Goal: Task Accomplishment & Management: Complete application form

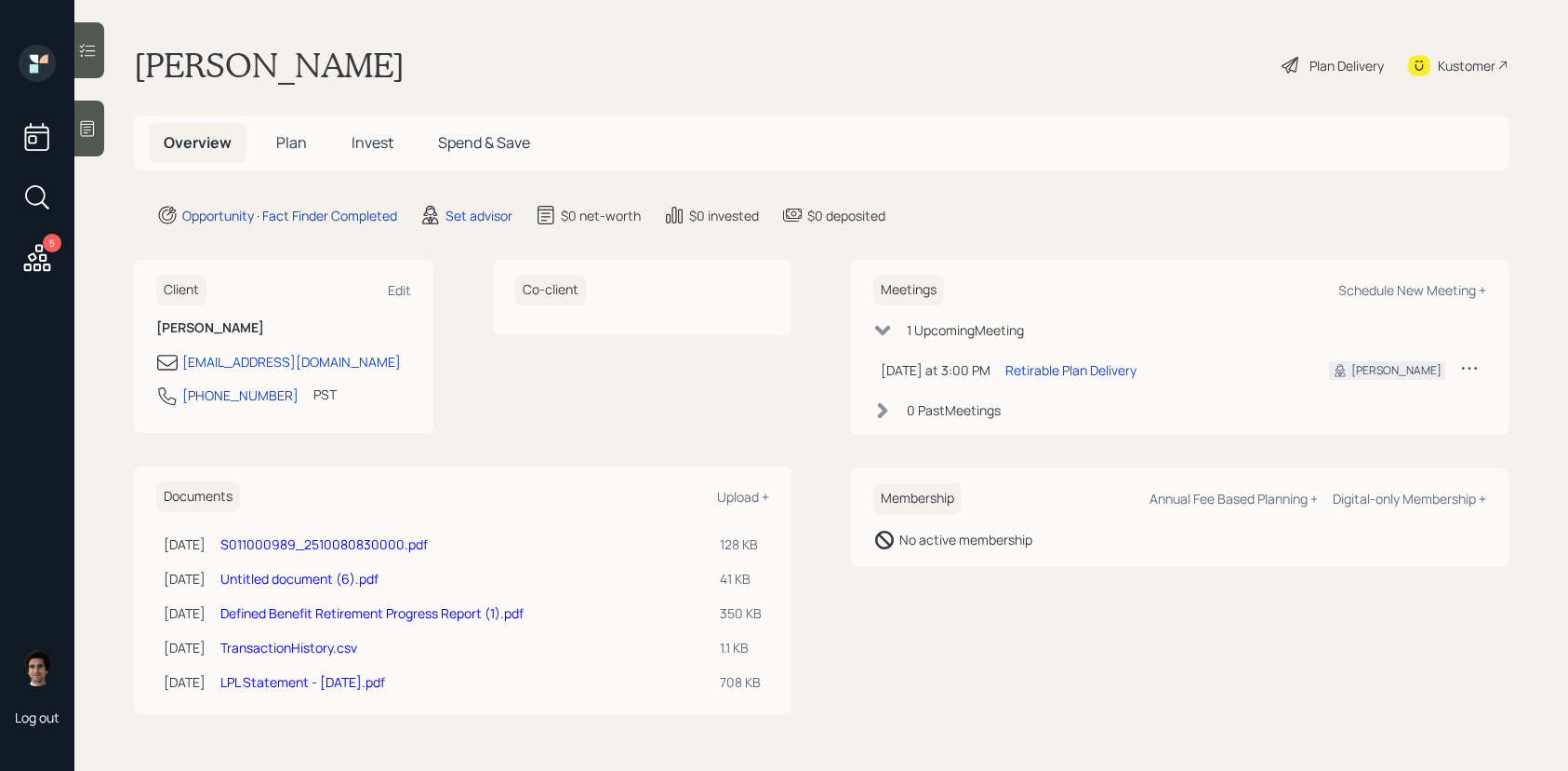
click at [342, 543] on link "S011000989_2510080830000.pdf" at bounding box center [324, 544] width 208 height 18
click at [73, 133] on div "5 Log out" at bounding box center [37, 385] width 74 height 771
click at [84, 133] on icon at bounding box center [88, 129] width 14 height 16
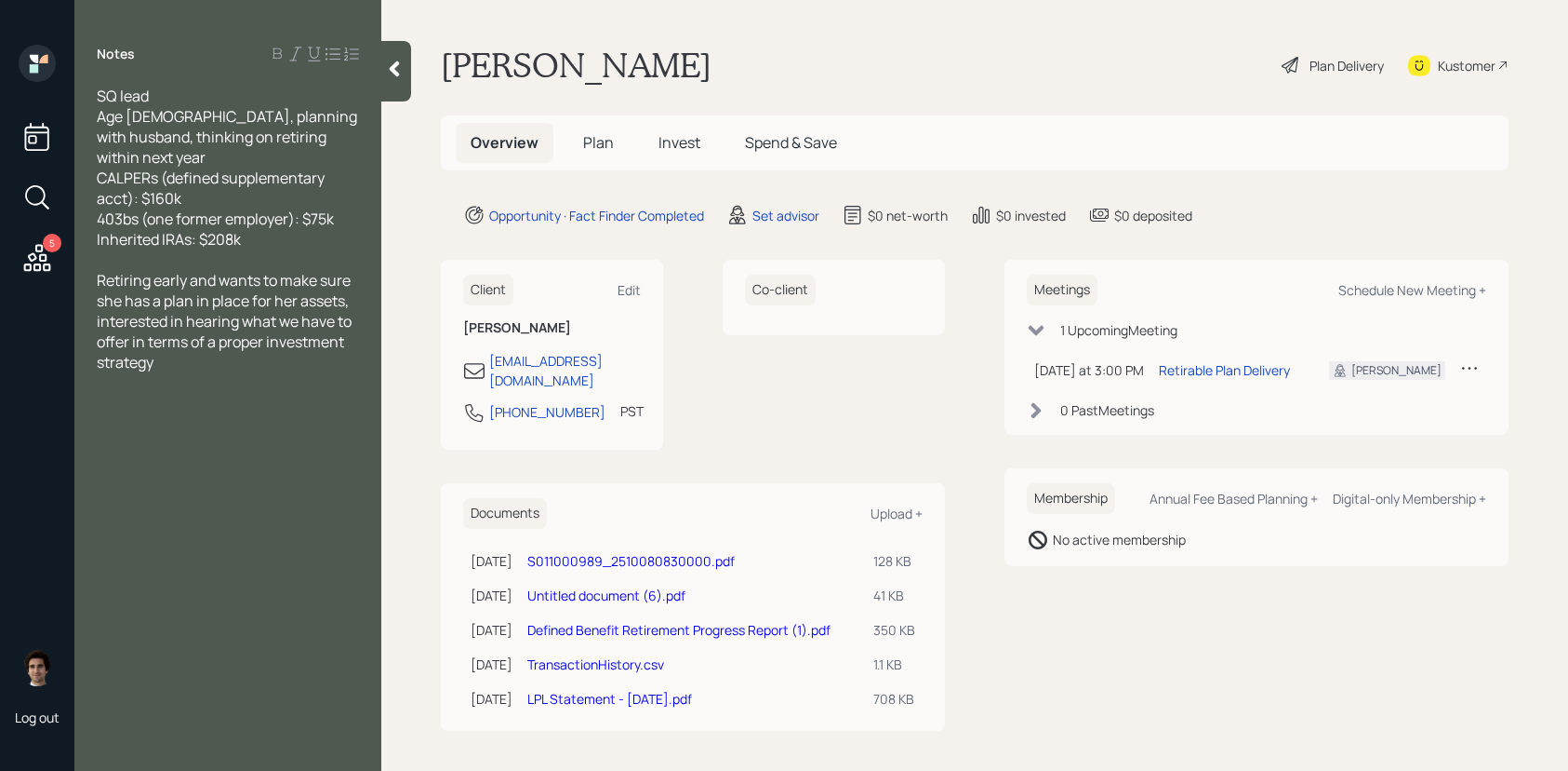
click at [389, 69] on icon at bounding box center [394, 68] width 19 height 19
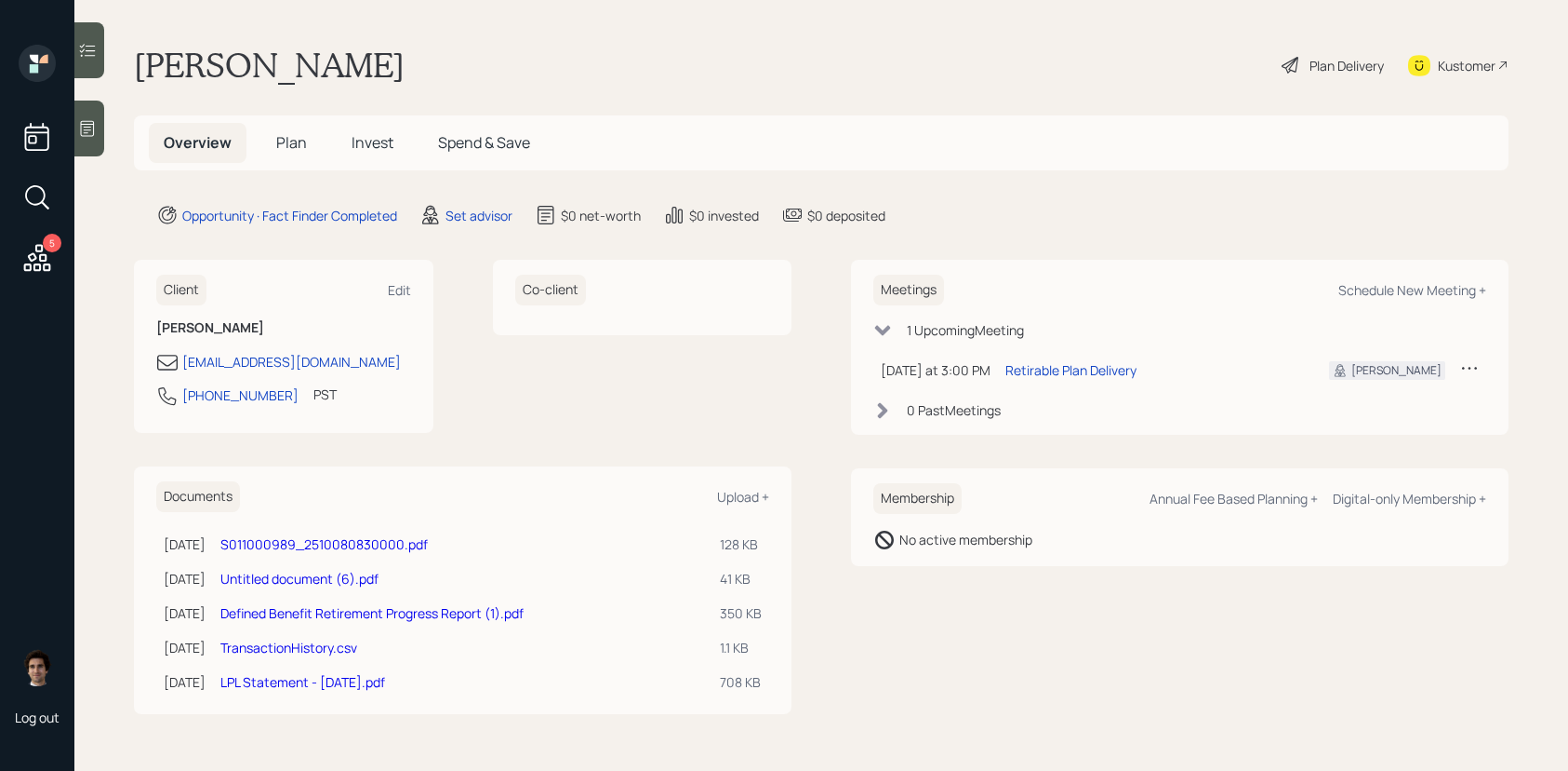
click at [282, 149] on span "Plan" at bounding box center [291, 143] width 31 height 21
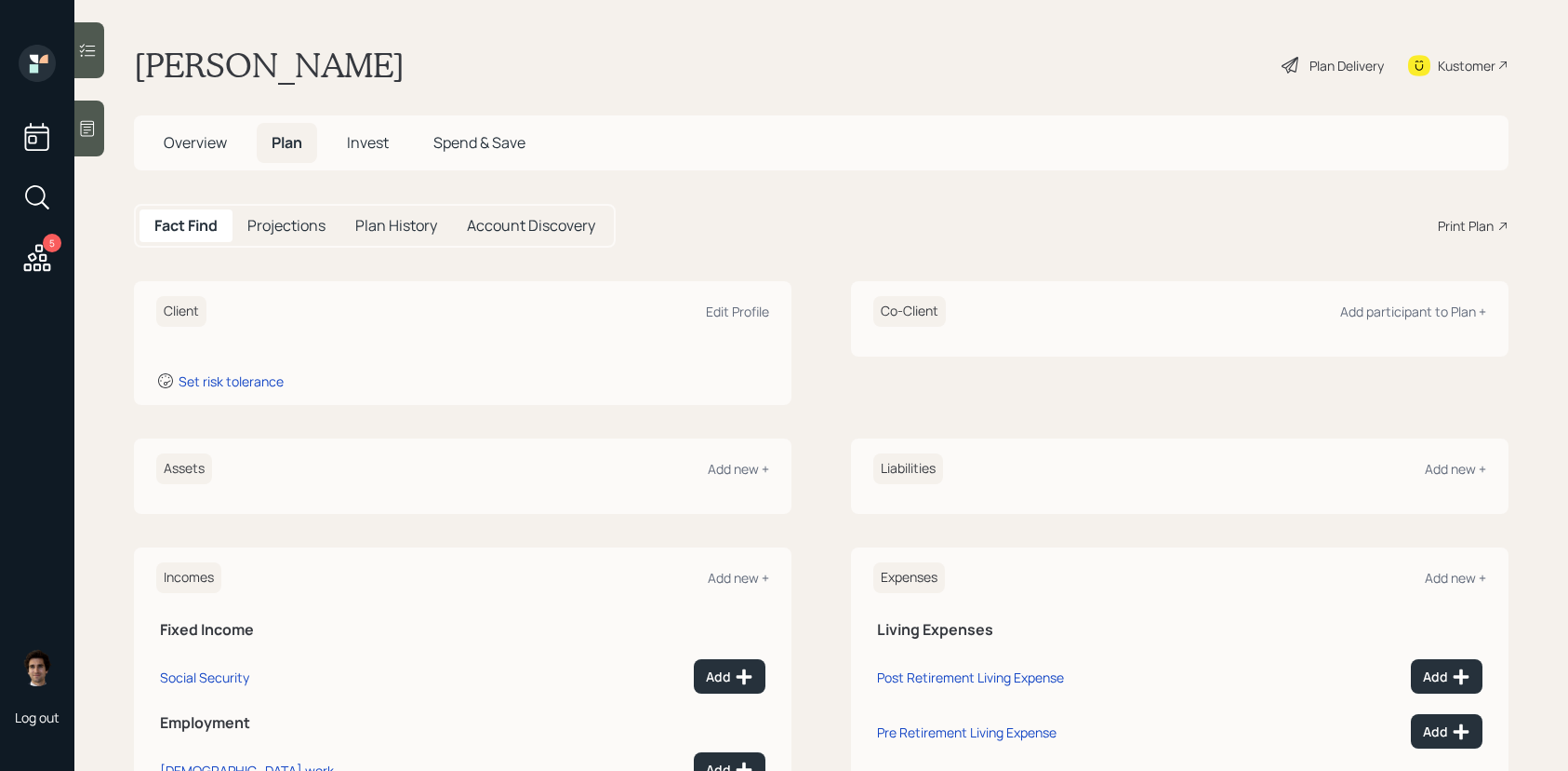
click at [1445, 62] on div "Kustomer" at bounding box center [1467, 65] width 57 height 20
click at [1457, 92] on main "[PERSON_NAME] Plan Delivery Kustomer Overview Plan Invest Spend & Save Fact Fin…" at bounding box center [821, 385] width 1494 height 771
click at [1457, 79] on div "Kustomer" at bounding box center [1459, 64] width 101 height 41
click at [1314, 79] on div "Plan Delivery" at bounding box center [1333, 64] width 106 height 41
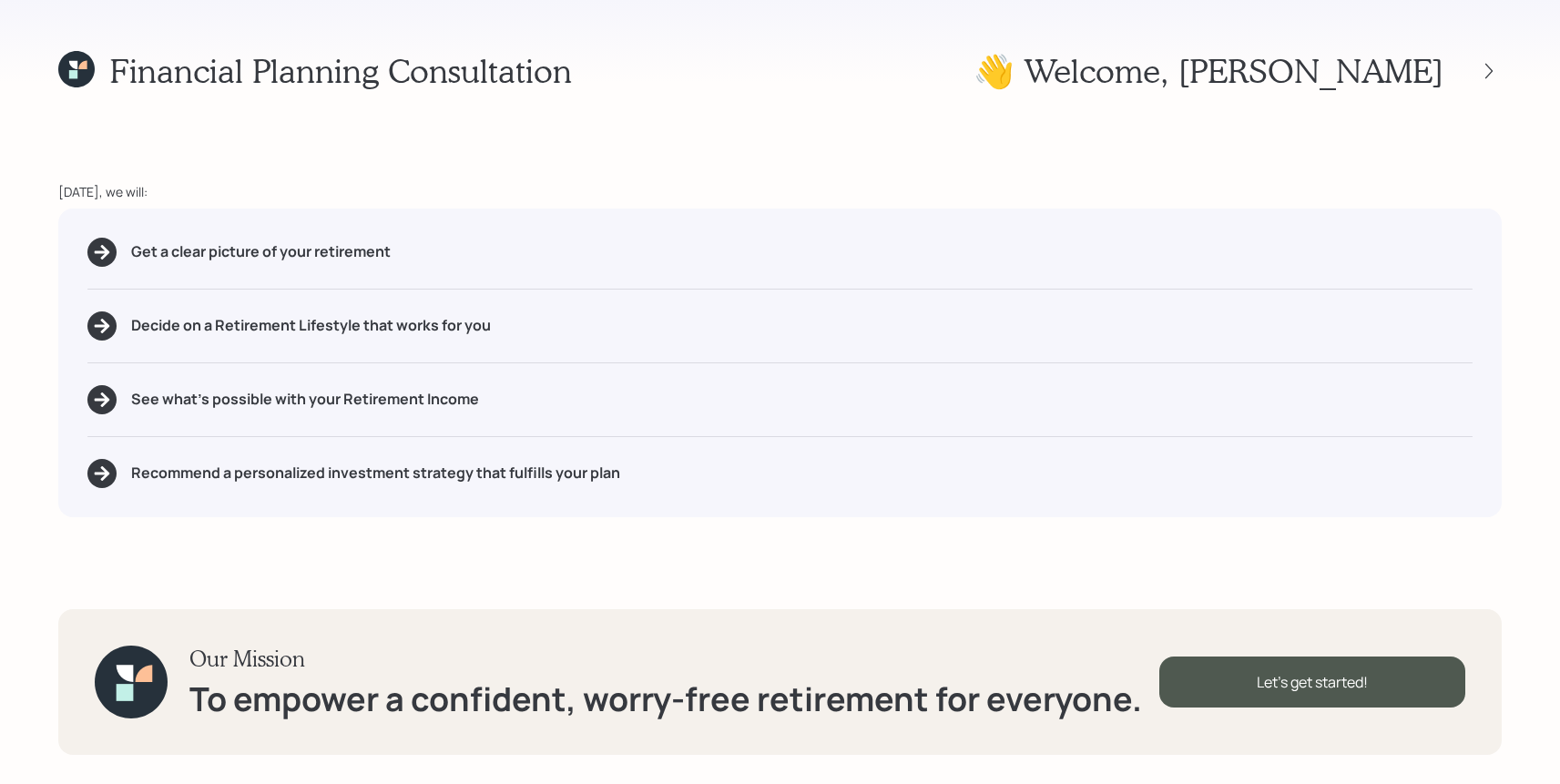
click at [442, 224] on div "Get a clear picture of your retirement Decide on a Retirement Lifestyle that wo…" at bounding box center [780, 362] width 1443 height 309
click at [442, 234] on div "Get a clear picture of your retirement Decide on a Retirement Lifestyle that wo…" at bounding box center [780, 362] width 1443 height 309
drag, startPoint x: 417, startPoint y: 235, endPoint x: 527, endPoint y: 248, distance: 110.8
click at [527, 248] on div "Get a clear picture of your retirement Decide on a Retirement Lifestyle that wo…" at bounding box center [780, 362] width 1443 height 309
click at [514, 316] on div "Get a clear picture of your retirement Decide on a Retirement Lifestyle that wo…" at bounding box center [780, 362] width 1443 height 309
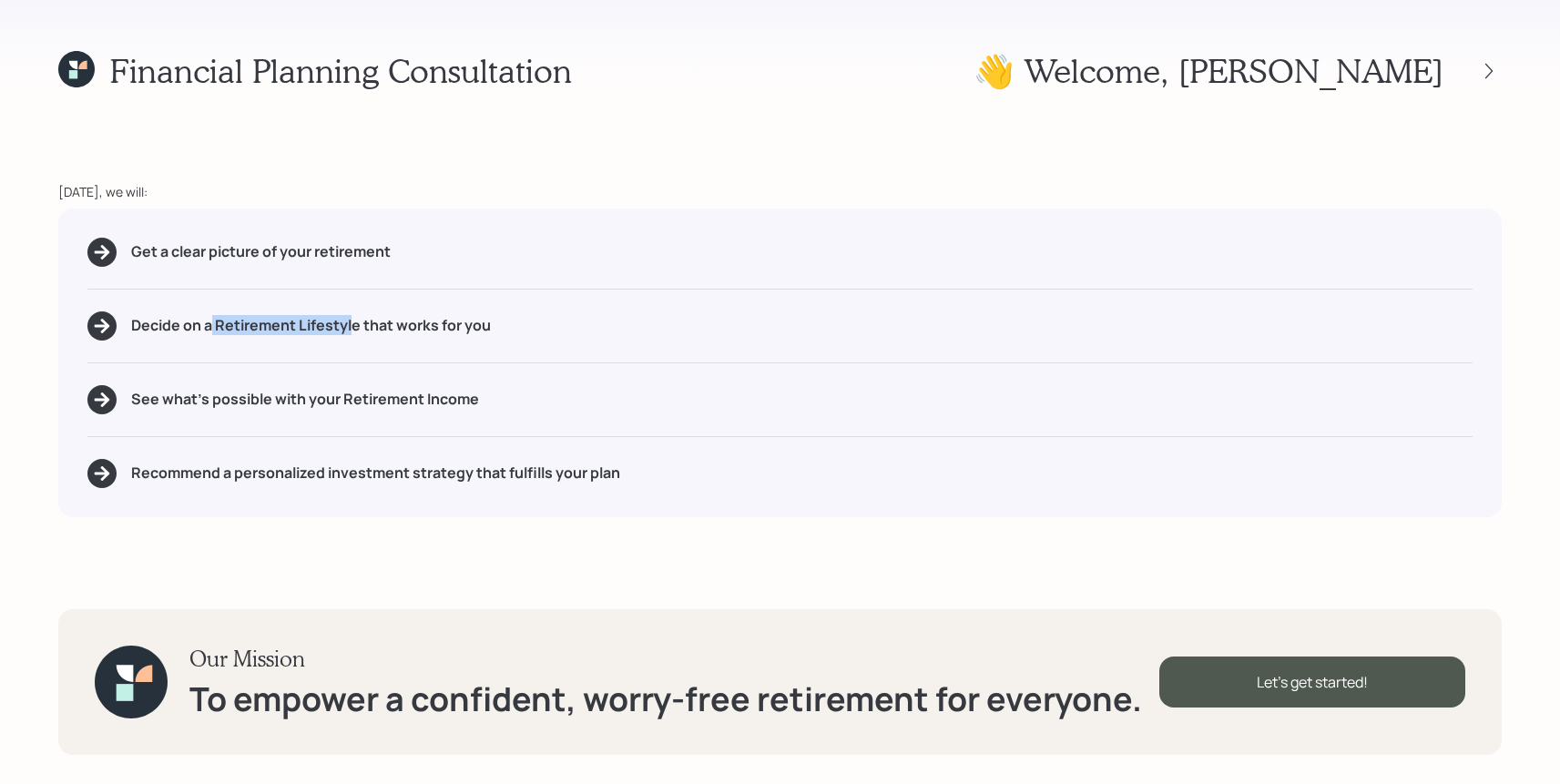
drag, startPoint x: 354, startPoint y: 322, endPoint x: 212, endPoint y: 334, distance: 142.5
click at [212, 334] on h5 "Decide on a Retirement Lifestyle that works for you" at bounding box center [310, 325] width 359 height 17
click at [235, 374] on div "Get a clear picture of your retirement Decide on a Retirement Lifestyle that wo…" at bounding box center [780, 362] width 1443 height 309
drag, startPoint x: 478, startPoint y: 406, endPoint x: 345, endPoint y: 402, distance: 133.1
click at [345, 402] on div "See what's possible with your Retirement Income" at bounding box center [780, 400] width 1385 height 29
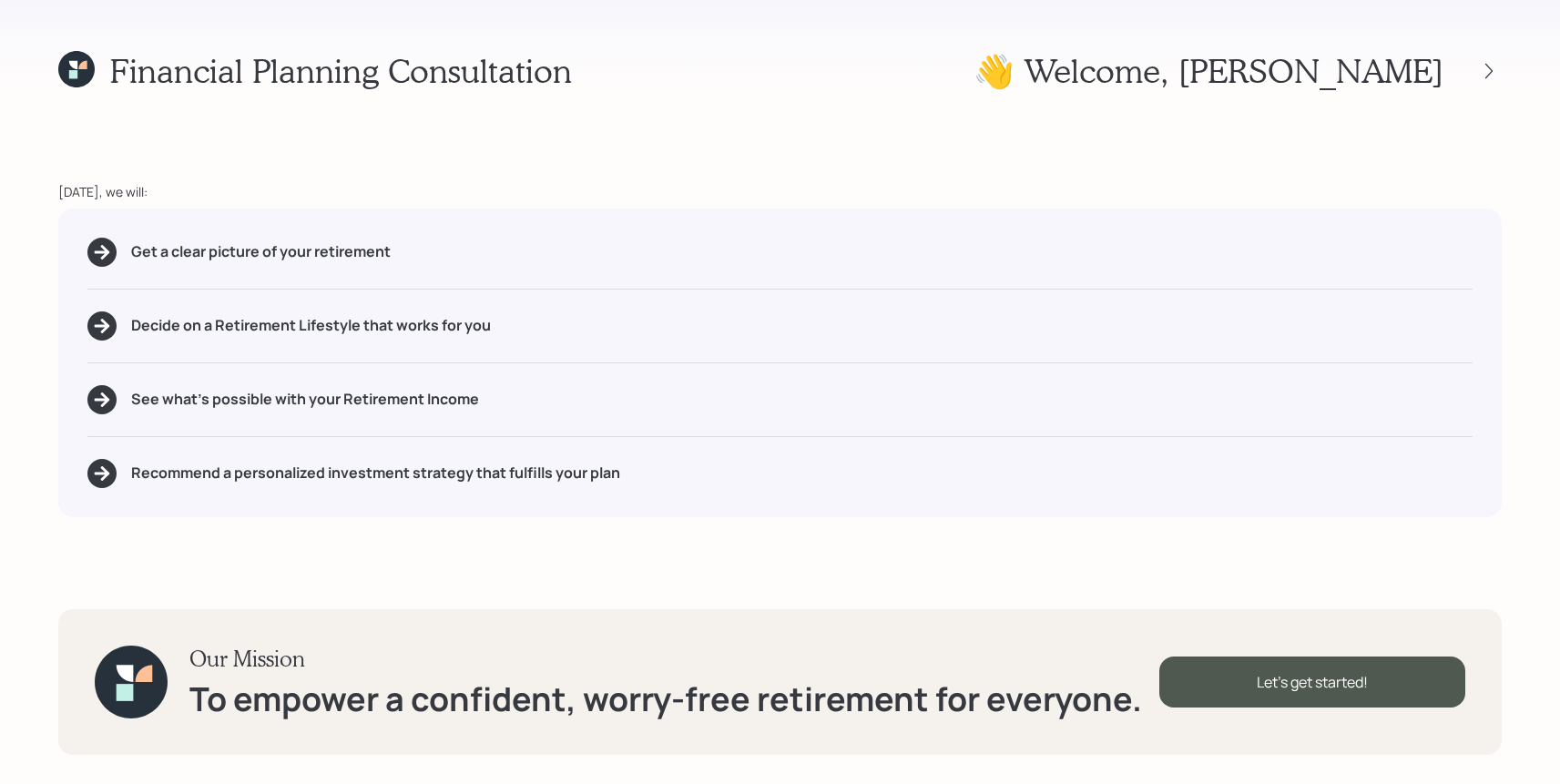
click at [556, 503] on div "Get a clear picture of your retirement Decide on a Retirement Lifestyle that wo…" at bounding box center [780, 362] width 1443 height 309
click at [79, 77] on icon at bounding box center [76, 70] width 37 height 37
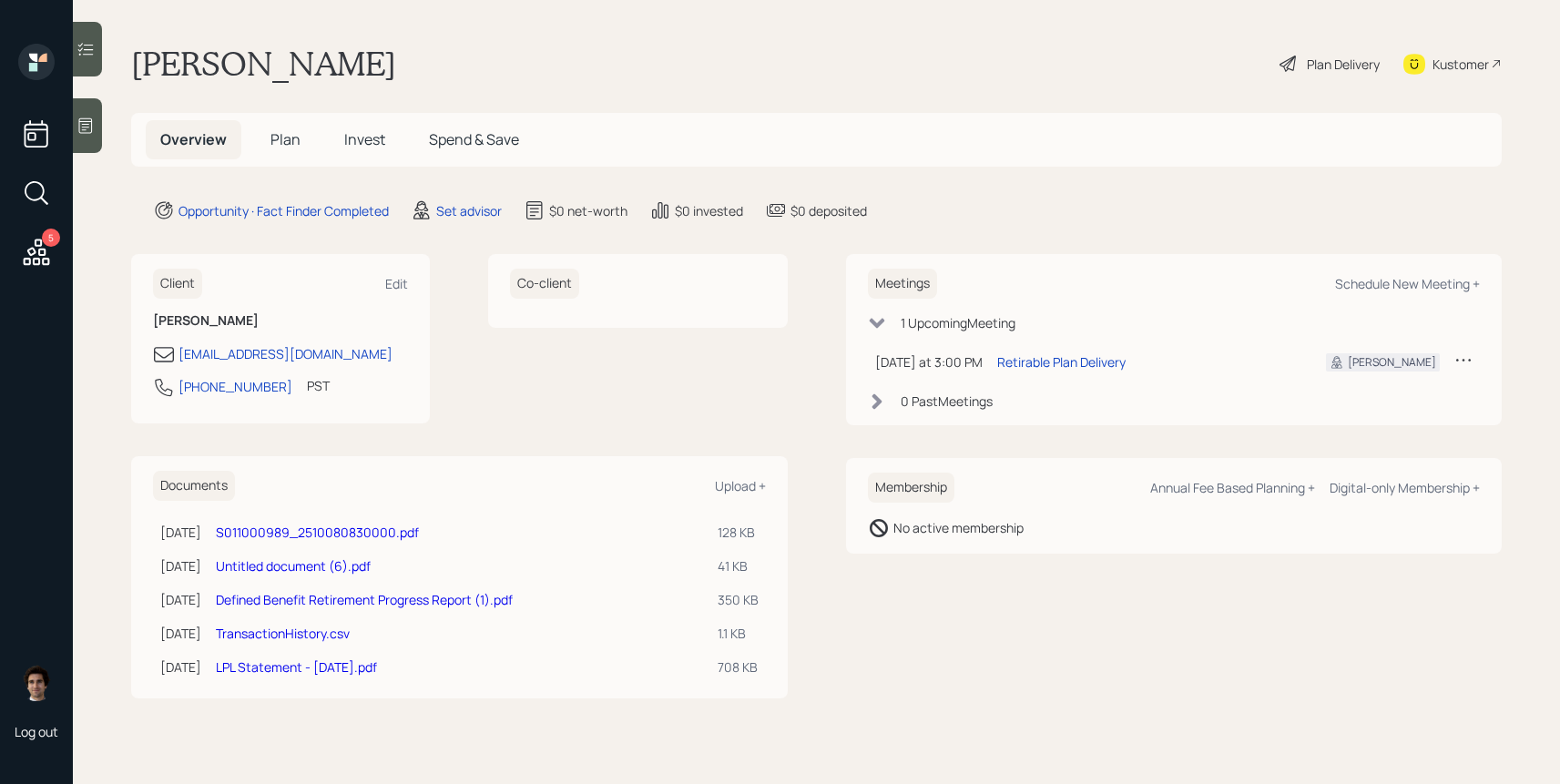
click at [457, 198] on main "[PERSON_NAME] Plan Delivery Kustomer Overview Plan Invest Spend & Save Opportun…" at bounding box center [816, 392] width 1487 height 784
click at [457, 214] on div "Set advisor" at bounding box center [469, 211] width 66 height 19
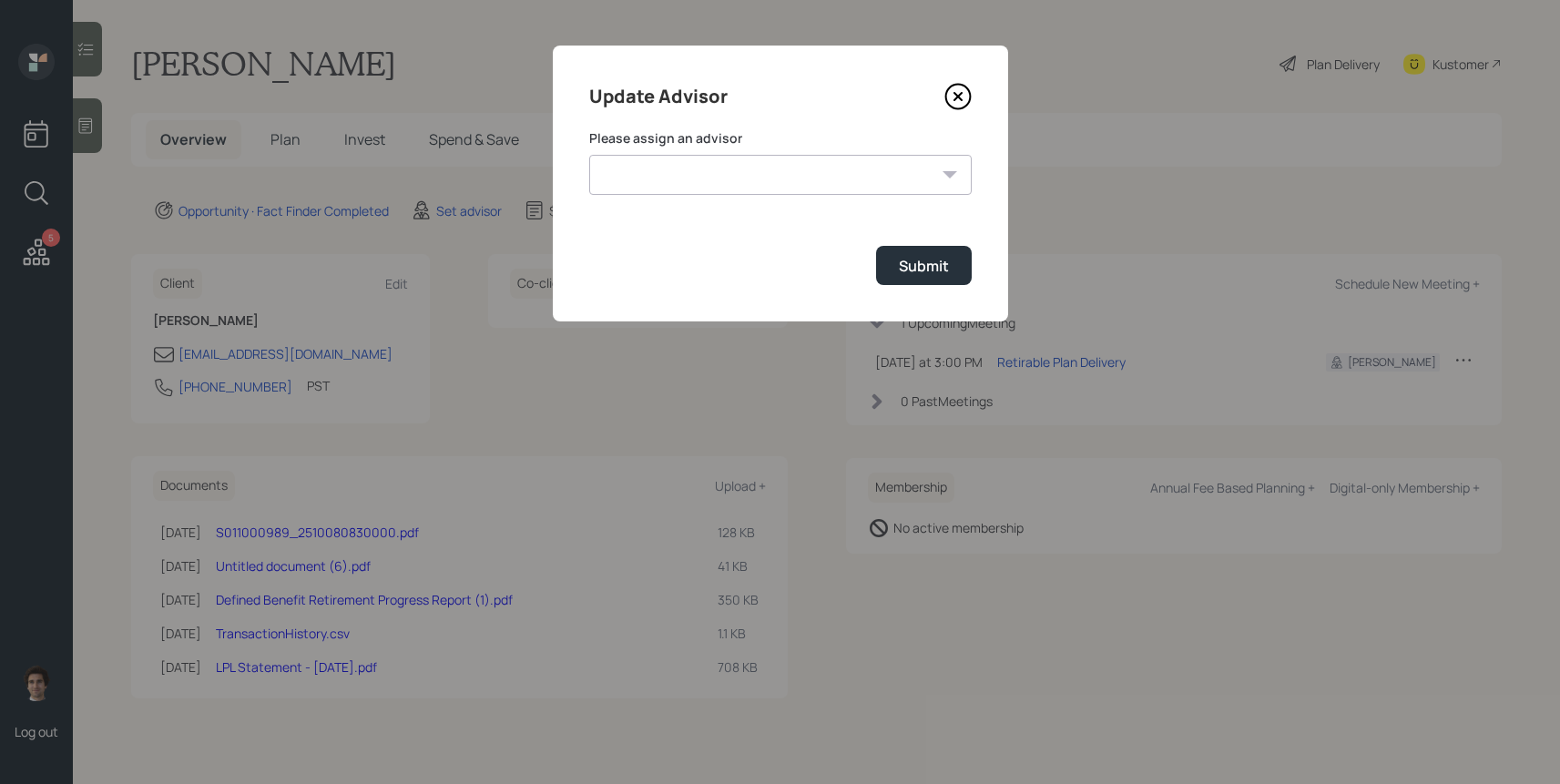
click at [732, 162] on select "[PERSON_NAME] [PERSON_NAME] [PERSON_NAME] End [PERSON_NAME] [PERSON_NAME] [PERS…" at bounding box center [780, 174] width 382 height 40
select select "59554aeb-d739-4552-90b9-0d27d70b4bf7"
click at [589, 155] on select "[PERSON_NAME] [PERSON_NAME] [PERSON_NAME] End [PERSON_NAME] [PERSON_NAME] [PERS…" at bounding box center [780, 174] width 382 height 40
click at [920, 267] on div "Submit" at bounding box center [924, 265] width 50 height 20
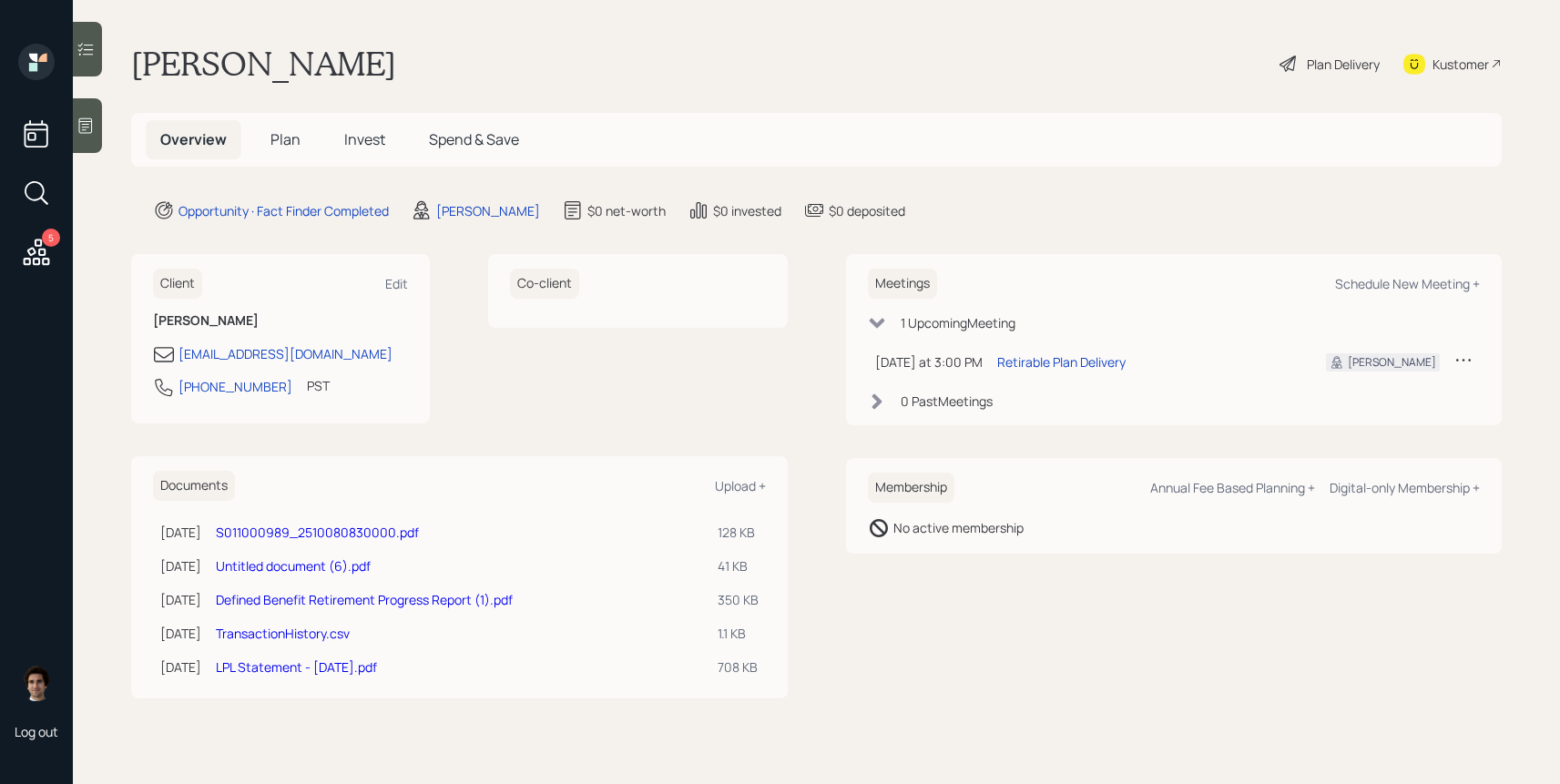
click at [1309, 63] on div "Plan Delivery" at bounding box center [1342, 64] width 73 height 19
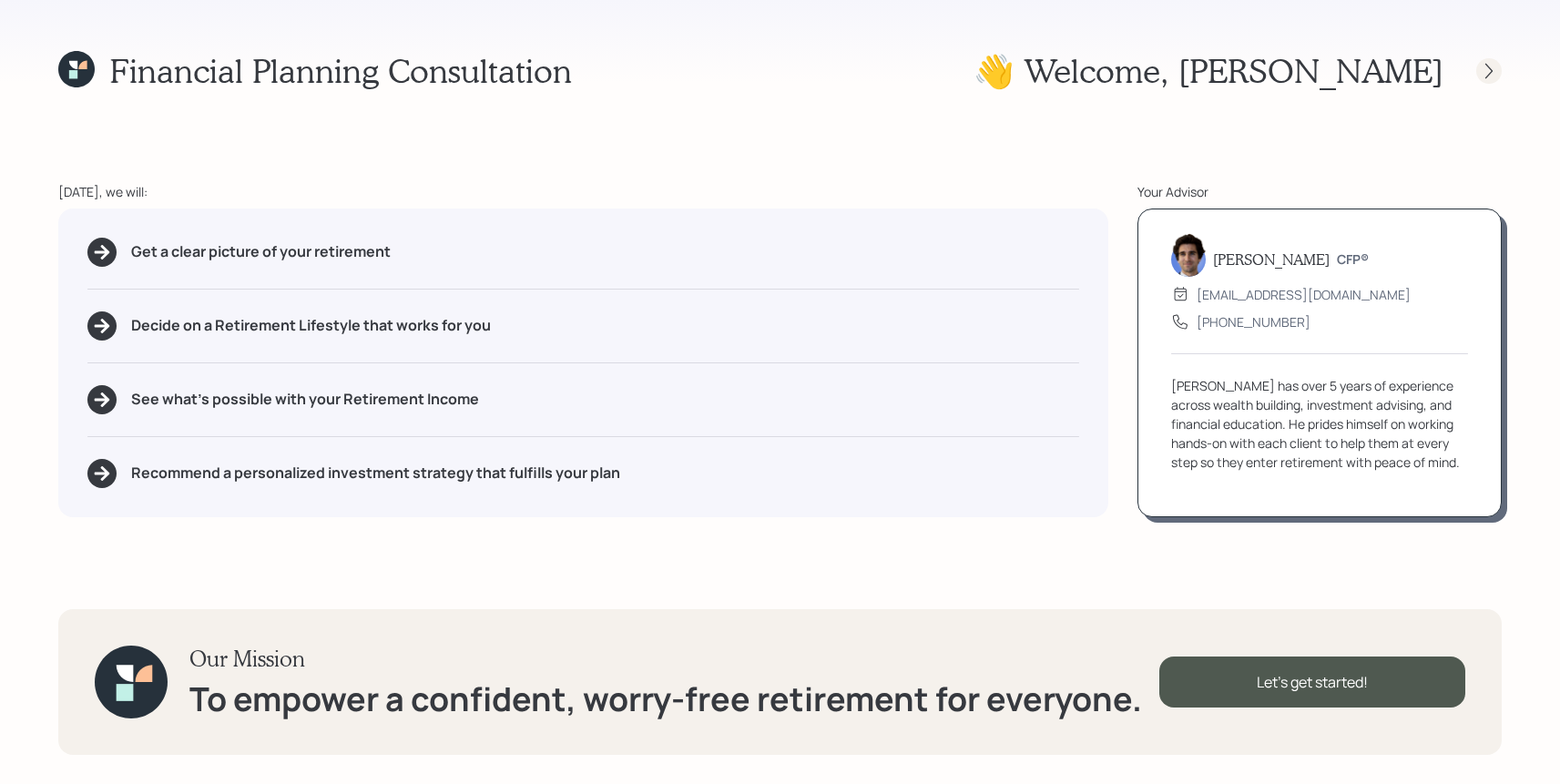
click at [1492, 66] on icon at bounding box center [1488, 71] width 18 height 18
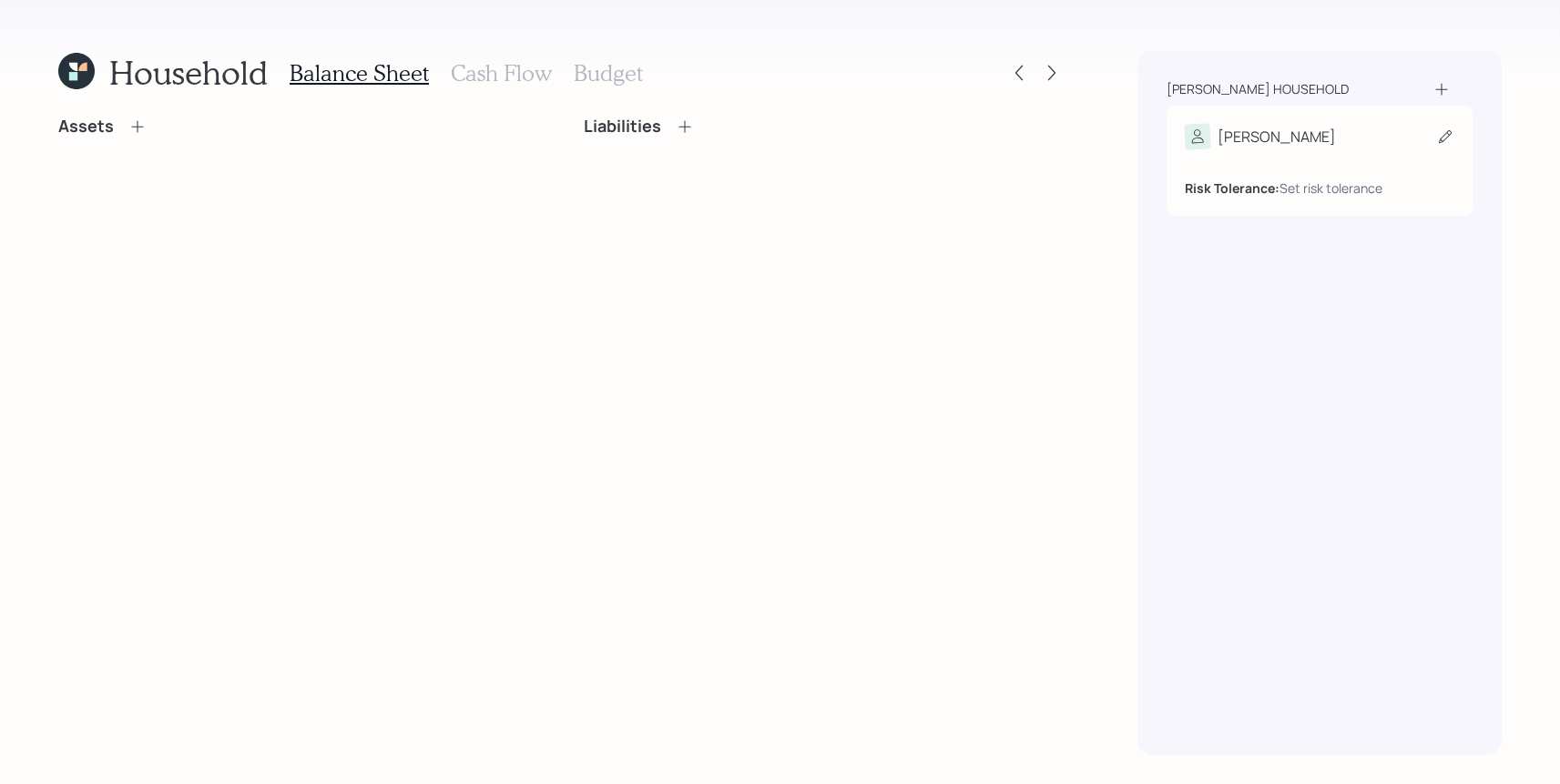
click at [1242, 143] on div "[PERSON_NAME]" at bounding box center [1276, 136] width 118 height 22
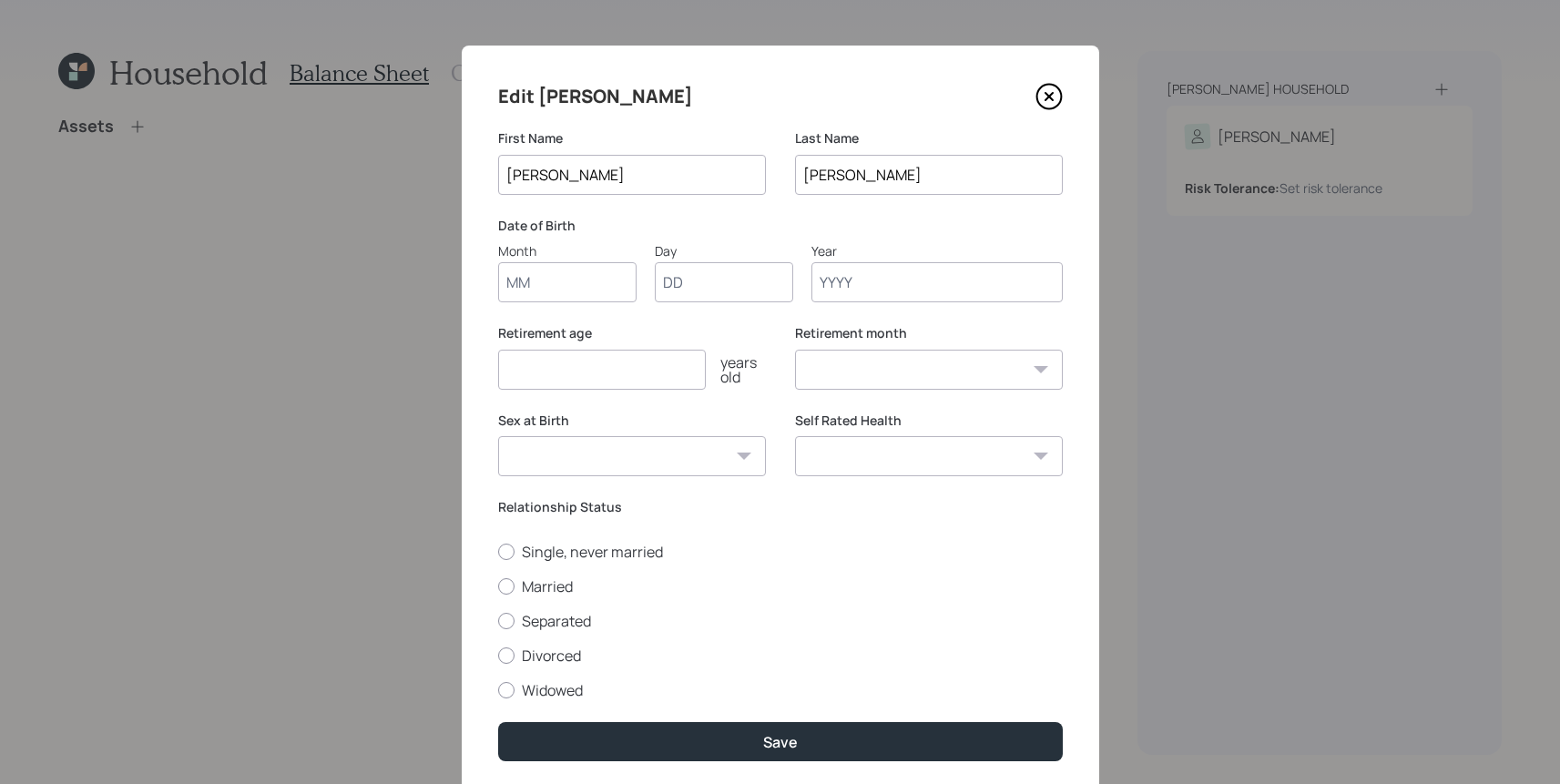
click at [585, 306] on div "Edit [PERSON_NAME] First Name [PERSON_NAME] Last Name [PERSON_NAME] Date of Bir…" at bounding box center [780, 421] width 637 height 752
click at [585, 283] on input "Month" at bounding box center [566, 282] width 138 height 40
type input "10"
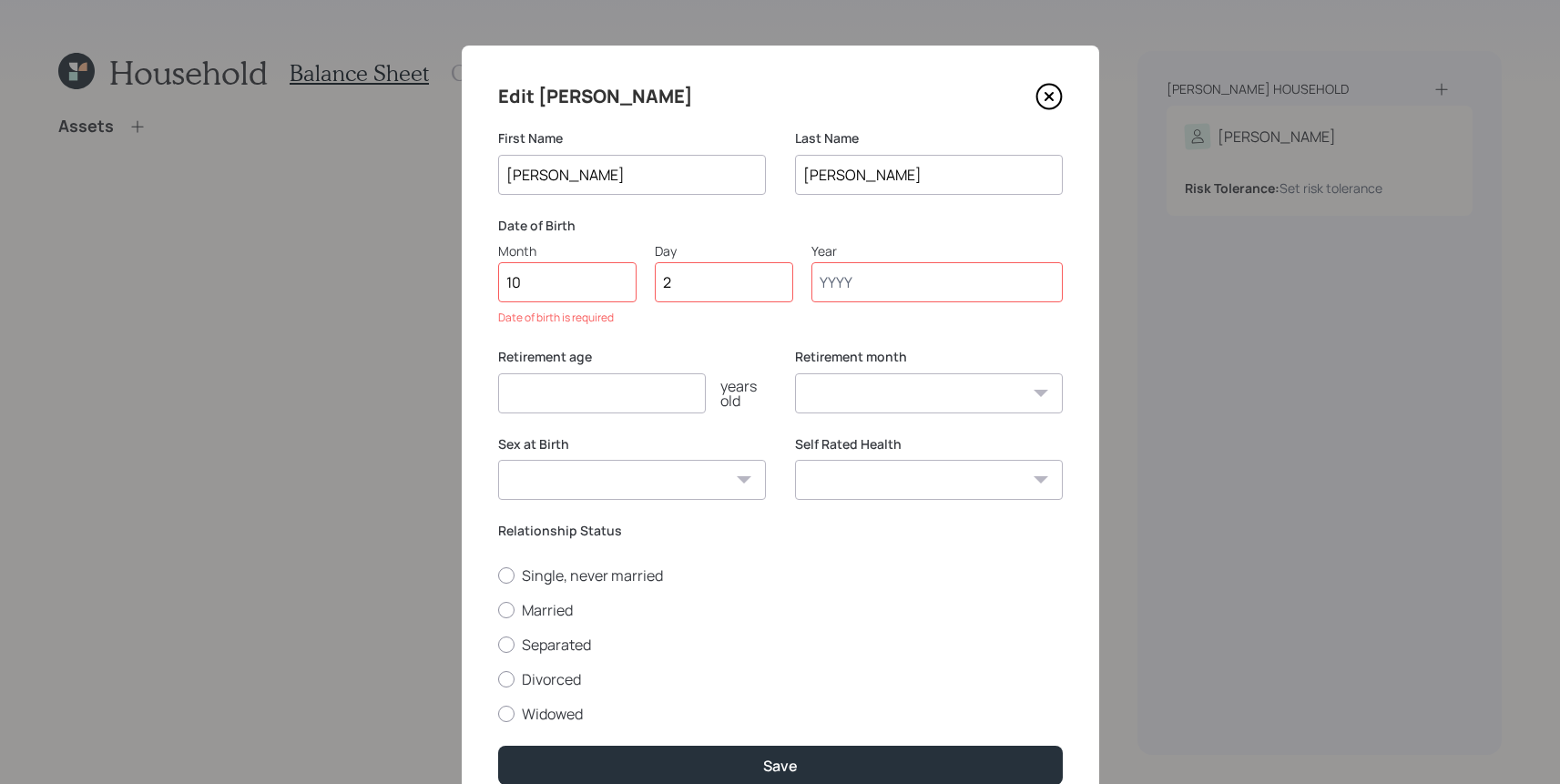
type input "27"
type input "`"
type input "1972"
select select "10"
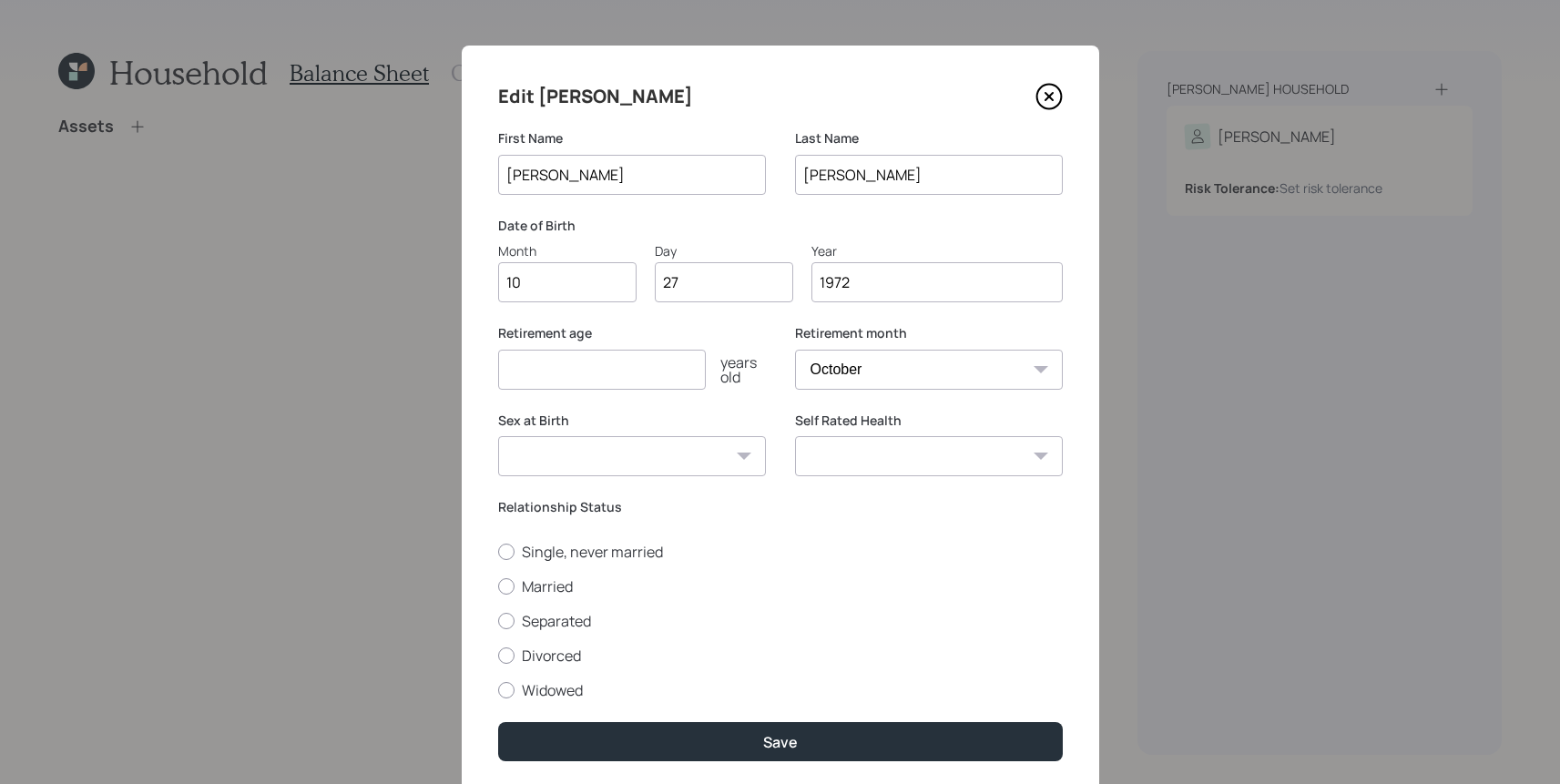
type input "1972"
click at [582, 368] on input "number" at bounding box center [601, 369] width 207 height 40
type input "54"
click at [871, 389] on select "January February March April May June July August September October November De…" at bounding box center [929, 369] width 267 height 40
select select "1"
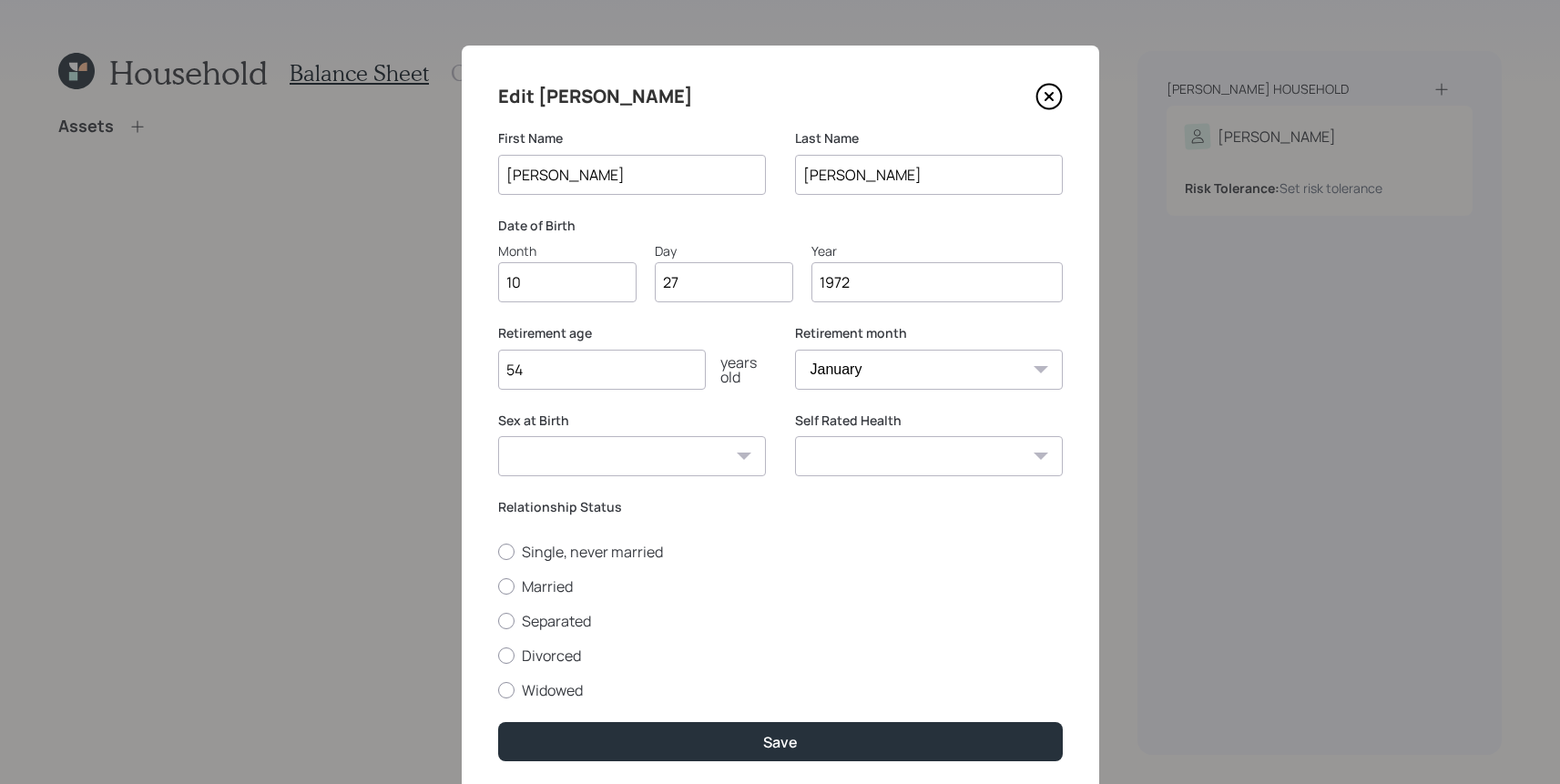
click at [795, 349] on select "January February March April May June July August September October November De…" at bounding box center [929, 369] width 267 height 40
click at [659, 384] on input "54" at bounding box center [601, 369] width 207 height 40
type input "55"
click at [719, 476] on div "Sex at Birth [DEMOGRAPHIC_DATA] [DEMOGRAPHIC_DATA] Other / Prefer not to say" at bounding box center [631, 455] width 267 height 87
click at [652, 456] on select "[DEMOGRAPHIC_DATA] [DEMOGRAPHIC_DATA] Other / Prefer not to say" at bounding box center [631, 455] width 267 height 40
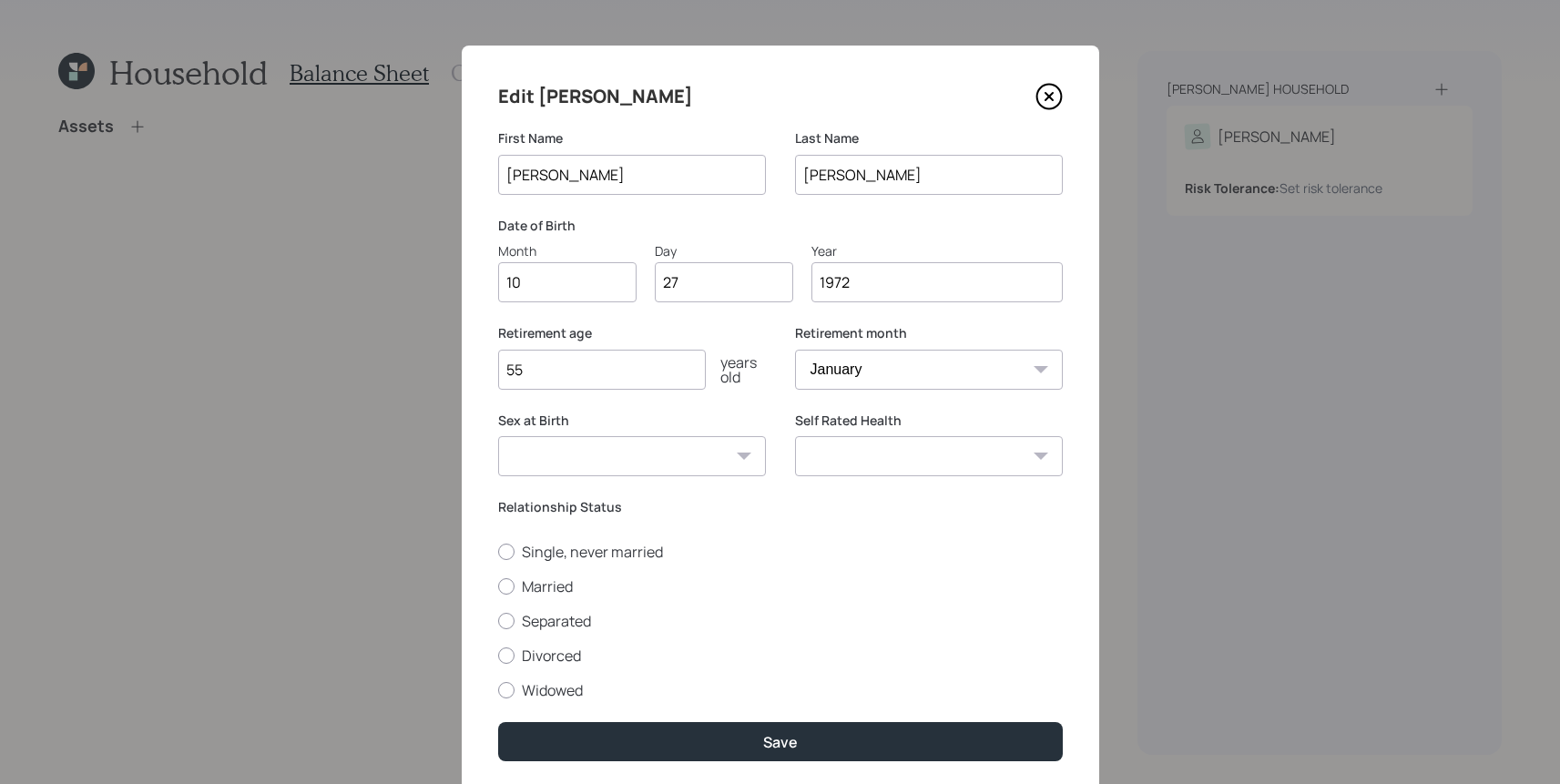
select select "[DEMOGRAPHIC_DATA]"
click at [498, 436] on select "[DEMOGRAPHIC_DATA] [DEMOGRAPHIC_DATA] Other / Prefer not to say" at bounding box center [631, 455] width 267 height 40
click at [1008, 464] on select "Excellent Very Good Good Fair Poor" at bounding box center [929, 455] width 267 height 40
select select "very_good"
click at [795, 436] on select "Excellent Very Good Good Fair Poor" at bounding box center [929, 455] width 267 height 40
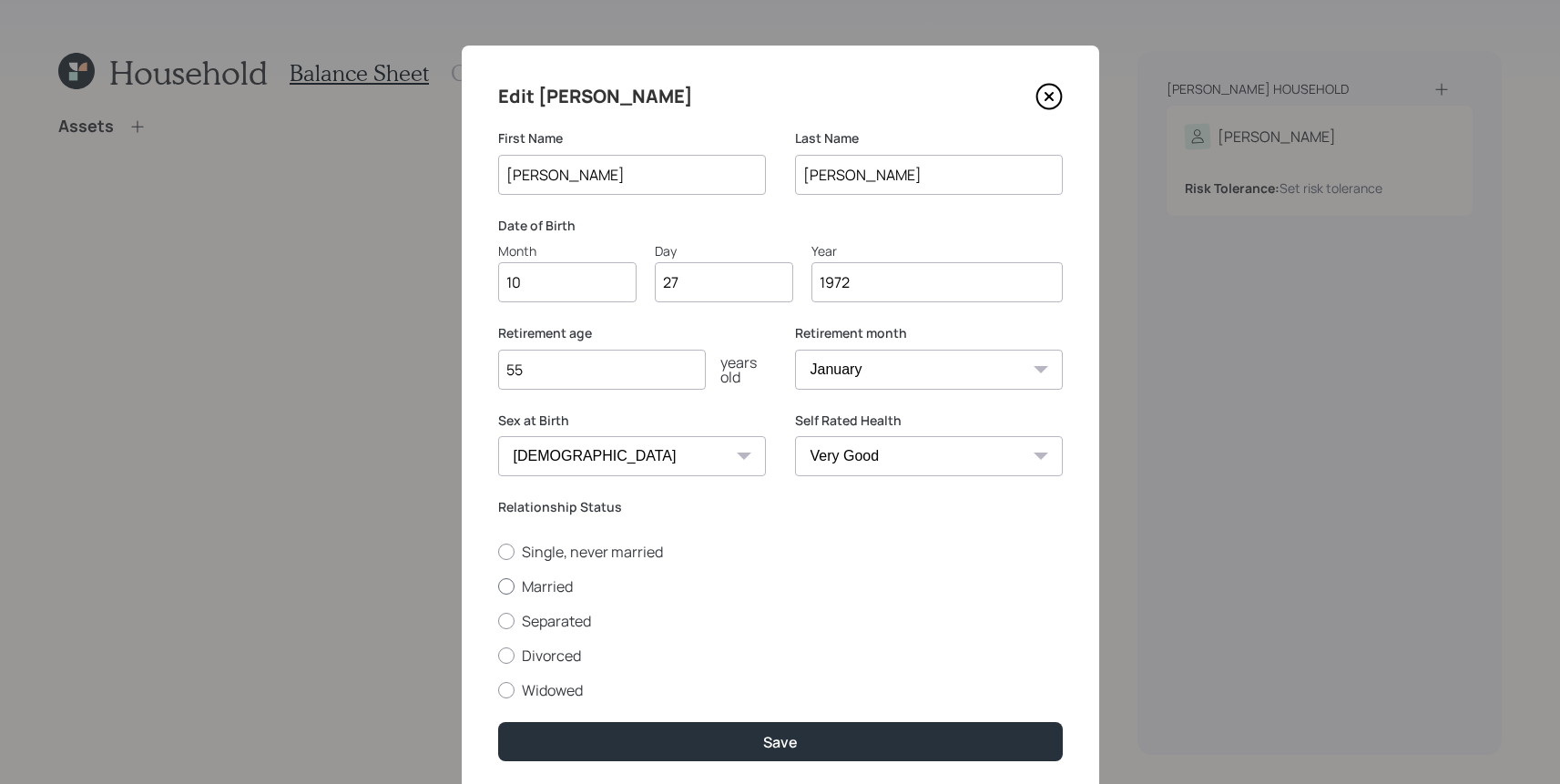
click at [537, 583] on label "Married" at bounding box center [780, 586] width 565 height 20
click at [498, 586] on input "Married" at bounding box center [497, 586] width 1 height 1
radio input "true"
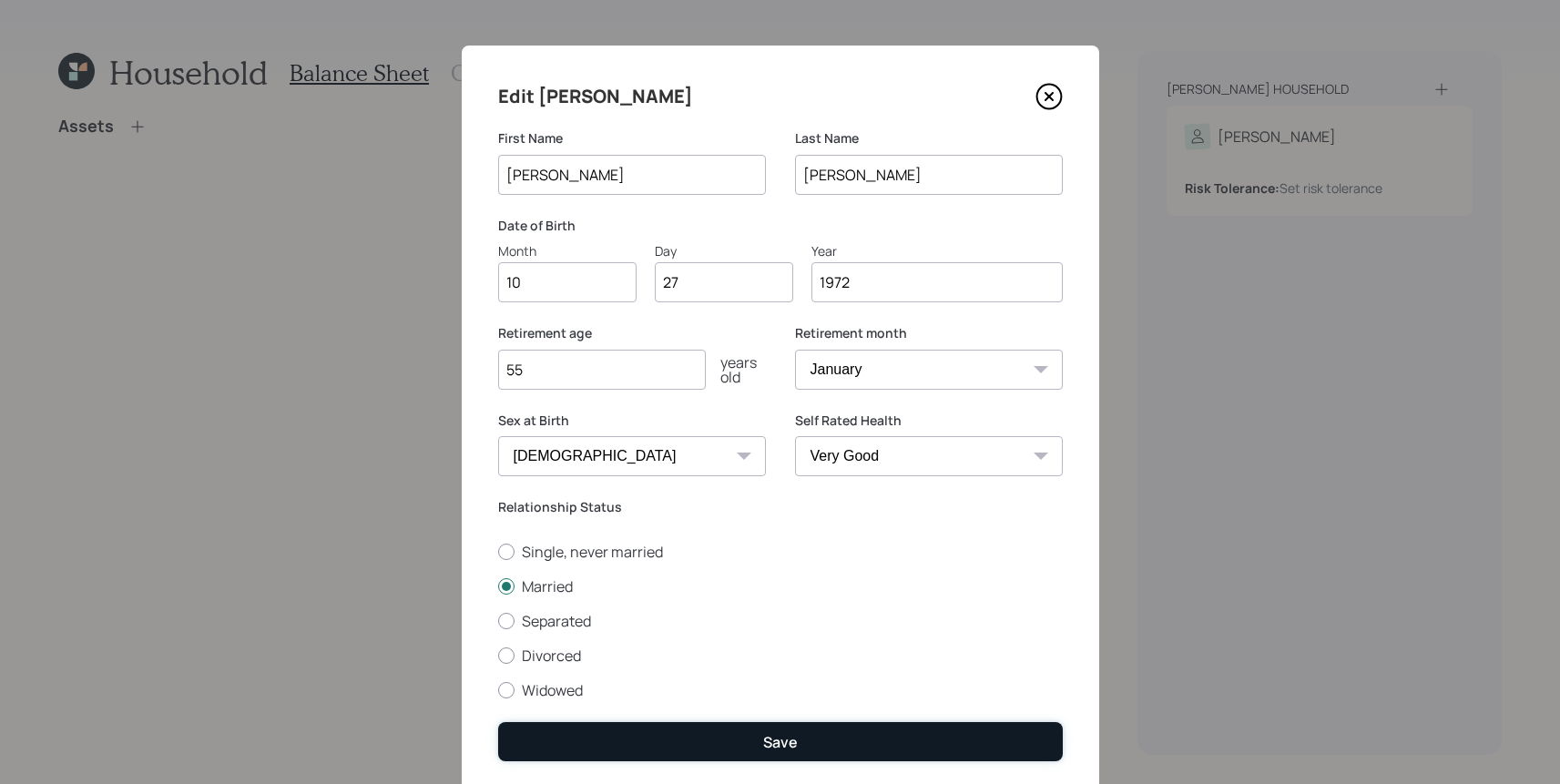
click at [847, 745] on button "Save" at bounding box center [780, 741] width 565 height 39
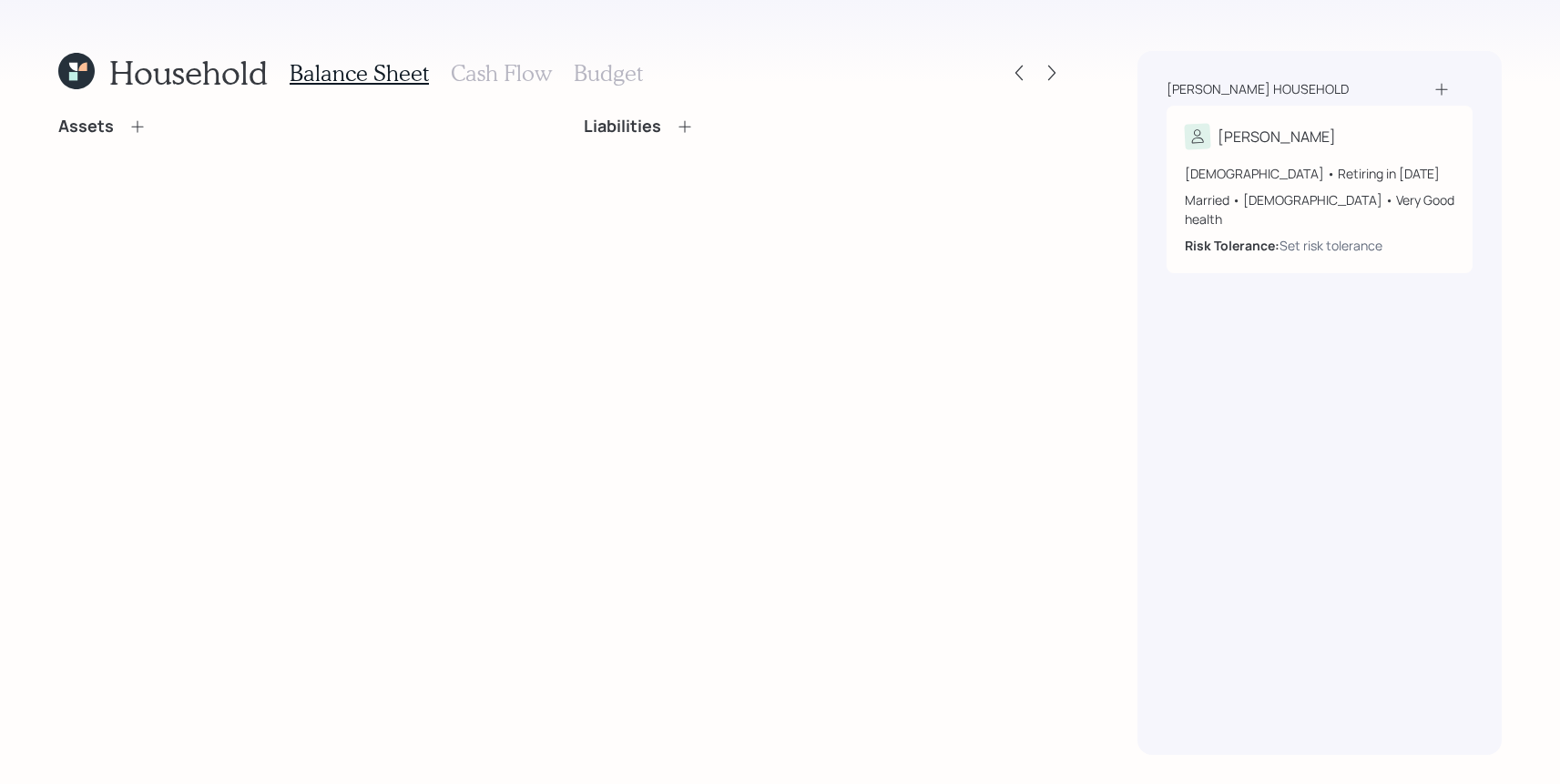
click at [1443, 86] on icon at bounding box center [1441, 89] width 18 height 18
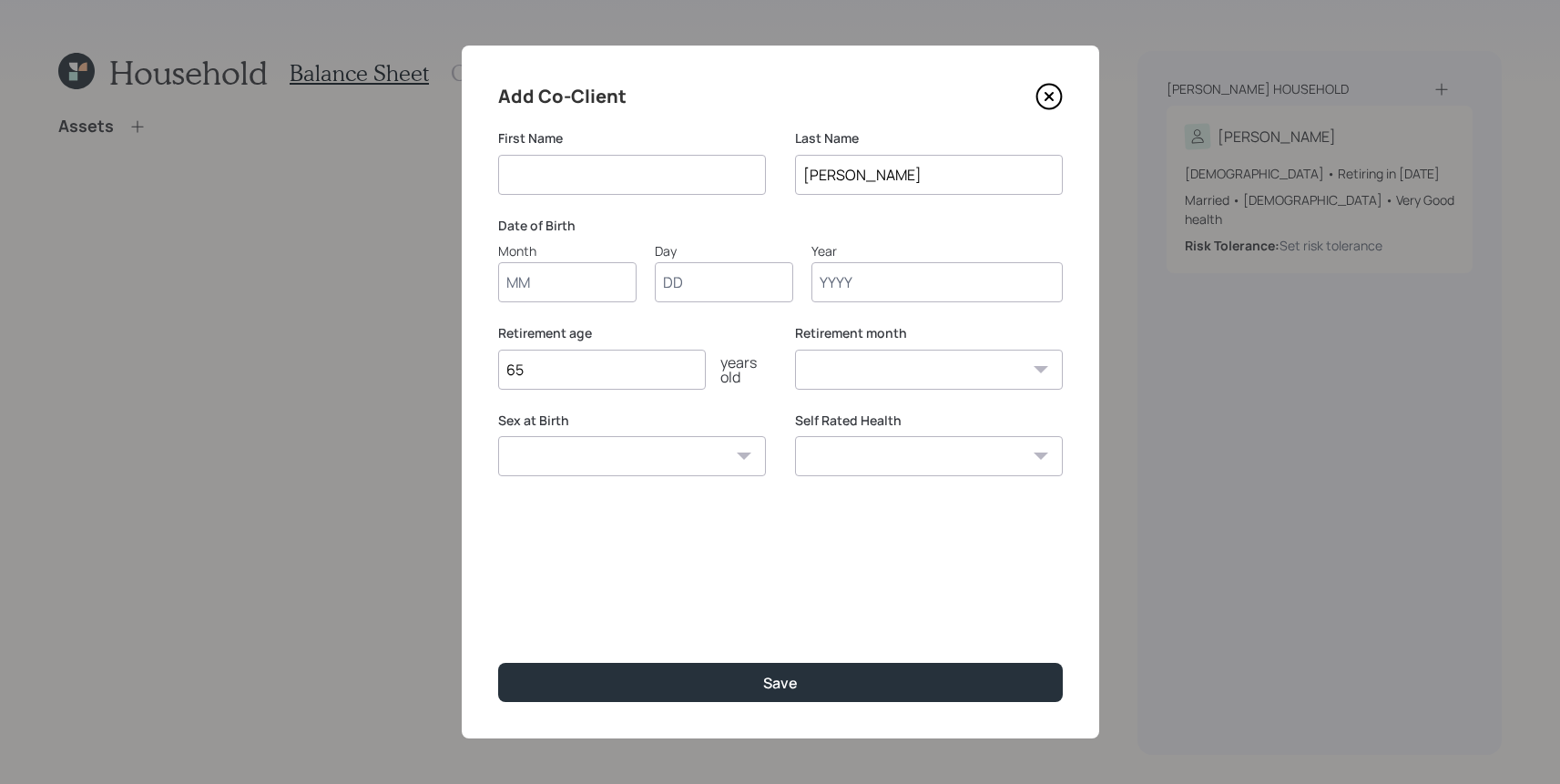
click at [600, 175] on input at bounding box center [631, 174] width 267 height 40
type input "[PERSON_NAME]"
click at [527, 306] on div "Add Co-Client First Name [PERSON_NAME] Last Name [PERSON_NAME] Date of Birth Mo…" at bounding box center [780, 392] width 637 height 693
click at [555, 286] on input "Month" at bounding box center [566, 282] width 138 height 40
type input "10"
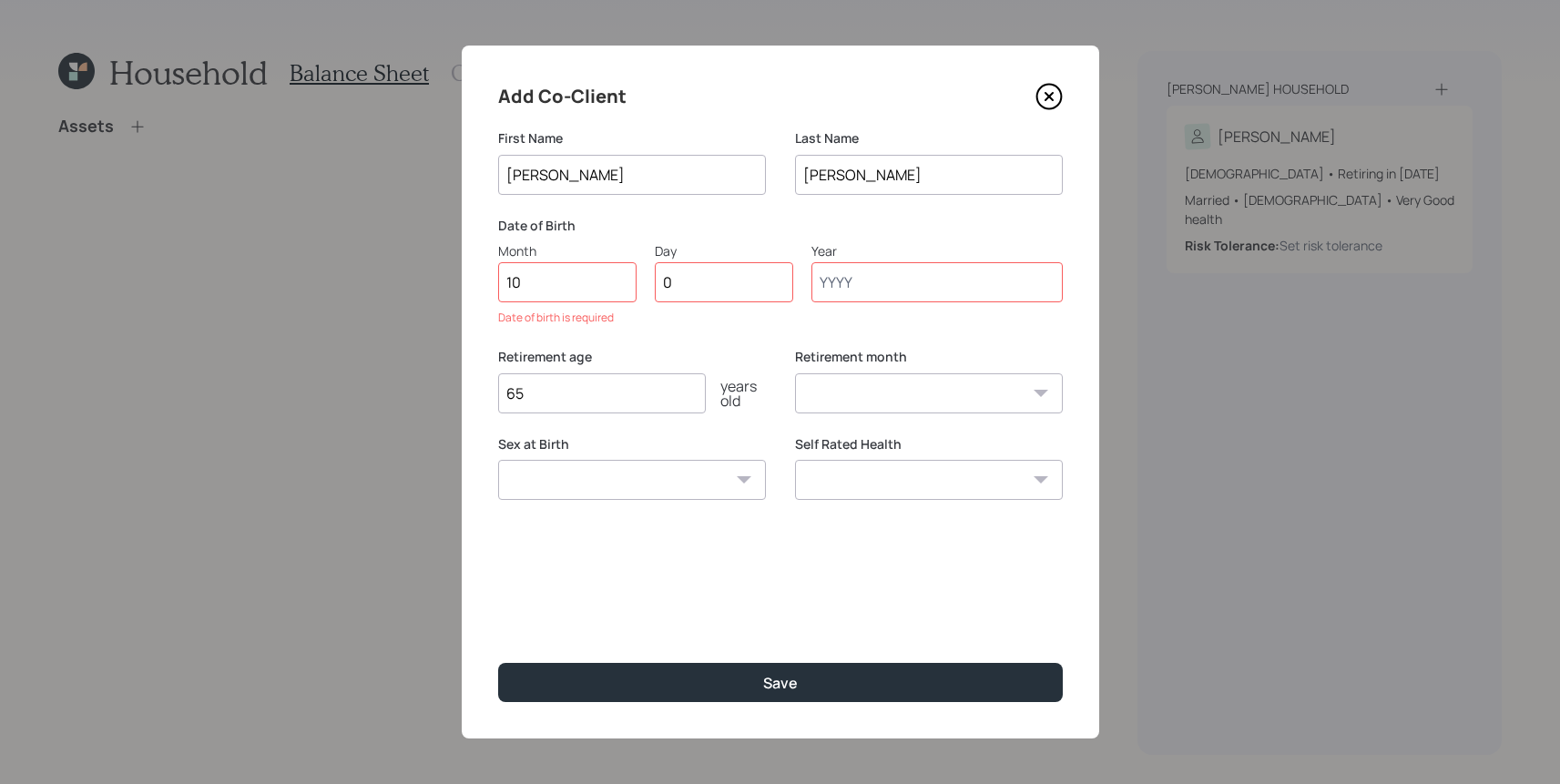
type input "07"
type input "1968"
select select "10"
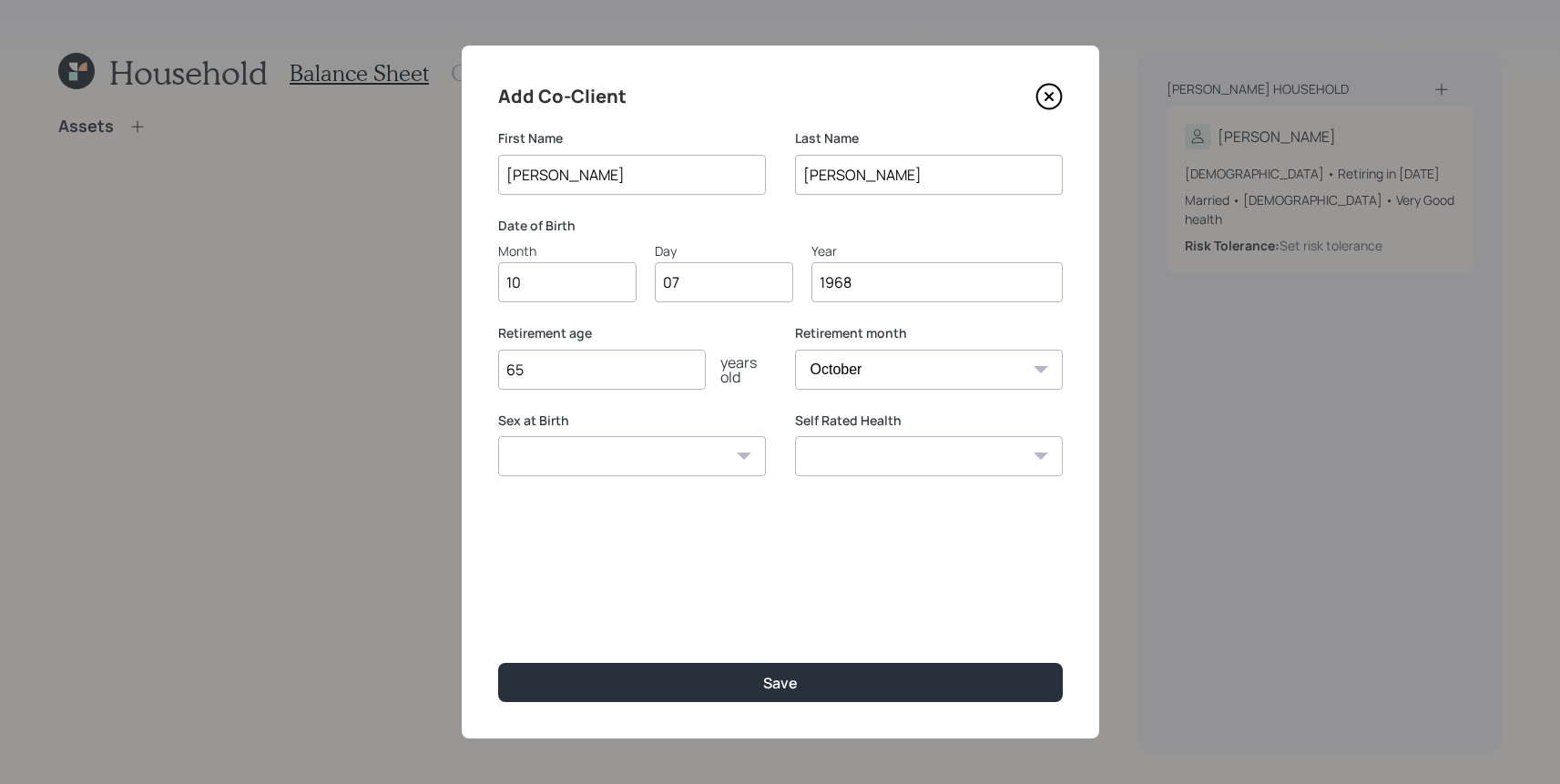
type input "1968"
click at [537, 368] on input "65" at bounding box center [601, 369] width 207 height 40
type input "6"
type input "59"
click at [1034, 376] on select "January February March April May June July August September October November De…" at bounding box center [929, 369] width 267 height 40
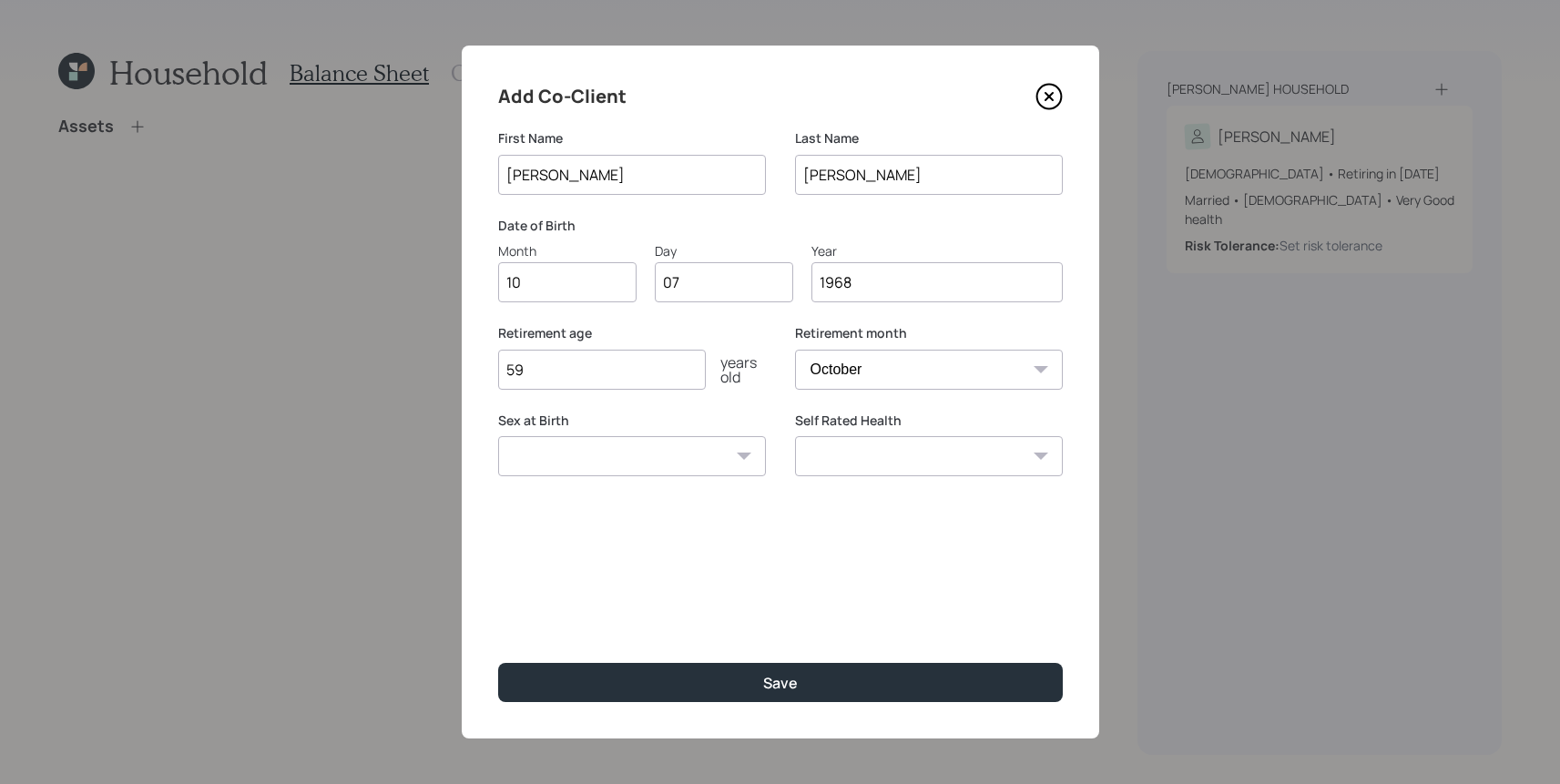
select select "1"
click at [795, 349] on select "January February March April May June July August September October November De…" at bounding box center [929, 369] width 267 height 40
click at [662, 459] on select "[DEMOGRAPHIC_DATA] [DEMOGRAPHIC_DATA] Other / Prefer not to say" at bounding box center [631, 455] width 267 height 40
select select "[DEMOGRAPHIC_DATA]"
click at [498, 436] on select "[DEMOGRAPHIC_DATA] [DEMOGRAPHIC_DATA] Other / Prefer not to say" at bounding box center [631, 455] width 267 height 40
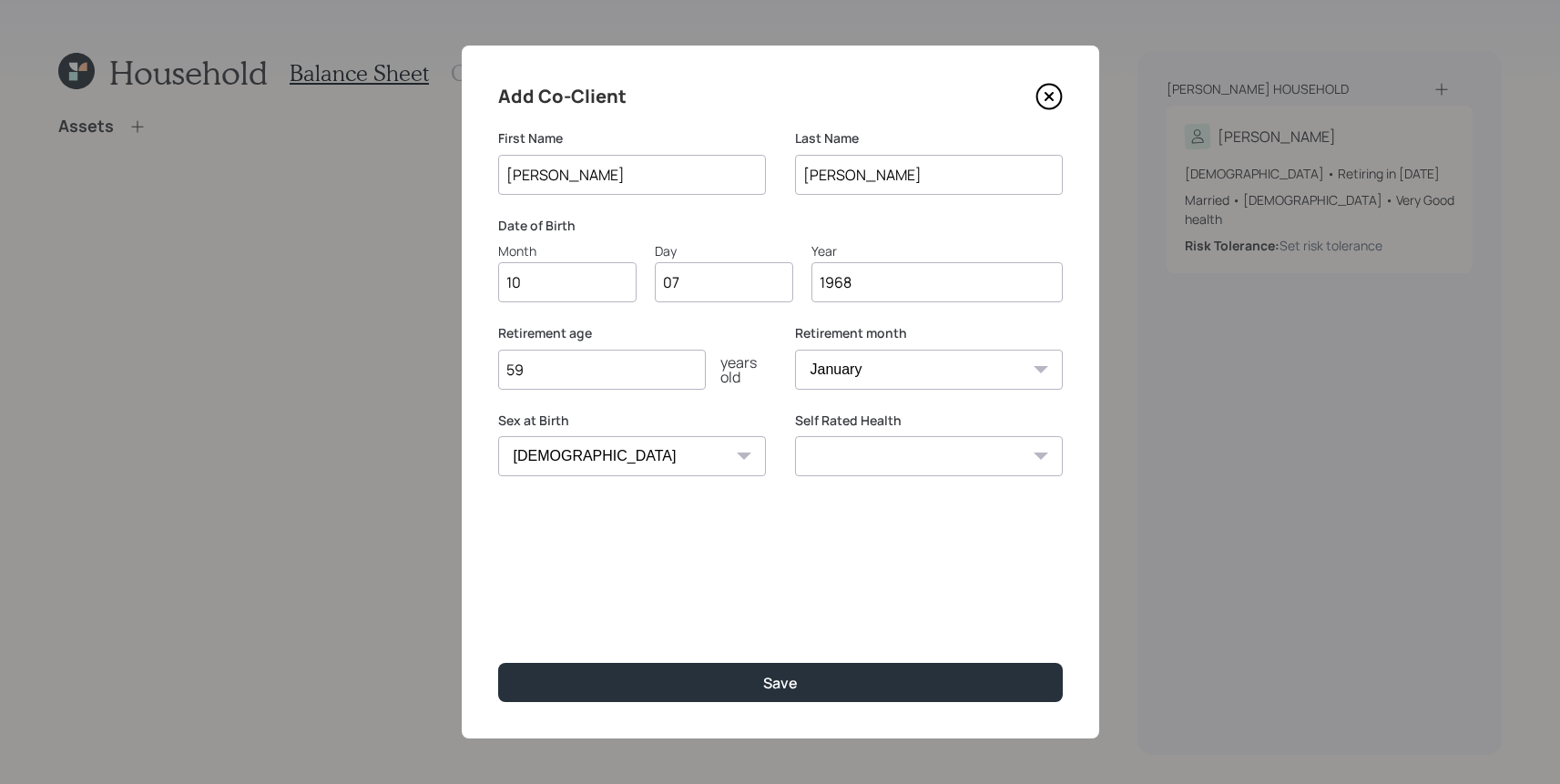
click at [872, 456] on select "Excellent Very Good Good Fair Poor" at bounding box center [929, 455] width 267 height 40
select select "good"
click at [795, 436] on select "Excellent Very Good Good Fair Poor" at bounding box center [929, 455] width 267 height 40
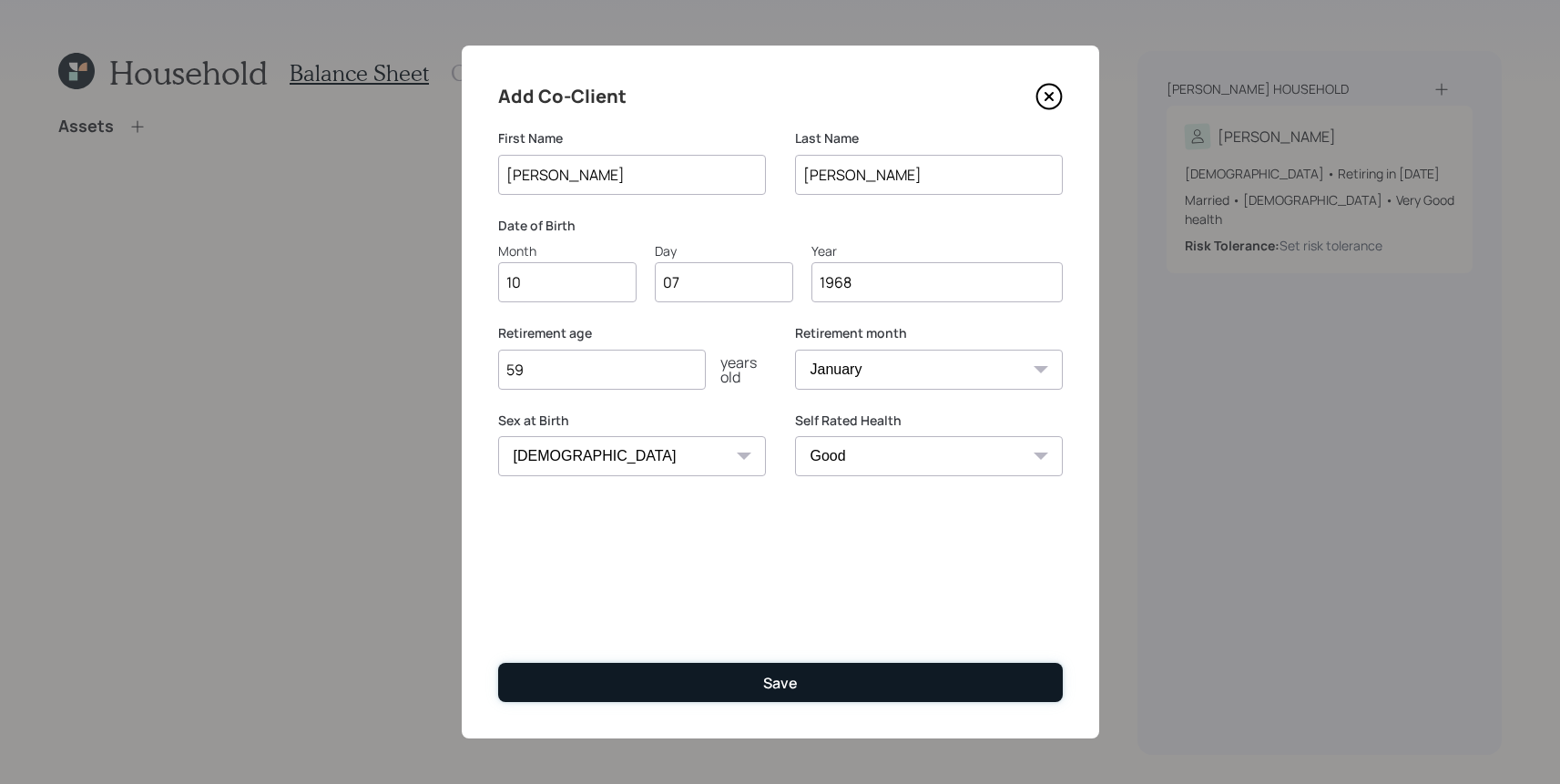
click at [838, 669] on button "Save" at bounding box center [780, 682] width 565 height 39
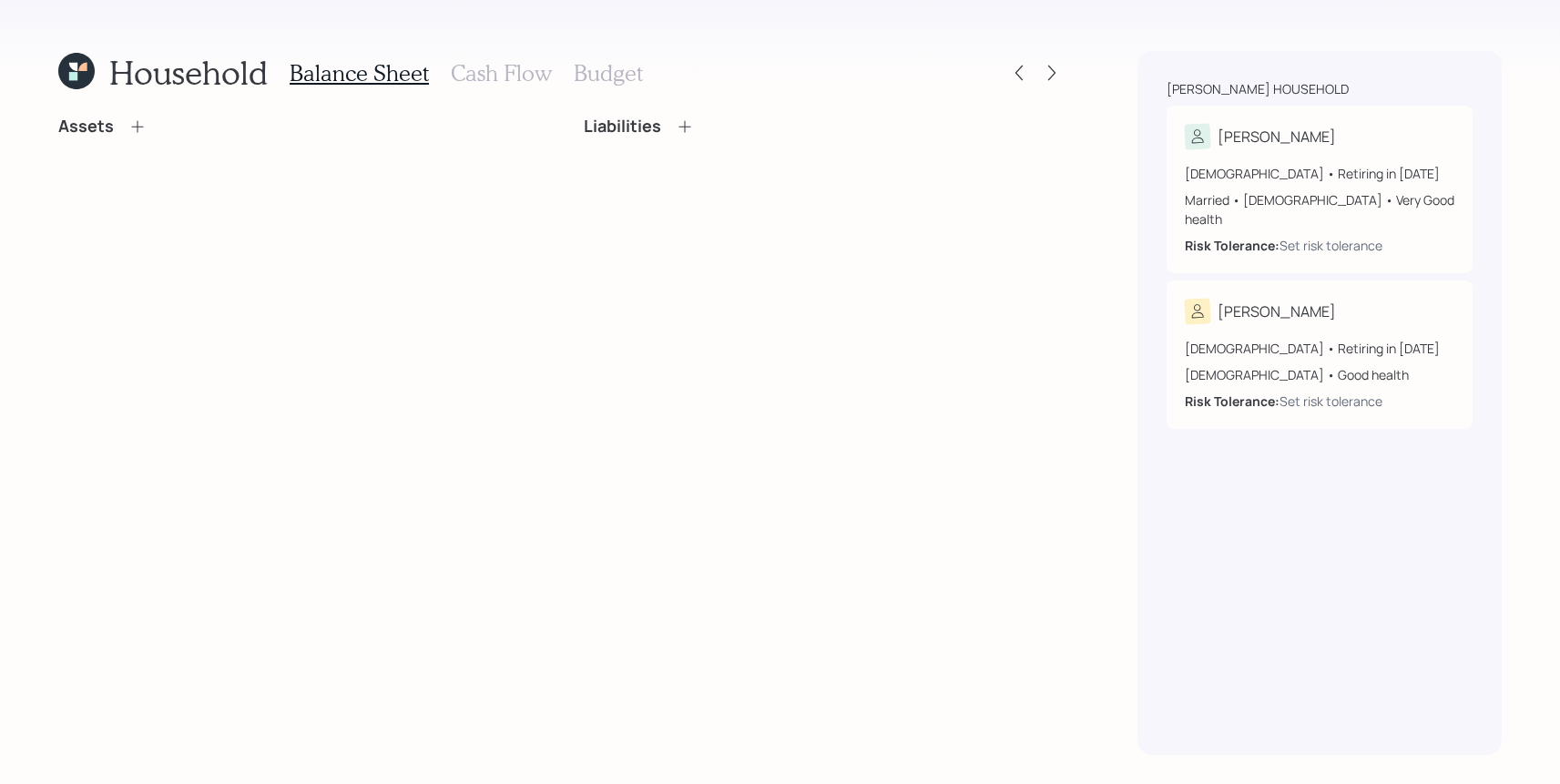
click at [129, 134] on icon at bounding box center [138, 126] width 18 height 18
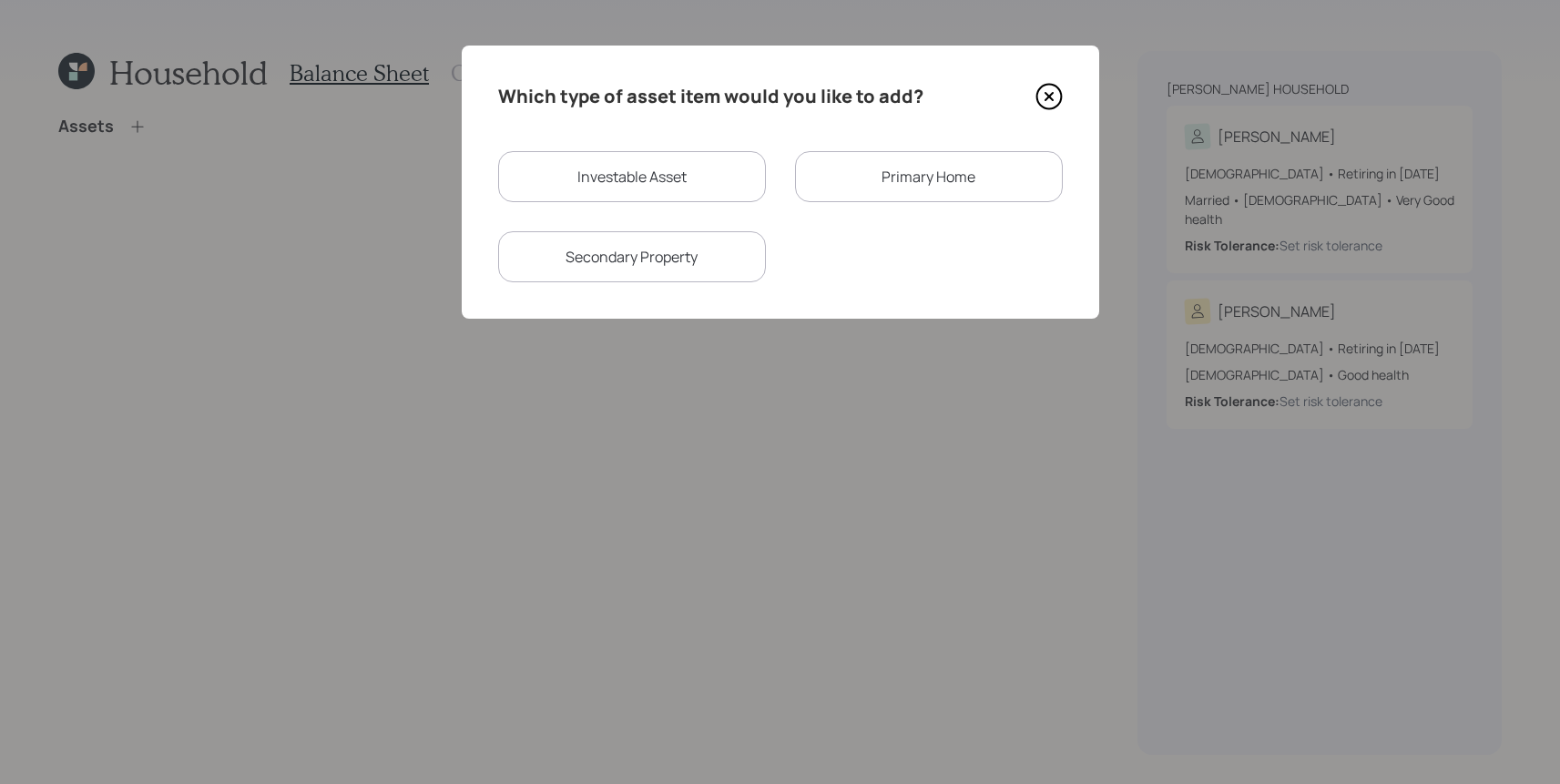
click at [580, 155] on div "Investable Asset" at bounding box center [631, 176] width 267 height 51
select select "taxable"
select select "balanced"
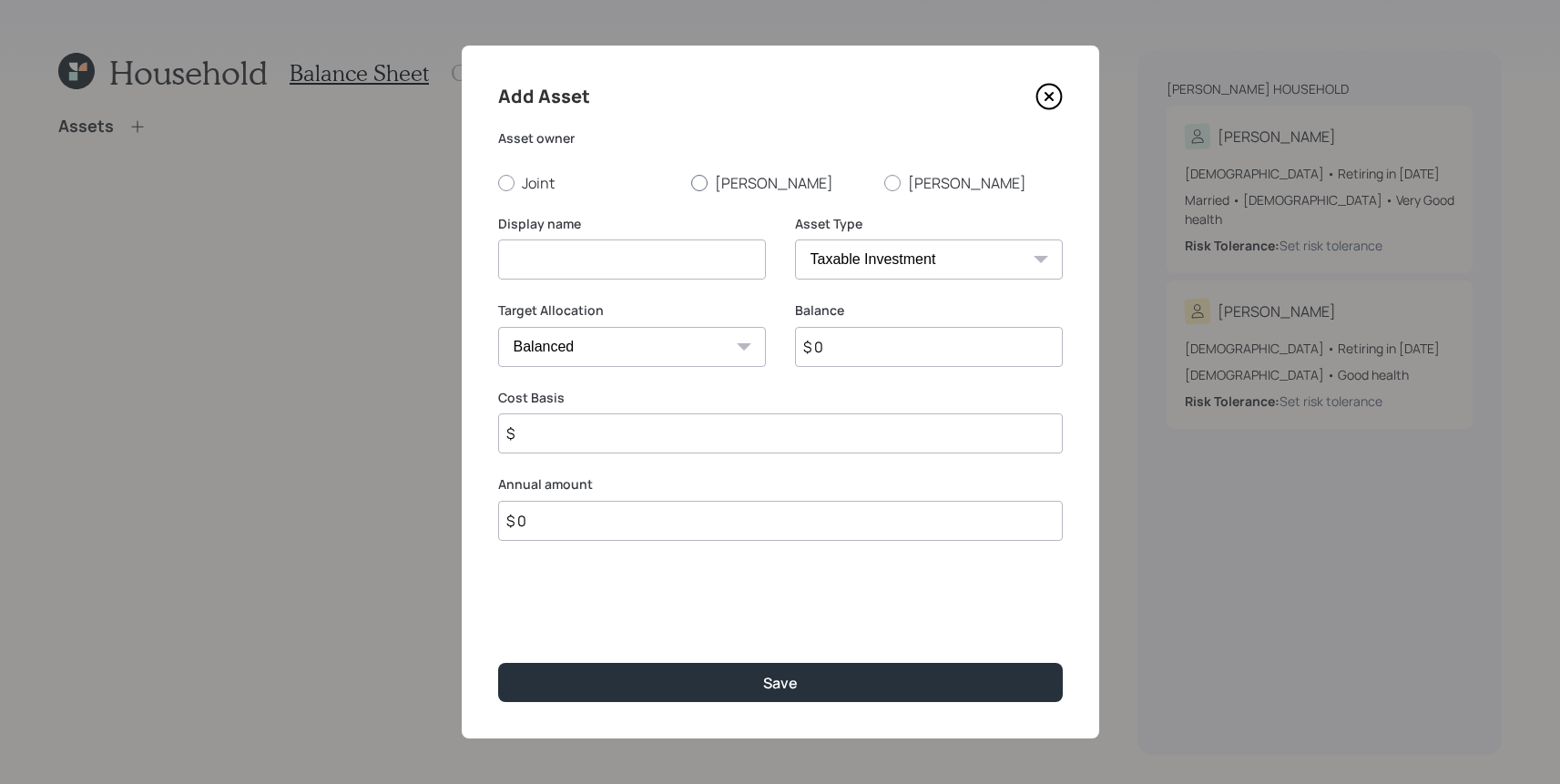
click at [695, 182] on div at bounding box center [699, 183] width 16 height 16
click at [691, 182] on input "[PERSON_NAME]" at bounding box center [690, 182] width 1 height 1
radio input "true"
click at [865, 249] on select "SEP [PERSON_NAME] IRA 401(k) [PERSON_NAME] 401(k) 403(b) [PERSON_NAME] 403(b) 4…" at bounding box center [929, 258] width 267 height 40
select select "public_school_sponsored"
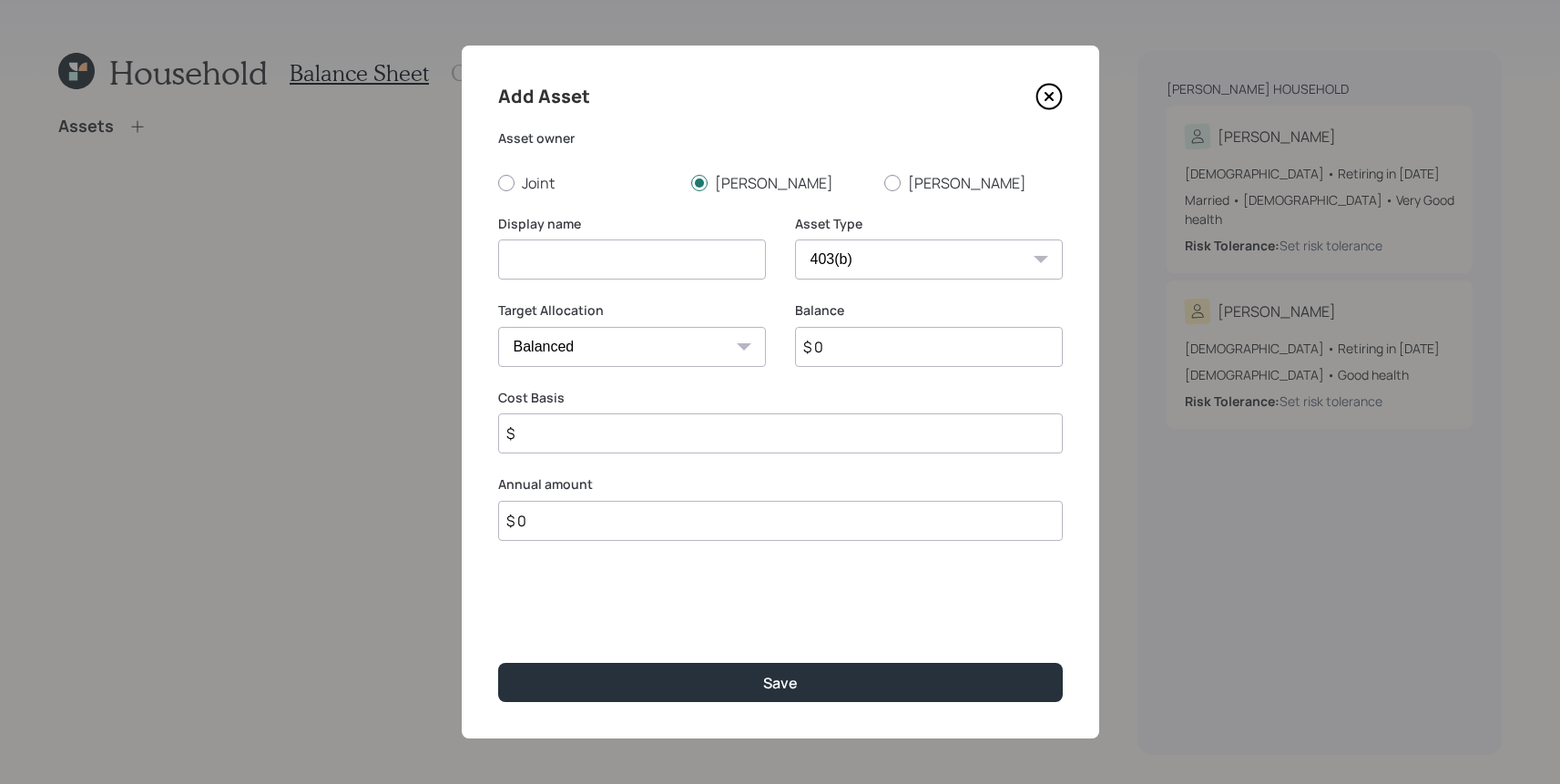
click at [795, 239] on select "SEP [PERSON_NAME] IRA 401(k) [PERSON_NAME] 401(k) 403(b) [PERSON_NAME] 403(b) 4…" at bounding box center [929, 258] width 267 height 40
drag, startPoint x: 651, startPoint y: 279, endPoint x: 652, endPoint y: 267, distance: 12.0
click at [651, 279] on input at bounding box center [631, 258] width 267 height 40
click at [652, 266] on input at bounding box center [631, 258] width 267 height 40
type input "[PERSON_NAME]'s Current 403b"
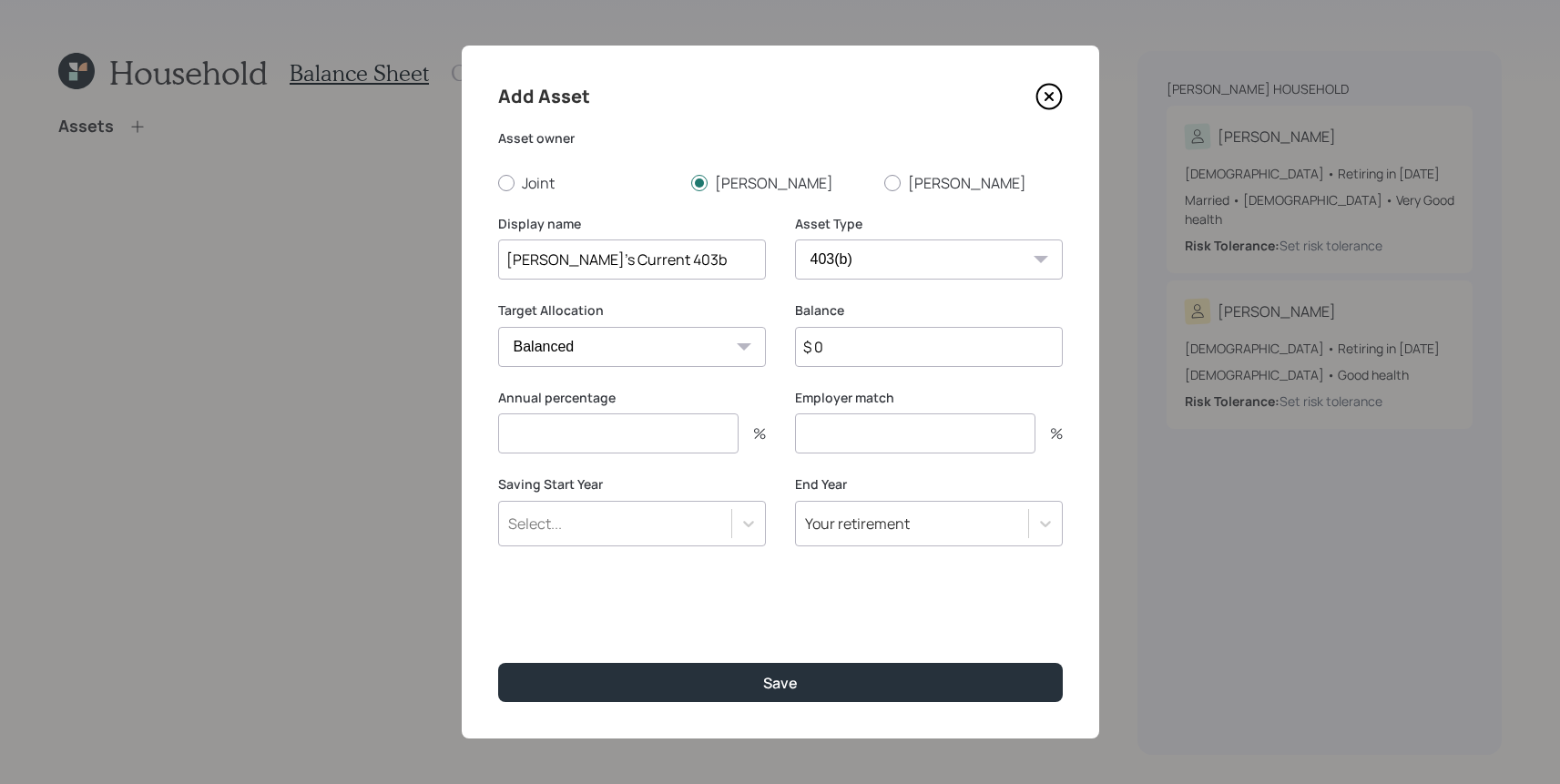
click at [976, 359] on input "$ 0" at bounding box center [929, 347] width 267 height 40
type input "$ 65,000"
type input "0"
click at [498, 663] on button "Save" at bounding box center [780, 682] width 565 height 39
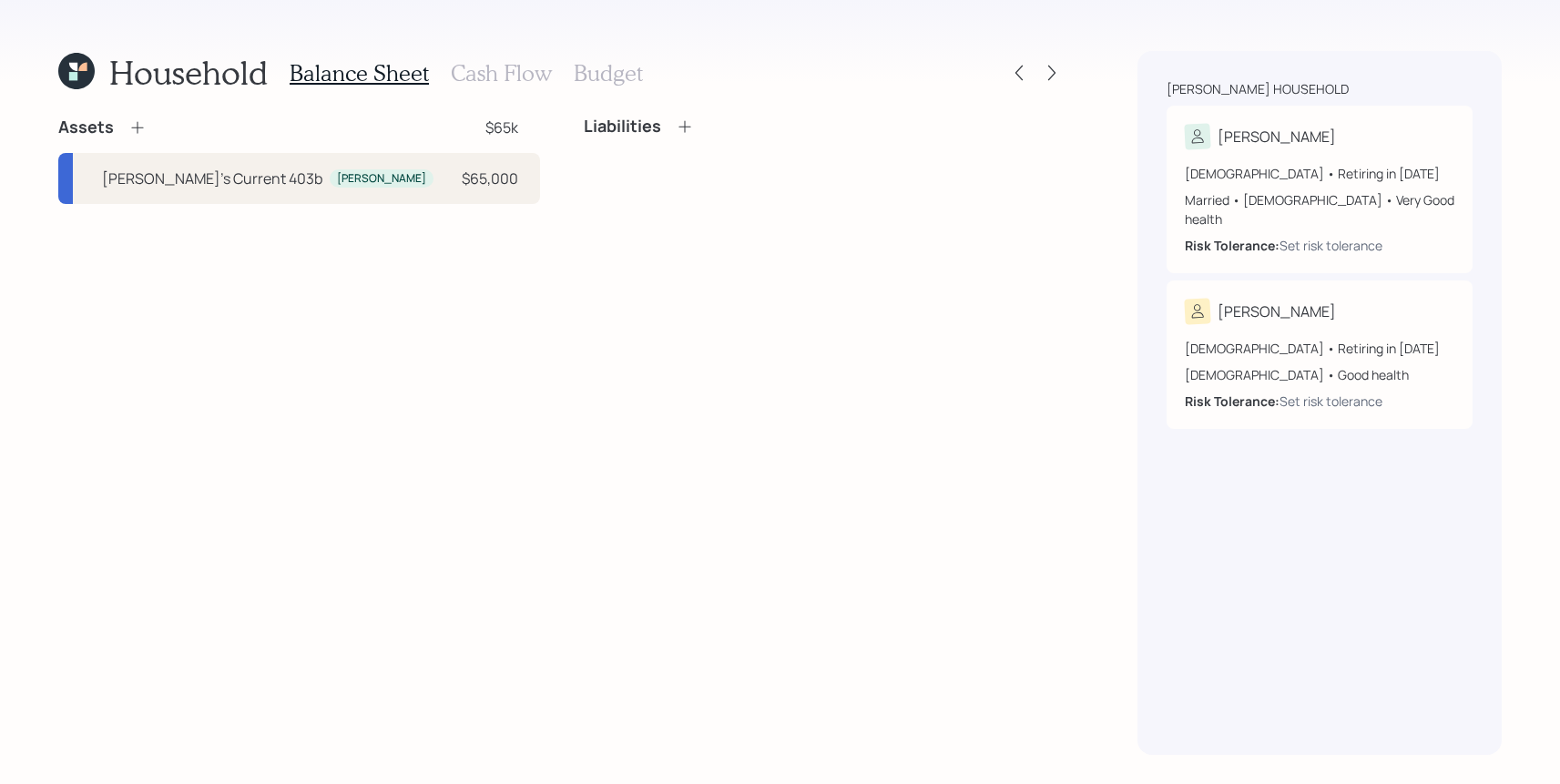
click at [138, 120] on icon at bounding box center [138, 127] width 18 height 18
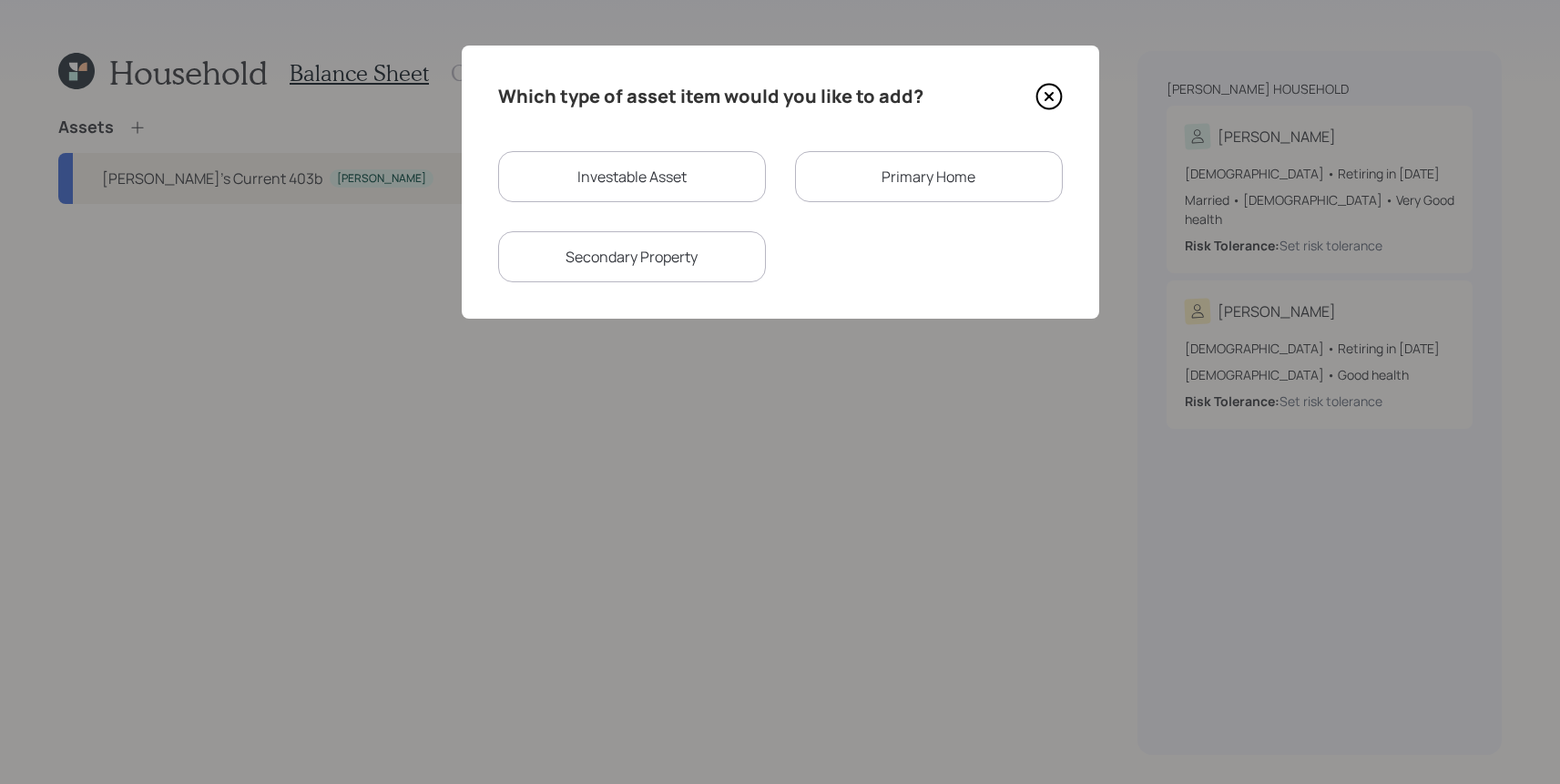
click at [755, 190] on div "Investable Asset" at bounding box center [631, 176] width 267 height 51
select select "taxable"
select select "balanced"
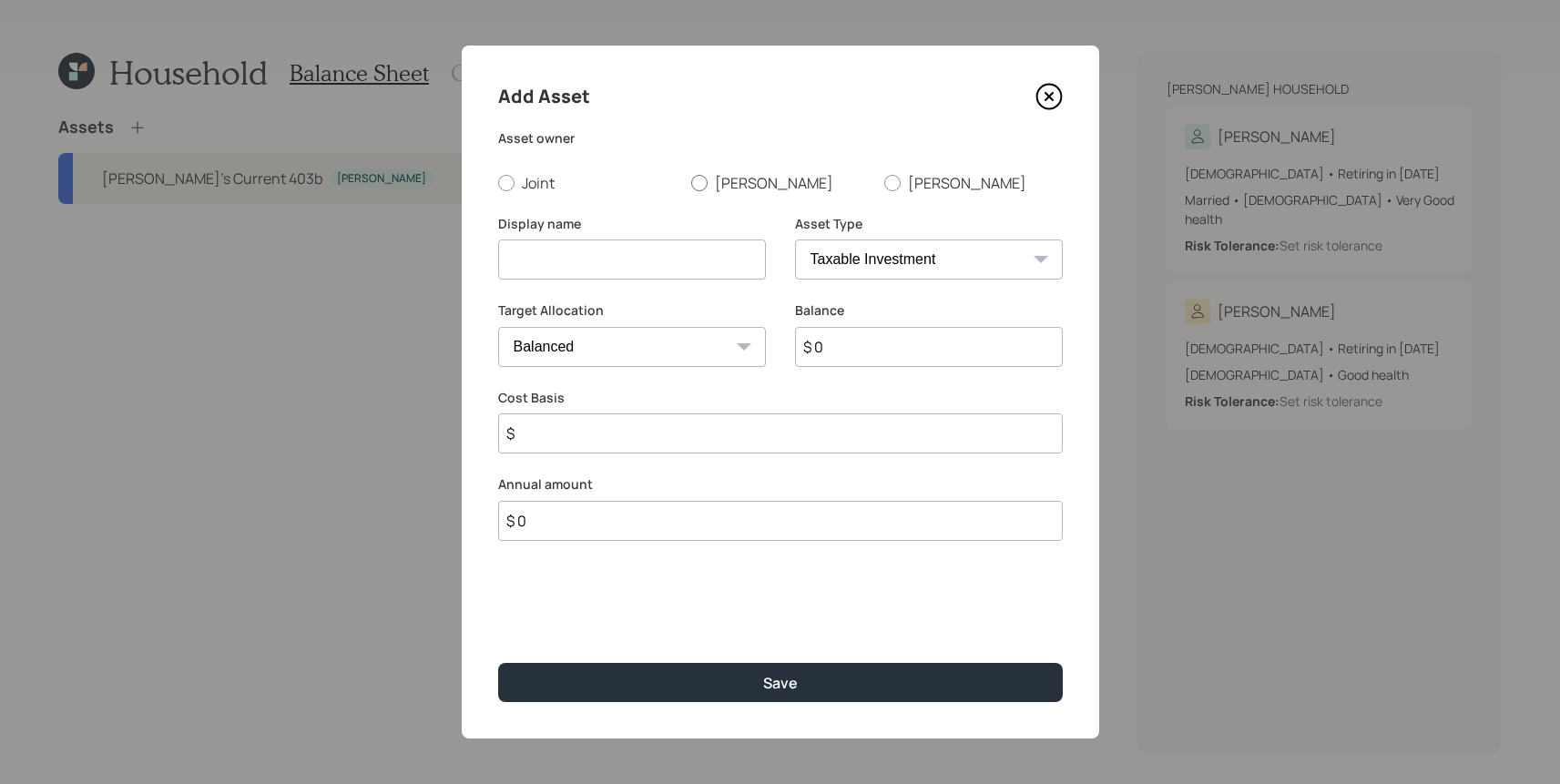
click at [709, 188] on label "[PERSON_NAME]" at bounding box center [780, 183] width 178 height 20
click at [691, 183] on input "[PERSON_NAME]" at bounding box center [690, 182] width 1 height 1
radio input "true"
click at [677, 262] on input at bounding box center [631, 258] width 267 height 40
type input "[PERSON_NAME]'s"
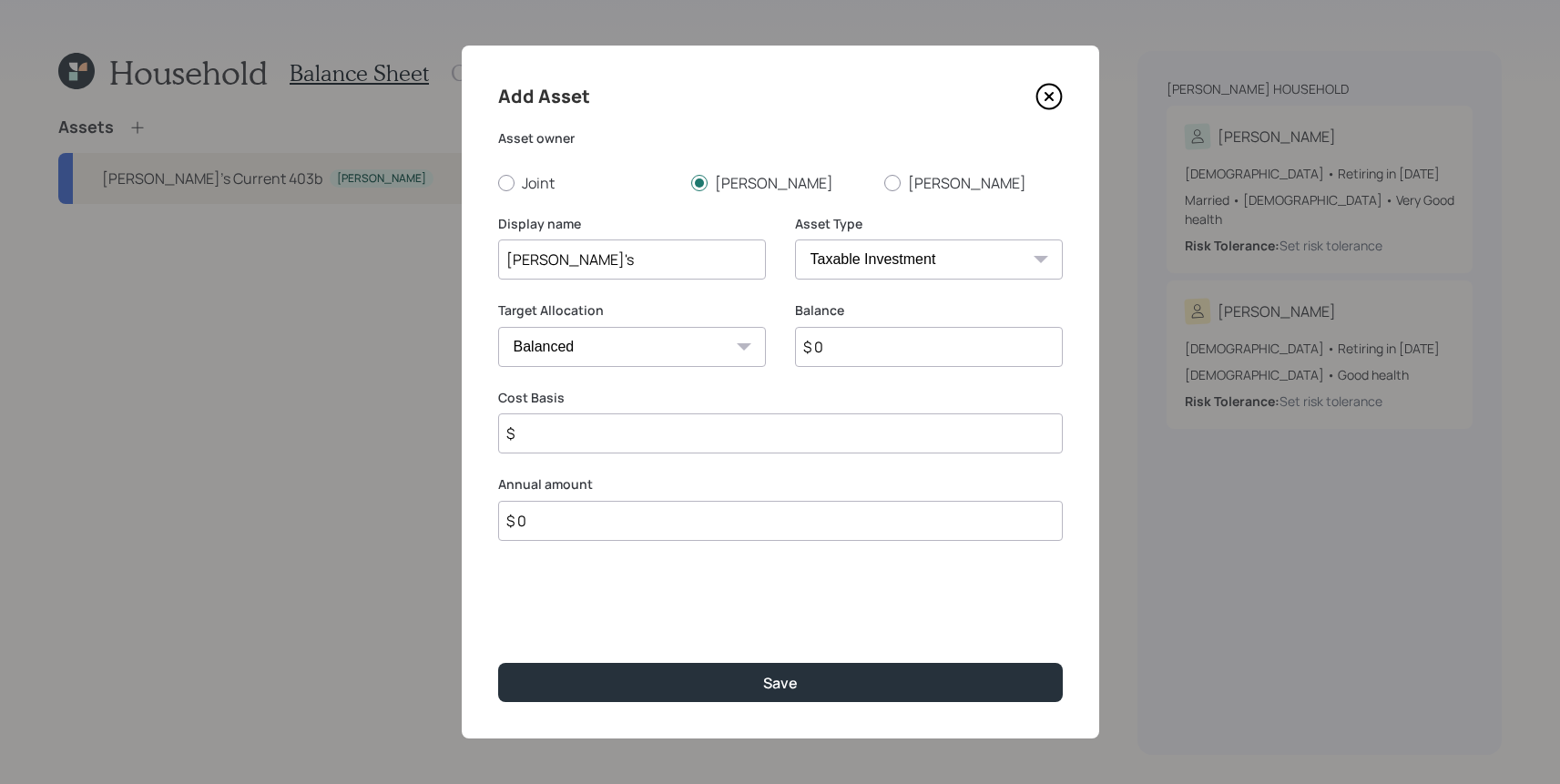
click at [1043, 103] on icon at bounding box center [1049, 97] width 27 height 27
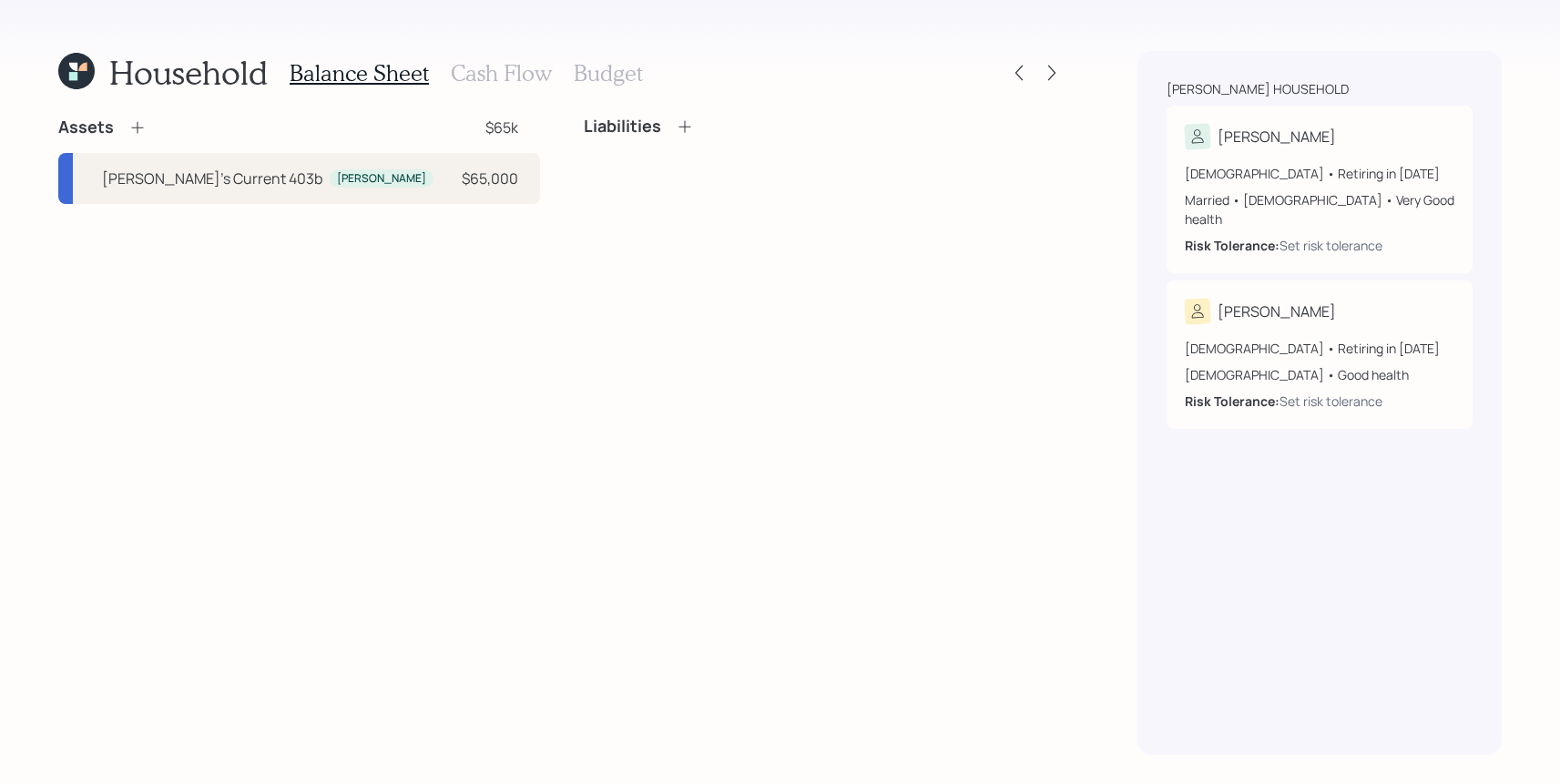
click at [433, 147] on div "Assets $65k [PERSON_NAME]'s Current 403b [PERSON_NAME] $65,000" at bounding box center [298, 160] width 481 height 87
click at [435, 197] on div "[PERSON_NAME]'s Current 403b [PERSON_NAME] $65,000" at bounding box center [298, 178] width 481 height 51
select select "public_school_sponsored"
select select "balanced"
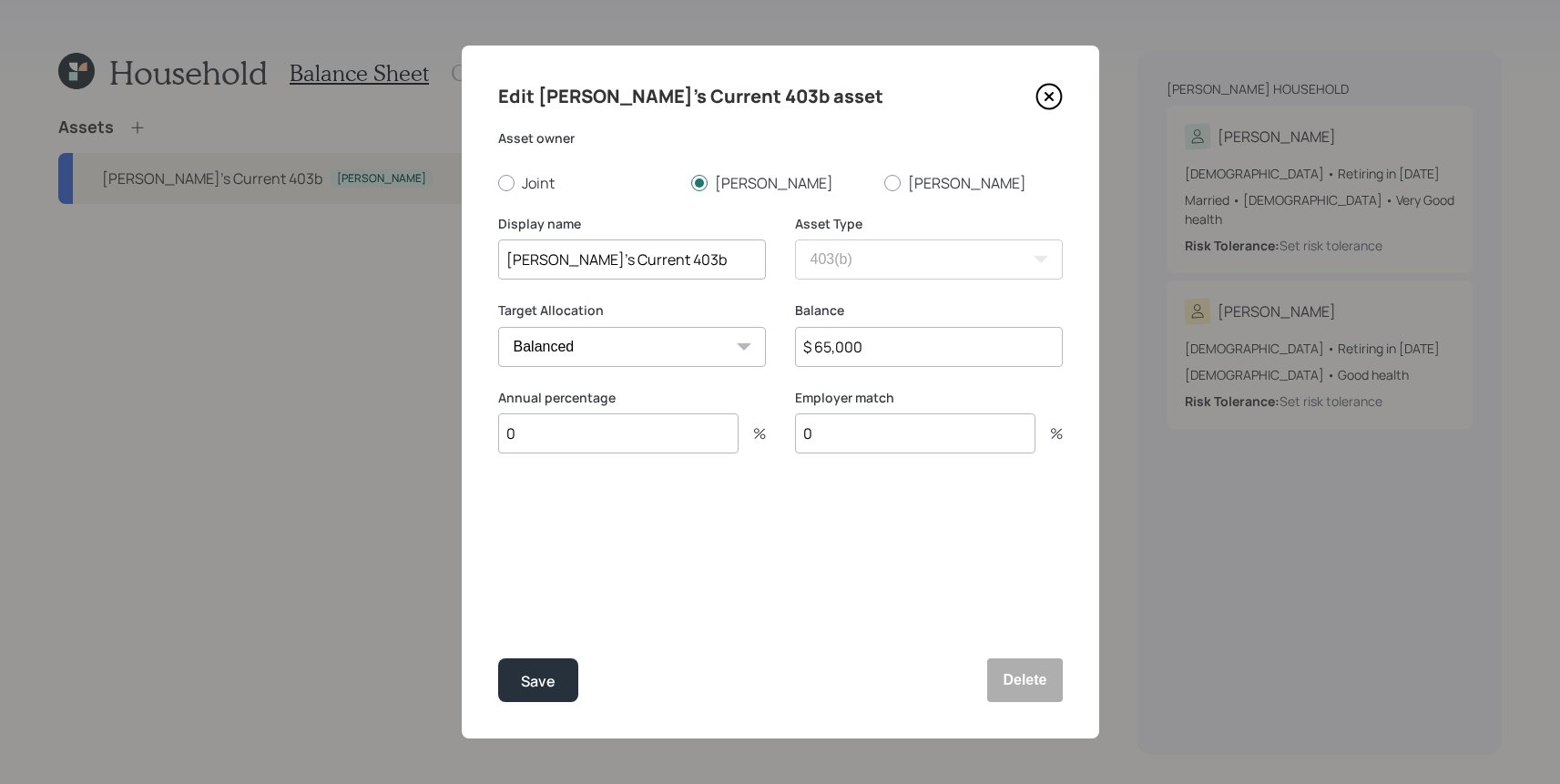
drag, startPoint x: 929, startPoint y: 350, endPoint x: 696, endPoint y: 337, distance: 233.4
click at [696, 337] on div "Target Allocation Cash Conservative Balanced Aggressive Balance $ 65,000" at bounding box center [780, 345] width 565 height 87
type input "$ 85,807"
click at [498, 658] on button "Save" at bounding box center [537, 679] width 80 height 44
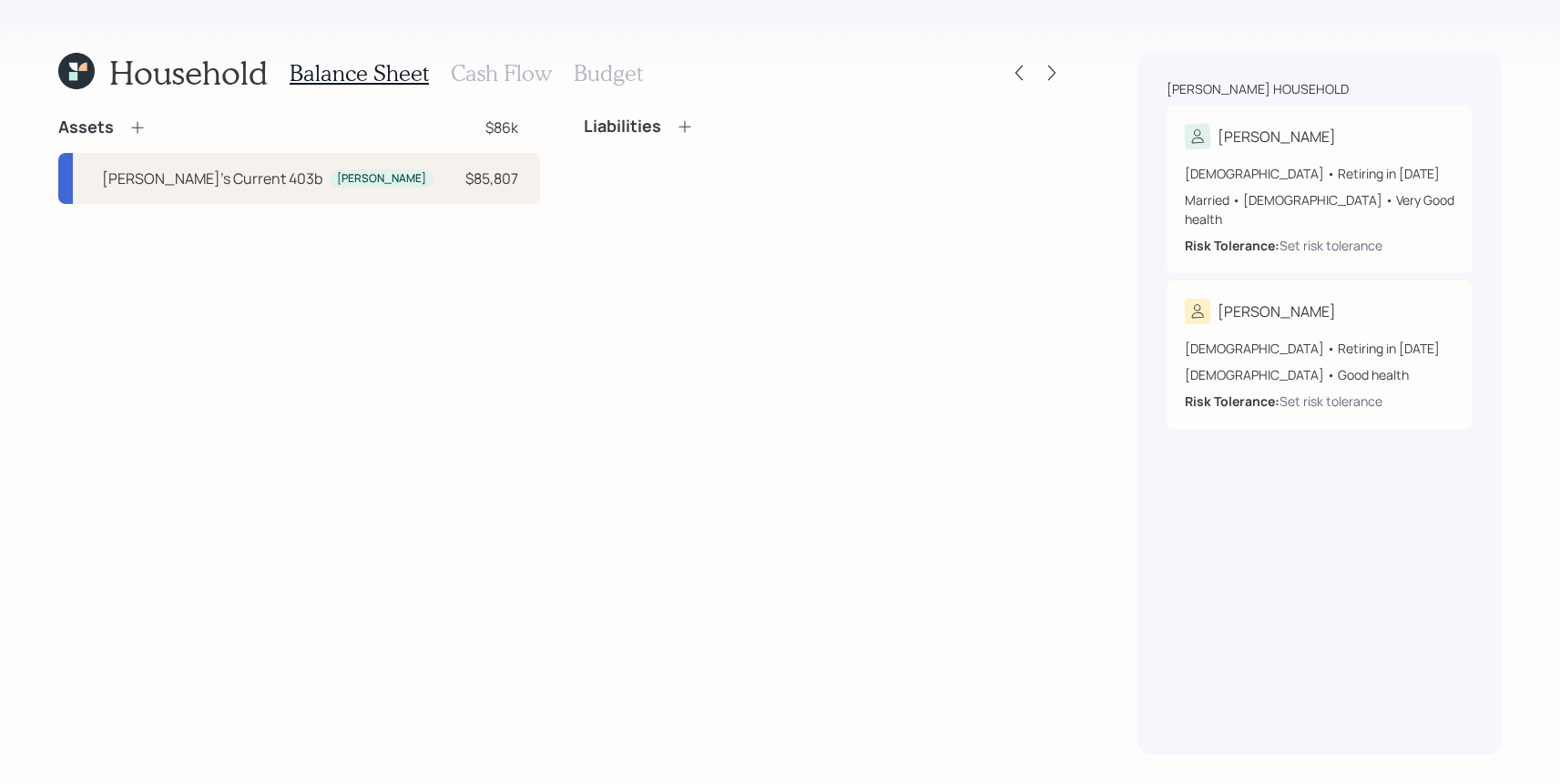
click at [143, 133] on icon at bounding box center [138, 127] width 18 height 18
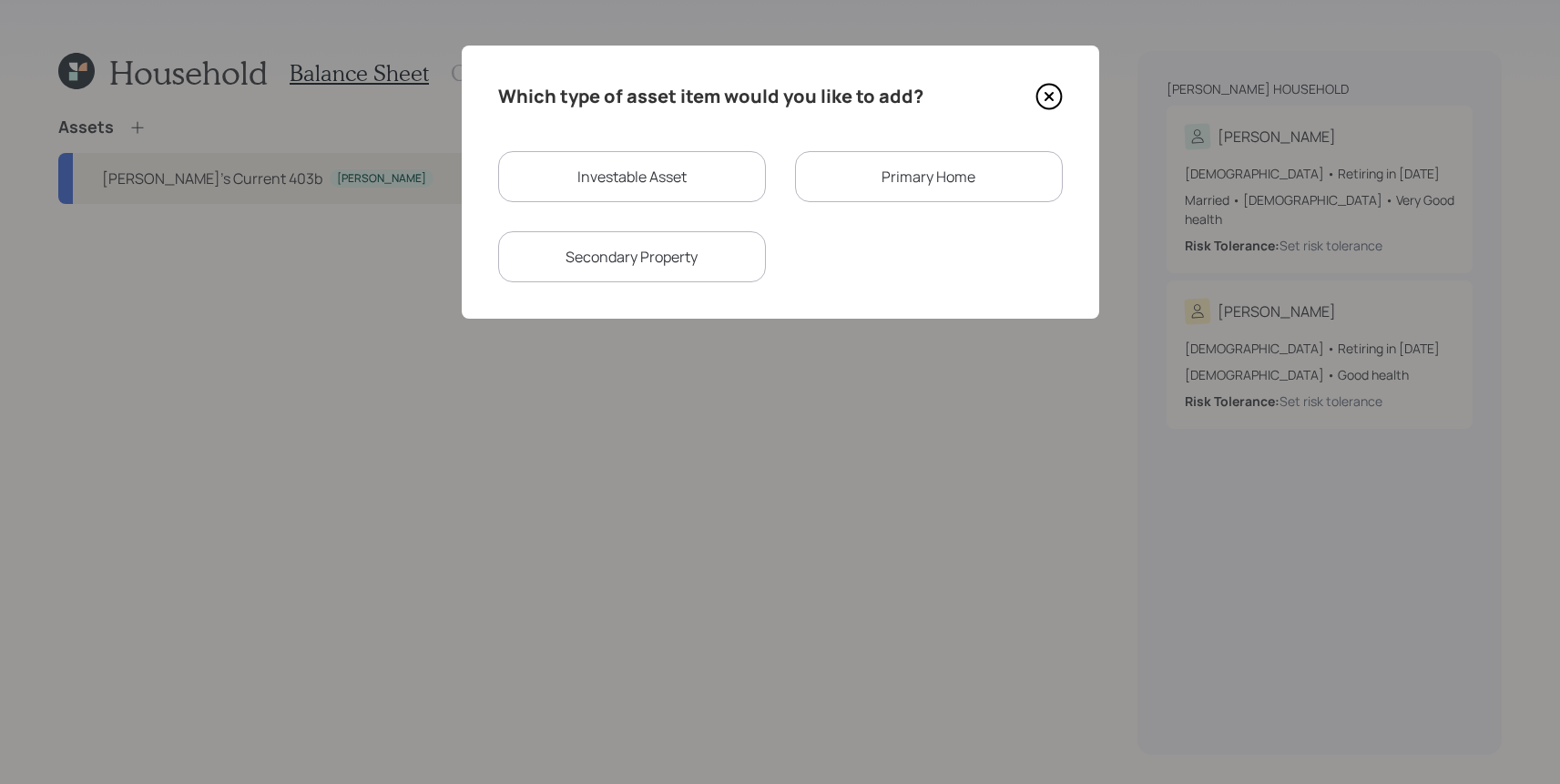
click at [746, 148] on div "Which type of asset item would you like to add? Investable Asset Primary Home S…" at bounding box center [780, 182] width 637 height 273
click at [746, 153] on div "Investable Asset" at bounding box center [631, 176] width 267 height 51
select select "taxable"
select select "balanced"
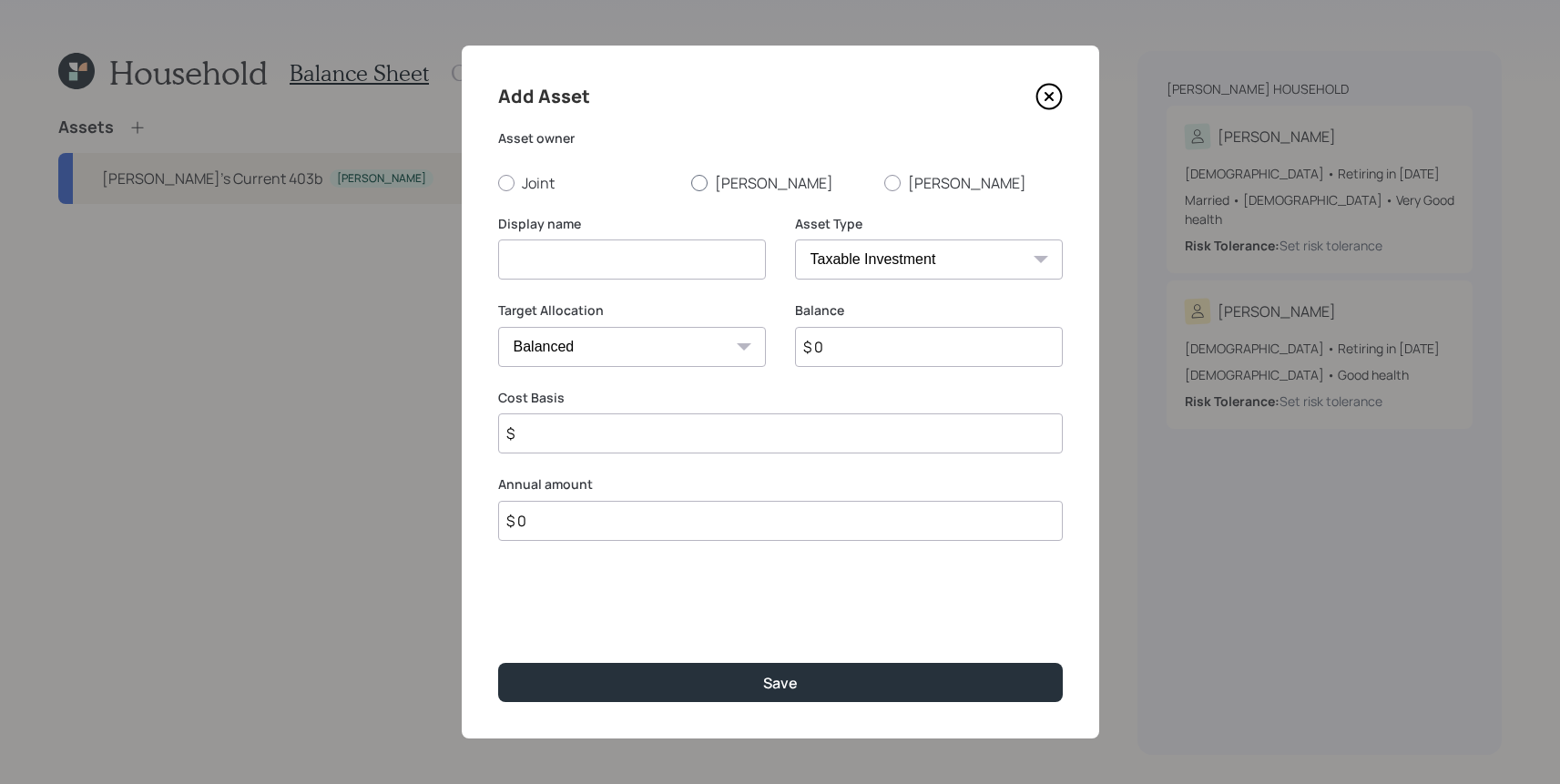
click at [710, 190] on label "[PERSON_NAME]" at bounding box center [780, 183] width 178 height 20
click at [691, 183] on input "[PERSON_NAME]" at bounding box center [690, 182] width 1 height 1
radio input "true"
click at [871, 259] on select "SEP [PERSON_NAME] IRA 401(k) [PERSON_NAME] 401(k) 403(b) [PERSON_NAME] 403(b) 4…" at bounding box center [929, 258] width 267 height 40
select select "roth_ira"
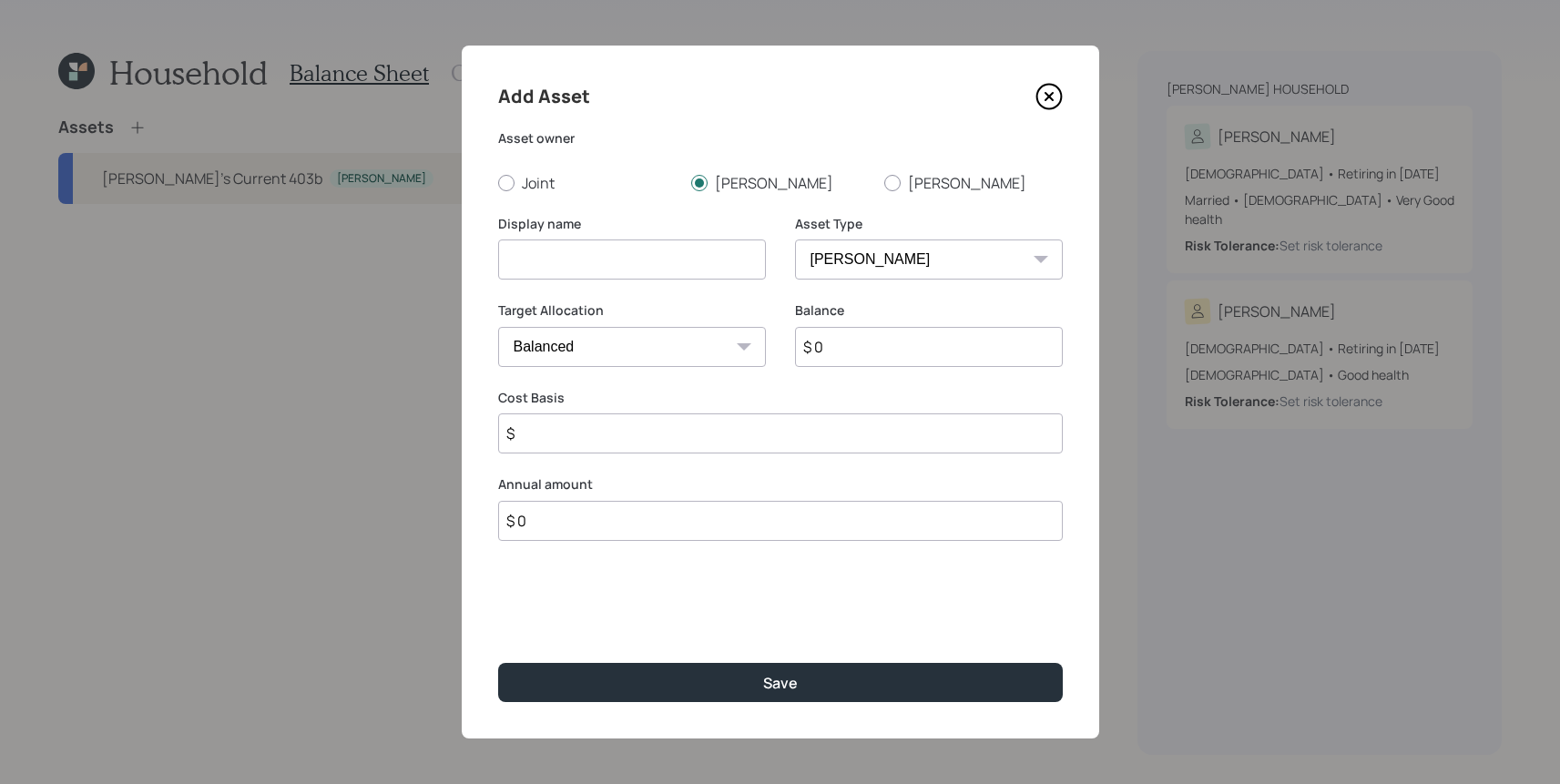
click at [795, 239] on select "SEP [PERSON_NAME] IRA 401(k) [PERSON_NAME] 401(k) 403(b) [PERSON_NAME] 403(b) 4…" at bounding box center [929, 258] width 267 height 40
type input "$"
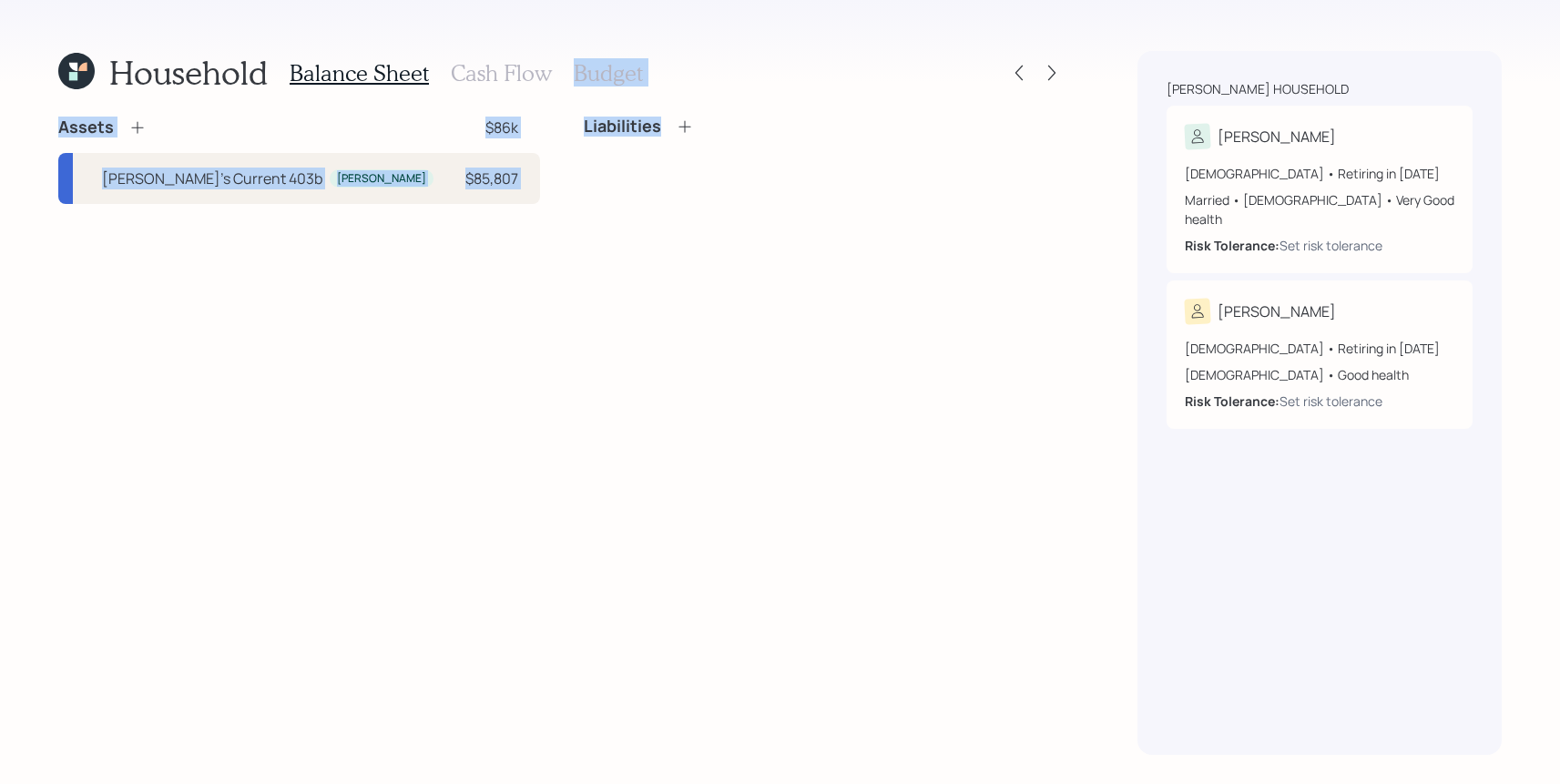
drag, startPoint x: 871, startPoint y: 259, endPoint x: 840, endPoint y: 185, distance: 80.2
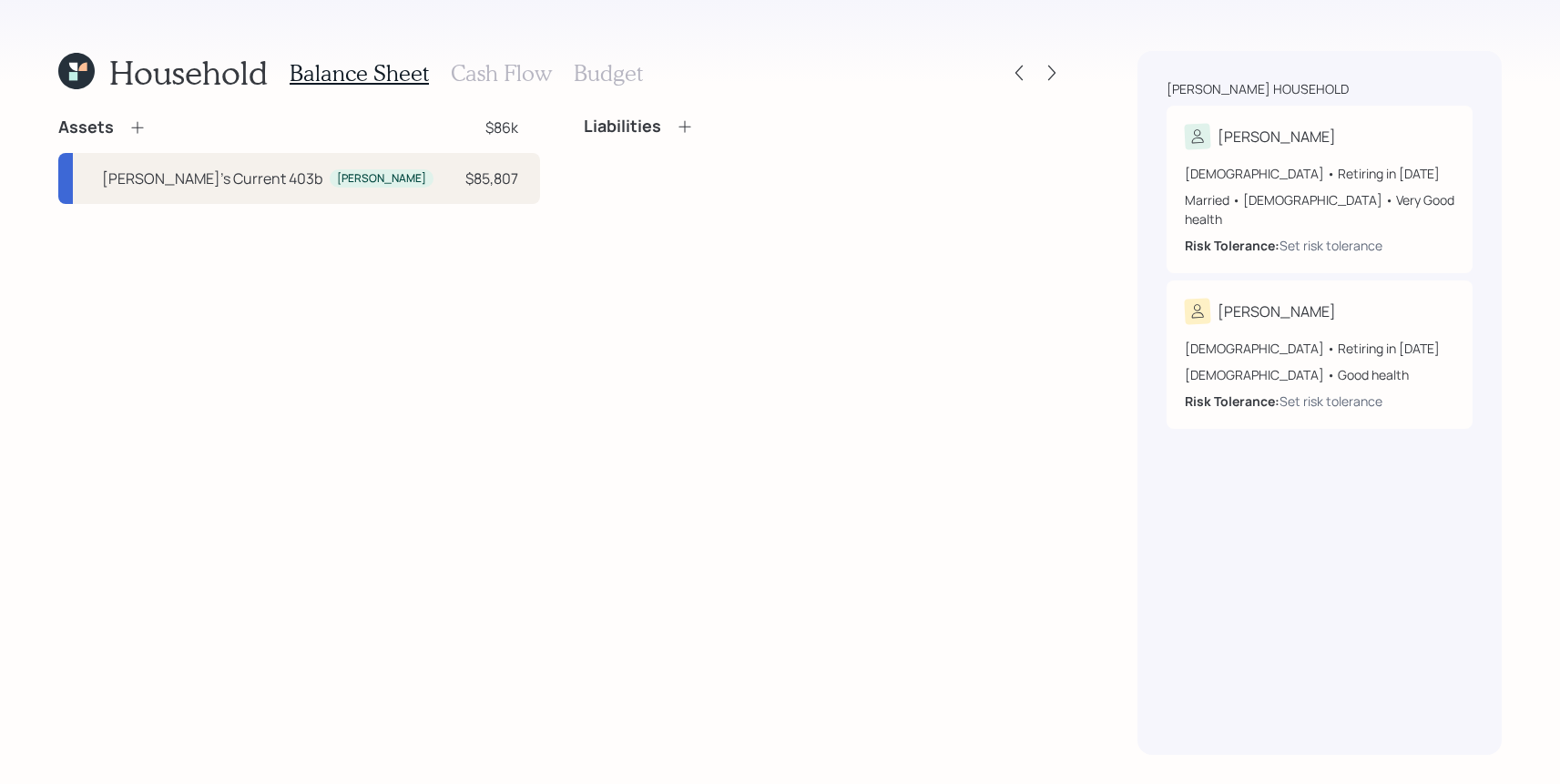
click at [835, 185] on div "Liabilities" at bounding box center [824, 160] width 481 height 87
click at [159, 131] on div "Assets $86k" at bounding box center [298, 127] width 481 height 22
click at [144, 131] on icon at bounding box center [138, 127] width 18 height 18
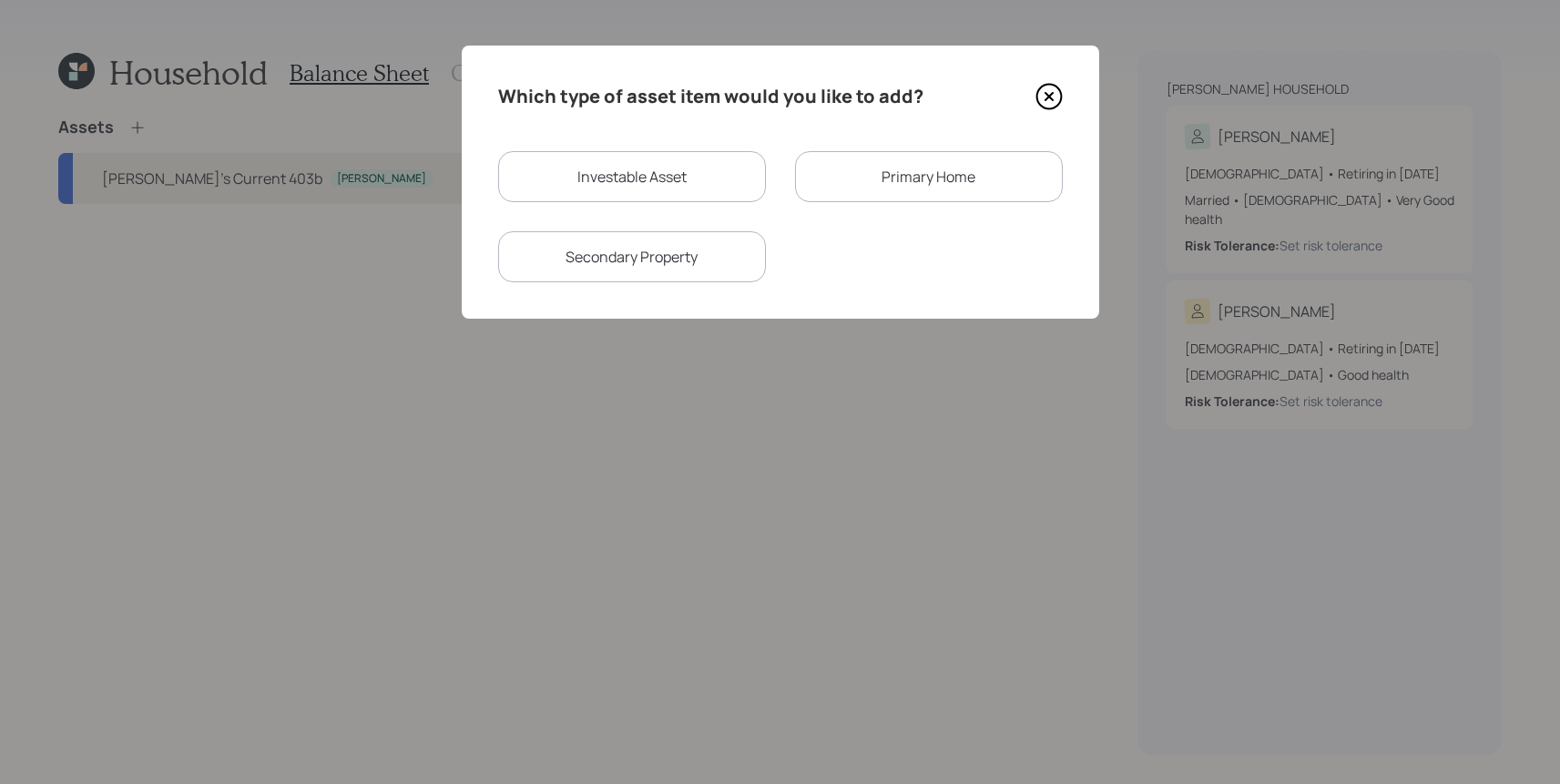
click at [700, 190] on div "Investable Asset" at bounding box center [631, 176] width 267 height 51
select select "taxable"
select select "balanced"
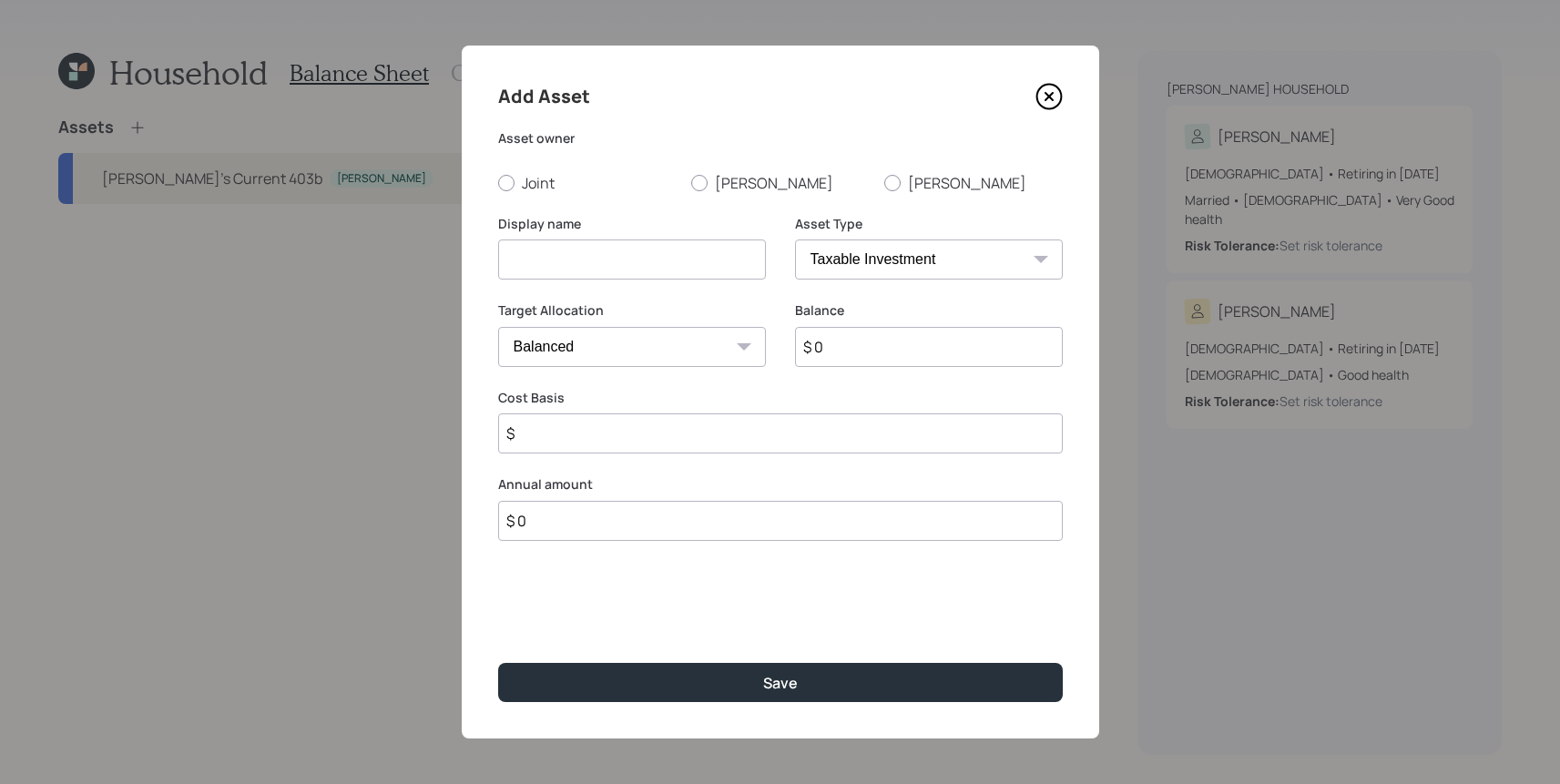
click at [908, 254] on select "SEP [PERSON_NAME] IRA 401(k) [PERSON_NAME] 401(k) 403(b) [PERSON_NAME] 403(b) 4…" at bounding box center [929, 258] width 267 height 40
select select "ira"
click at [795, 239] on select "SEP [PERSON_NAME] IRA 401(k) [PERSON_NAME] 401(k) 403(b) [PERSON_NAME] 403(b) 4…" at bounding box center [929, 258] width 267 height 40
type input "$"
click at [719, 192] on div "Add Asset Asset owner Joint [PERSON_NAME] Display name Asset Type SEP [PERSON_N…" at bounding box center [780, 392] width 637 height 693
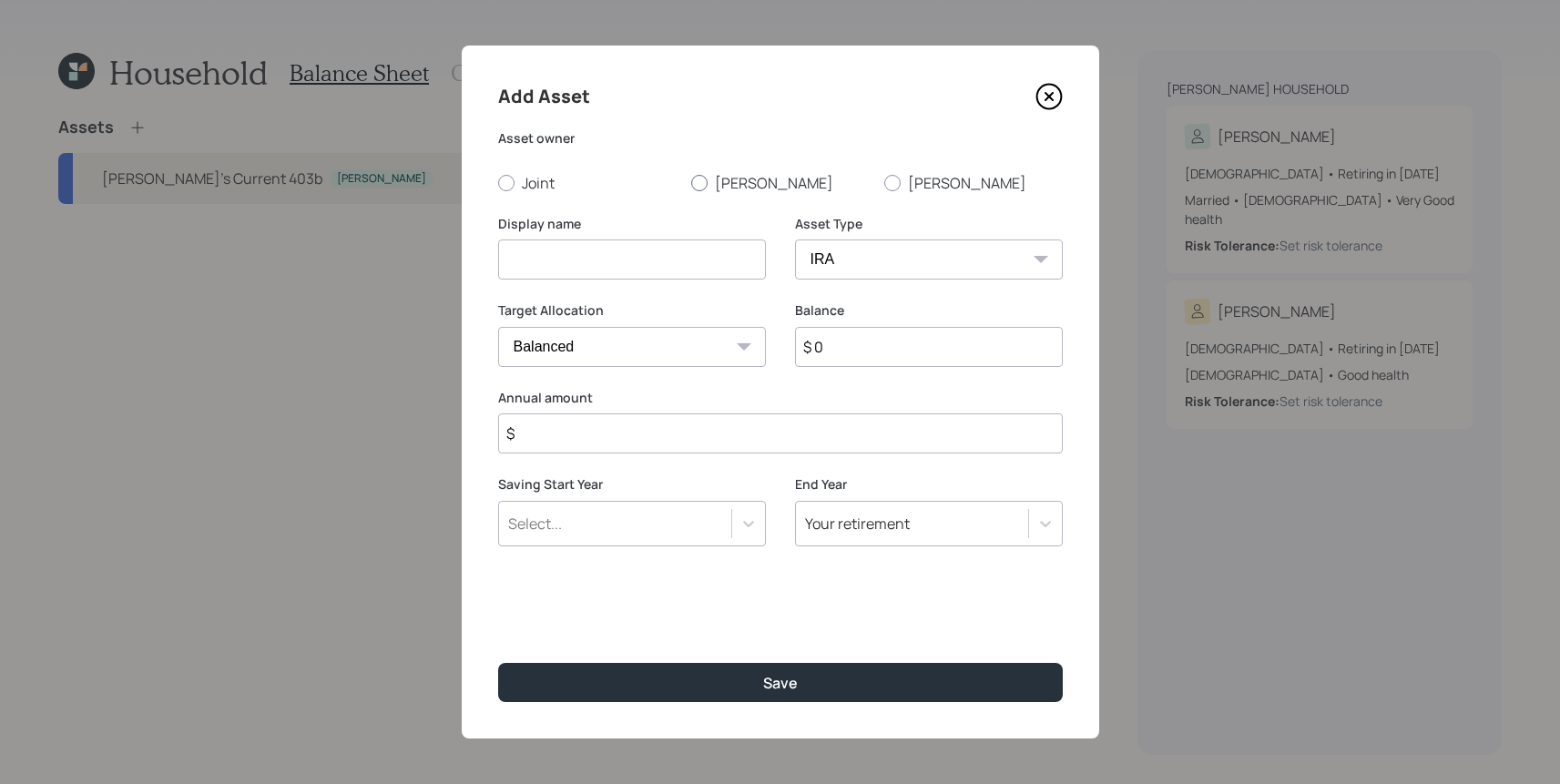
click at [703, 175] on div at bounding box center [699, 183] width 16 height 16
click at [691, 182] on input "[PERSON_NAME]" at bounding box center [690, 182] width 1 height 1
radio input "true"
click at [703, 245] on input at bounding box center [631, 258] width 267 height 40
type input "[PERSON_NAME]'s Inherited IRA"
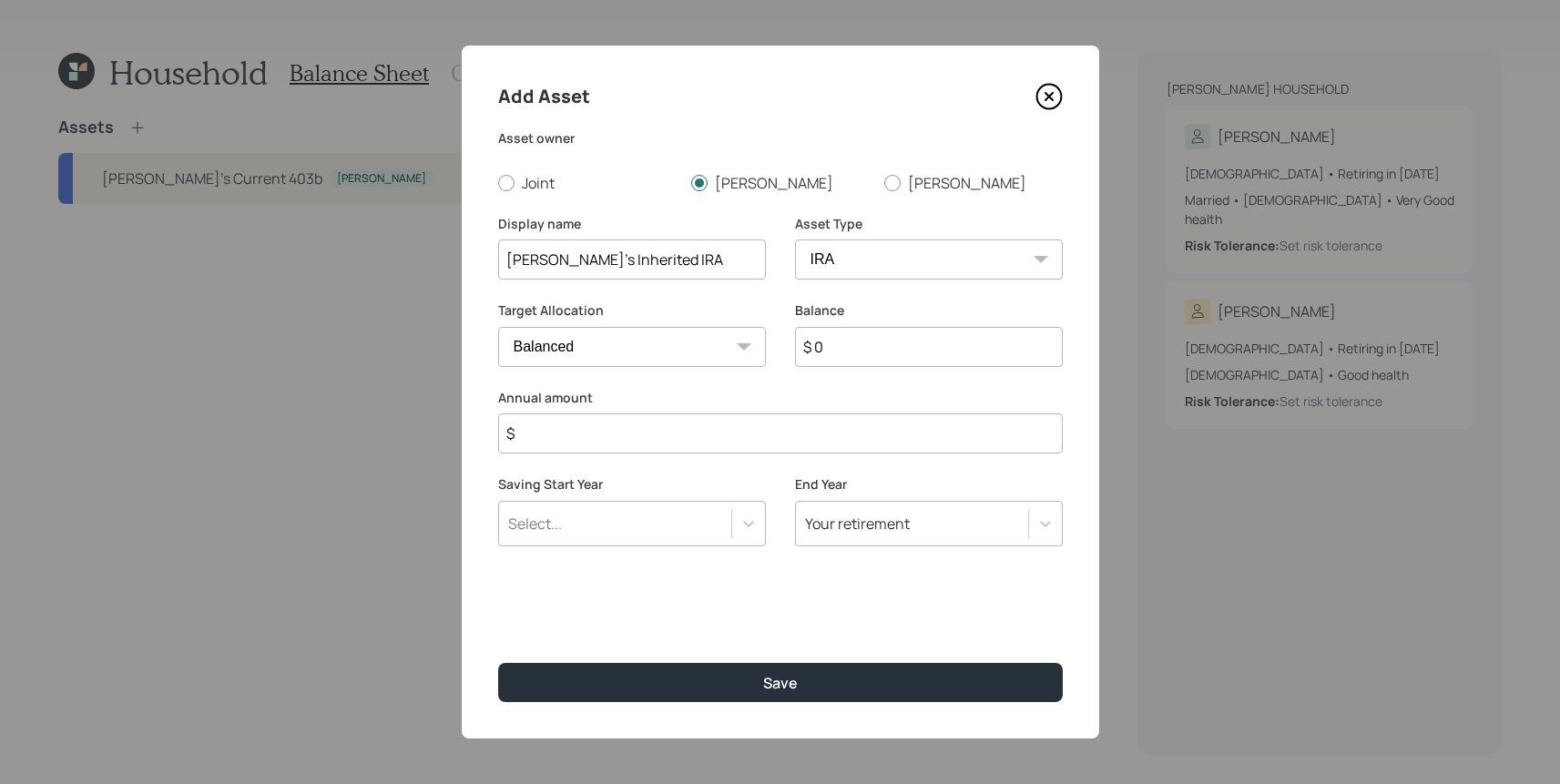
click at [1013, 356] on input "$ 0" at bounding box center [929, 347] width 267 height 40
type input "$ 206,000"
type input "$ 0"
click at [498, 663] on button "Save" at bounding box center [780, 682] width 565 height 39
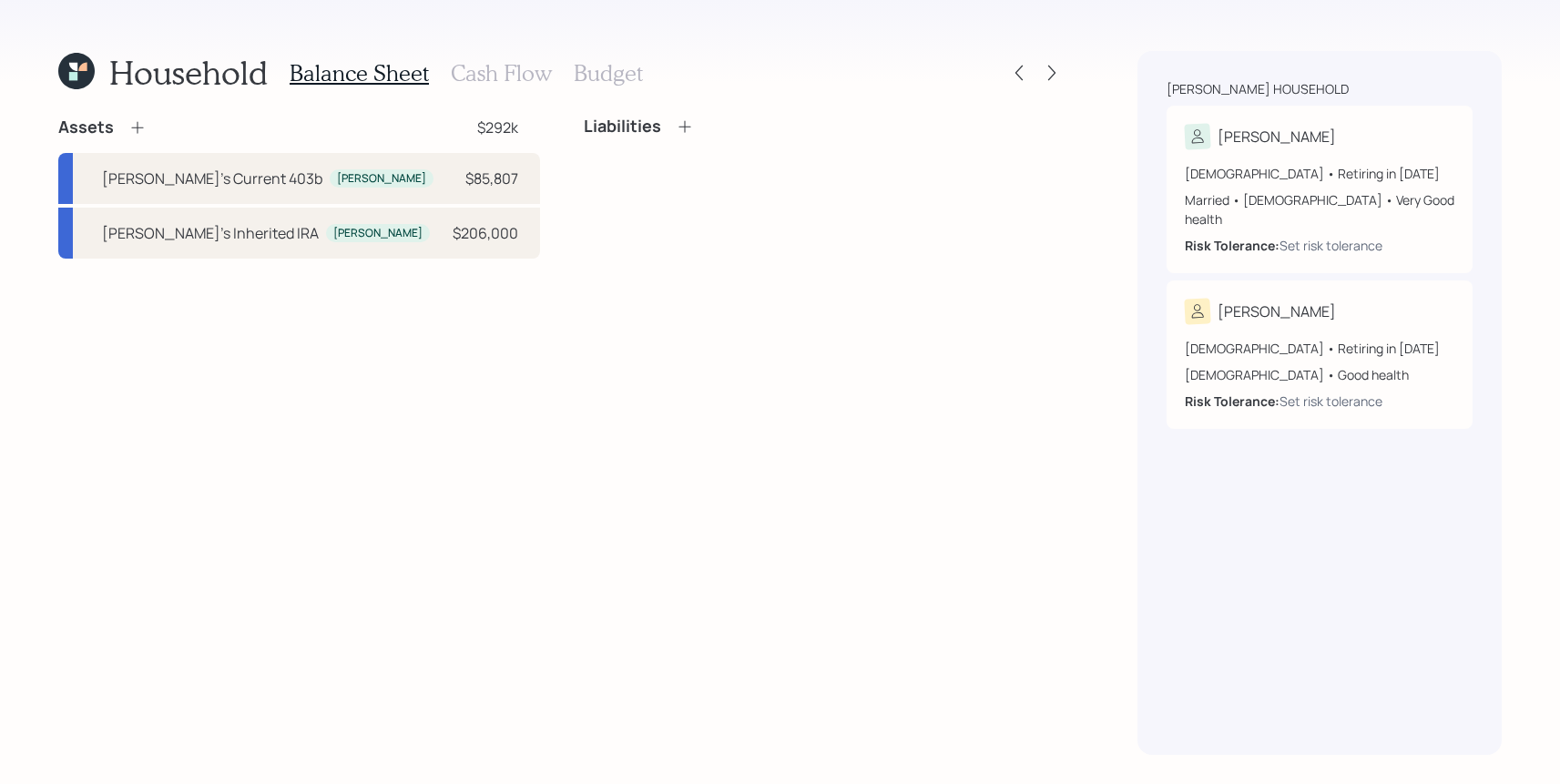
click at [141, 133] on icon at bounding box center [138, 127] width 18 height 18
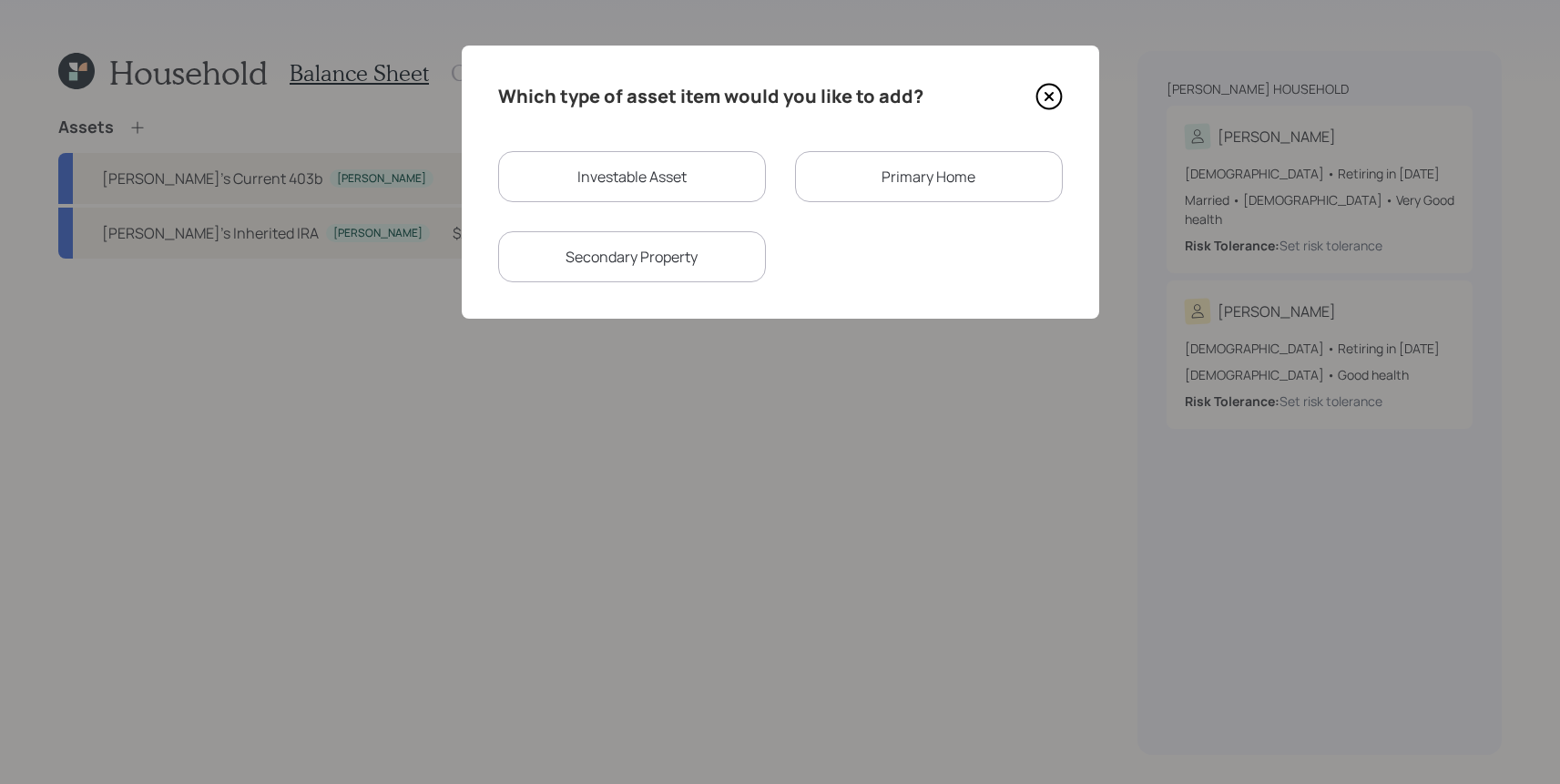
click at [730, 205] on div "Investable Asset Primary Home Secondary Property" at bounding box center [780, 216] width 565 height 131
click at [730, 201] on div "Investable Asset" at bounding box center [631, 176] width 267 height 51
select select "taxable"
select select "balanced"
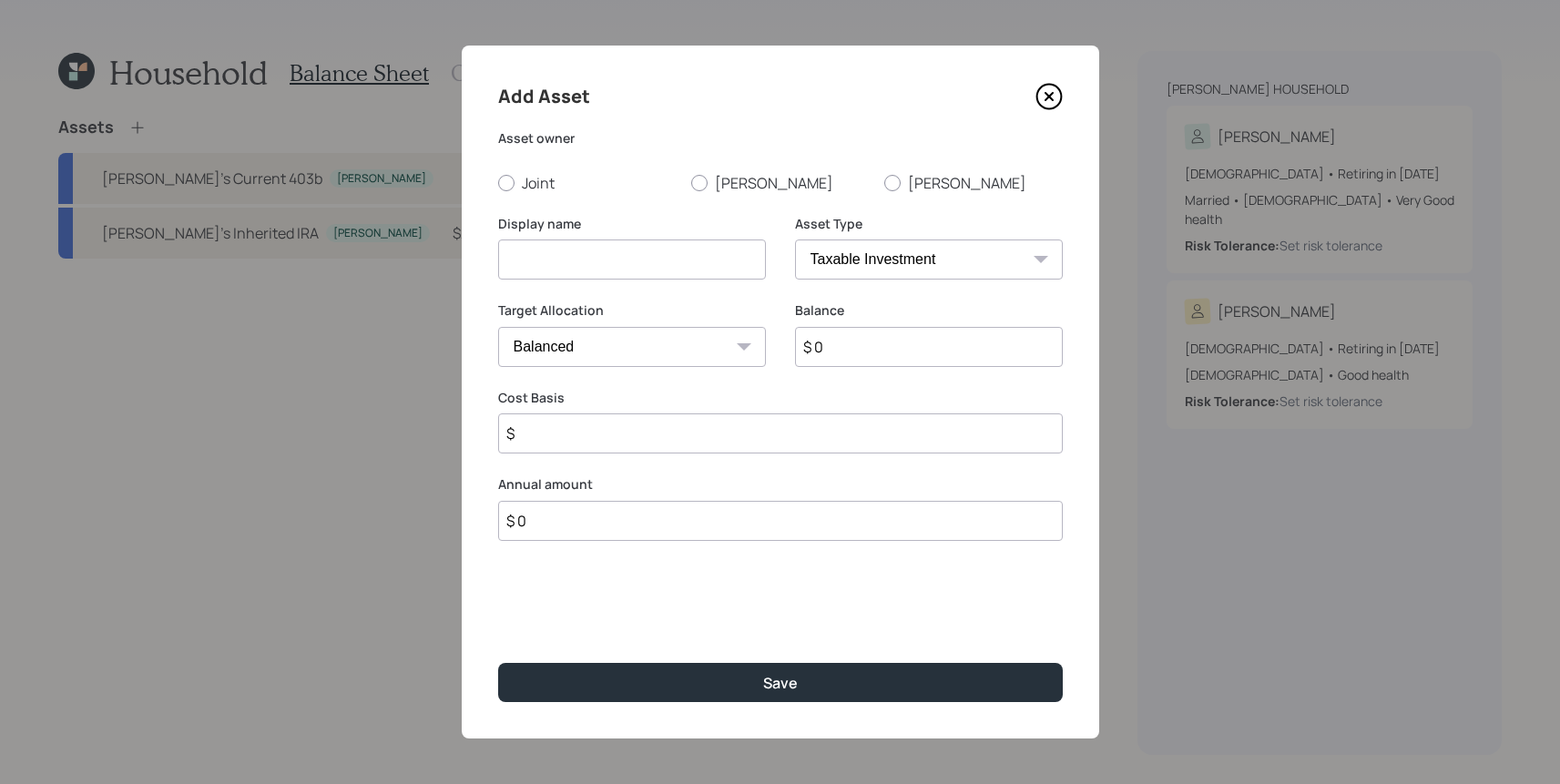
click at [543, 196] on div "Add Asset Asset owner Joint [PERSON_NAME] Display name Asset Type SEP [PERSON_N…" at bounding box center [780, 392] width 637 height 693
click at [543, 193] on div "Add Asset Asset owner Joint [PERSON_NAME] Display name Asset Type SEP [PERSON_N…" at bounding box center [780, 392] width 637 height 693
click at [543, 192] on label "Joint" at bounding box center [587, 183] width 178 height 20
click at [498, 183] on input "Joint" at bounding box center [497, 182] width 1 height 1
radio input "true"
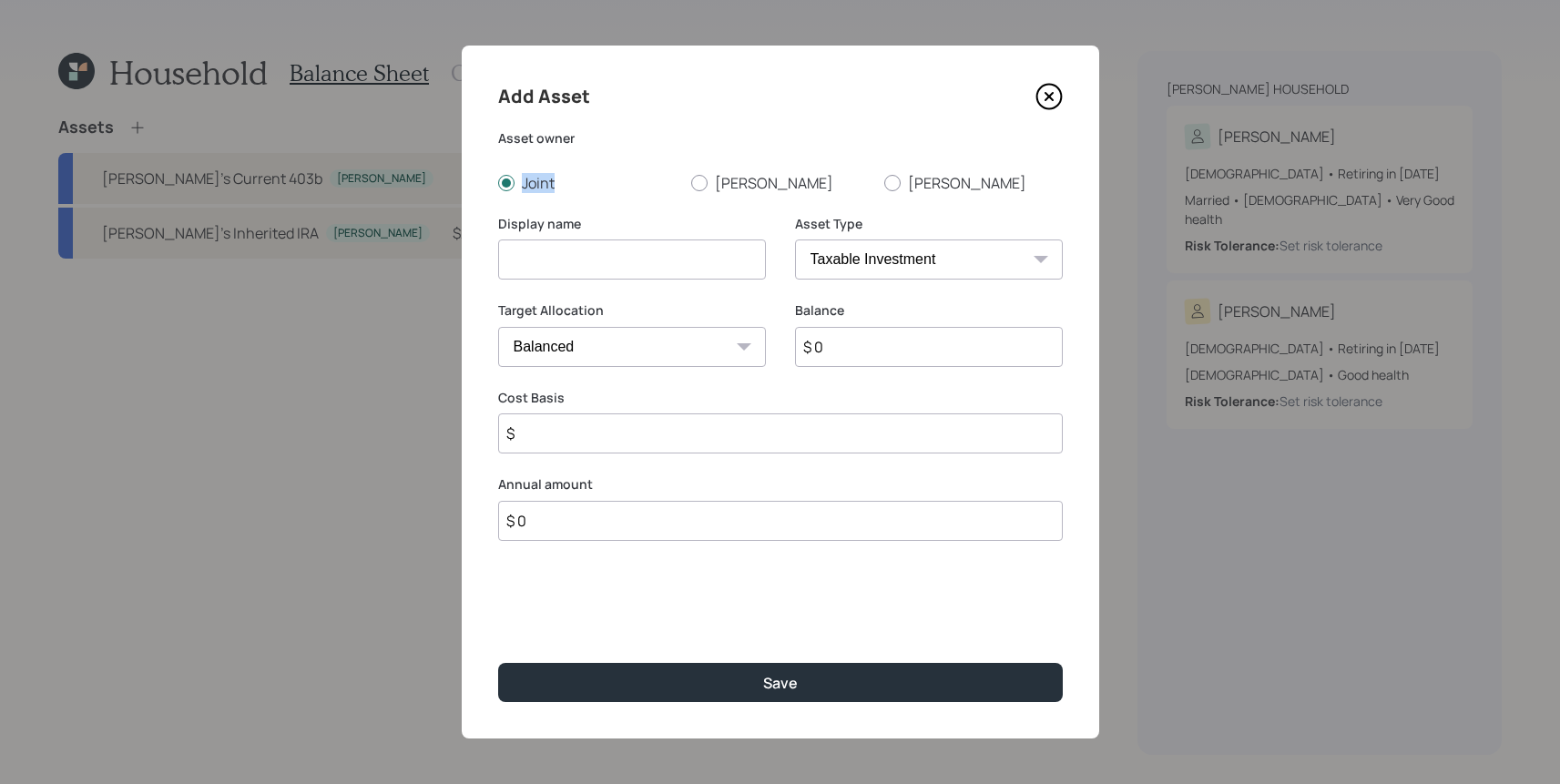
click at [938, 258] on select "SEP [PERSON_NAME] IRA 401(k) [PERSON_NAME] 401(k) 403(b) [PERSON_NAME] 403(b) 4…" at bounding box center [929, 258] width 267 height 40
select select "emergency_fund"
click at [795, 239] on select "SEP [PERSON_NAME] IRA 401(k) [PERSON_NAME] 401(k) 403(b) [PERSON_NAME] 403(b) 4…" at bounding box center [929, 258] width 267 height 40
click at [583, 270] on input at bounding box center [631, 258] width 267 height 40
type input "Savings"
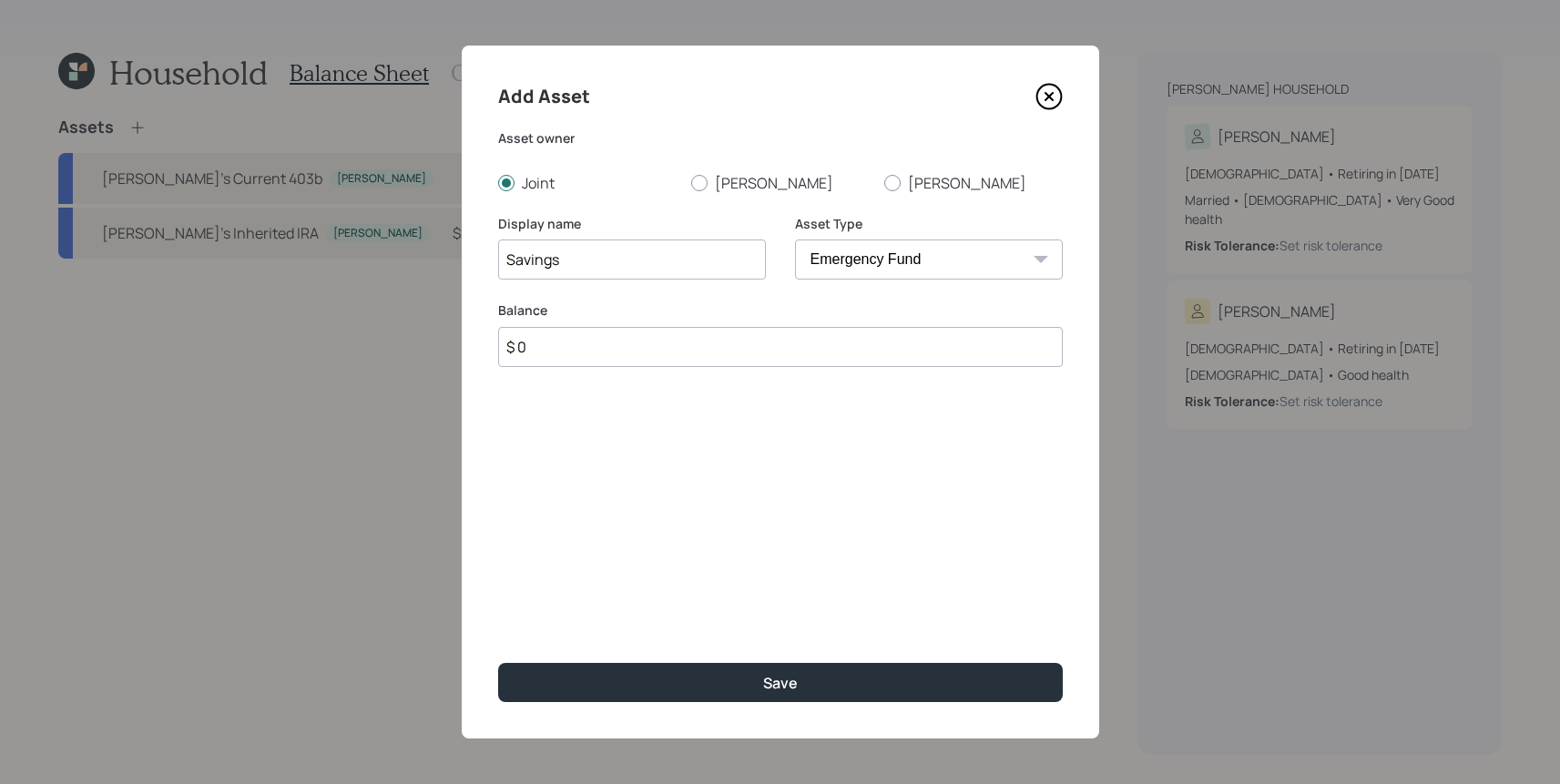
click at [566, 367] on div "Balance $ 0" at bounding box center [780, 345] width 565 height 87
click at [574, 351] on input "$ 0" at bounding box center [780, 347] width 565 height 40
type input "$ 7,000"
click at [498, 663] on button "Save" at bounding box center [780, 682] width 565 height 39
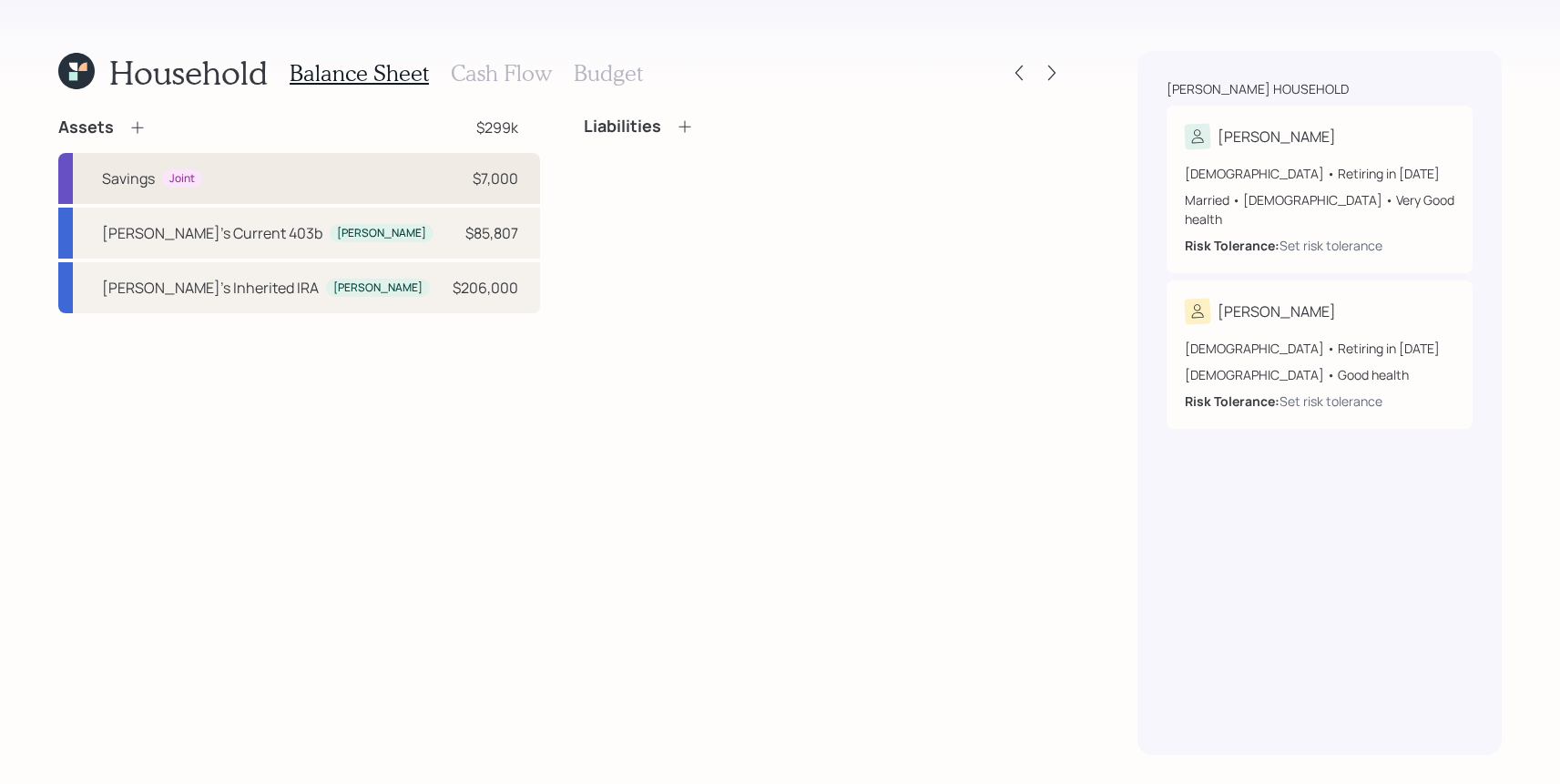
click at [131, 195] on div "Savings Joint $7,000" at bounding box center [298, 178] width 481 height 51
select select "emergency_fund"
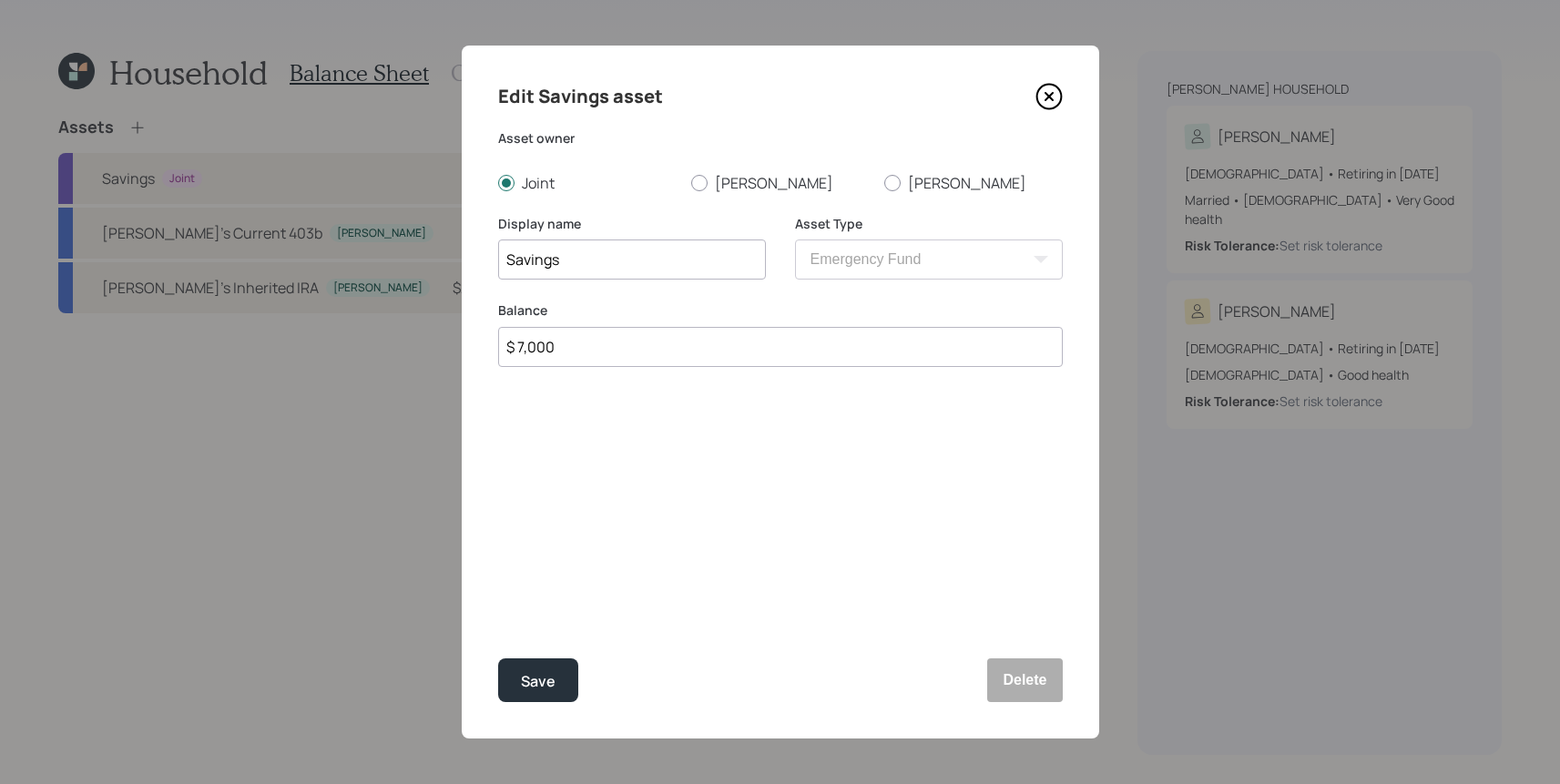
click at [502, 254] on input "Savings" at bounding box center [631, 258] width 267 height 40
type input "Cash Savings"
click at [498, 658] on button "Save" at bounding box center [537, 679] width 80 height 44
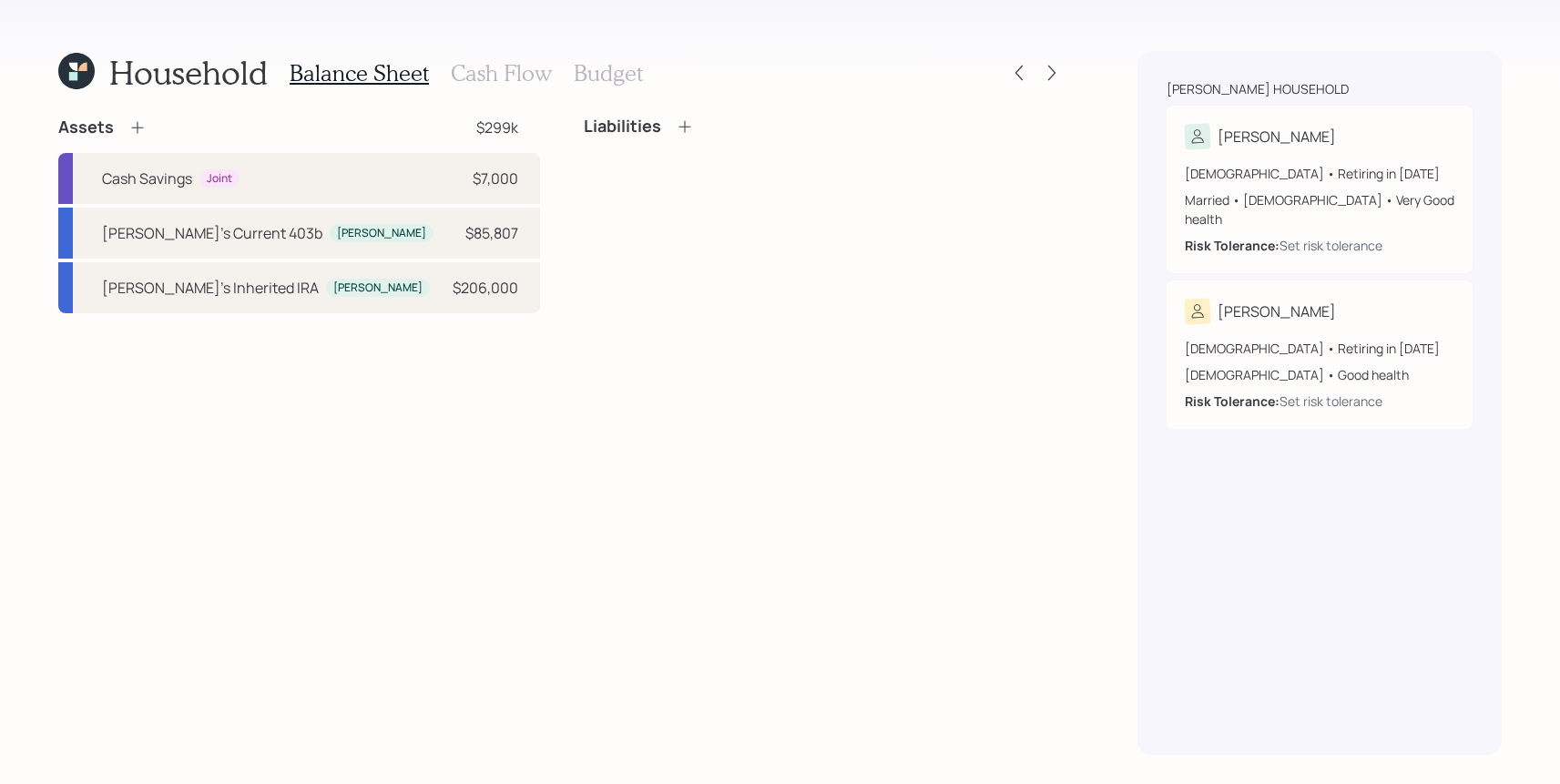
click at [139, 141] on div "Assets $299k Cash Savings Joint $7,000 Erica's Current 403b [PERSON_NAME] $85,8…" at bounding box center [298, 214] width 481 height 196
click at [139, 135] on icon at bounding box center [138, 127] width 18 height 18
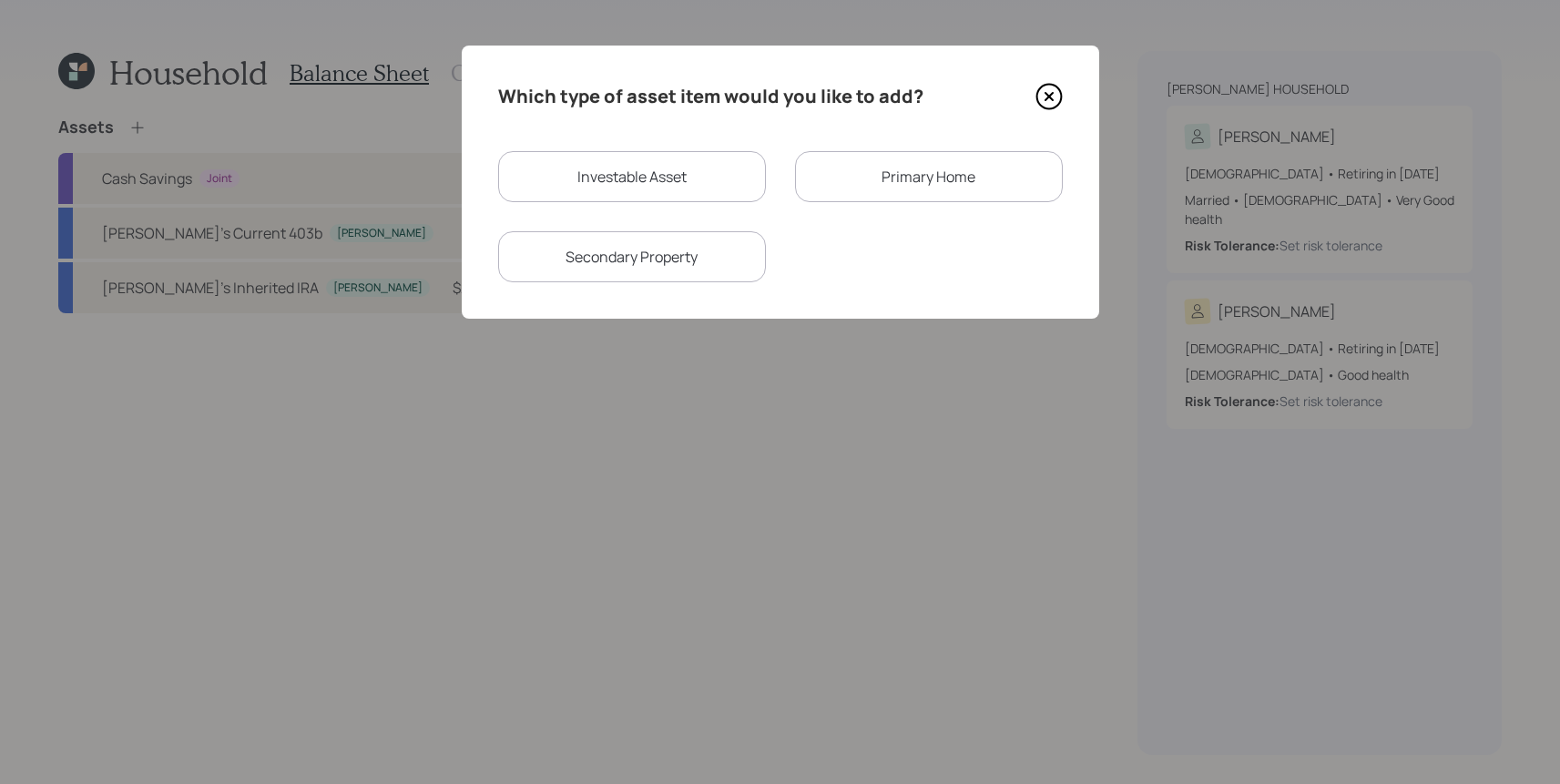
click at [932, 155] on div "Primary Home" at bounding box center [929, 176] width 267 height 51
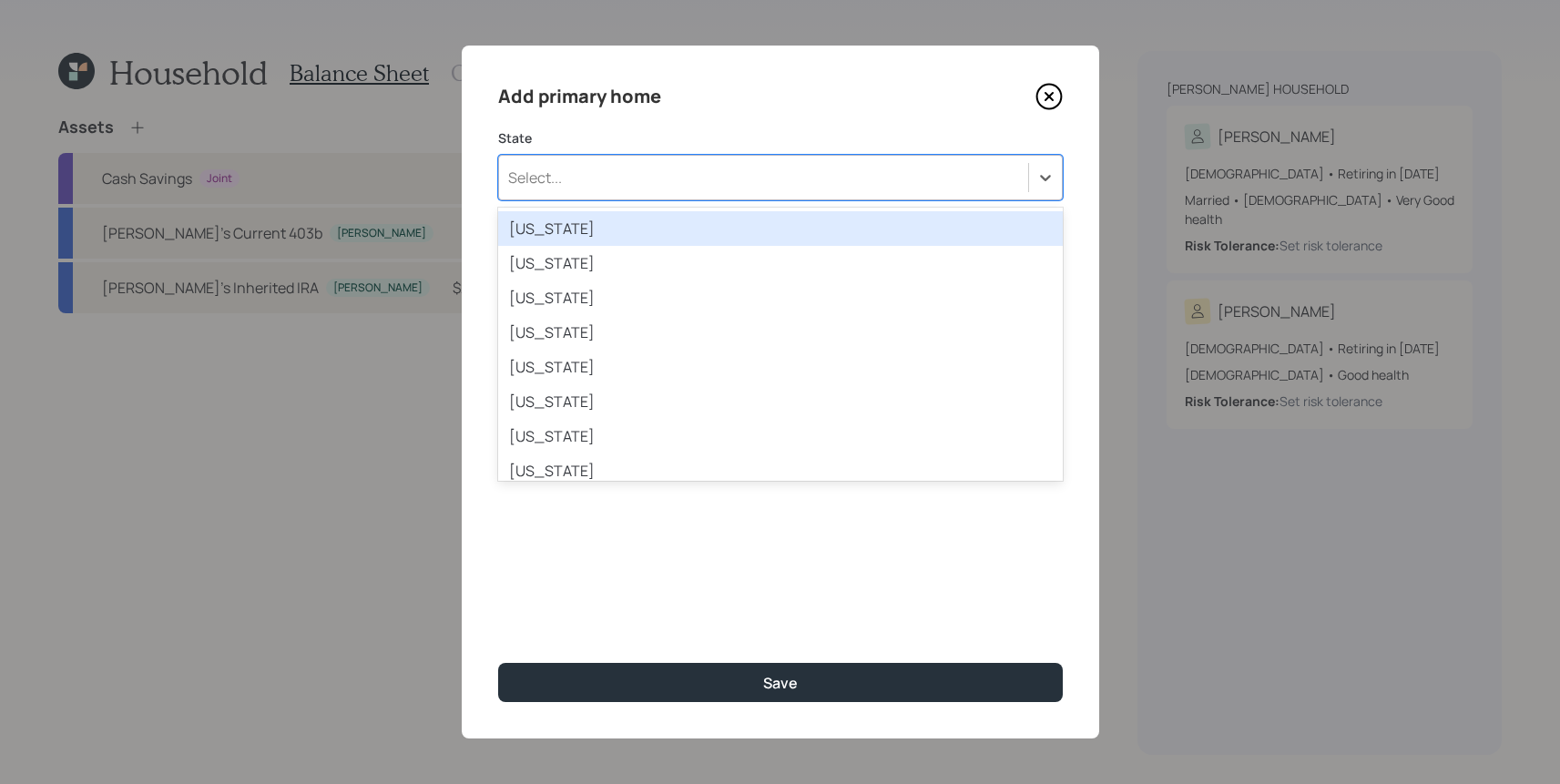
click at [623, 176] on div "Select..." at bounding box center [763, 177] width 529 height 31
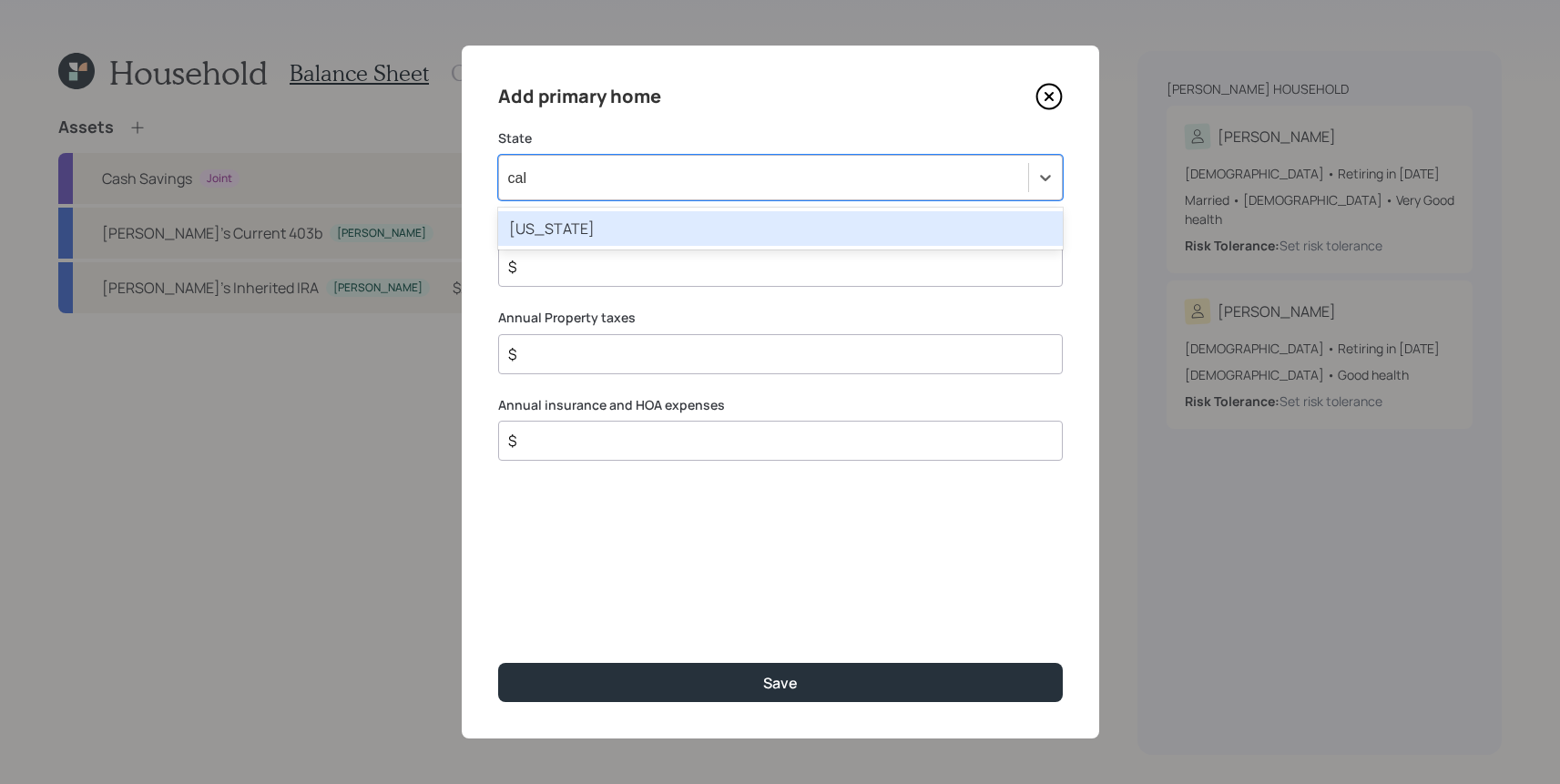
type input "cali"
click at [593, 211] on div "[US_STATE]" at bounding box center [780, 228] width 565 height 35
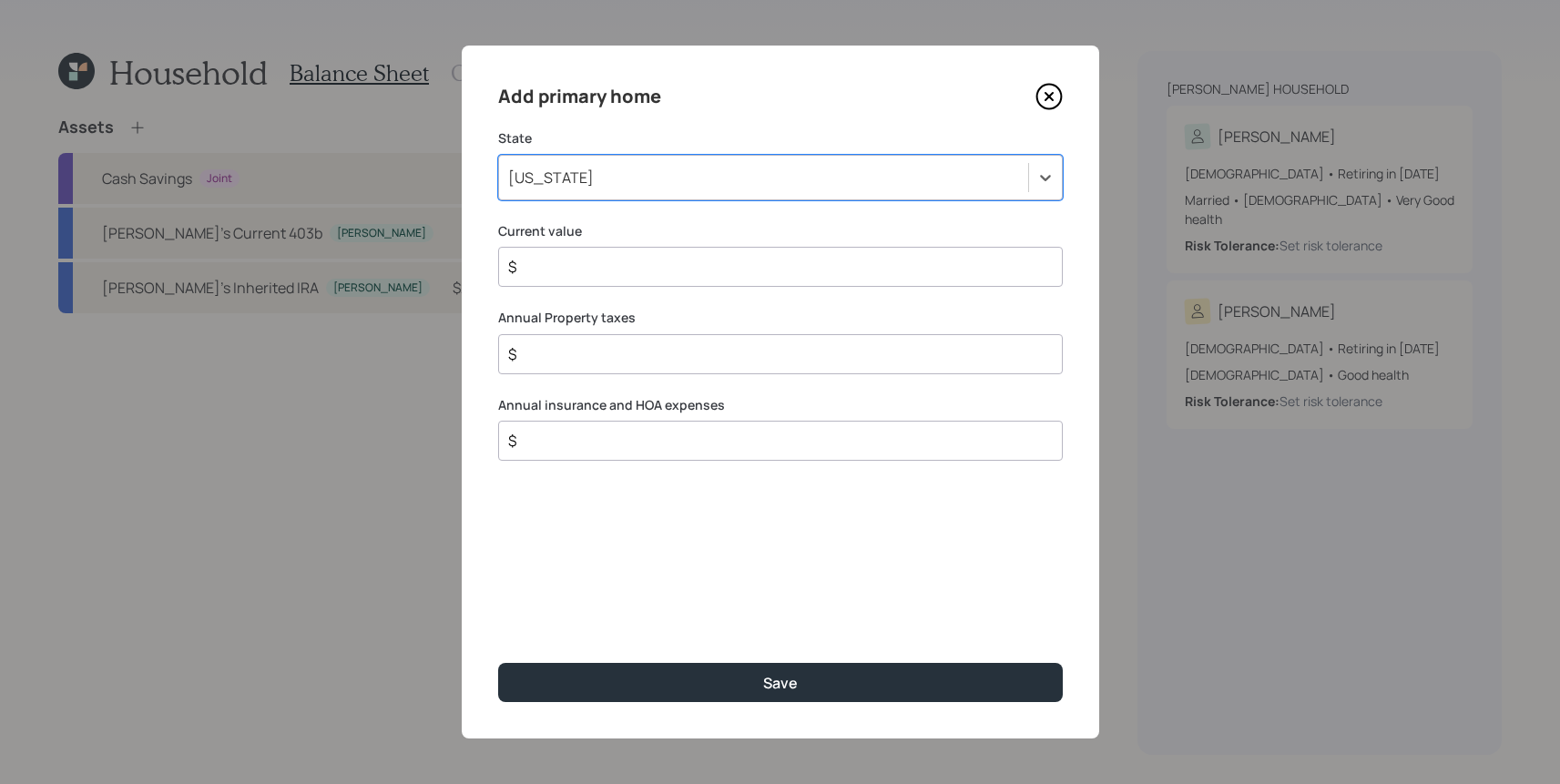
click at [593, 283] on div "$" at bounding box center [780, 266] width 565 height 40
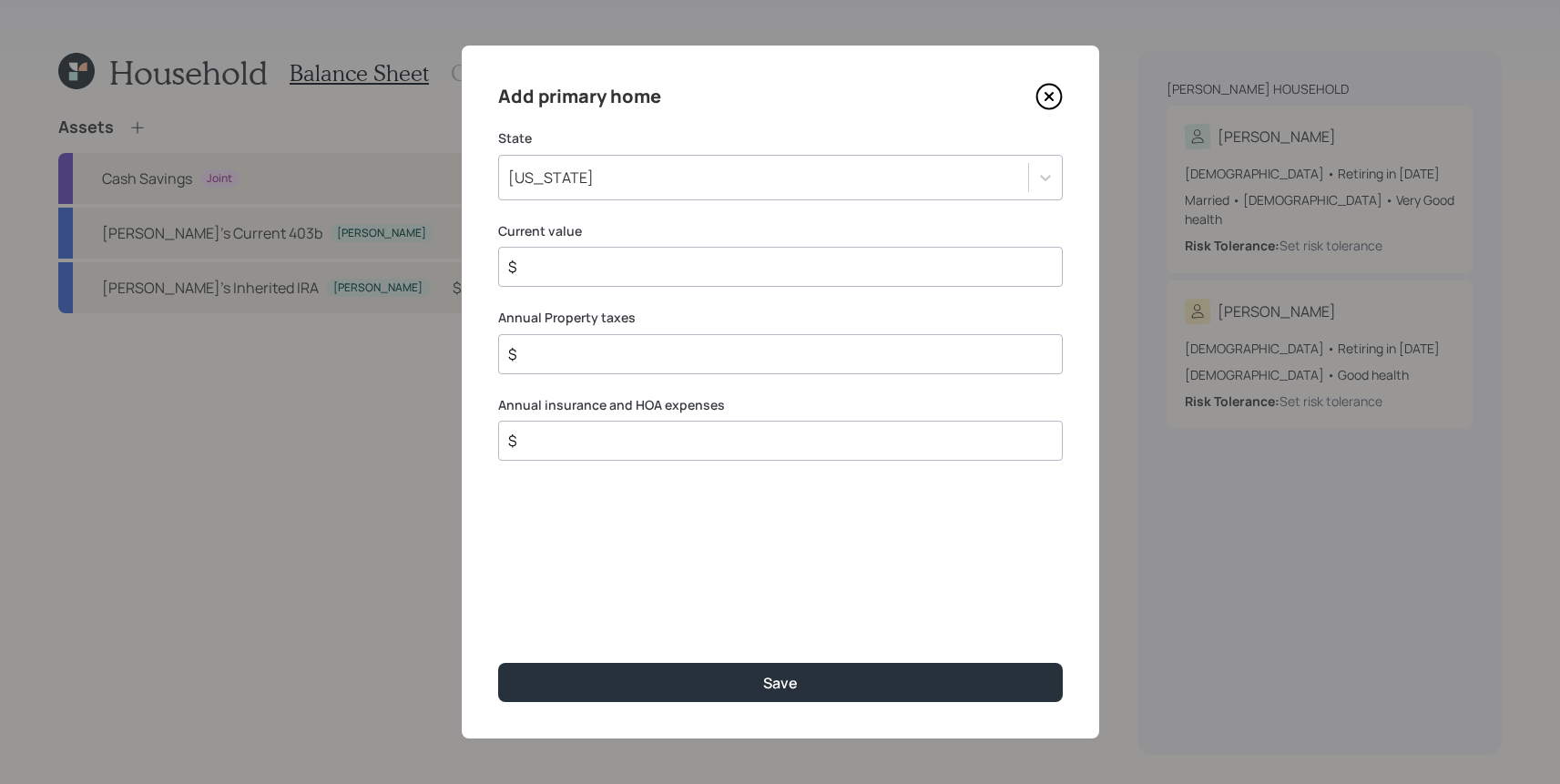
click at [596, 271] on input "$" at bounding box center [773, 266] width 534 height 22
type input "$ 850,000"
click at [566, 345] on input "$" at bounding box center [773, 354] width 534 height 22
type input "$ 8,500"
click at [602, 420] on div "$" at bounding box center [780, 439] width 565 height 40
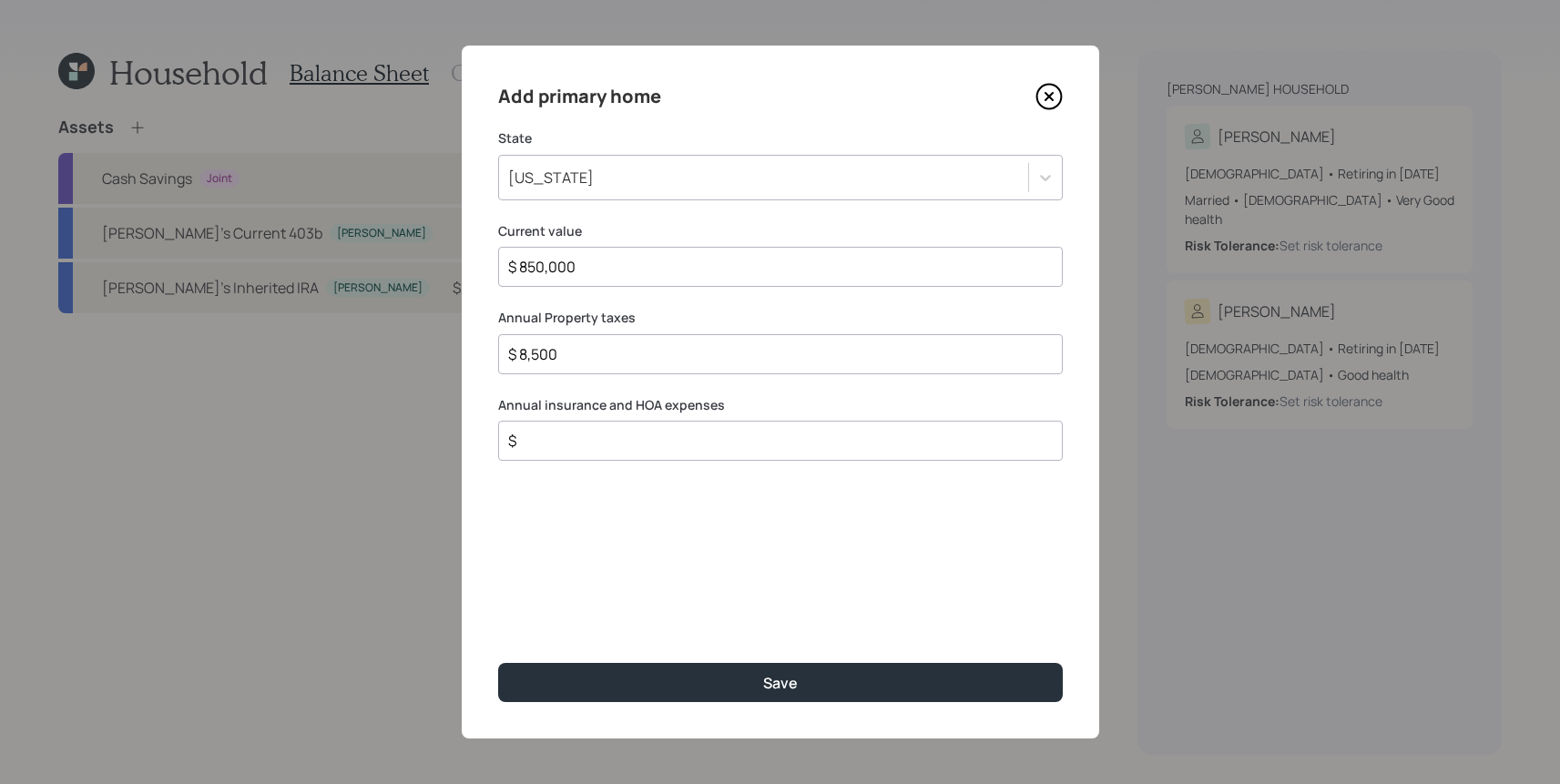
click at [602, 447] on input "$" at bounding box center [773, 440] width 534 height 22
click at [749, 439] on input "$" at bounding box center [773, 440] width 534 height 22
click at [787, 501] on div "Add primary home State [US_STATE] Current value $ 850,000 Annual Property taxes…" at bounding box center [780, 392] width 637 height 693
click at [787, 414] on div "Annual insurance and HOA expenses $" at bounding box center [780, 429] width 565 height 66
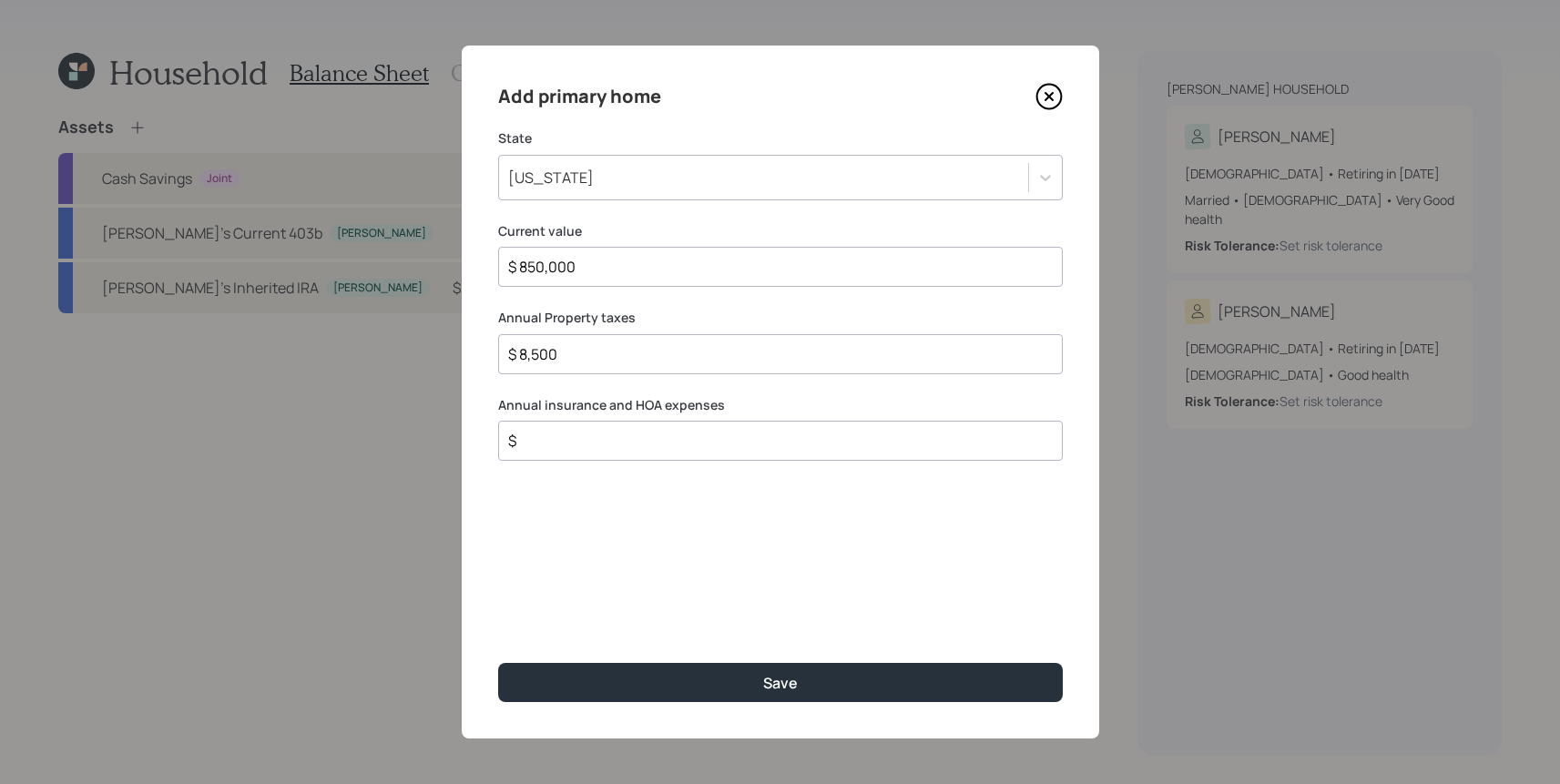
click at [787, 414] on div "Annual insurance and HOA expenses $" at bounding box center [780, 429] width 565 height 66
click at [787, 452] on div "$" at bounding box center [780, 439] width 565 height 40
click at [787, 444] on input "$" at bounding box center [773, 440] width 534 height 22
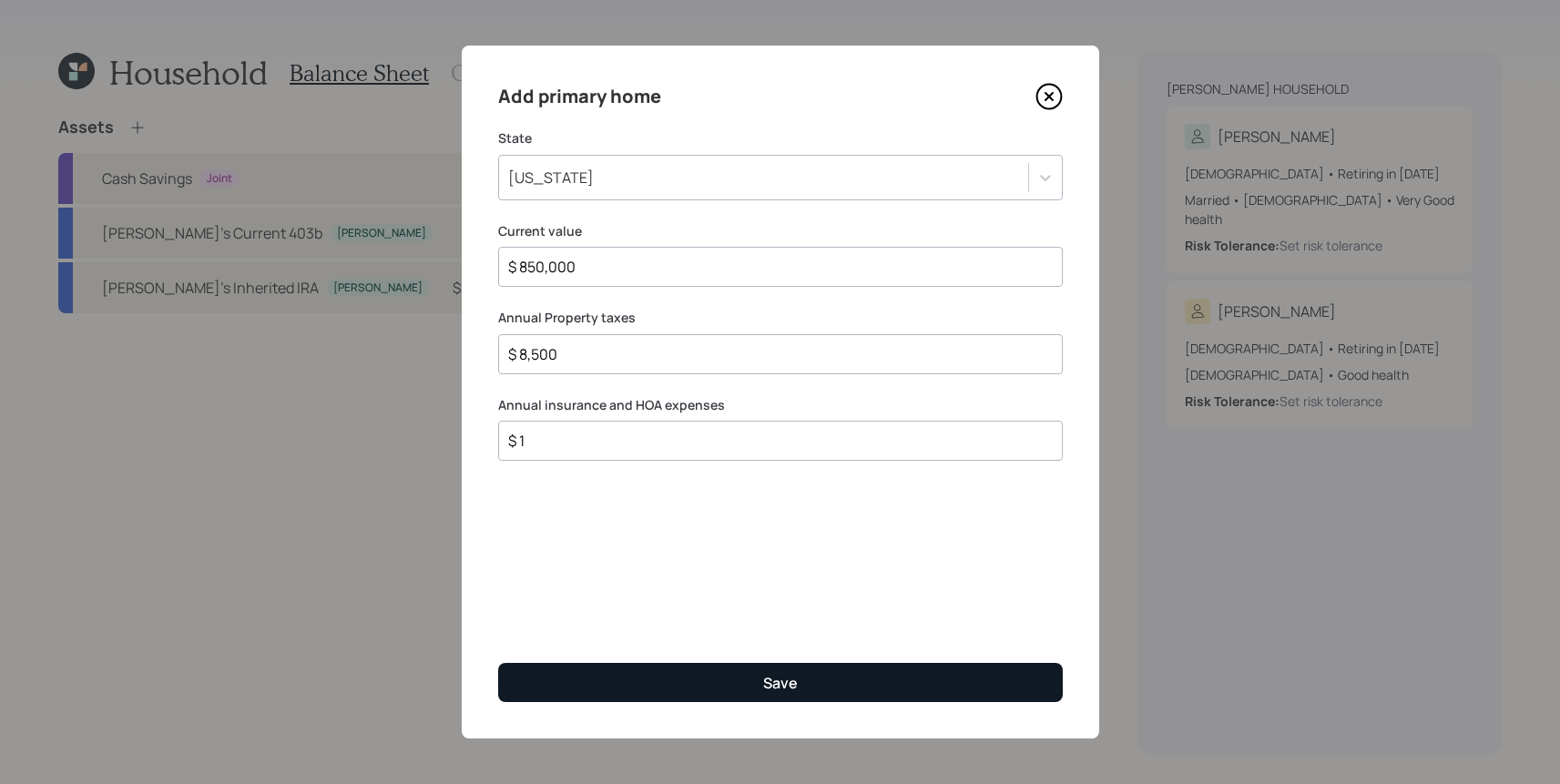
type input "$ 1"
click at [813, 692] on button "Save" at bounding box center [780, 682] width 565 height 39
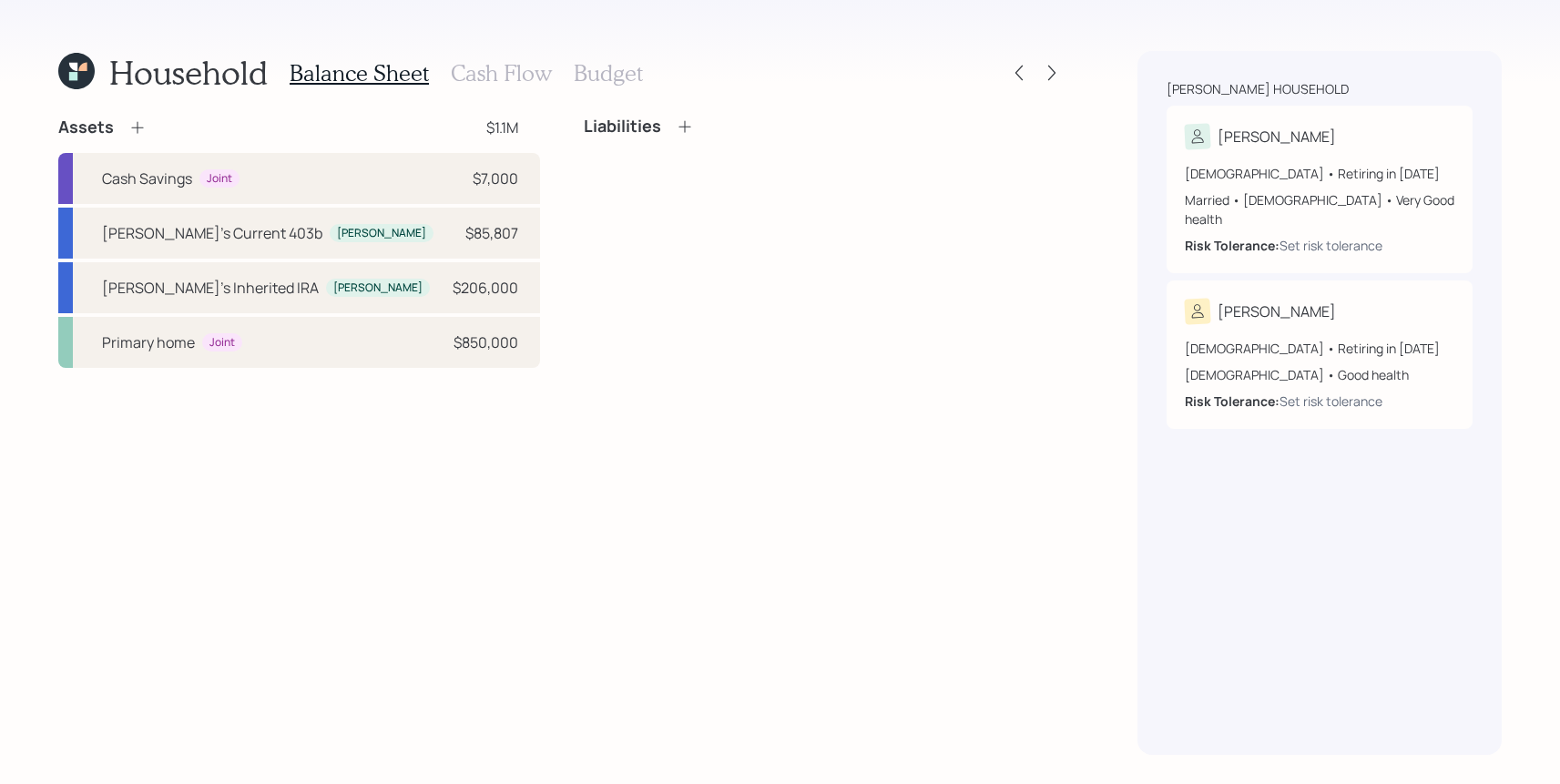
click at [676, 131] on icon at bounding box center [685, 126] width 18 height 18
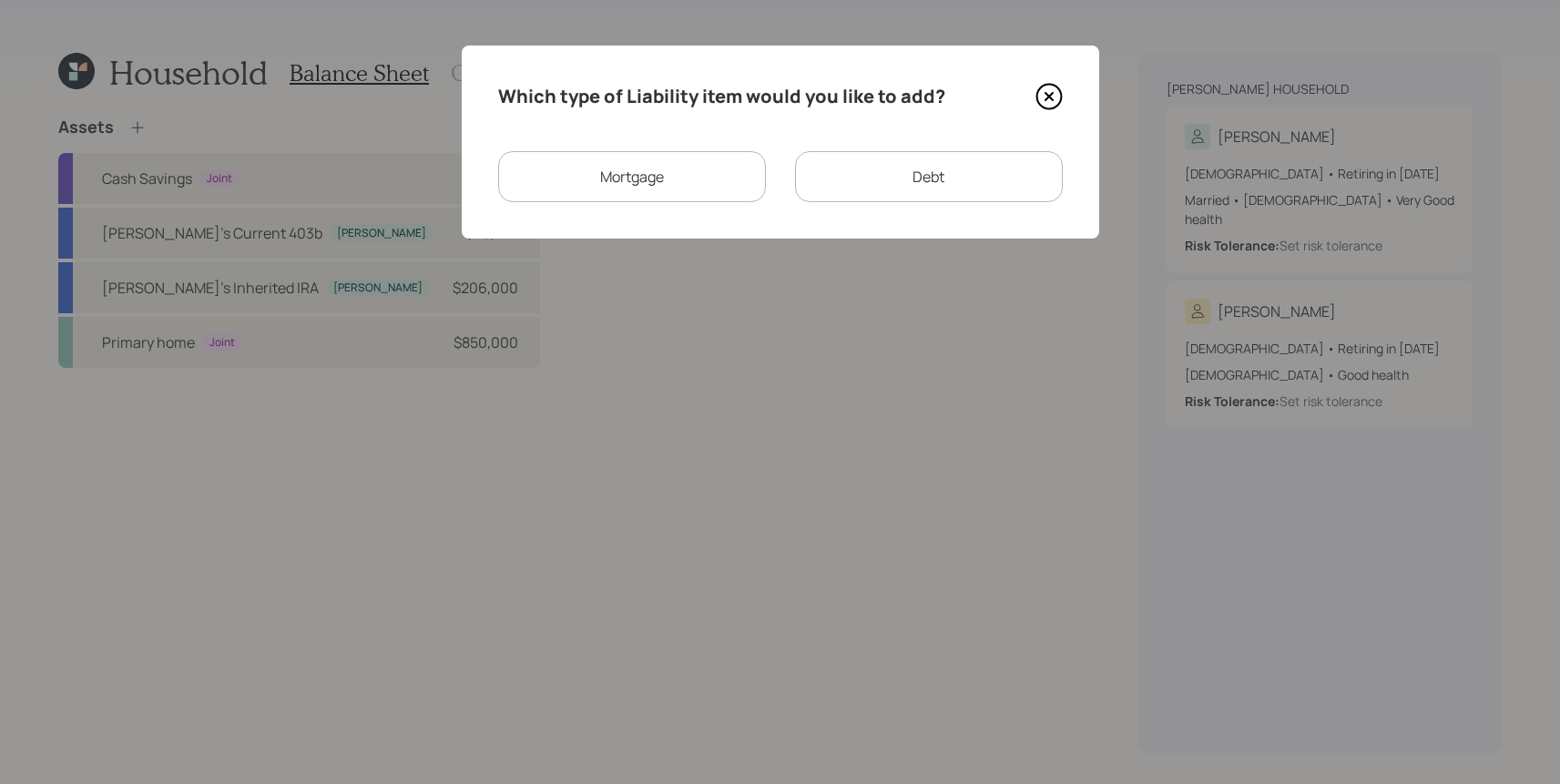
click at [704, 181] on div "Mortgage" at bounding box center [631, 176] width 267 height 51
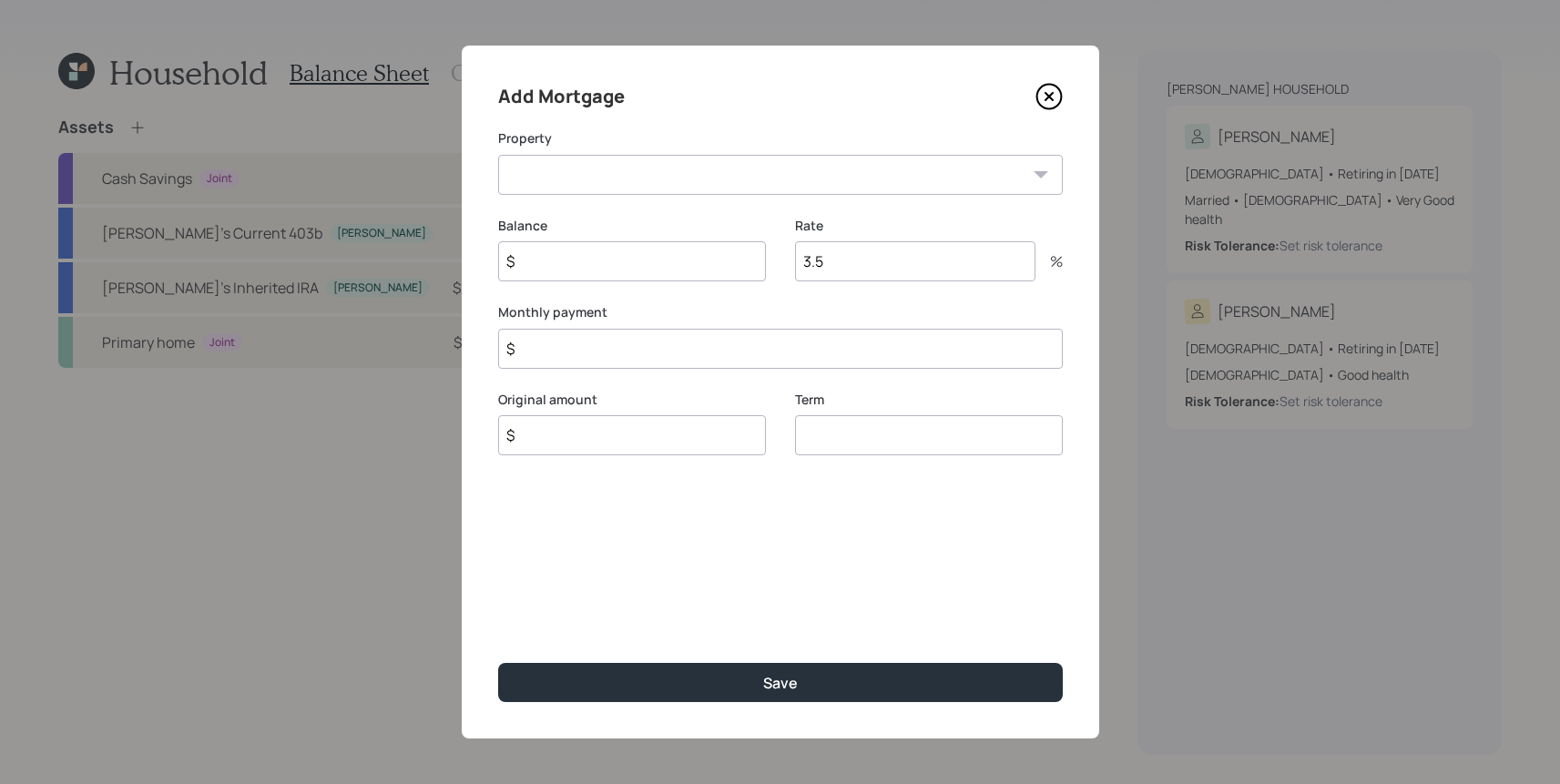
click at [698, 191] on select "CA Primary home" at bounding box center [780, 174] width 565 height 40
select select "9291fa7f-d83a-4e77-b900-5e9b5fc501b9"
click at [498, 155] on select "CA Primary home" at bounding box center [780, 174] width 565 height 40
click at [829, 257] on input "3.5" at bounding box center [915, 260] width 240 height 40
drag, startPoint x: 825, startPoint y: 272, endPoint x: 698, endPoint y: 249, distance: 129.1
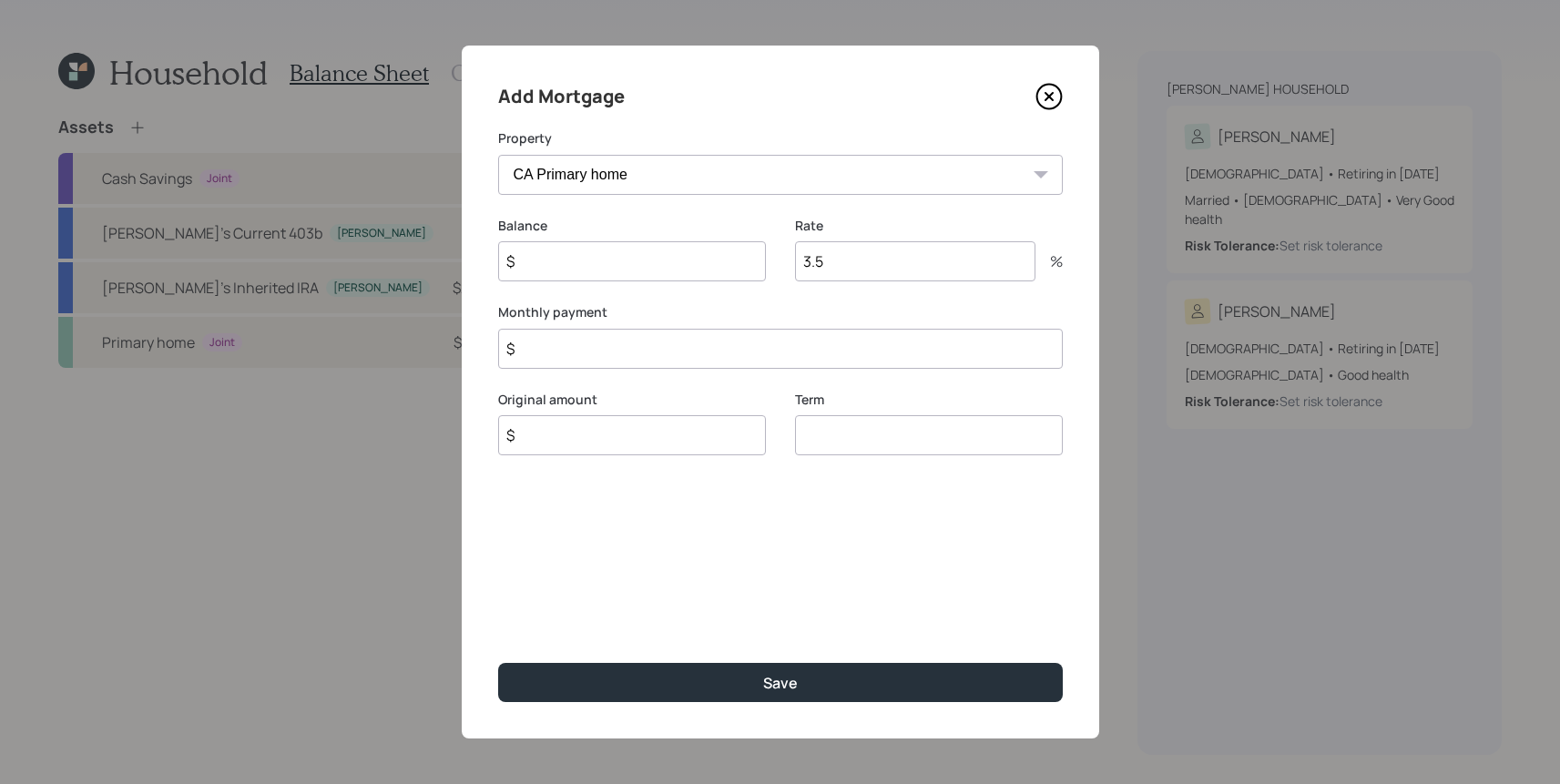
click at [698, 249] on div "Balance $ Rate 3.5 %" at bounding box center [780, 260] width 565 height 87
click at [551, 267] on input "$" at bounding box center [631, 260] width 267 height 40
type input "$ 425,000"
click at [833, 243] on input "number" at bounding box center [915, 260] width 240 height 40
click at [833, 272] on input "number" at bounding box center [915, 260] width 240 height 40
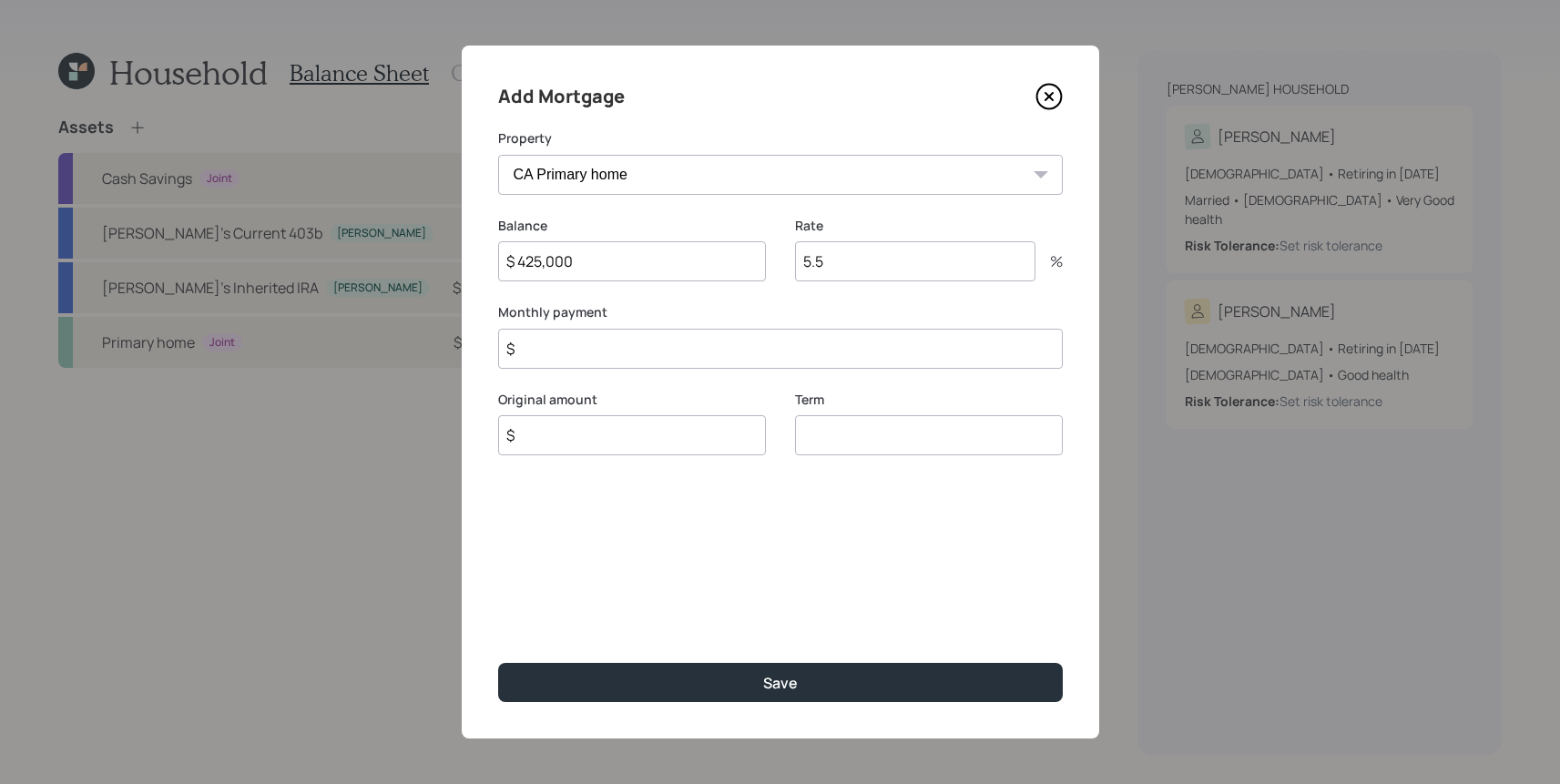
type input "5.5"
click at [844, 454] on input "number" at bounding box center [929, 435] width 267 height 40
type input "30"
click at [669, 357] on input "$" at bounding box center [780, 347] width 565 height 40
click at [615, 432] on div "Original amount $" at bounding box center [631, 447] width 267 height 66
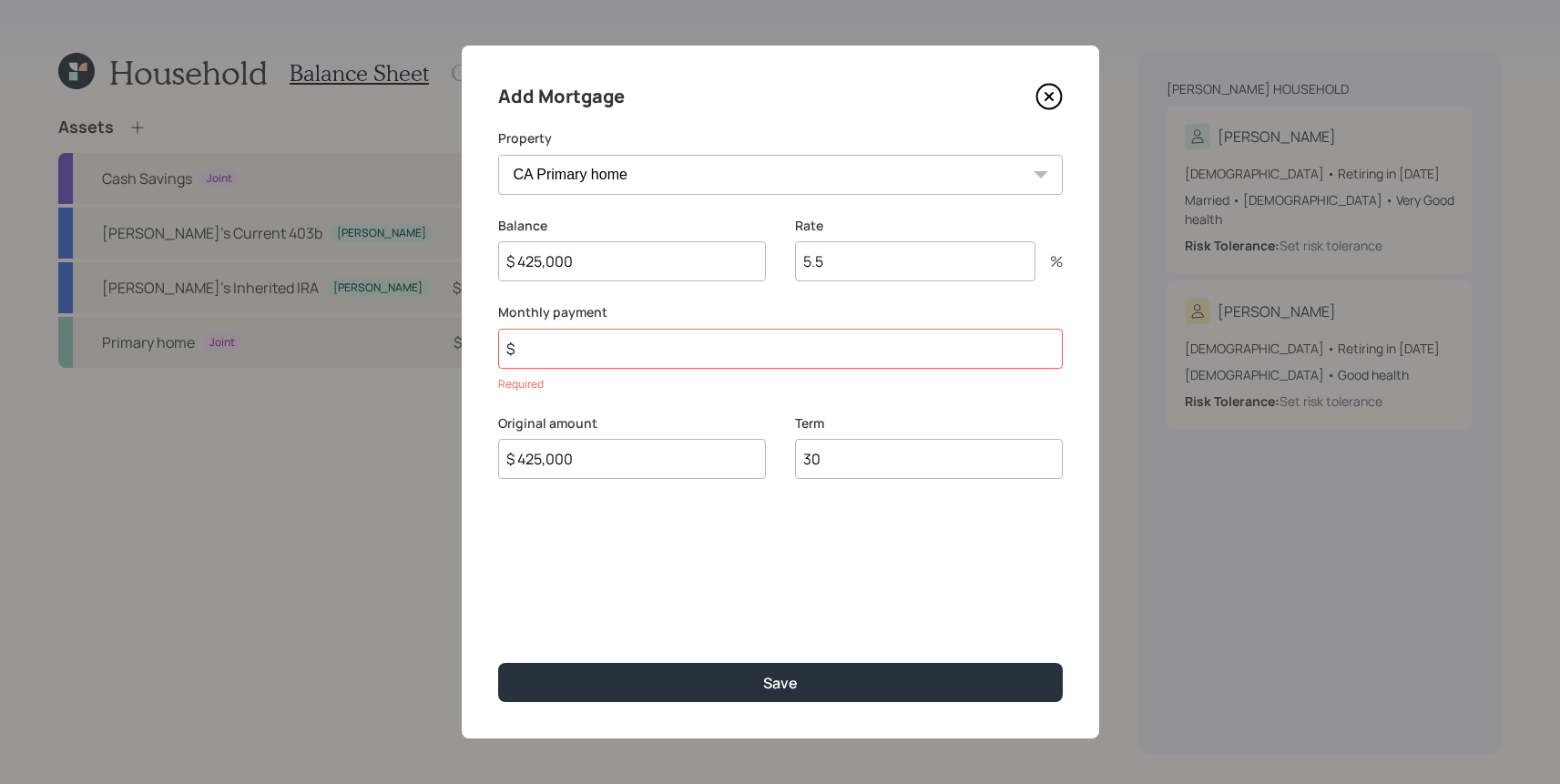
type input "$ 425,000"
click at [645, 352] on input "$" at bounding box center [780, 347] width 565 height 40
type input "$ 2,440"
click at [498, 663] on button "Save" at bounding box center [780, 682] width 565 height 39
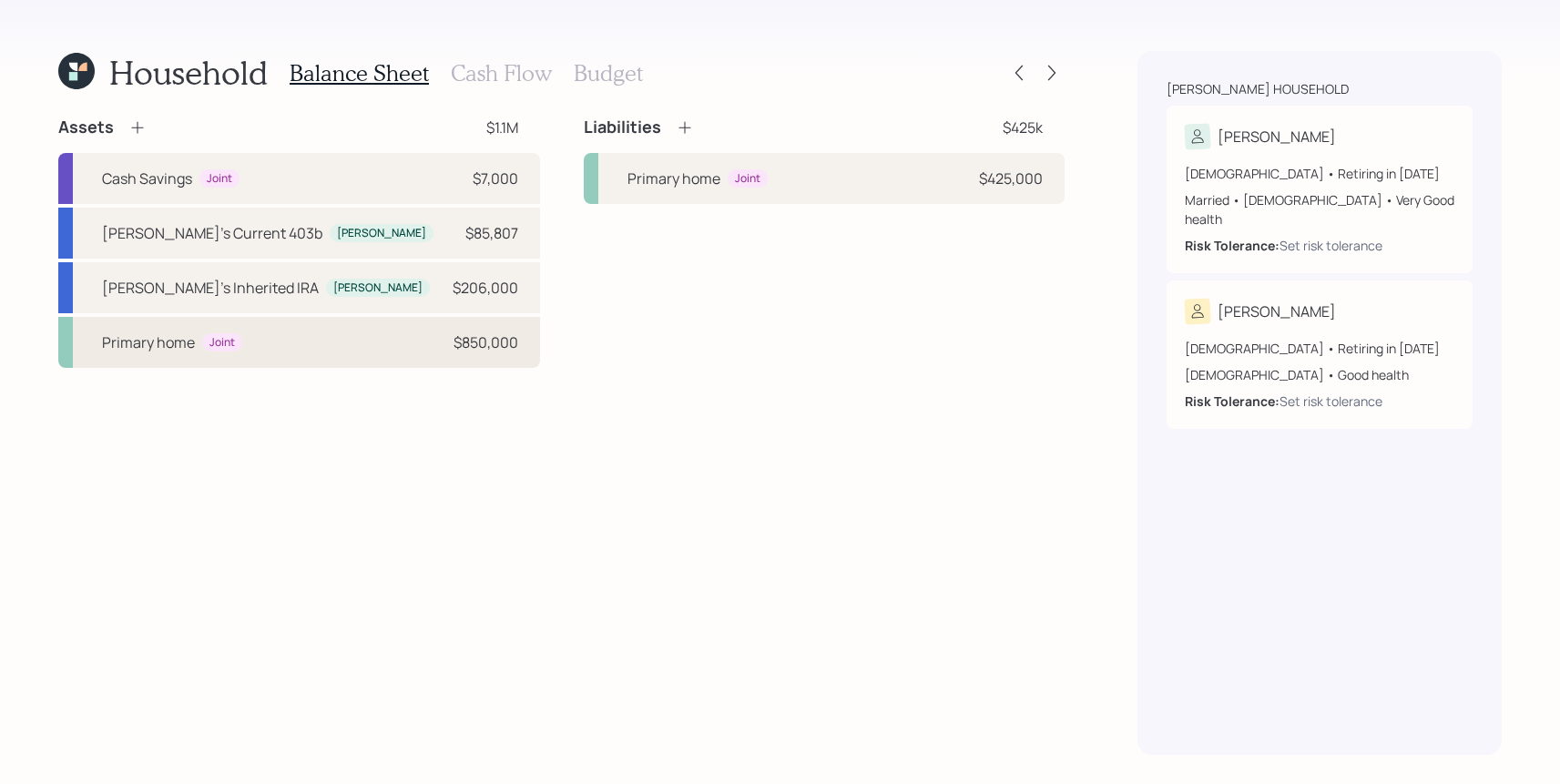
click at [501, 343] on div "$850,000" at bounding box center [485, 342] width 65 height 22
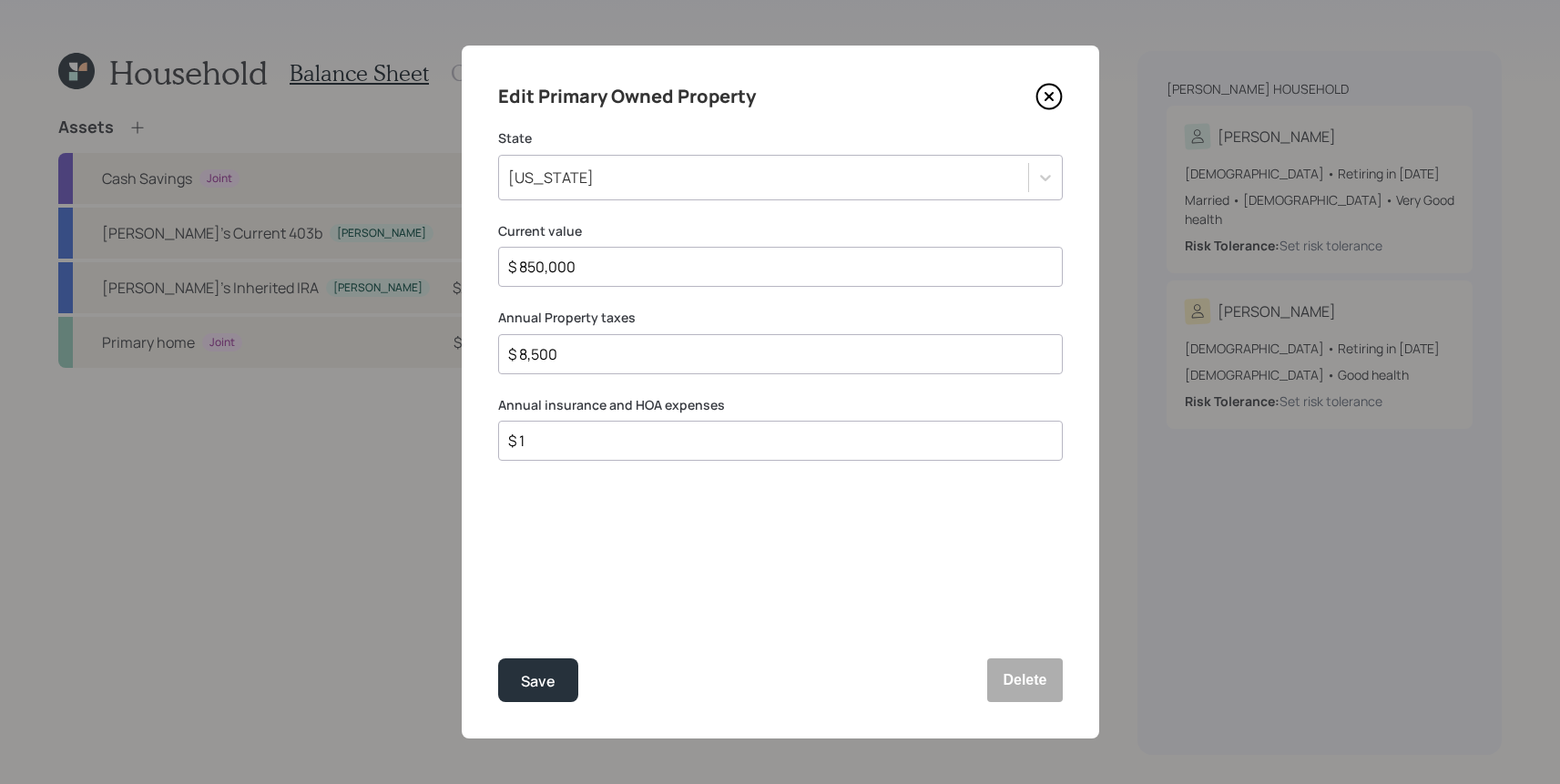
drag, startPoint x: 612, startPoint y: 342, endPoint x: 554, endPoint y: 372, distance: 65.3
click at [554, 372] on div "$ 8,500" at bounding box center [780, 353] width 565 height 40
click at [526, 648] on div "Edit Primary Owned Property State [US_STATE] Current value $ 850,000 Annual Pro…" at bounding box center [780, 392] width 637 height 693
drag, startPoint x: 757, startPoint y: 405, endPoint x: 633, endPoint y: 408, distance: 124.0
click at [633, 408] on label "Annual insurance and HOA expenses" at bounding box center [780, 405] width 565 height 18
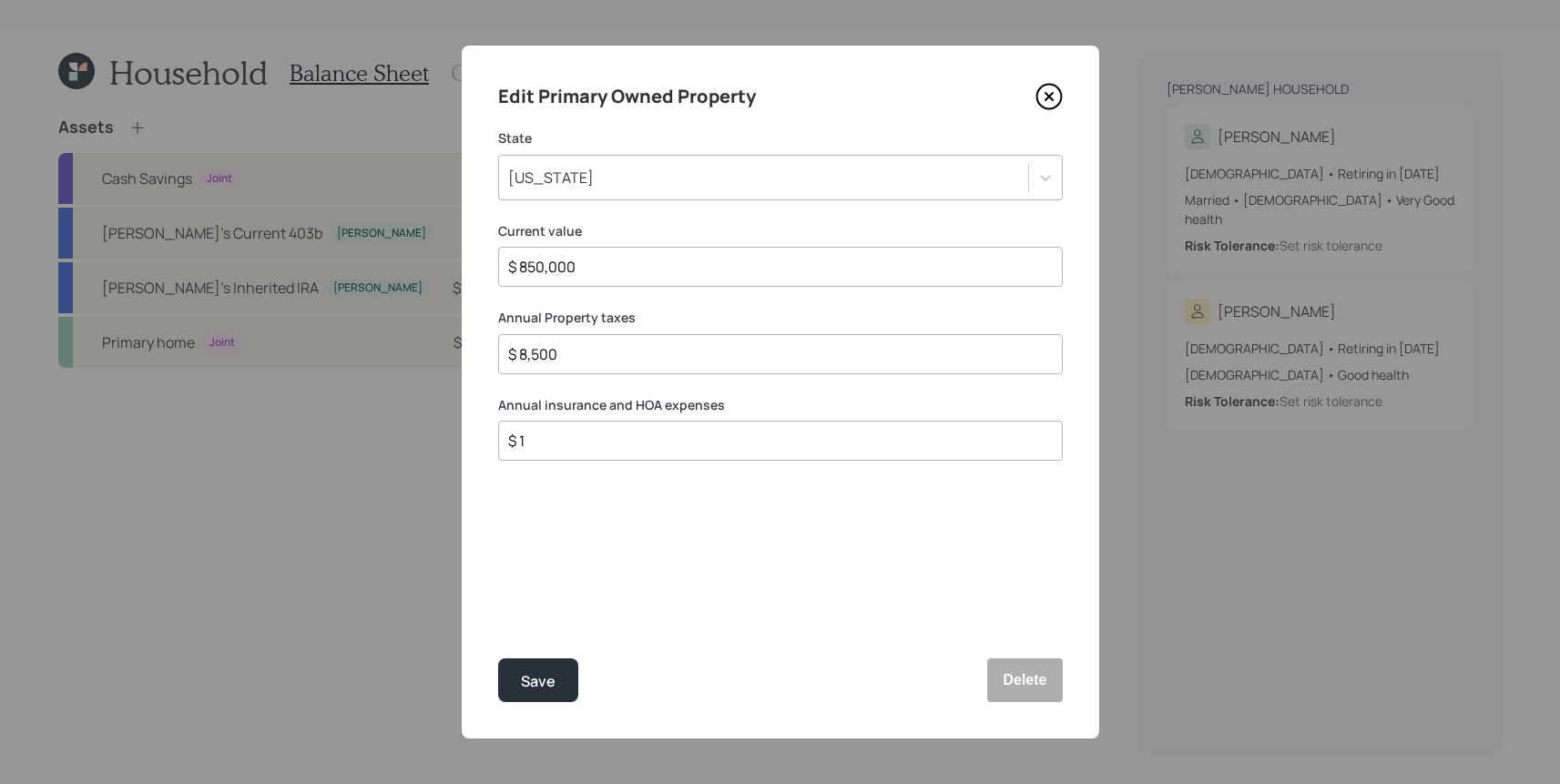
click at [624, 454] on div "$ 1" at bounding box center [780, 439] width 565 height 40
drag, startPoint x: 621, startPoint y: 451, endPoint x: 487, endPoint y: 433, distance: 135.2
click at [487, 433] on div "Edit Primary Owned Property State [US_STATE] Current value $ 850,000 Annual Pro…" at bounding box center [780, 392] width 637 height 693
type input "$ 6,300"
click at [498, 658] on button "Save" at bounding box center [537, 679] width 80 height 44
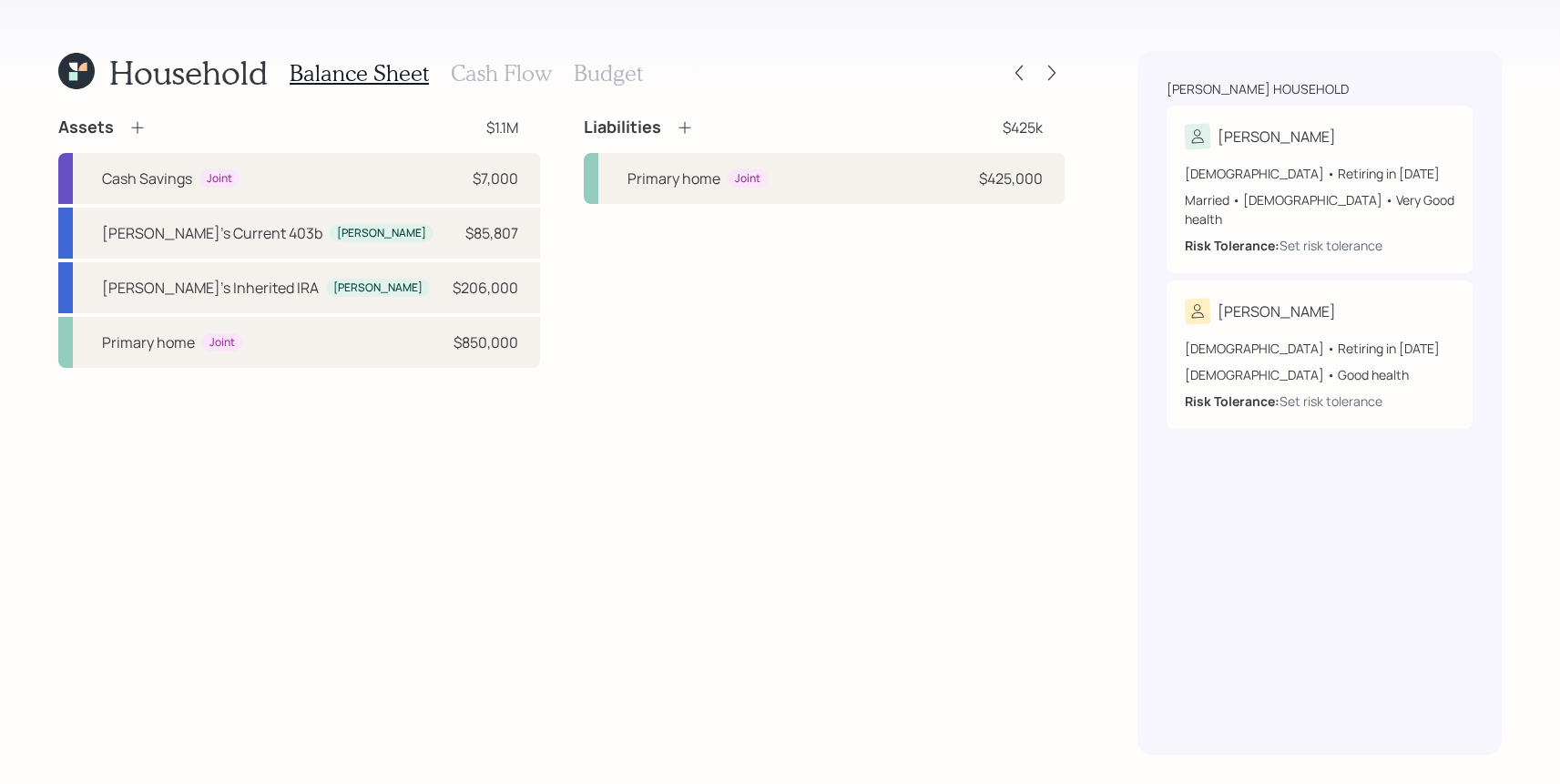
click at [682, 133] on icon at bounding box center [685, 127] width 18 height 18
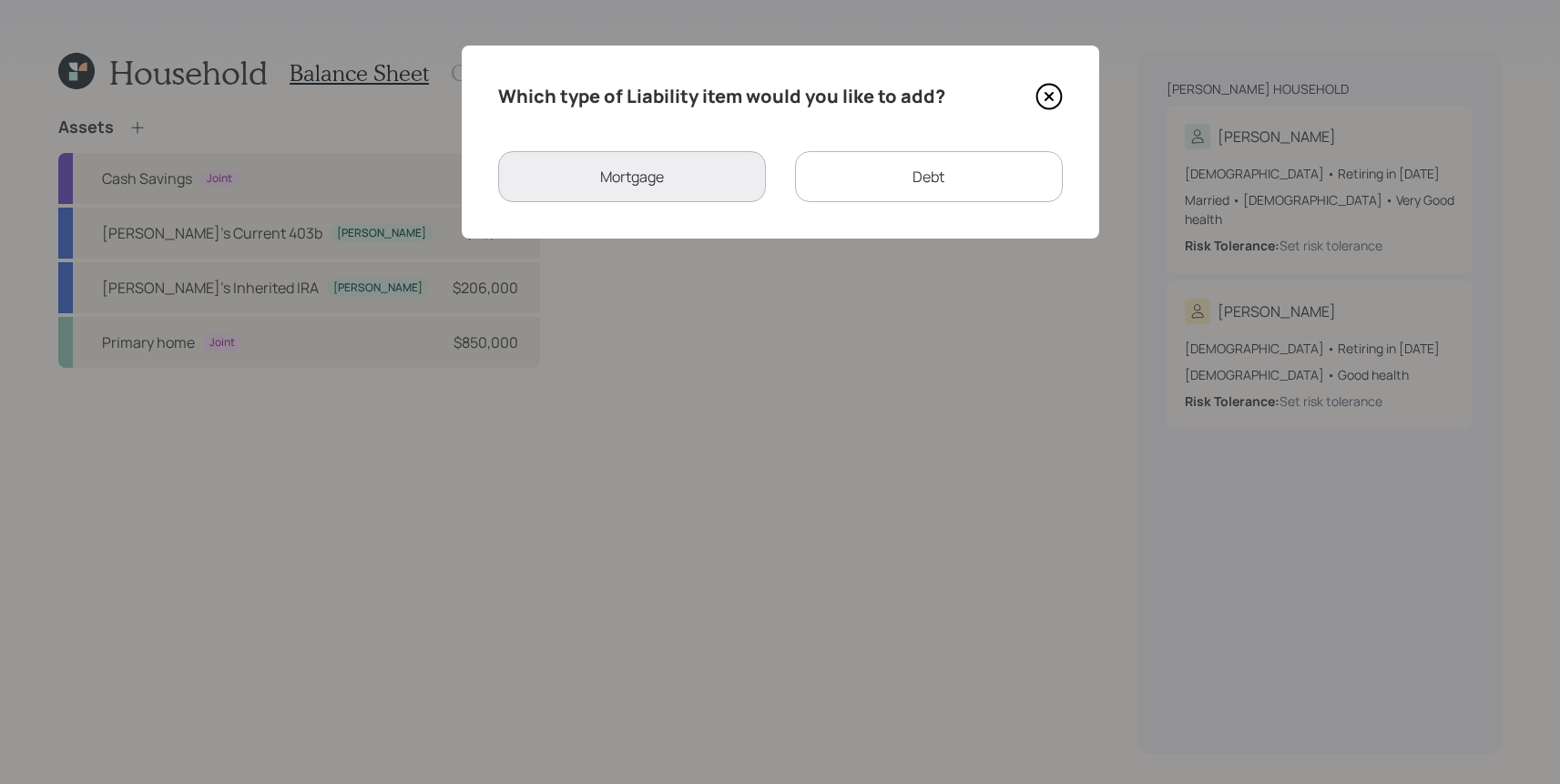
click at [882, 194] on div "Debt" at bounding box center [929, 176] width 267 height 51
select select "credit_card"
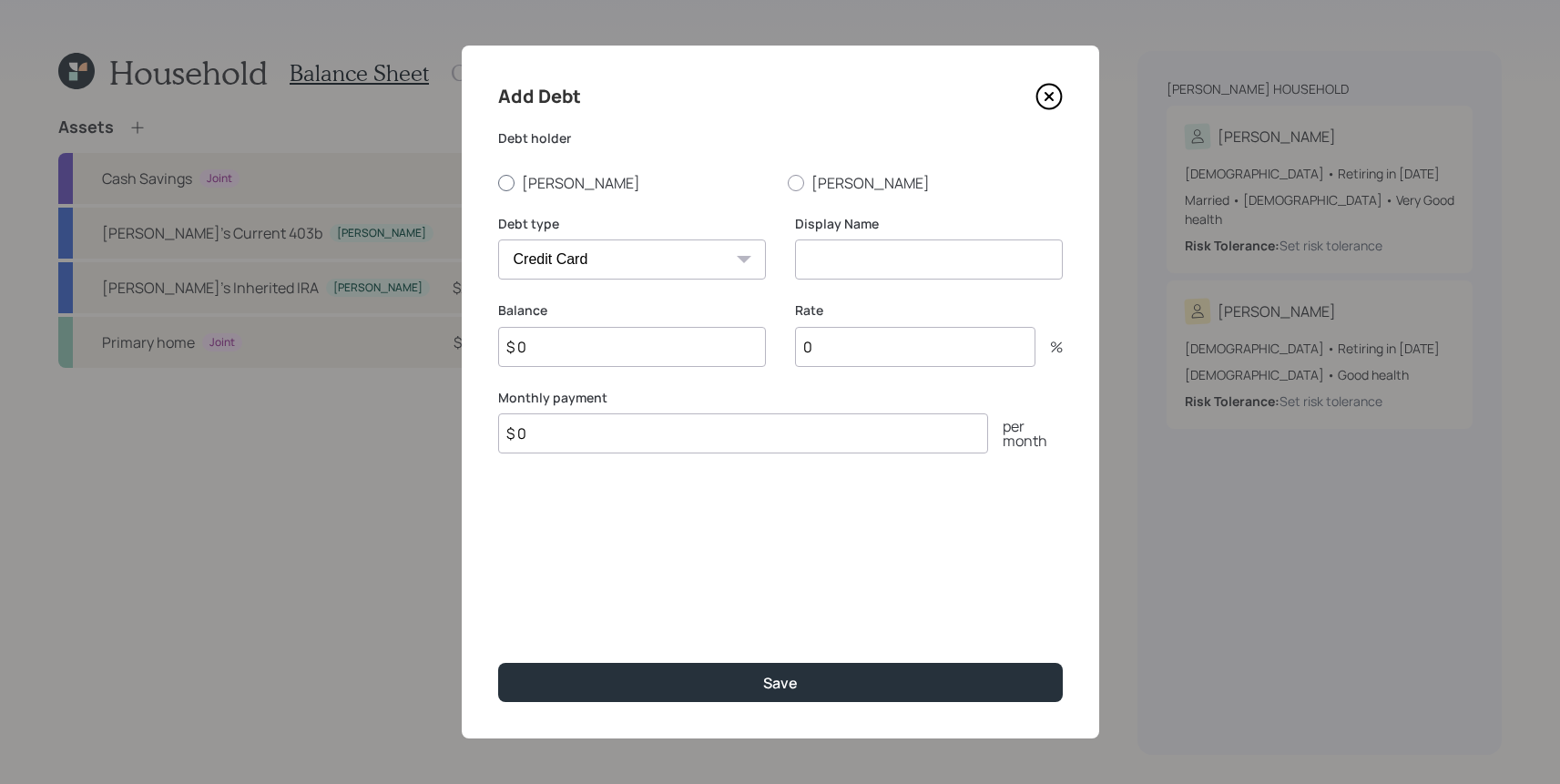
click at [538, 191] on label "[PERSON_NAME]" at bounding box center [635, 183] width 275 height 20
click at [498, 183] on input "[PERSON_NAME]" at bounding box center [497, 182] width 1 height 1
radio input "true"
click at [538, 185] on label "[PERSON_NAME]" at bounding box center [635, 183] width 275 height 20
click at [498, 183] on input "[PERSON_NAME]" at bounding box center [497, 182] width 1 height 1
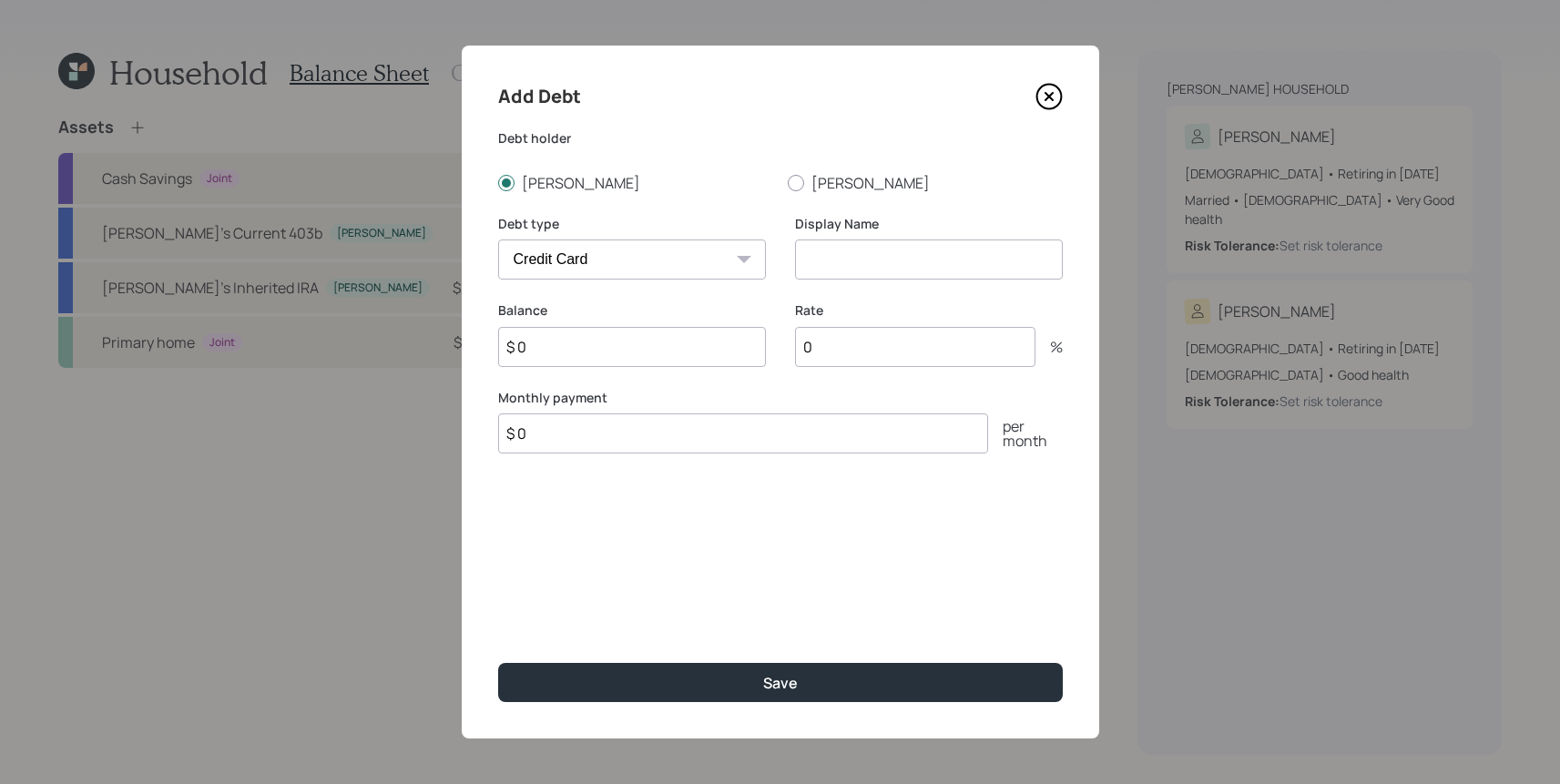
click at [964, 282] on div "Display Name" at bounding box center [929, 258] width 267 height 87
click at [964, 285] on div "Display Name" at bounding box center [929, 258] width 267 height 87
click at [985, 282] on div "Display Name" at bounding box center [929, 258] width 267 height 87
click at [989, 264] on input at bounding box center [929, 258] width 267 height 40
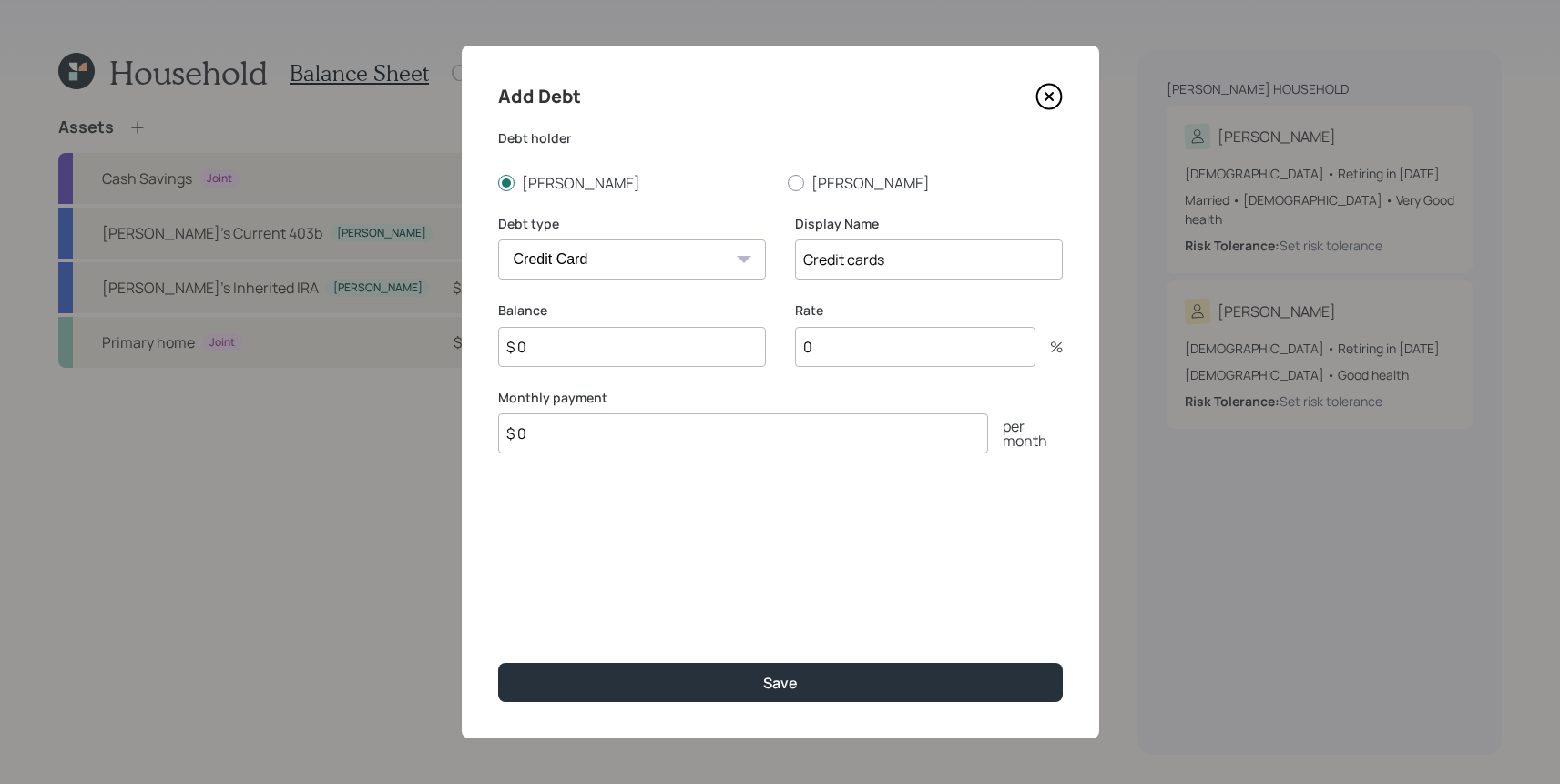
type input "Credit cards"
click at [645, 356] on input "$ 0" at bounding box center [631, 347] width 267 height 40
click at [703, 349] on input "$ 0" at bounding box center [631, 347] width 267 height 40
type input "$ 57,828"
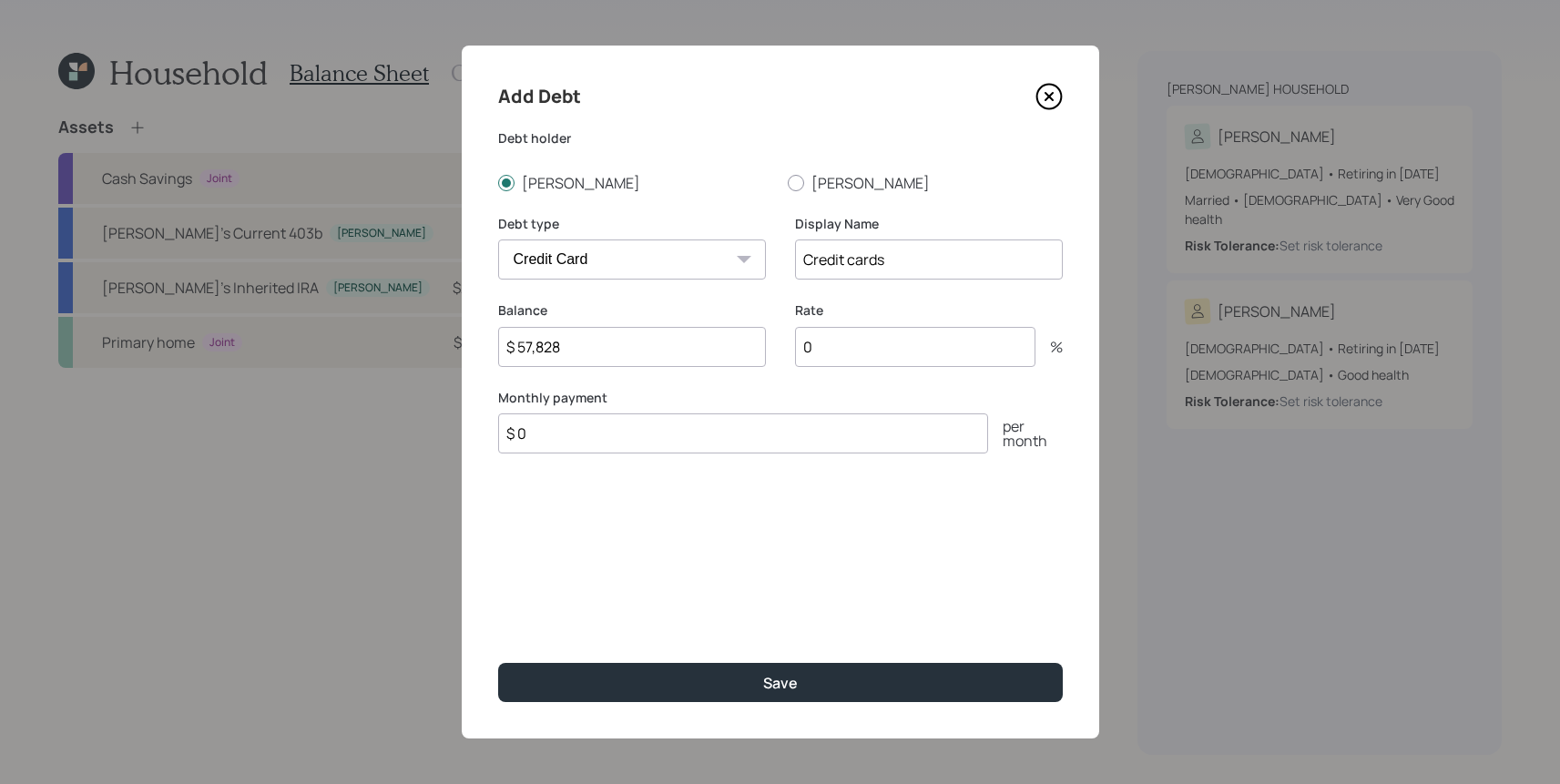
click at [819, 456] on div "Add Debt Debt holder [PERSON_NAME] Debt type Car Credit Card Medical Student Ot…" at bounding box center [780, 392] width 637 height 693
drag, startPoint x: 883, startPoint y: 377, endPoint x: 883, endPoint y: 347, distance: 30.0
click at [883, 376] on div "Rate 0 %" at bounding box center [929, 345] width 267 height 87
click at [886, 346] on input "0" at bounding box center [915, 347] width 240 height 40
type input "26"
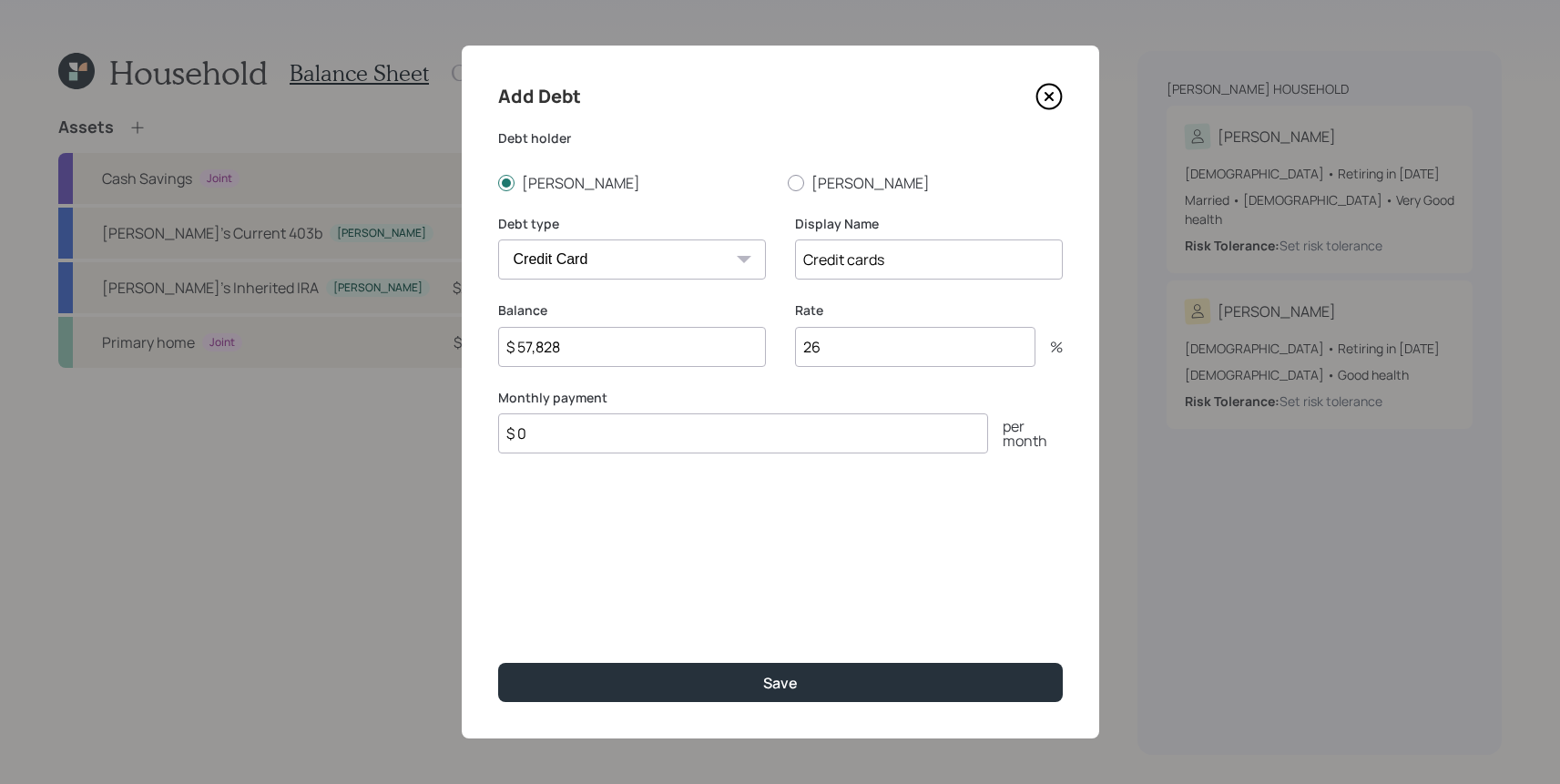
click at [861, 430] on input "$ 0" at bounding box center [743, 433] width 490 height 40
type input "$ 3,000"
click at [498, 663] on button "Save" at bounding box center [780, 682] width 565 height 39
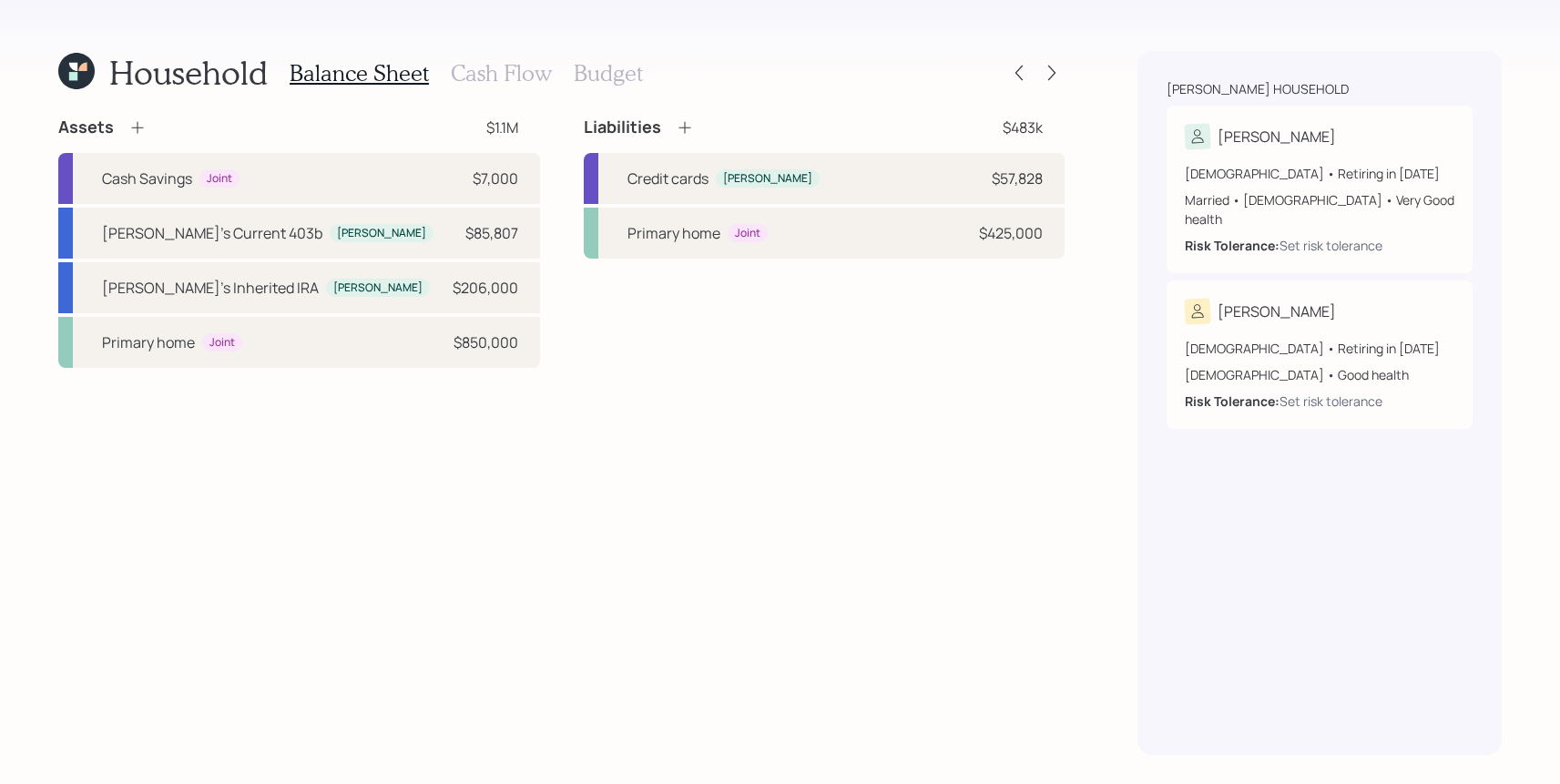
click at [693, 108] on div "Household Balance Sheet Cash Flow Budget Assets $1.1M Cash Savings Joint $7,000…" at bounding box center [561, 403] width 1006 height 704
click at [690, 114] on div "Household Balance Sheet Cash Flow Budget Assets $1.1M Cash Savings Joint $7,000…" at bounding box center [561, 403] width 1006 height 704
click at [681, 127] on icon at bounding box center [685, 127] width 18 height 18
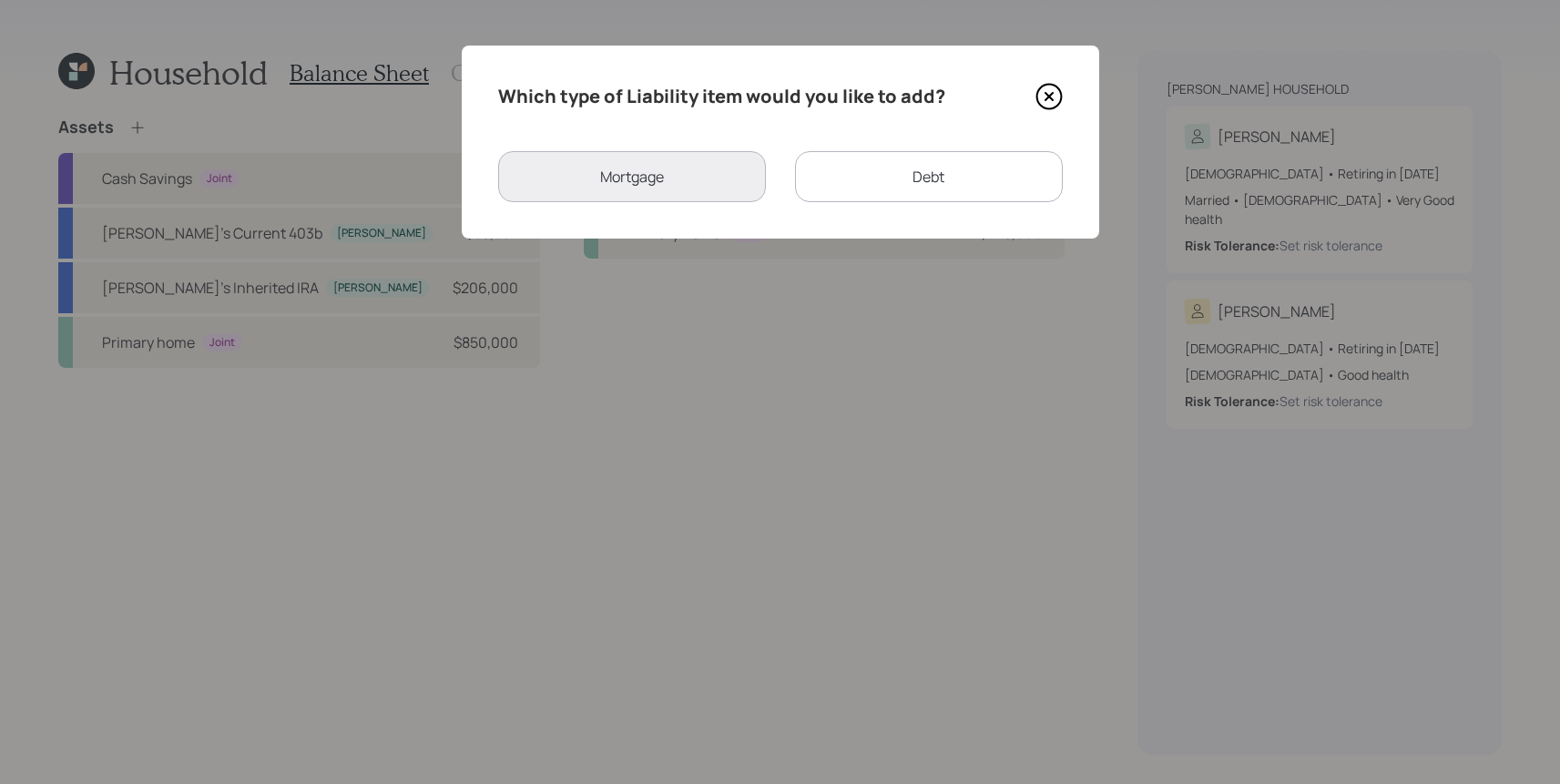
click at [874, 193] on div "Debt" at bounding box center [929, 176] width 267 height 51
select select "credit_card"
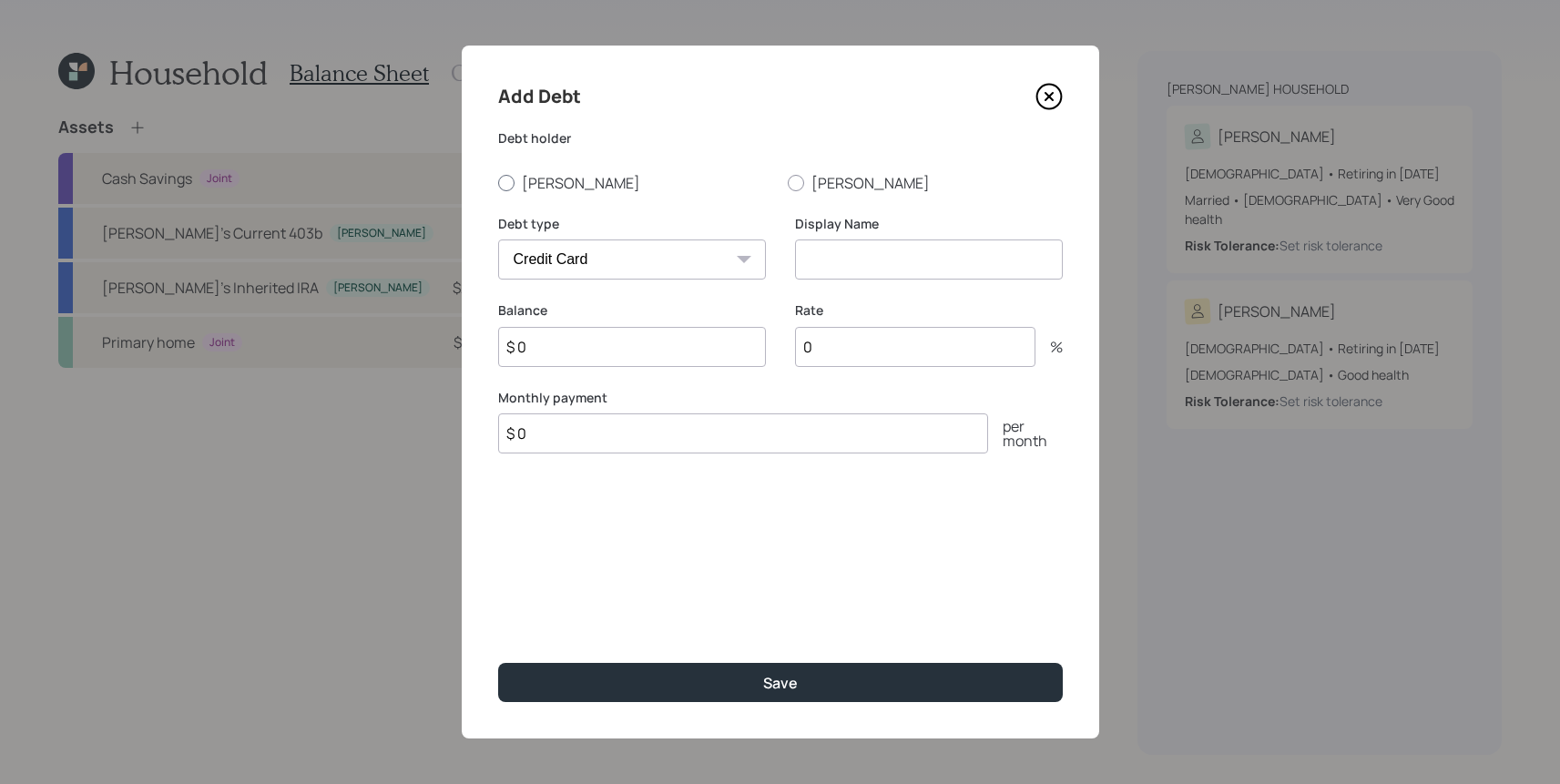
click at [504, 175] on div at bounding box center [505, 183] width 16 height 16
click at [498, 182] on input "[PERSON_NAME]" at bounding box center [497, 182] width 1 height 1
radio input "true"
click at [632, 275] on select "Car Credit Card Medical Student Other" at bounding box center [631, 258] width 267 height 40
select select "student"
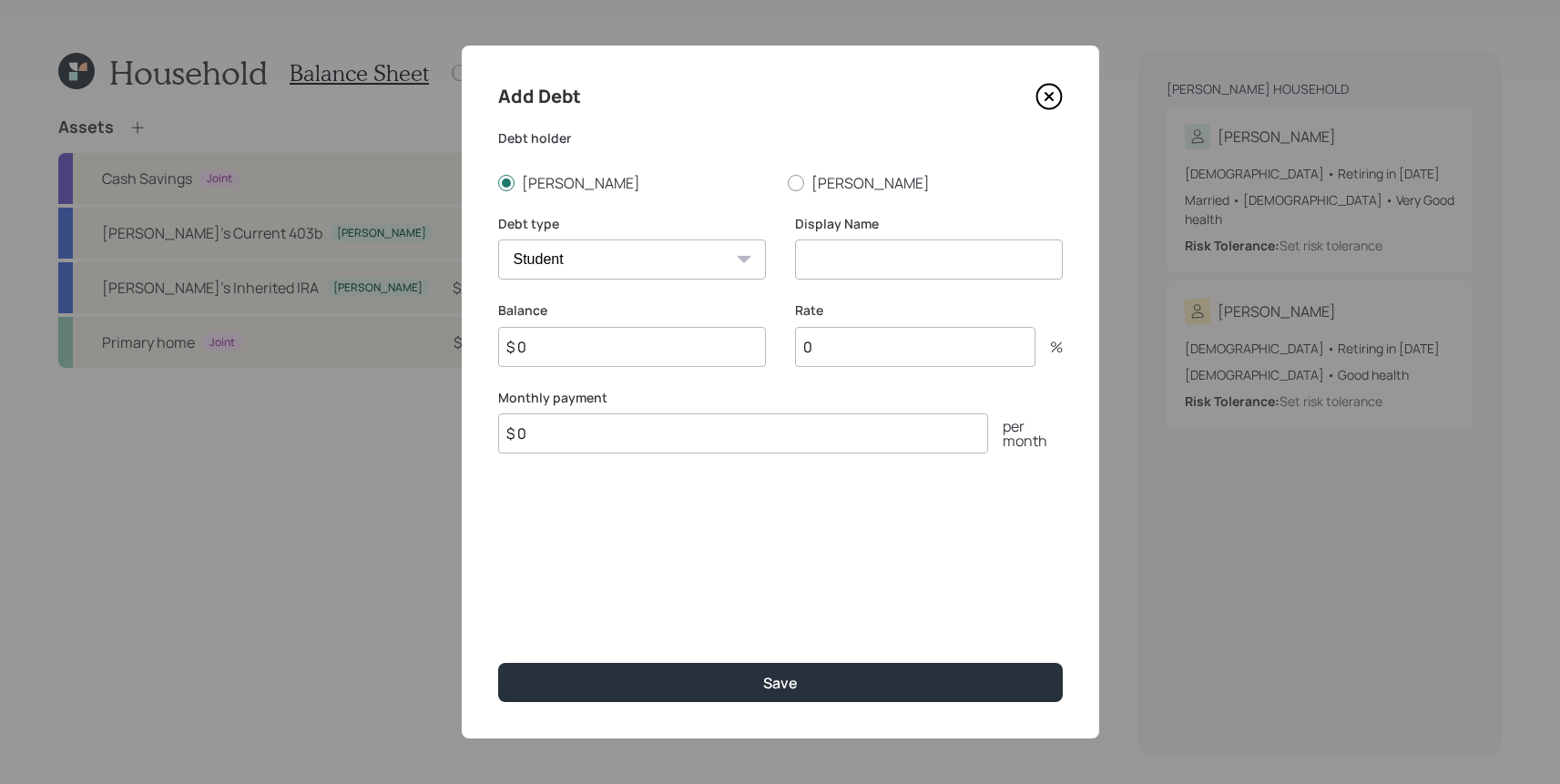
click at [498, 239] on select "Car Credit Card Medical Student Other" at bounding box center [631, 258] width 267 height 40
click at [923, 257] on input at bounding box center [929, 258] width 267 height 40
type input "[PERSON_NAME]'s student loan"
click at [619, 347] on input "$ 0" at bounding box center [631, 347] width 267 height 40
click at [673, 347] on input "$" at bounding box center [631, 347] width 267 height 40
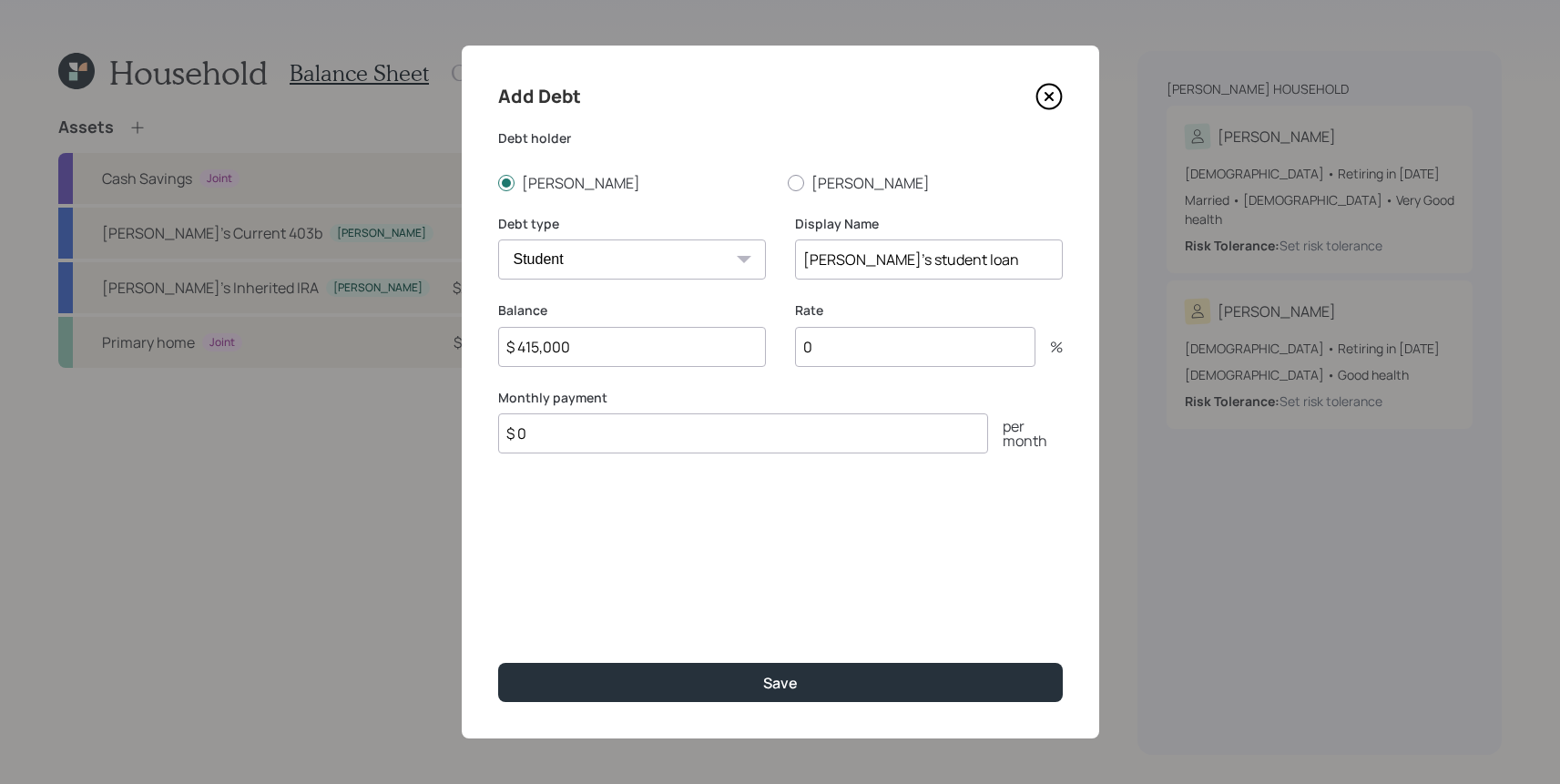
type input "$ 415,000"
click at [855, 366] on input "0" at bounding box center [915, 347] width 240 height 40
click at [855, 340] on input "0" at bounding box center [915, 347] width 240 height 40
type input "6"
drag, startPoint x: 643, startPoint y: 460, endPoint x: 643, endPoint y: 443, distance: 17.0
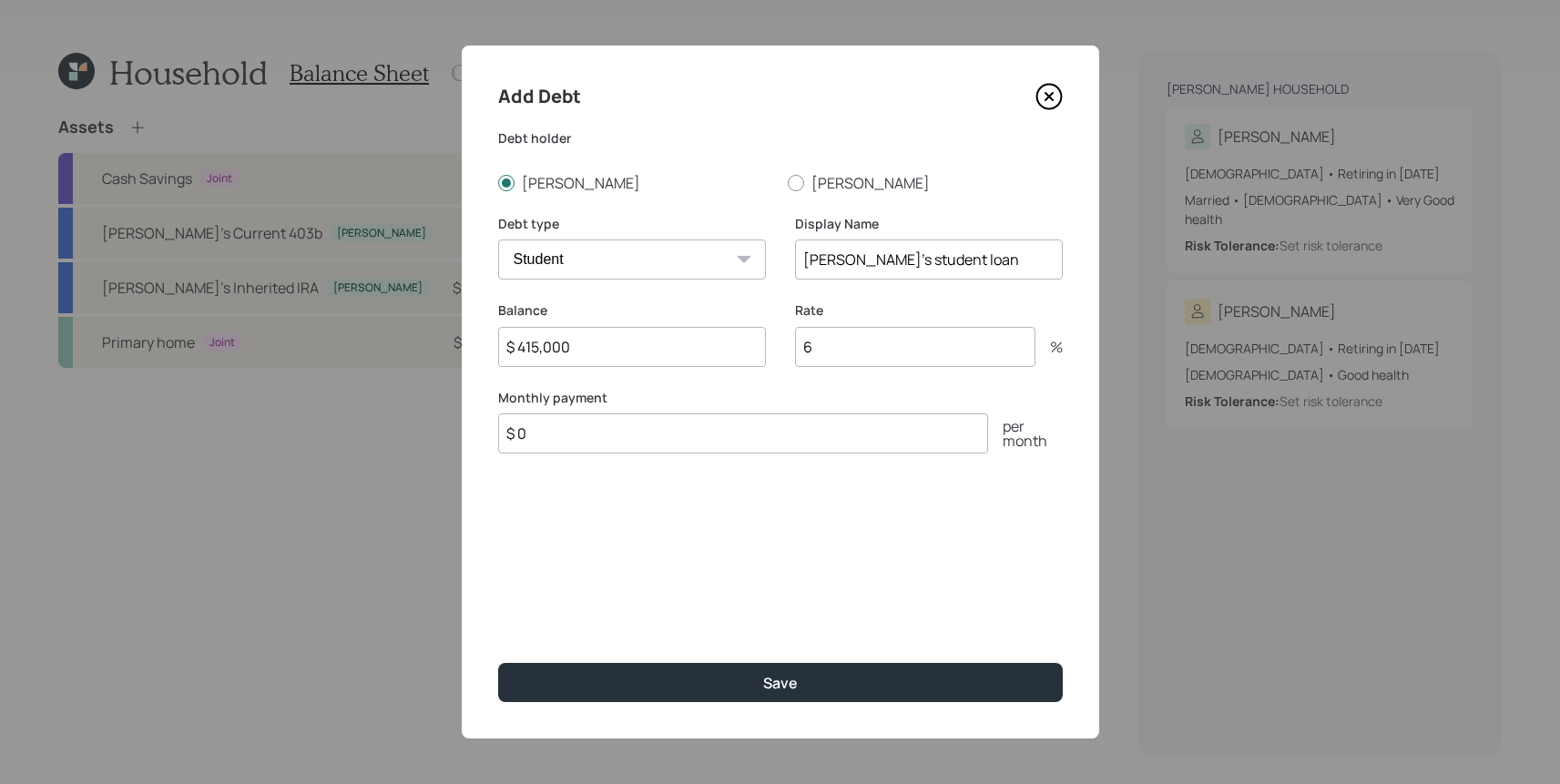
click at [643, 459] on div "Add Debt Debt holder [PERSON_NAME] Debt type Car Credit Card Medical Student Ot…" at bounding box center [780, 392] width 637 height 693
click at [643, 435] on input "$ 0" at bounding box center [743, 433] width 490 height 40
click at [498, 663] on button "Save" at bounding box center [780, 682] width 565 height 39
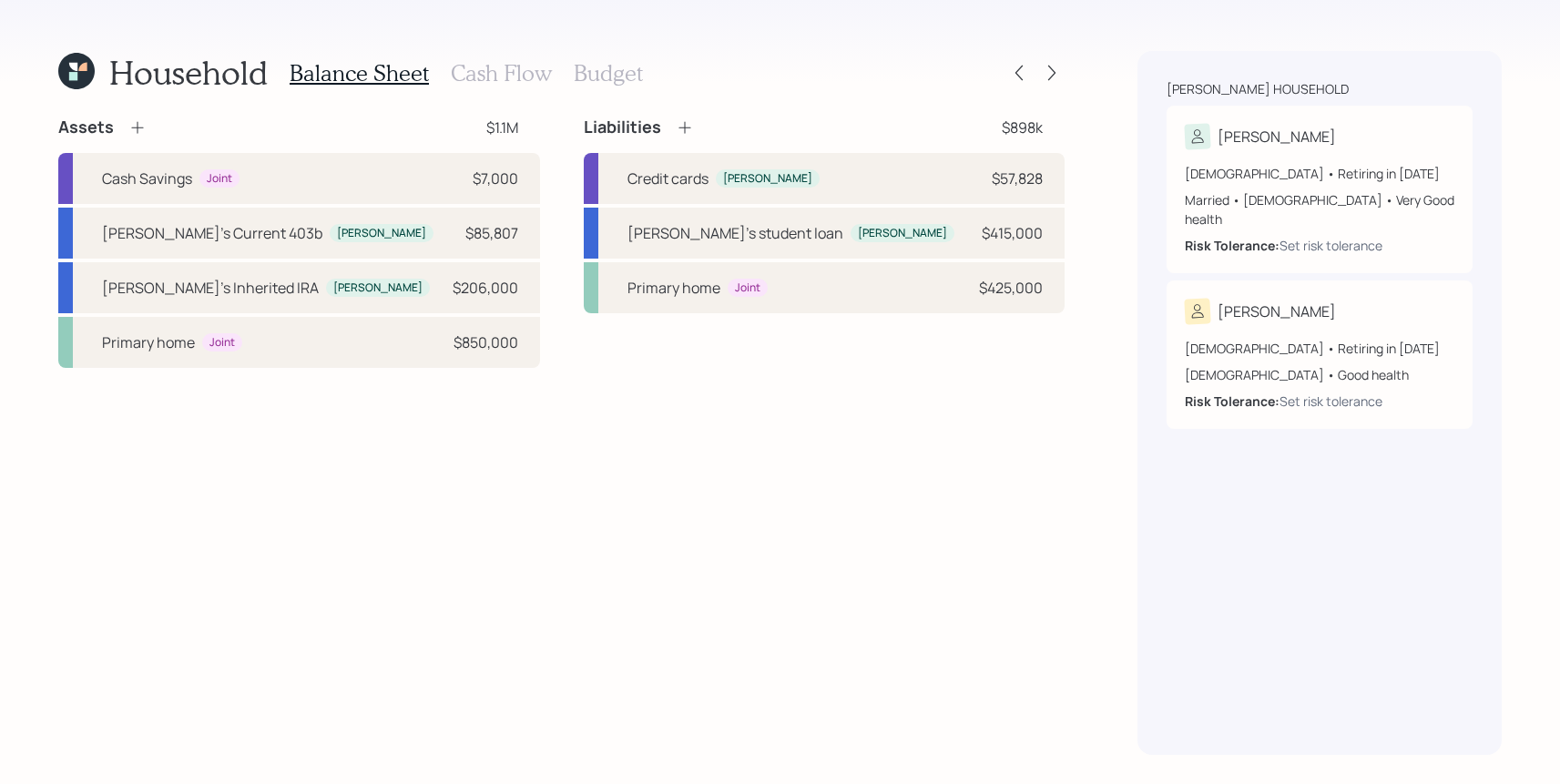
click at [501, 79] on h3 "Cash Flow" at bounding box center [501, 73] width 101 height 26
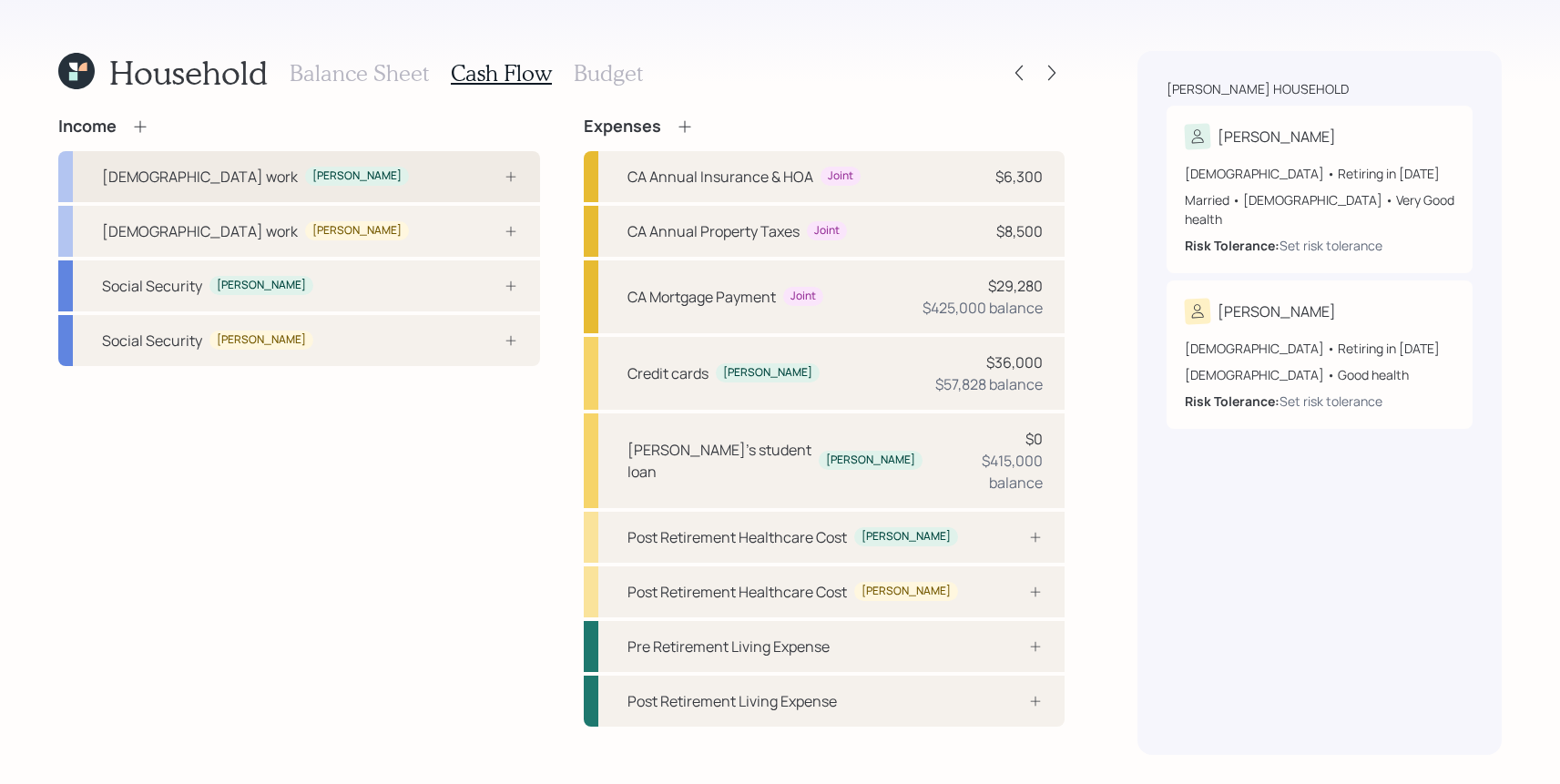
click at [262, 175] on div "[DEMOGRAPHIC_DATA] work [PERSON_NAME]" at bounding box center [298, 176] width 481 height 51
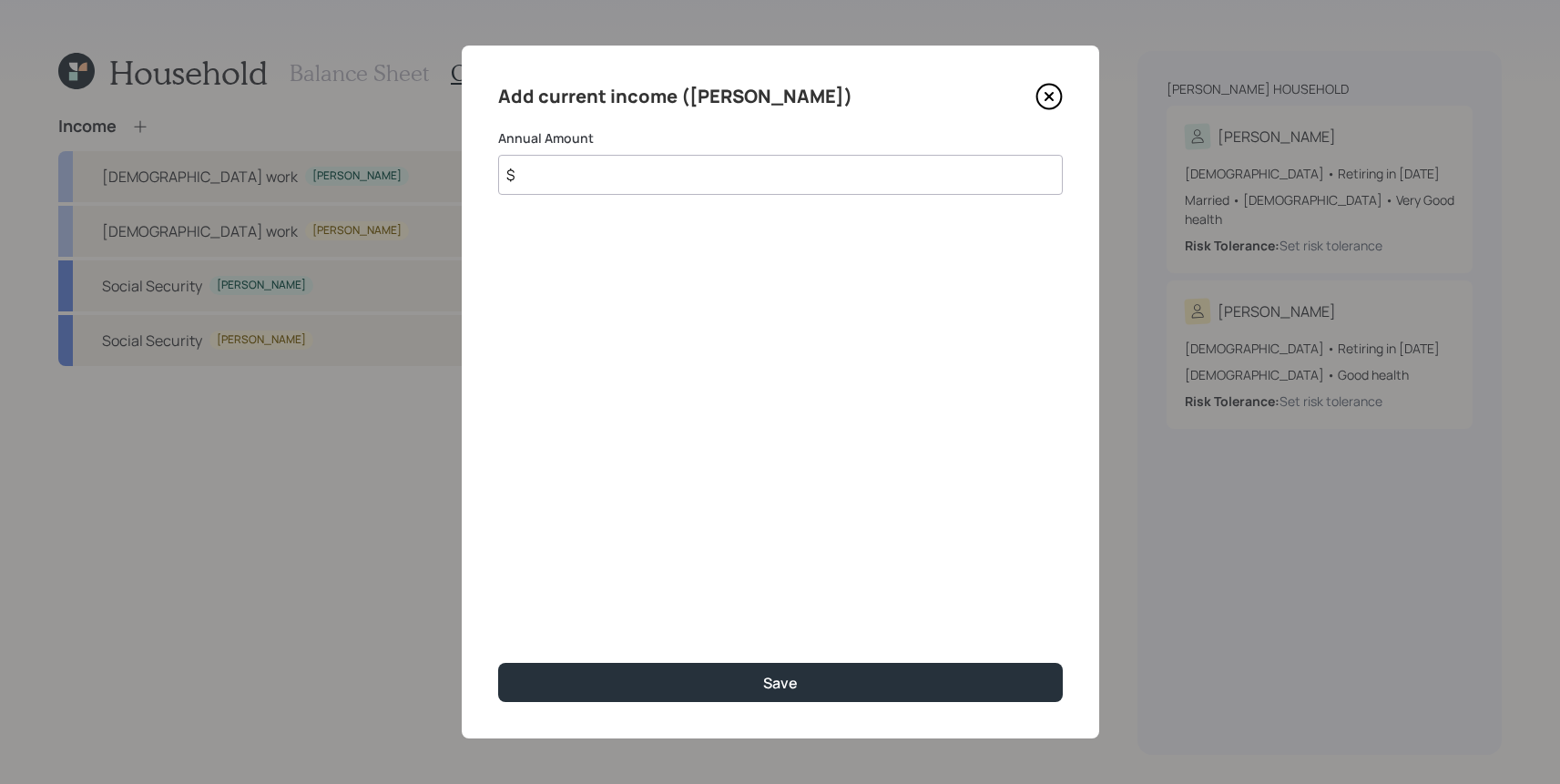
click at [658, 194] on input "$" at bounding box center [780, 174] width 565 height 40
type input "$ 206,000"
click at [498, 663] on button "Save" at bounding box center [780, 682] width 565 height 39
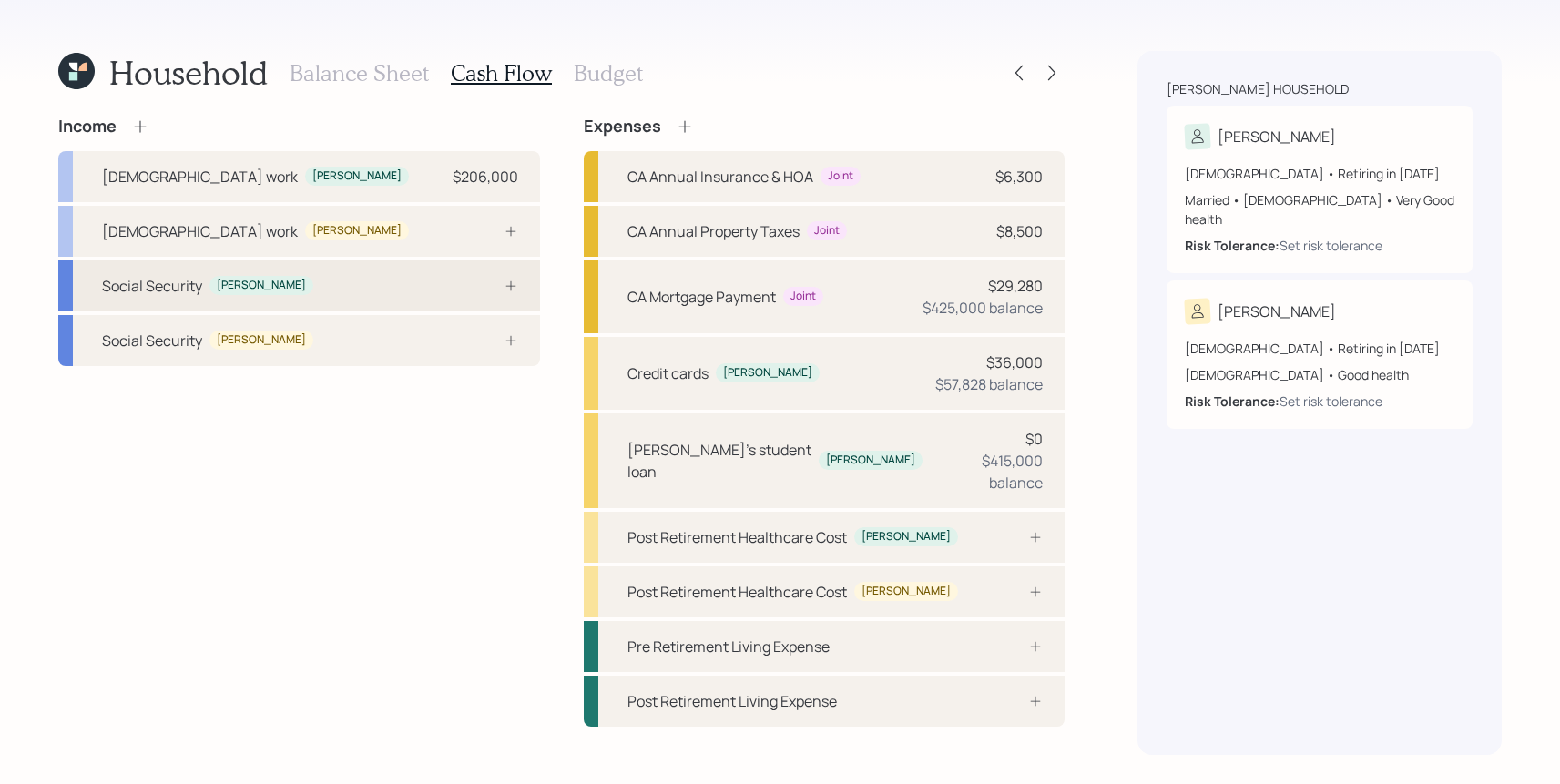
click at [324, 304] on div "Social Security [PERSON_NAME]" at bounding box center [298, 286] width 481 height 51
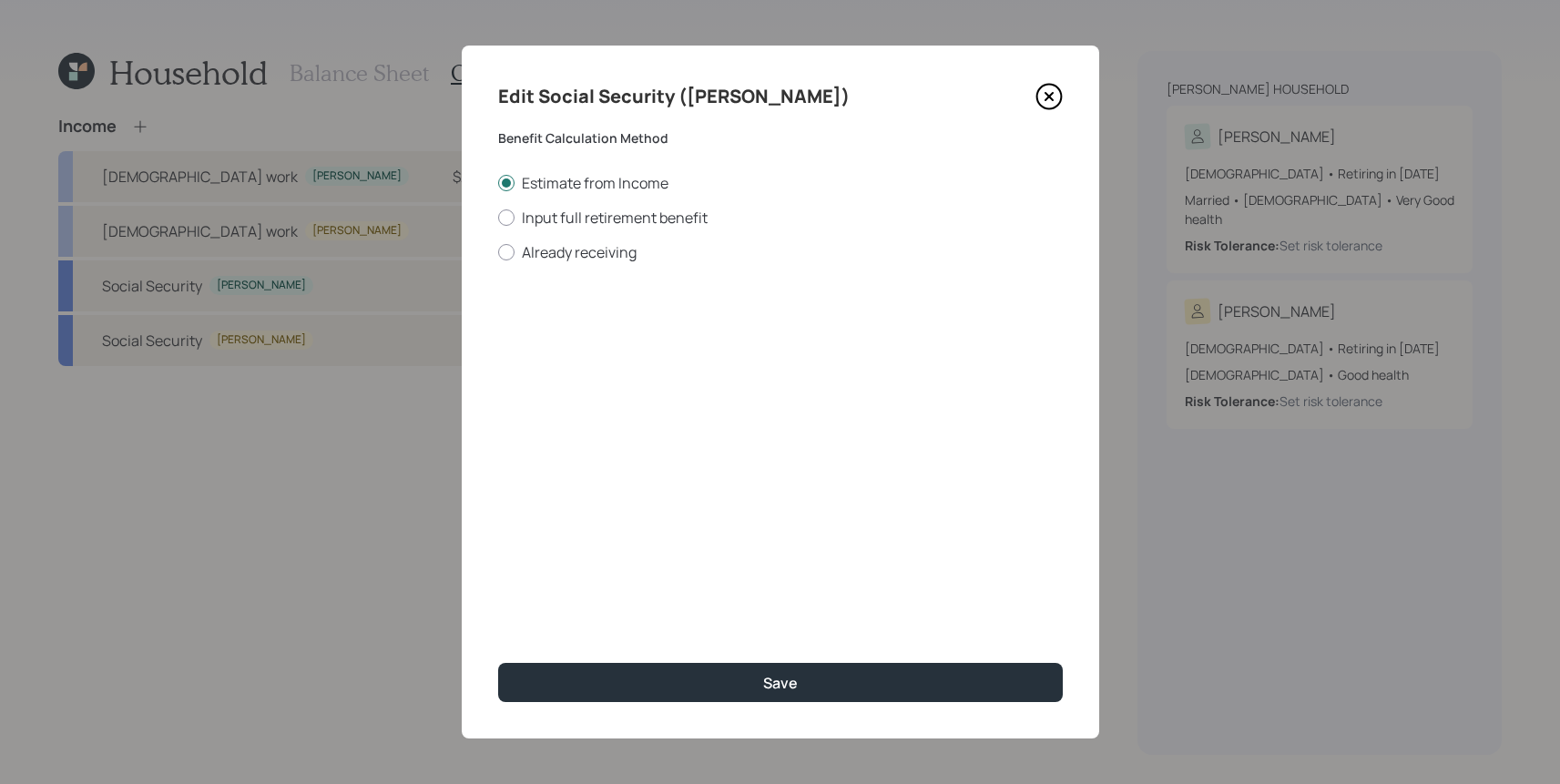
click at [598, 228] on div "Estimate from Income Input full retirement benefit Already receiving" at bounding box center [780, 218] width 565 height 89
click at [598, 227] on div "Estimate from Income Input full retirement benefit Already receiving" at bounding box center [780, 218] width 565 height 89
click at [598, 221] on label "Input full retirement benefit" at bounding box center [780, 217] width 565 height 20
click at [498, 218] on input "Input full retirement benefit" at bounding box center [497, 217] width 1 height 1
radio input "true"
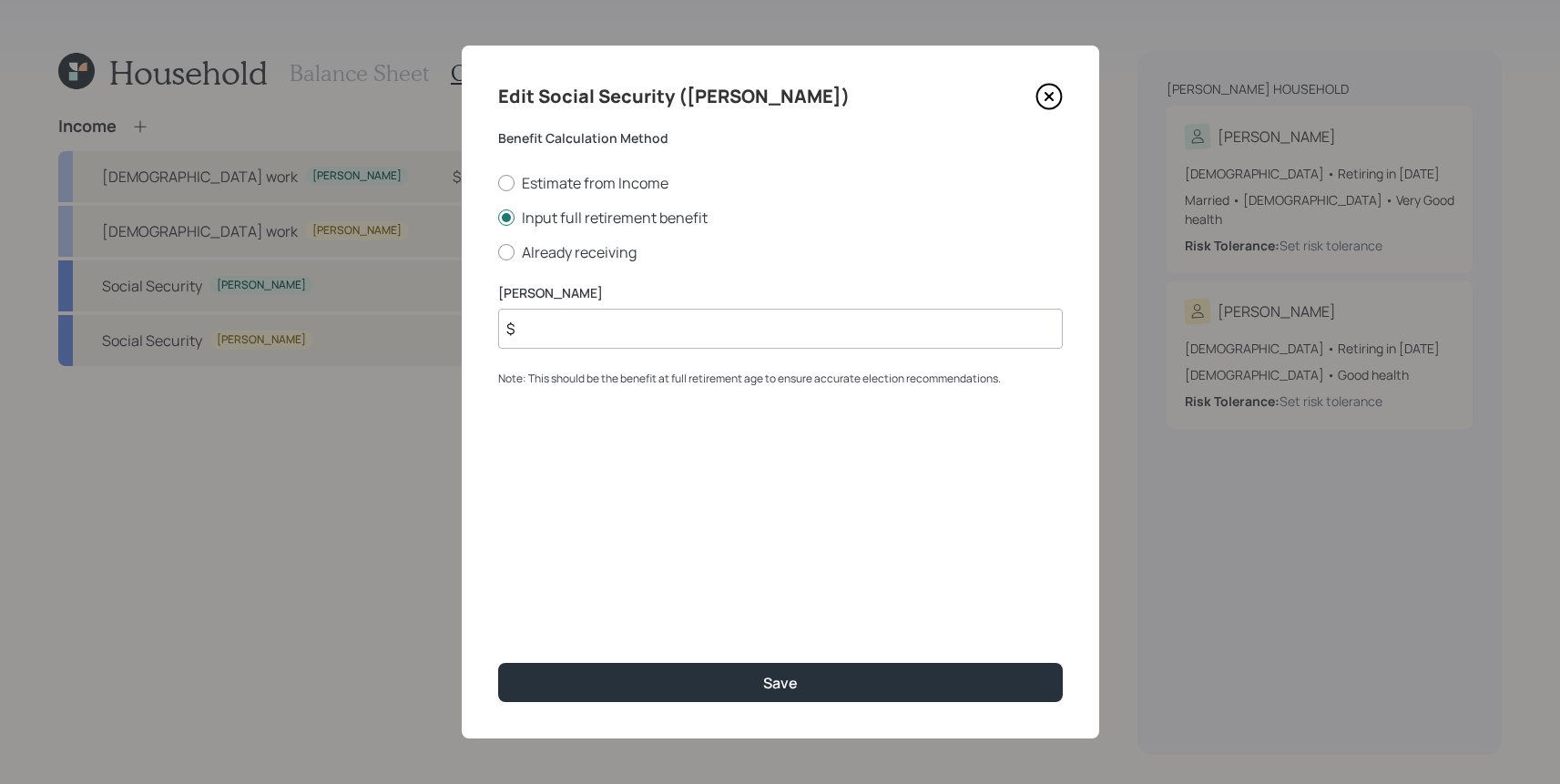
click at [664, 328] on input "$" at bounding box center [780, 328] width 565 height 40
type input "$ 1,000"
click at [723, 536] on div "Edit Social Security ([PERSON_NAME]) Benefit Calculation Method Estimate from I…" at bounding box center [780, 392] width 637 height 693
click at [776, 727] on div "Edit Social Security ([PERSON_NAME]) Benefit Calculation Method Estimate from I…" at bounding box center [780, 392] width 637 height 693
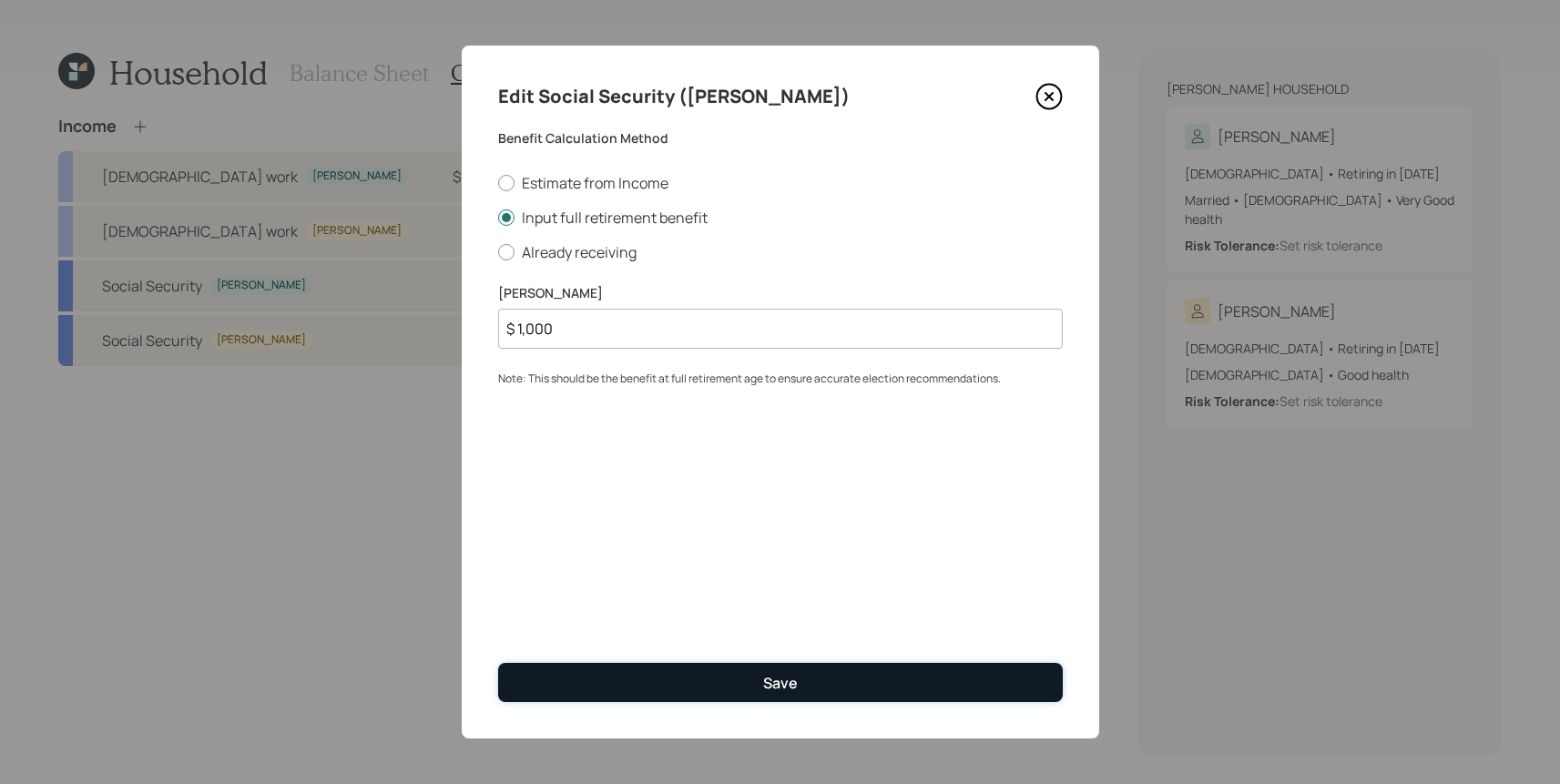
click at [776, 676] on div "Save" at bounding box center [780, 682] width 35 height 20
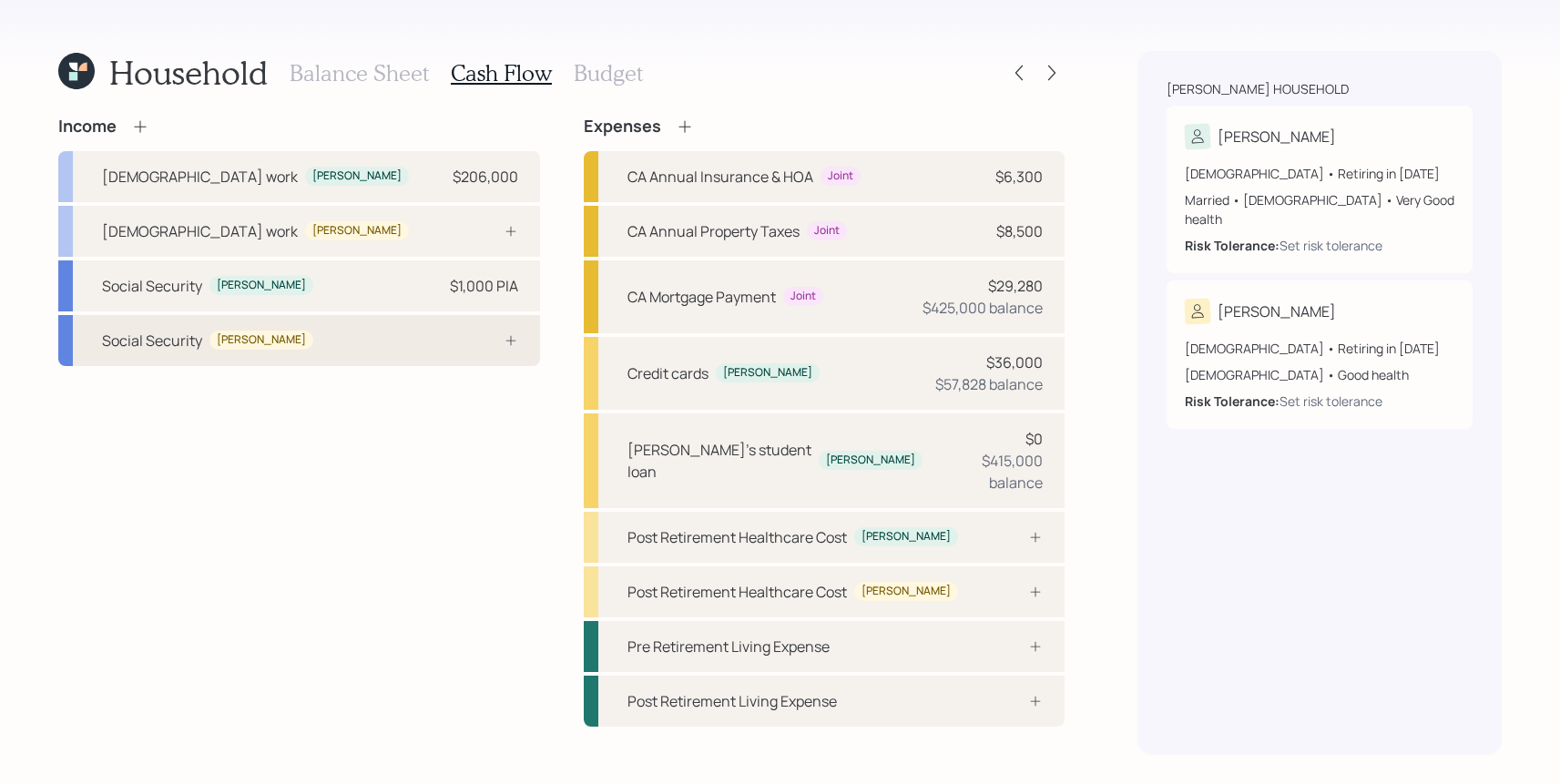
click at [389, 321] on div "Social Security [PERSON_NAME]" at bounding box center [298, 340] width 481 height 51
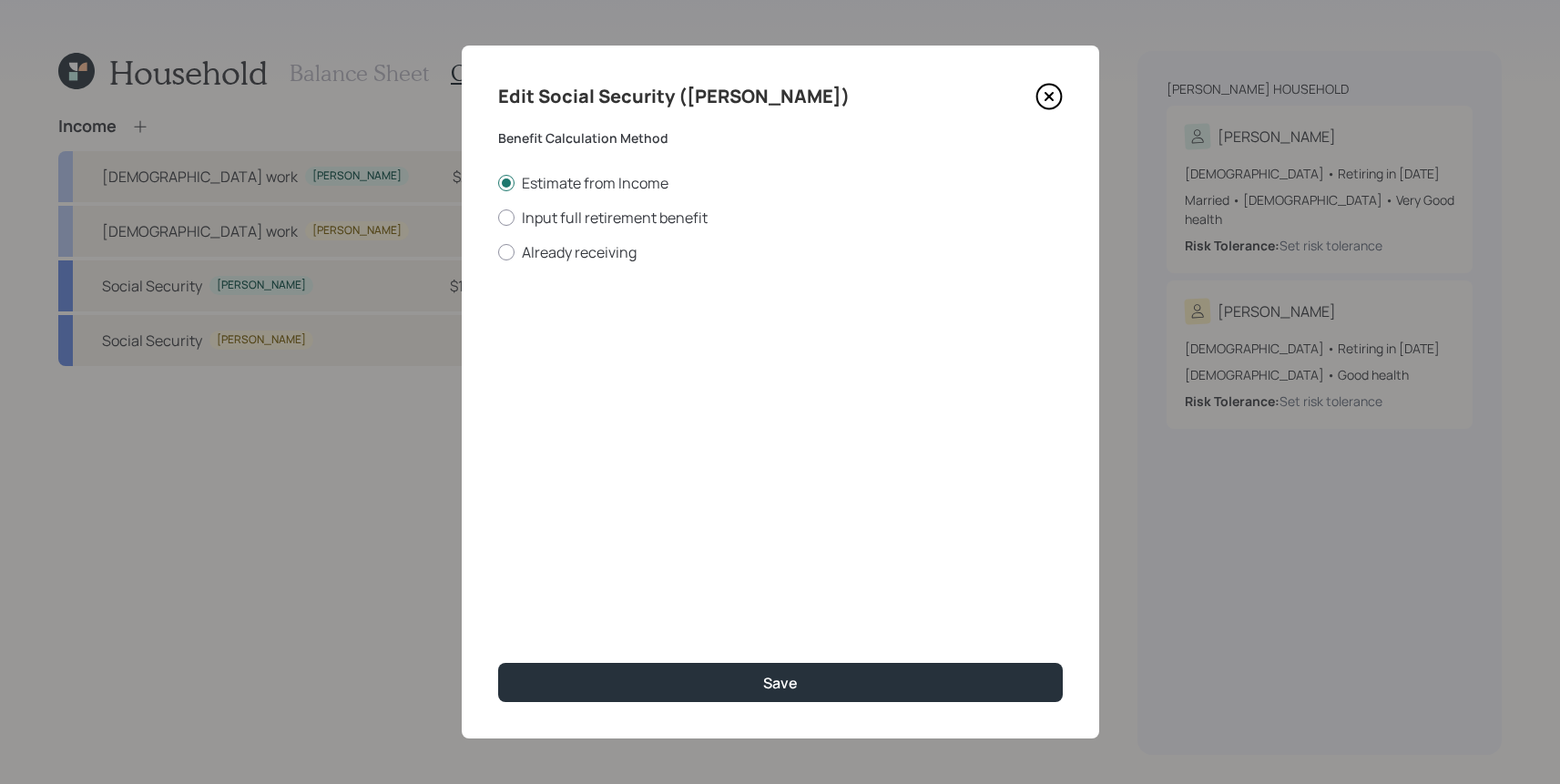
click at [573, 194] on div "Estimate from Income Input full retirement benefit Already receiving" at bounding box center [780, 218] width 565 height 89
click at [573, 214] on label "Input full retirement benefit" at bounding box center [780, 217] width 565 height 20
click at [498, 217] on input "Input full retirement benefit" at bounding box center [497, 217] width 1 height 1
radio input "true"
click at [554, 323] on input "$" at bounding box center [780, 328] width 565 height 40
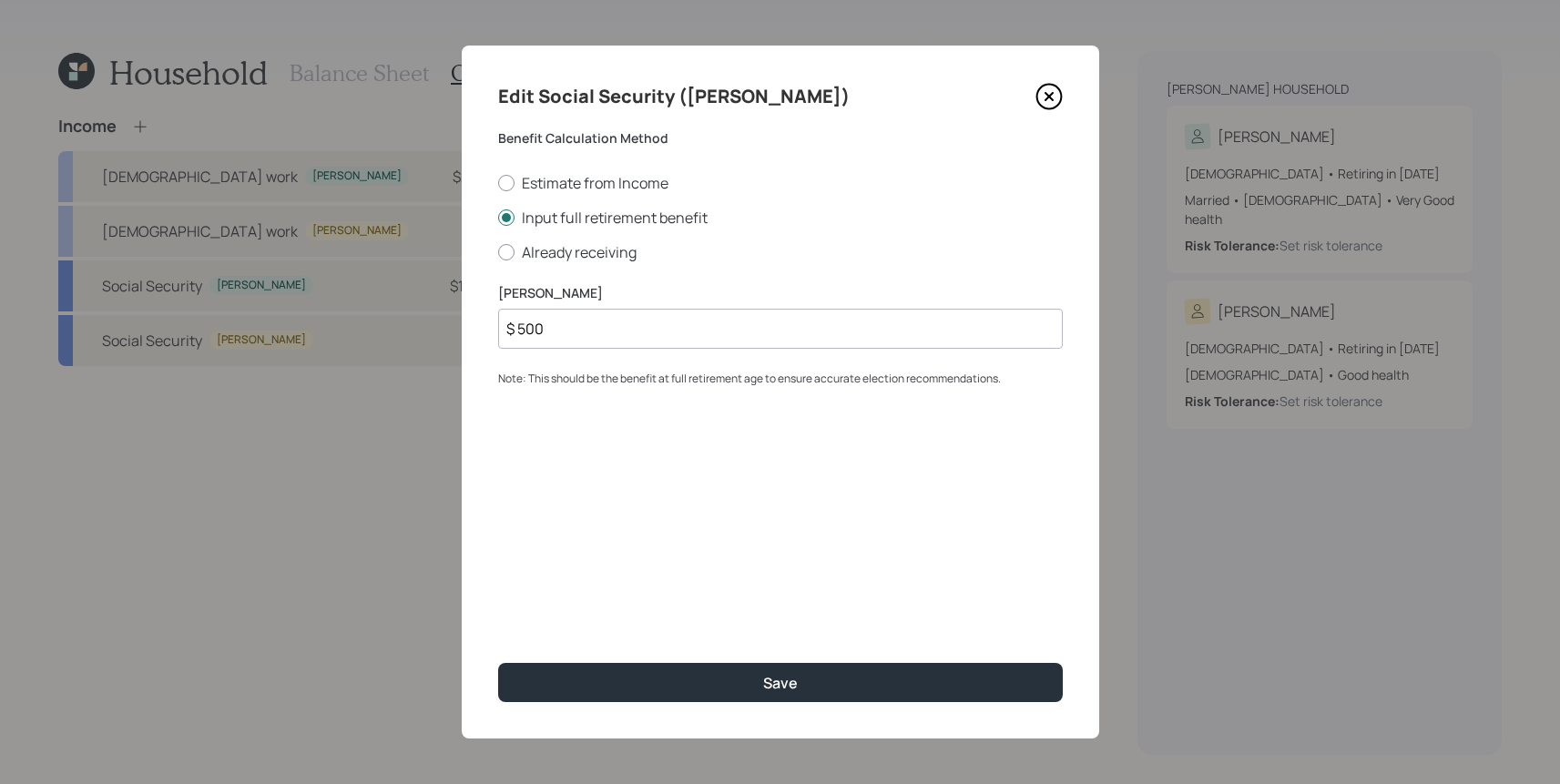
type input "$ 500"
click at [498, 663] on button "Save" at bounding box center [780, 682] width 565 height 39
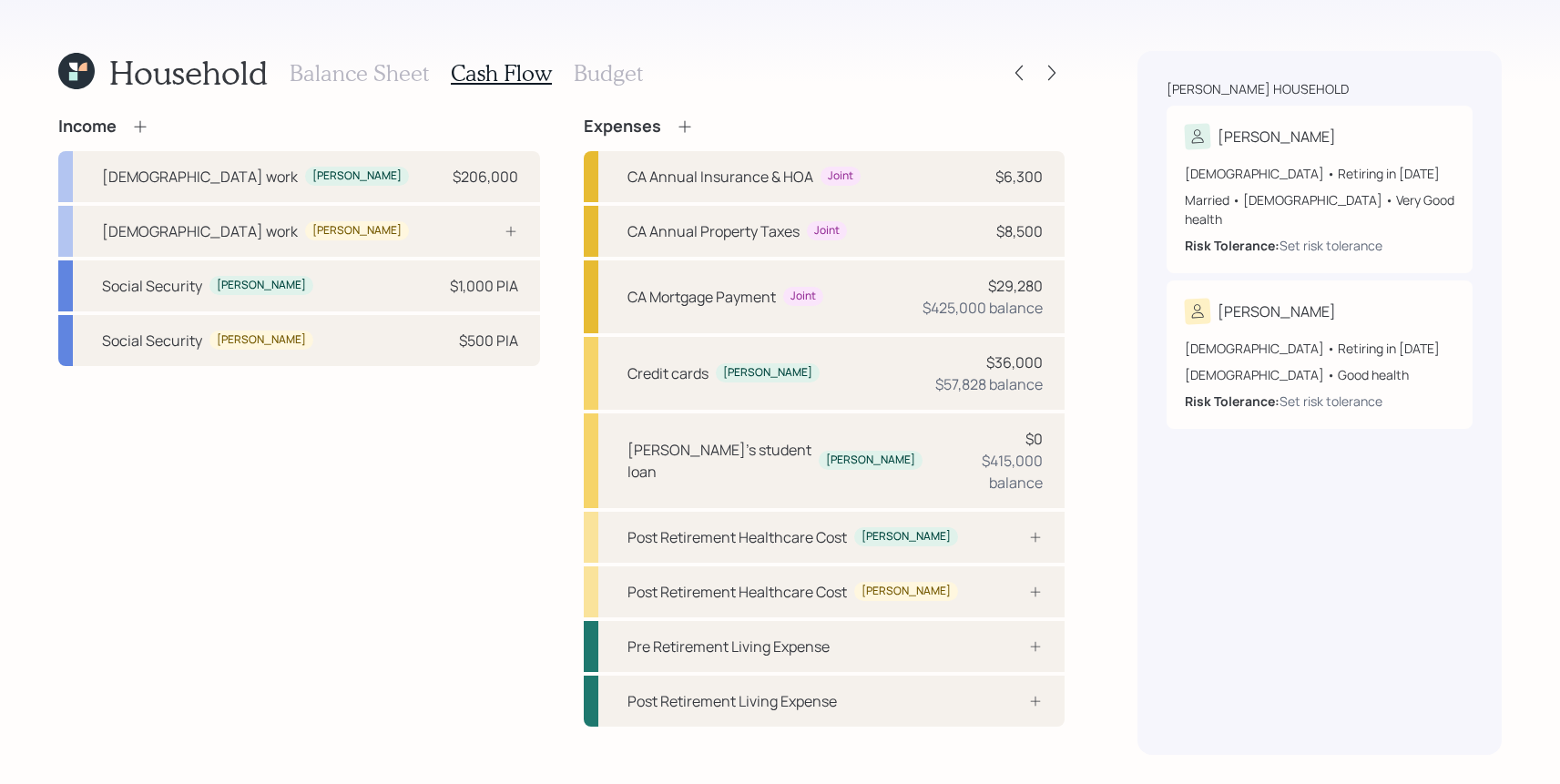
click at [134, 124] on icon at bounding box center [139, 126] width 18 height 18
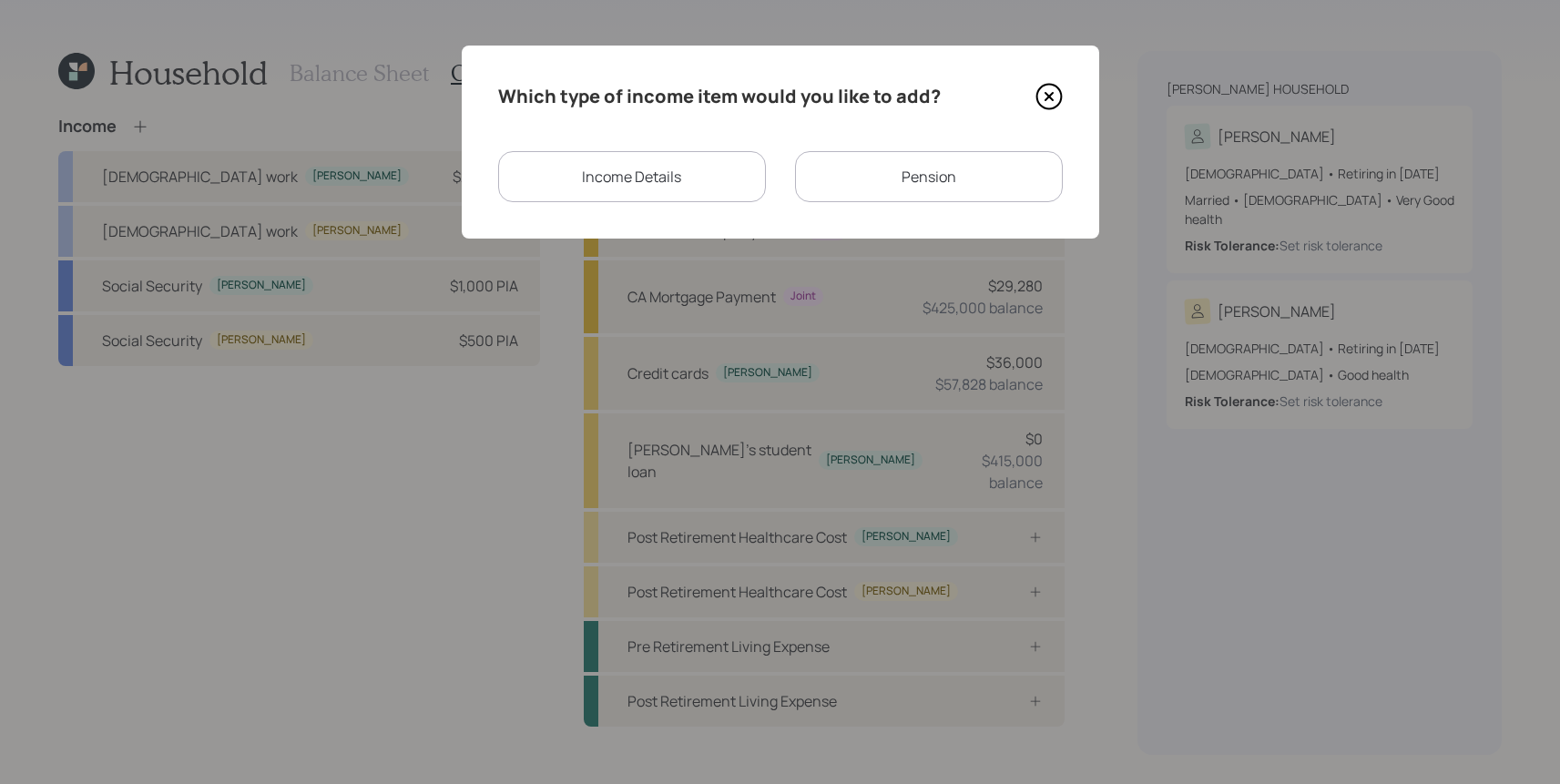
click at [903, 159] on div "Pension" at bounding box center [929, 176] width 267 height 51
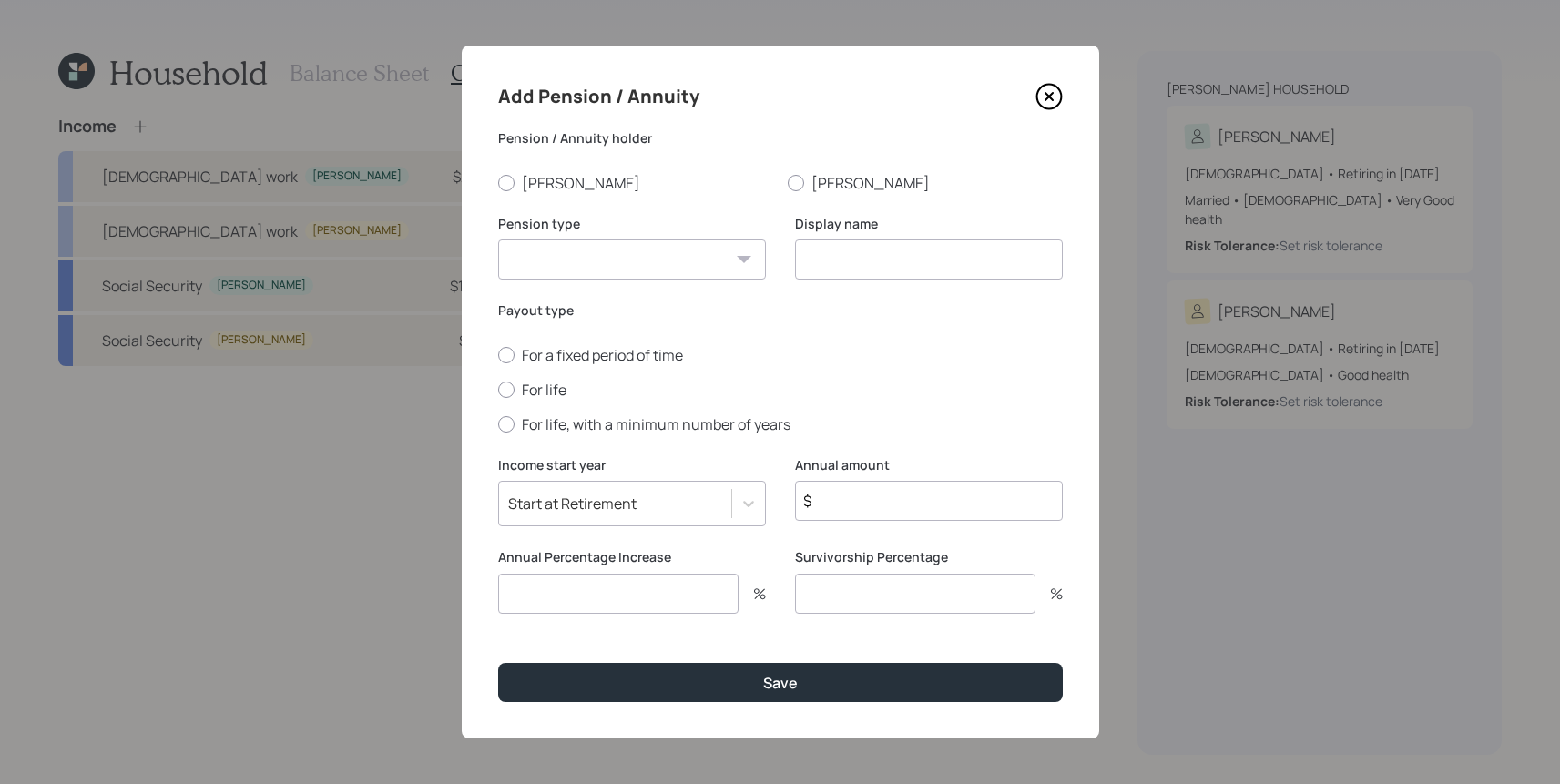
click at [857, 485] on input "$" at bounding box center [929, 499] width 267 height 40
click at [870, 511] on input "$" at bounding box center [929, 499] width 267 height 40
click at [559, 177] on label "[PERSON_NAME]" at bounding box center [635, 183] width 275 height 20
click at [498, 182] on input "[PERSON_NAME]" at bounding box center [497, 182] width 1 height 1
radio input "true"
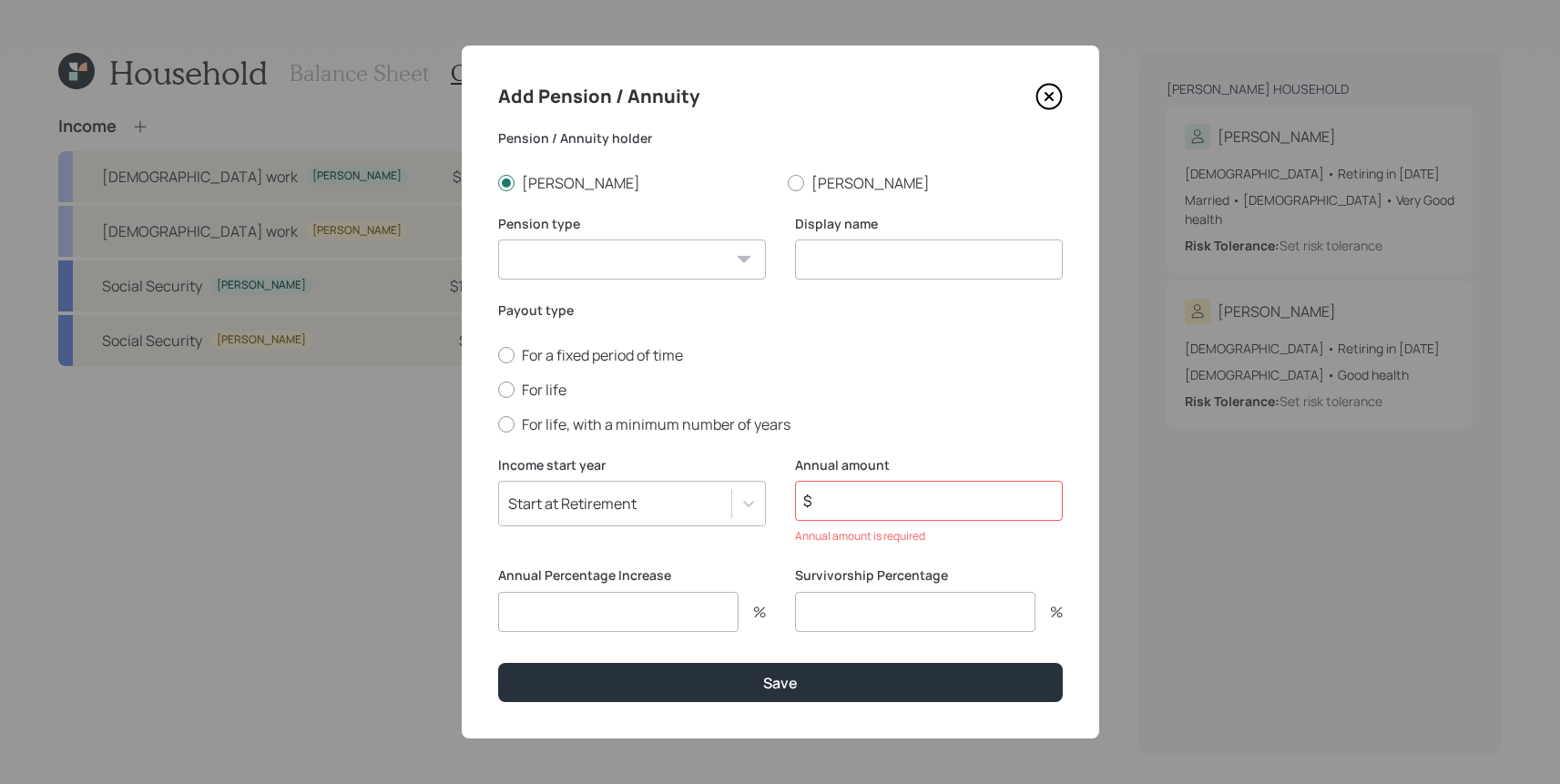
click at [557, 251] on select "Pension Annuity" at bounding box center [631, 258] width 267 height 40
select select "pension"
click at [498, 239] on select "Pension Annuity" at bounding box center [631, 258] width 267 height 40
click at [920, 273] on input at bounding box center [929, 258] width 267 height 40
type input "[PERSON_NAME]'s Pension"
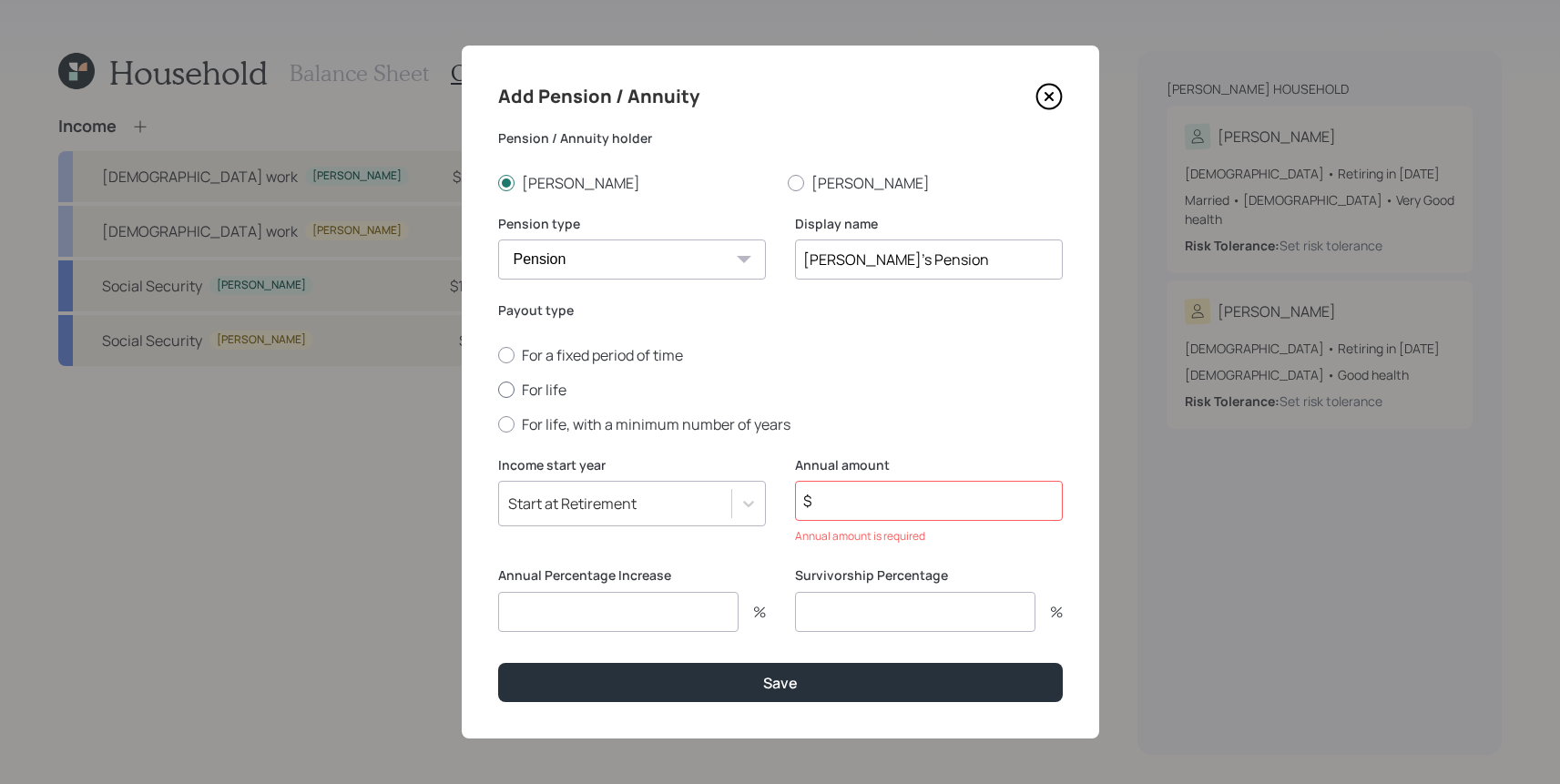
click at [526, 386] on label "For life" at bounding box center [780, 389] width 565 height 20
click at [498, 389] on input "For life" at bounding box center [497, 389] width 1 height 1
radio input "true"
click at [973, 502] on input "$" at bounding box center [929, 499] width 267 height 40
click at [642, 628] on input "number" at bounding box center [618, 611] width 240 height 40
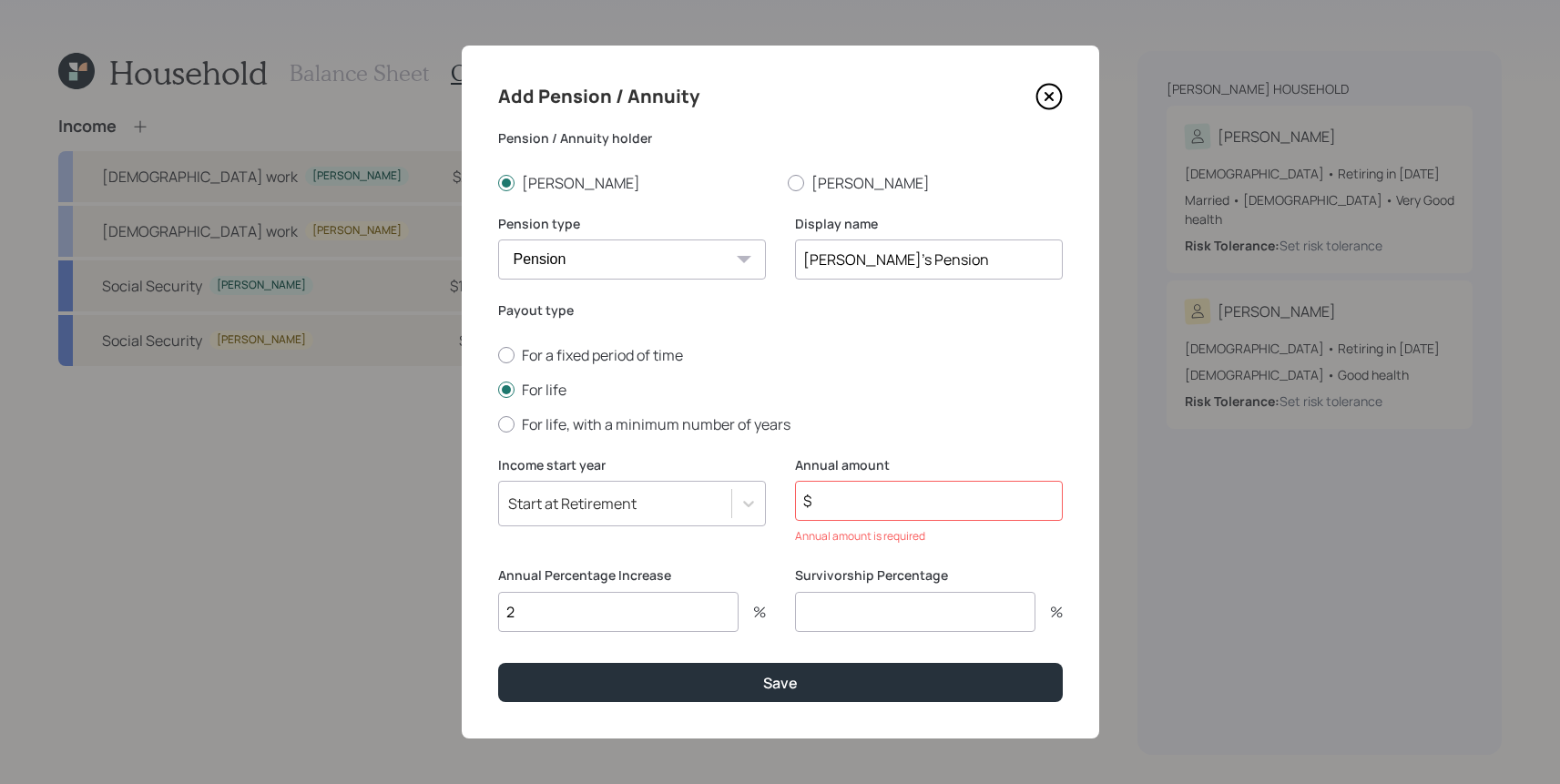
type input "2"
click at [1015, 504] on input "$" at bounding box center [929, 499] width 267 height 40
click at [872, 500] on input "$" at bounding box center [929, 499] width 267 height 40
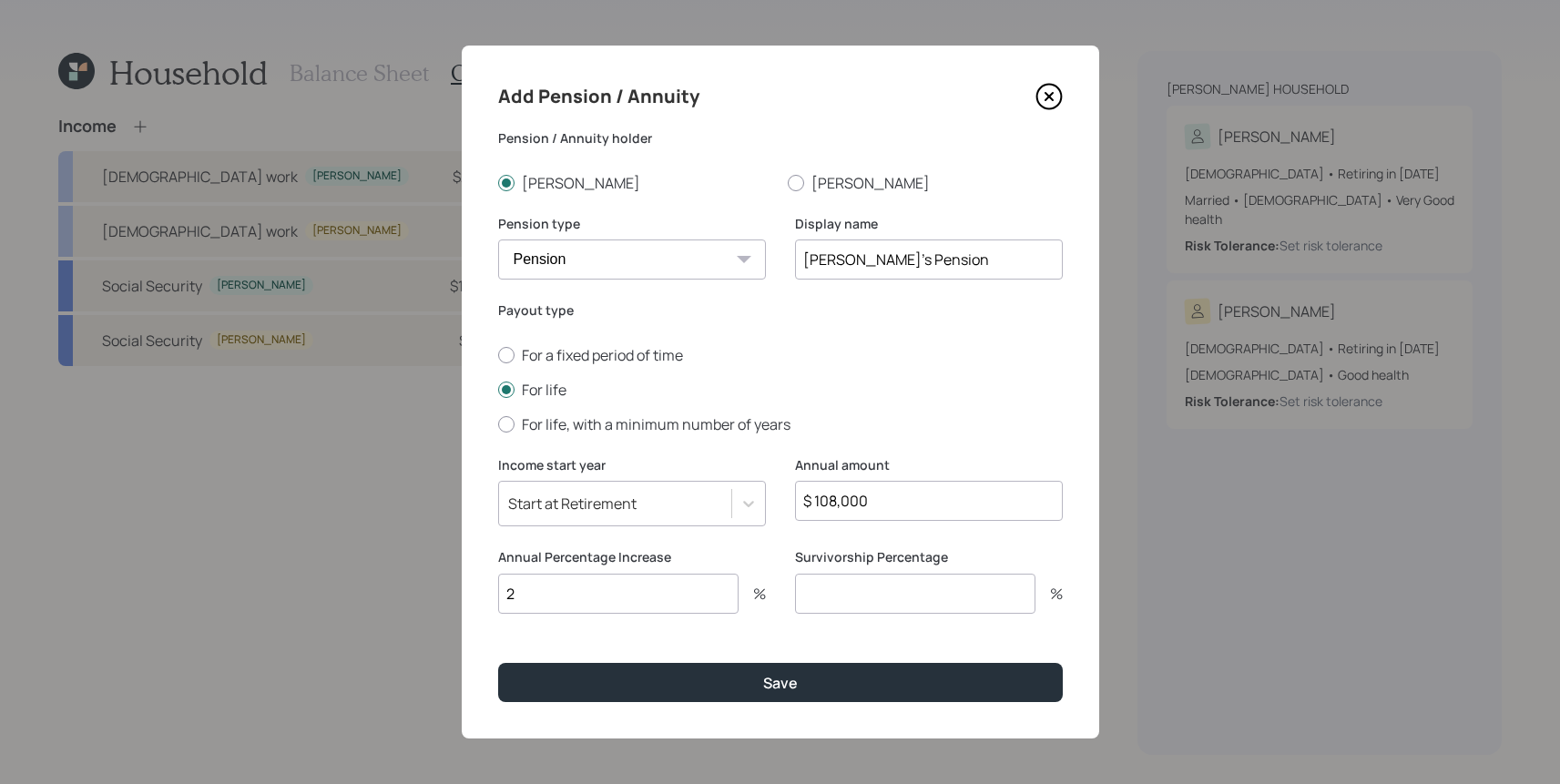
type input "$ 108,000"
click at [855, 582] on input "number" at bounding box center [915, 592] width 240 height 40
type input "0"
click at [498, 663] on button "Save" at bounding box center [780, 682] width 565 height 39
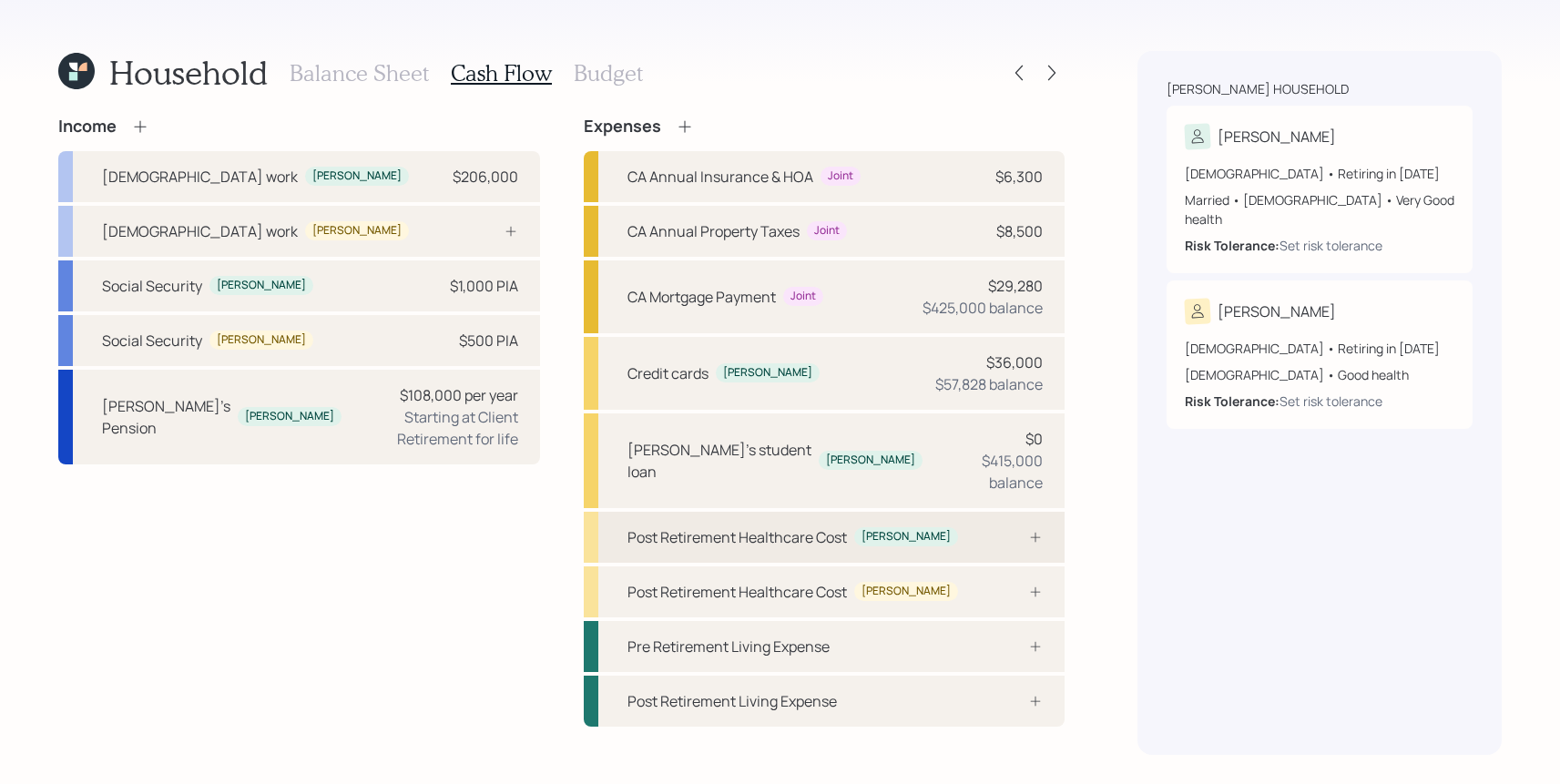
click at [958, 525] on div "Post Retirement Healthcare Cost [PERSON_NAME]" at bounding box center [824, 536] width 481 height 51
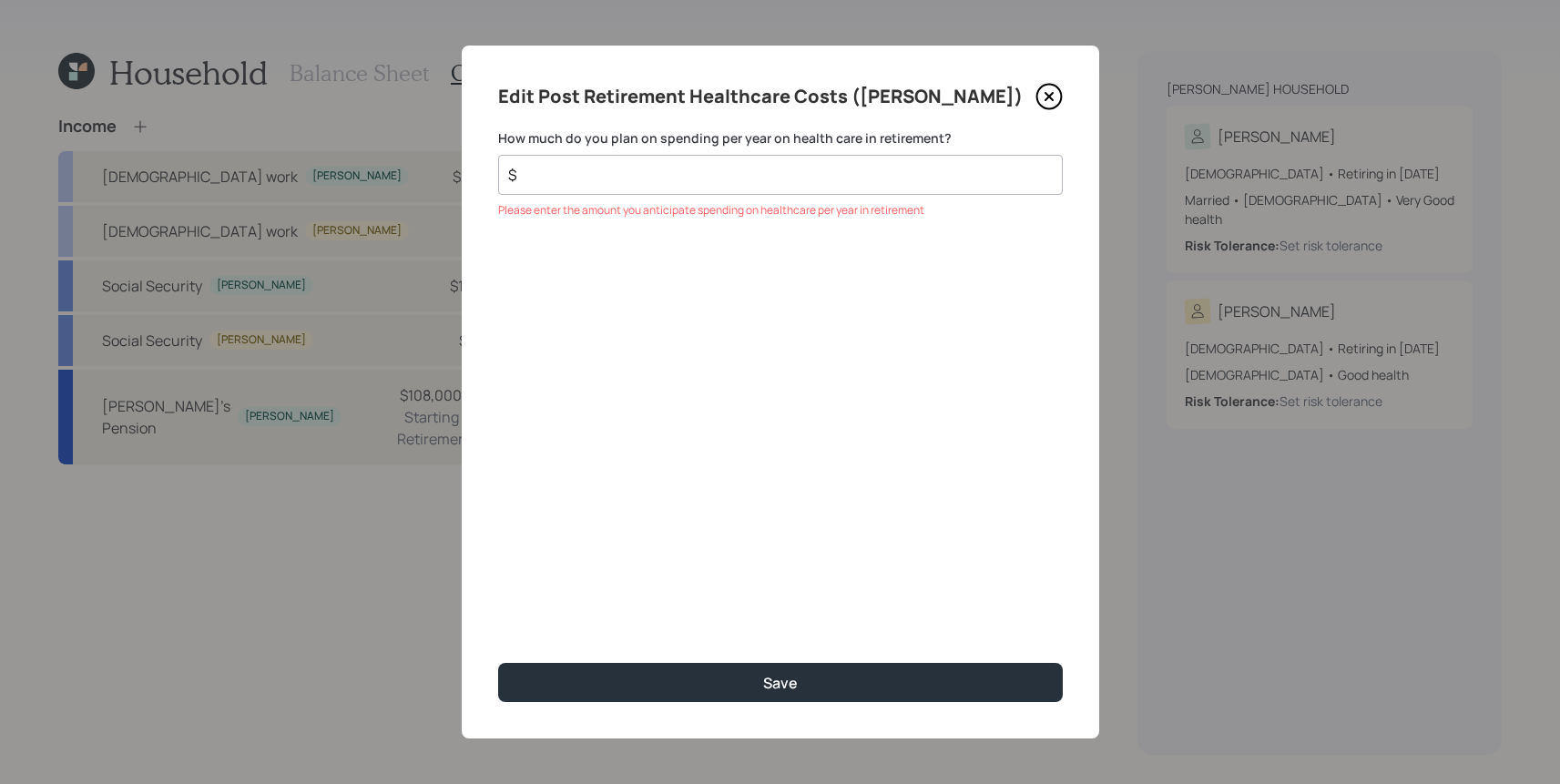
click at [665, 158] on div "$" at bounding box center [780, 174] width 565 height 40
click at [665, 192] on div "$" at bounding box center [780, 174] width 565 height 40
click at [665, 175] on input "$" at bounding box center [773, 174] width 534 height 22
type input "$ 5,000"
click at [498, 663] on button "Save" at bounding box center [780, 682] width 565 height 39
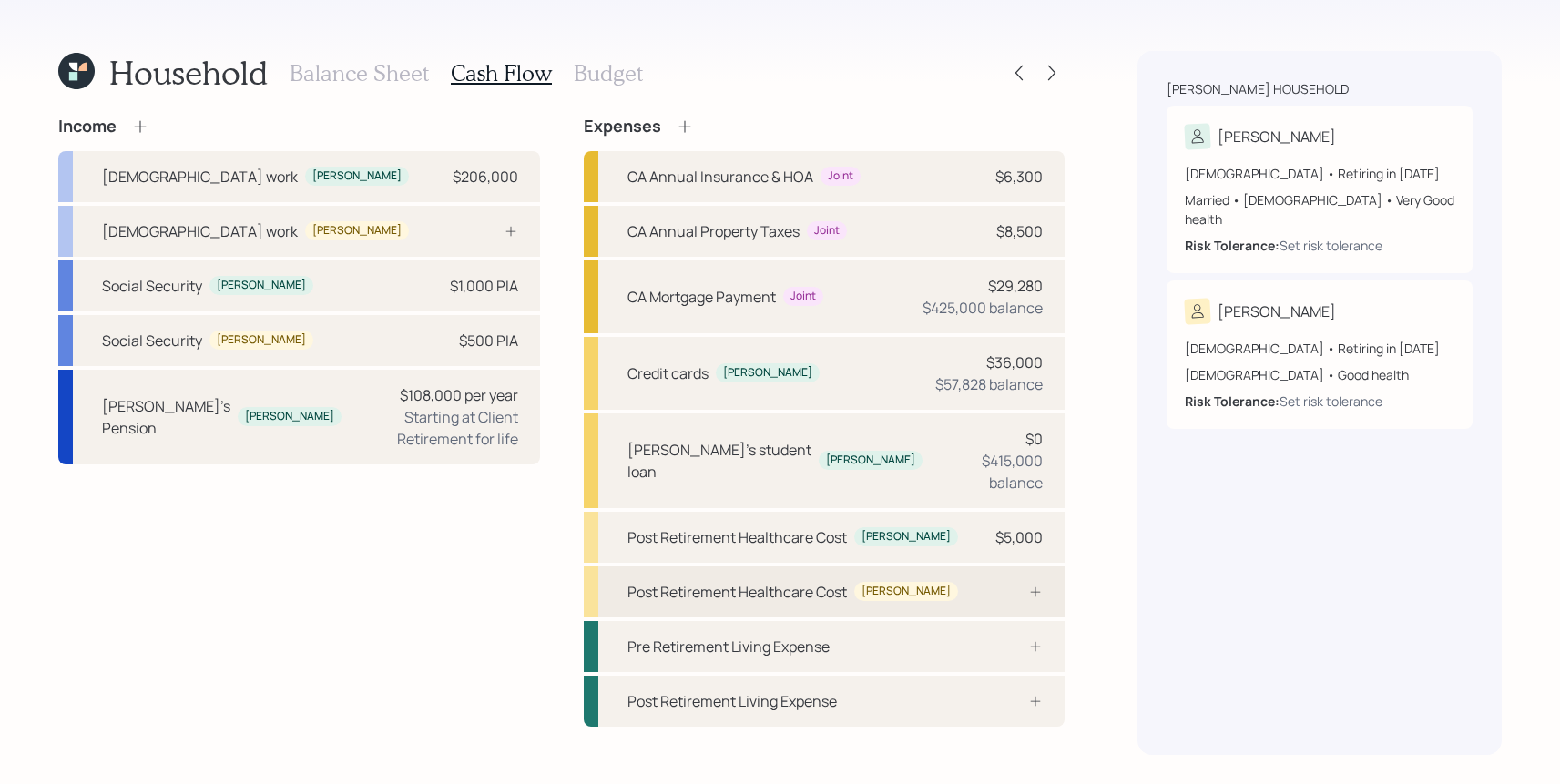
click at [840, 581] on div "Post Retirement Healthcare Cost" at bounding box center [737, 591] width 220 height 22
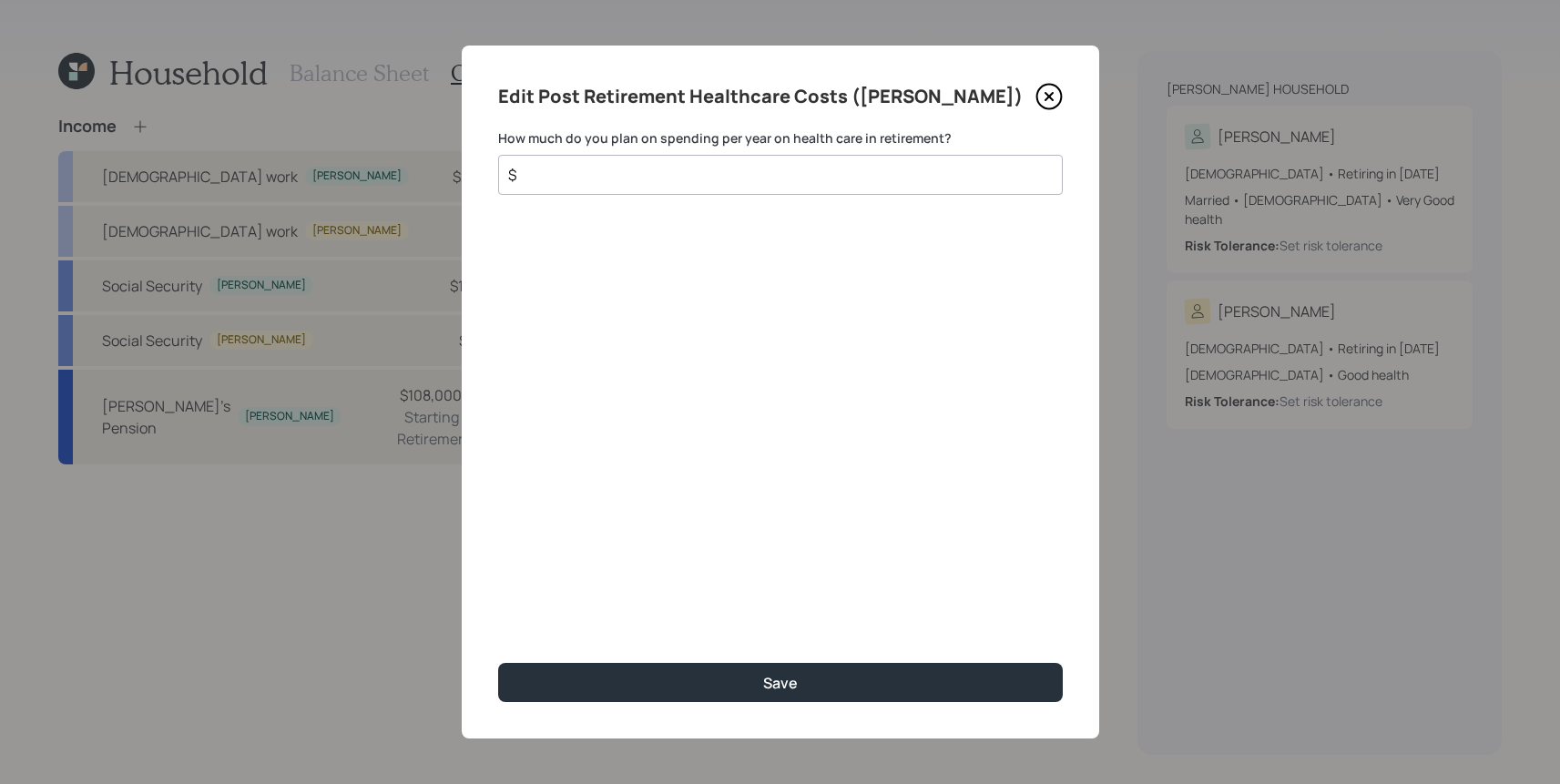
click at [637, 173] on input "$" at bounding box center [773, 174] width 534 height 22
type input "$ 5,000"
click at [498, 663] on button "Save" at bounding box center [780, 682] width 565 height 39
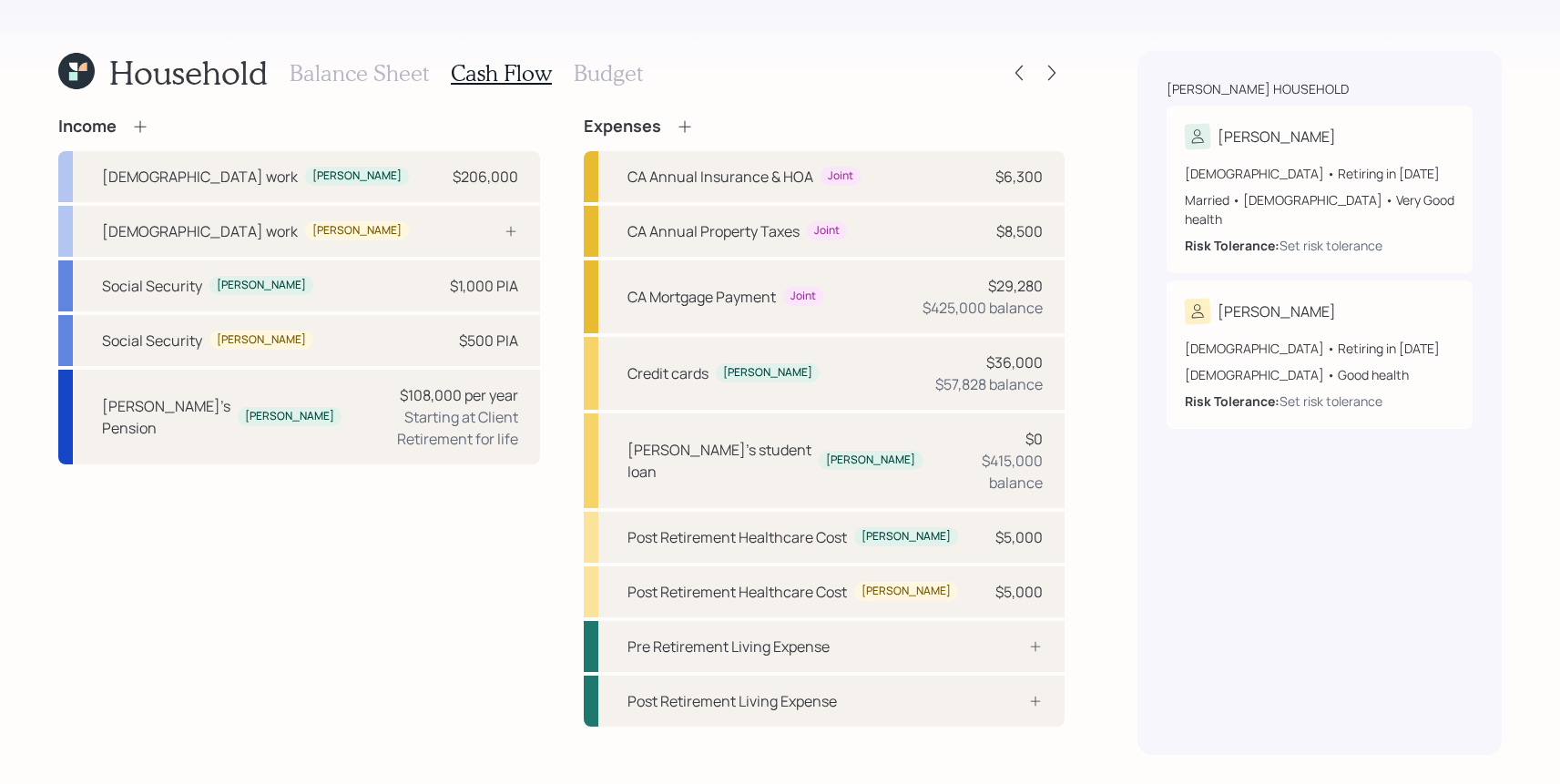
click at [581, 83] on h3 "Budget" at bounding box center [607, 73] width 69 height 26
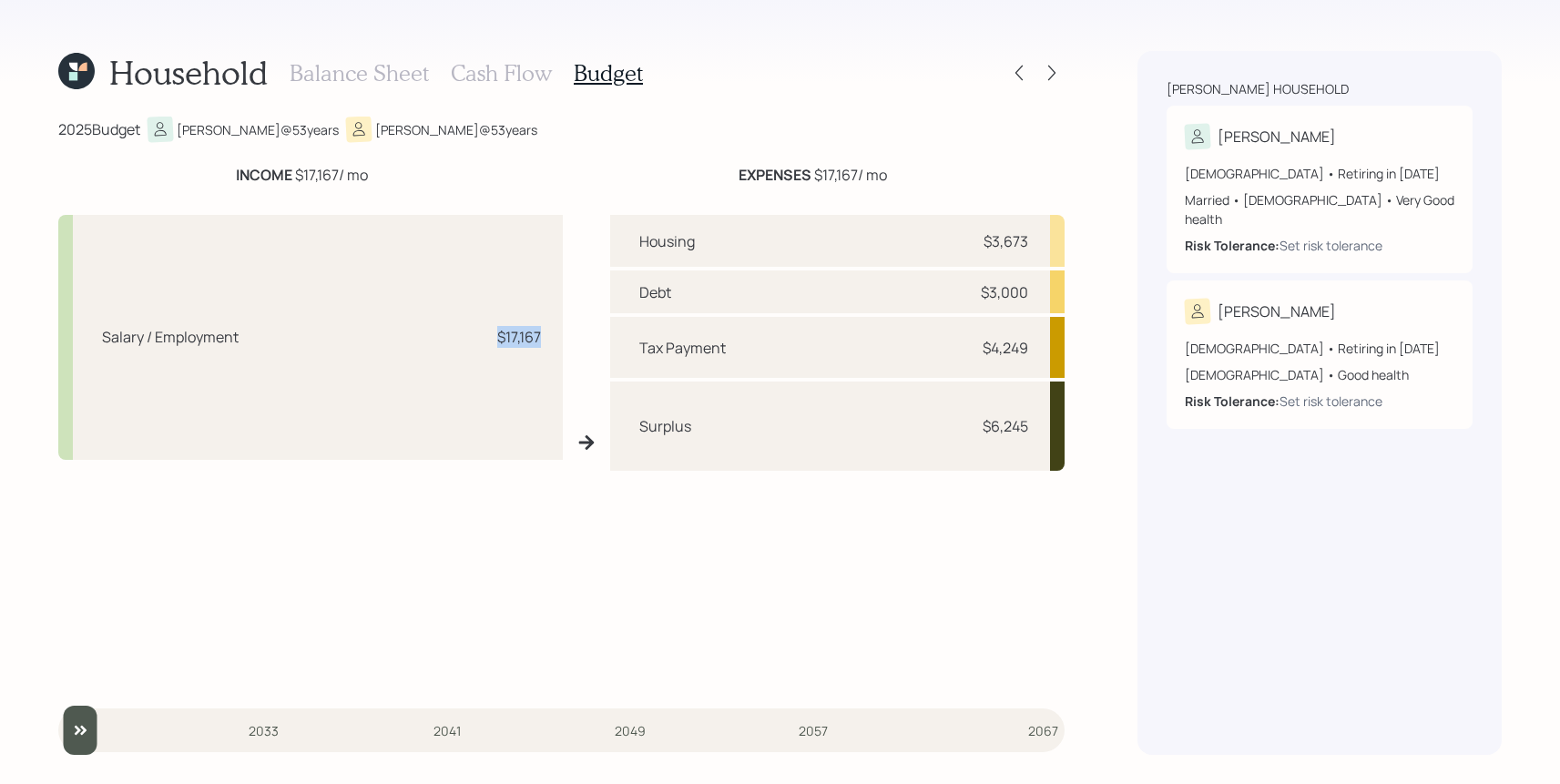
drag, startPoint x: 548, startPoint y: 340, endPoint x: 491, endPoint y: 340, distance: 57.0
click at [491, 340] on div "Salary / Employment $17,167" at bounding box center [310, 337] width 505 height 245
click at [531, 357] on div "Salary / Employment $17,167" at bounding box center [310, 337] width 505 height 245
drag, startPoint x: 1045, startPoint y: 235, endPoint x: 964, endPoint y: 235, distance: 81.0
click at [964, 235] on div "Housing $3,673" at bounding box center [837, 241] width 454 height 52
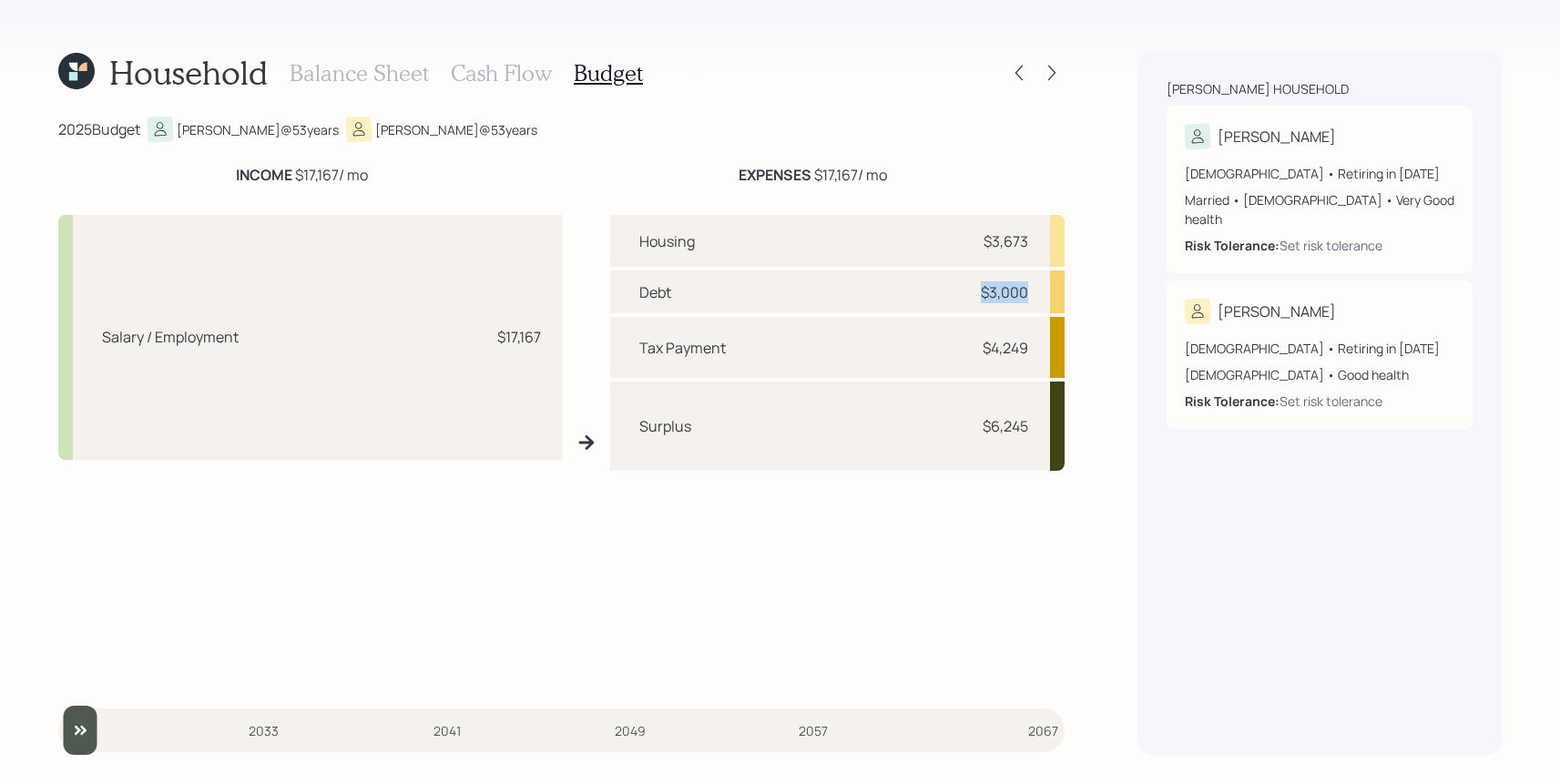
drag, startPoint x: 1031, startPoint y: 290, endPoint x: 952, endPoint y: 290, distance: 79.0
click at [952, 290] on div "Debt $3,000" at bounding box center [837, 291] width 454 height 43
drag, startPoint x: 1030, startPoint y: 350, endPoint x: 923, endPoint y: 350, distance: 107.0
click at [923, 350] on div "Tax Payment $4,249" at bounding box center [837, 347] width 454 height 60
click at [472, 370] on div "Salary / Employment $17,167" at bounding box center [310, 337] width 505 height 245
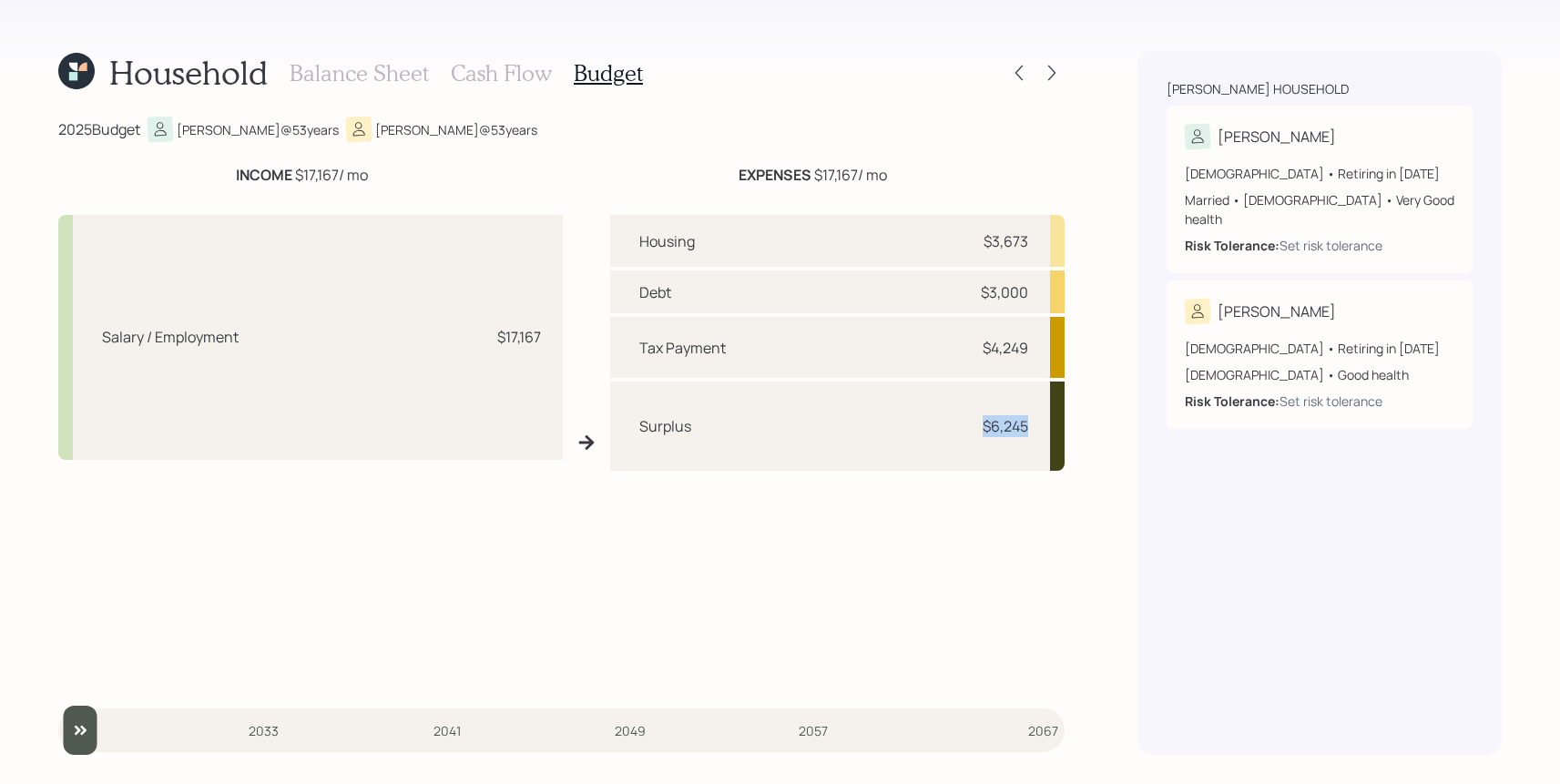
drag, startPoint x: 1050, startPoint y: 424, endPoint x: 969, endPoint y: 424, distance: 81.0
click at [969, 424] on div "Surplus $6,245" at bounding box center [837, 426] width 454 height 89
click at [501, 80] on h3 "Cash Flow" at bounding box center [501, 73] width 101 height 26
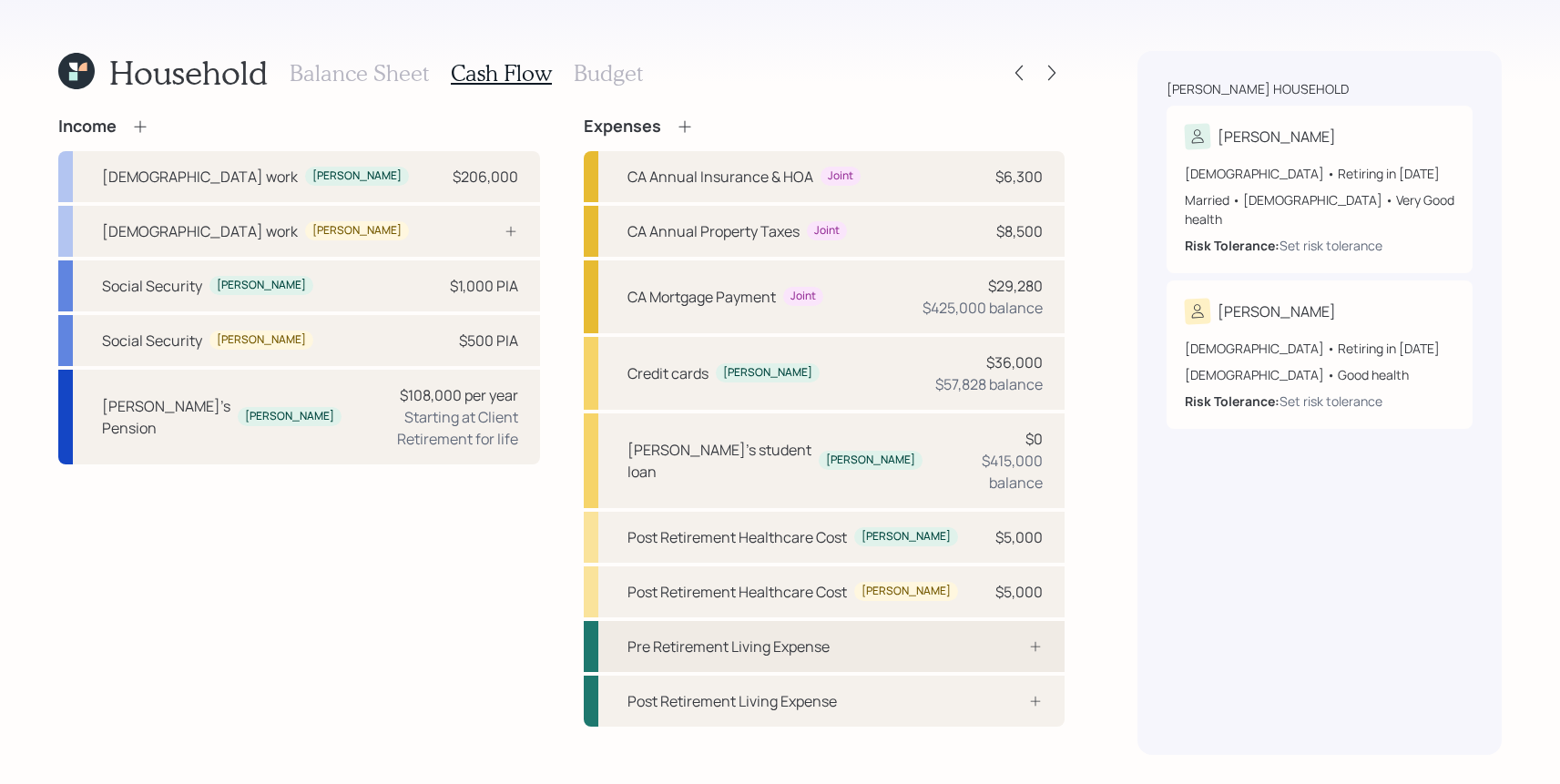
click at [948, 631] on div "Pre Retirement Living Expense" at bounding box center [824, 646] width 481 height 51
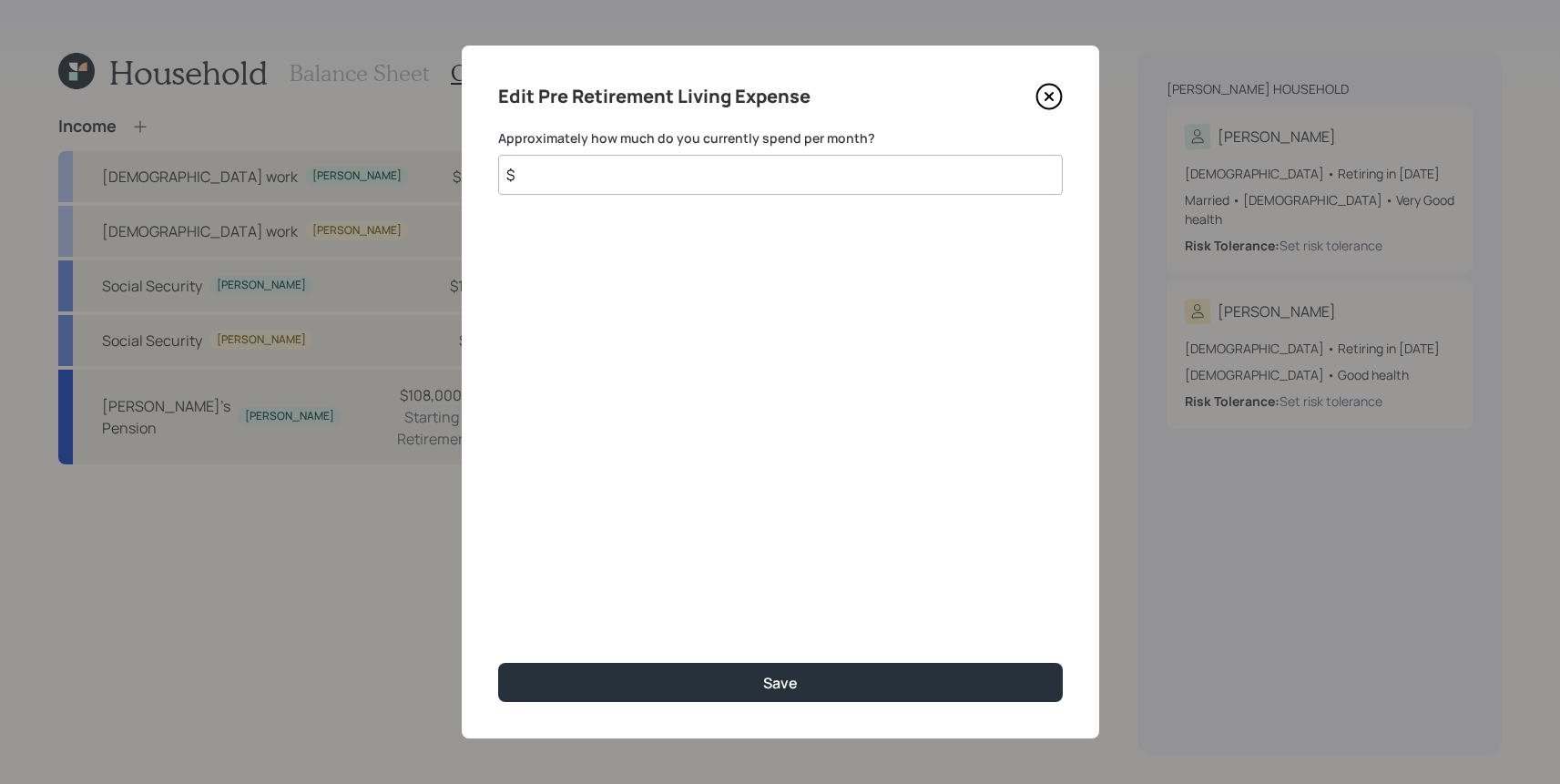
click at [658, 169] on input "$" at bounding box center [780, 174] width 565 height 40
type input "$ 6,200"
click at [498, 663] on button "Save" at bounding box center [780, 682] width 565 height 39
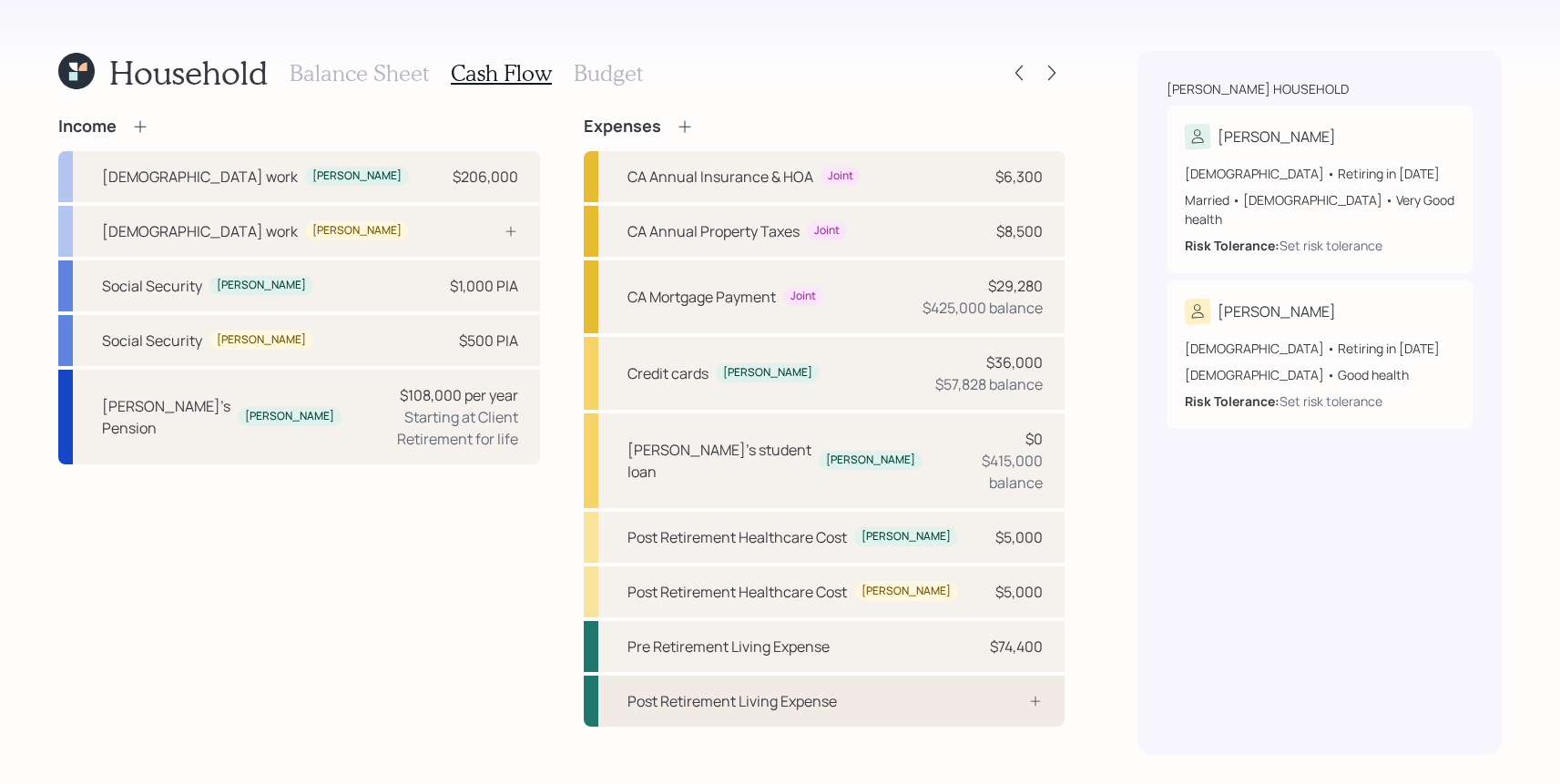
click at [857, 696] on div "Post Retirement Living Expense" at bounding box center [824, 701] width 481 height 51
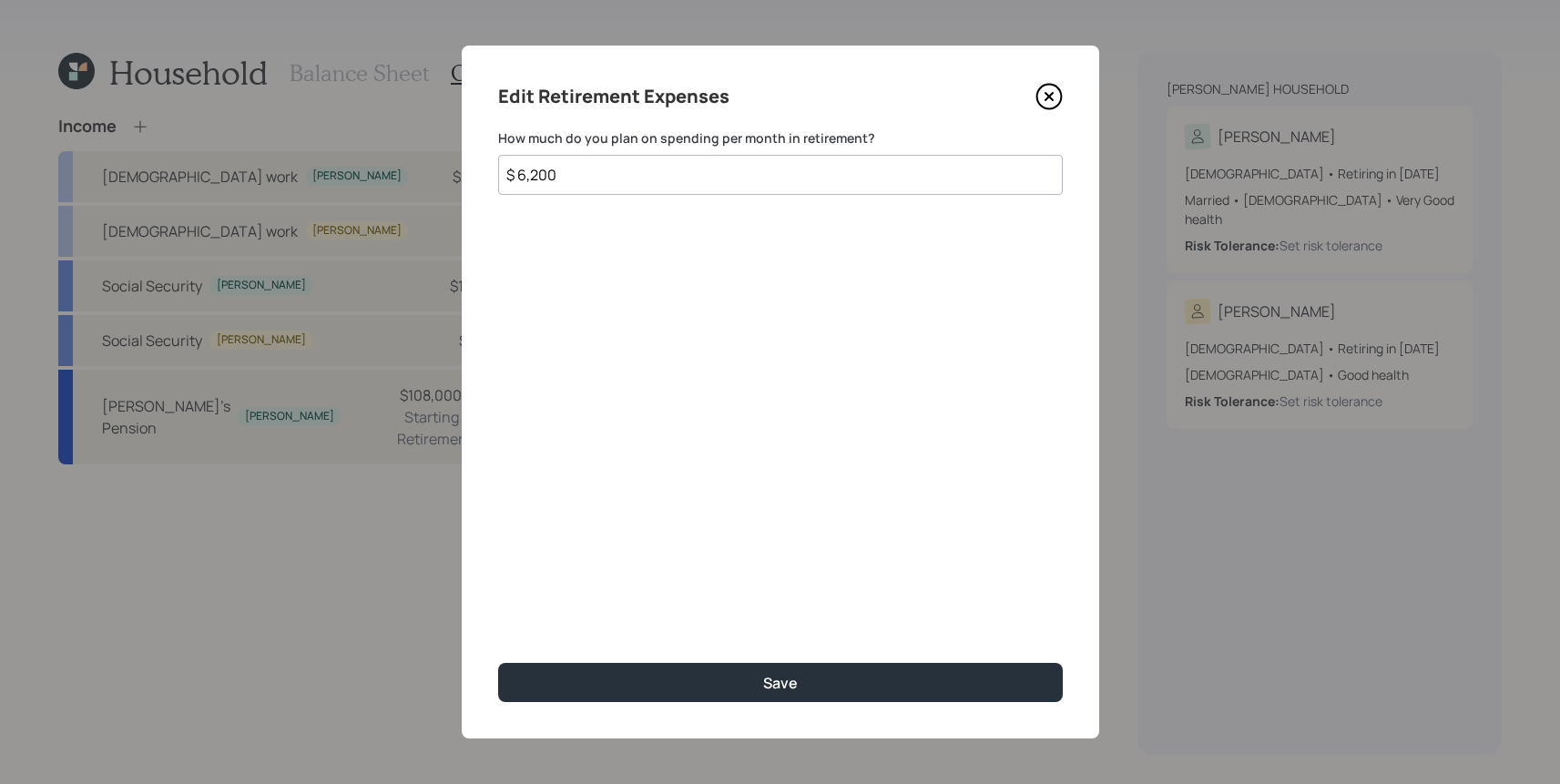
type input "$ 6,200"
click at [498, 663] on button "Save" at bounding box center [780, 682] width 565 height 39
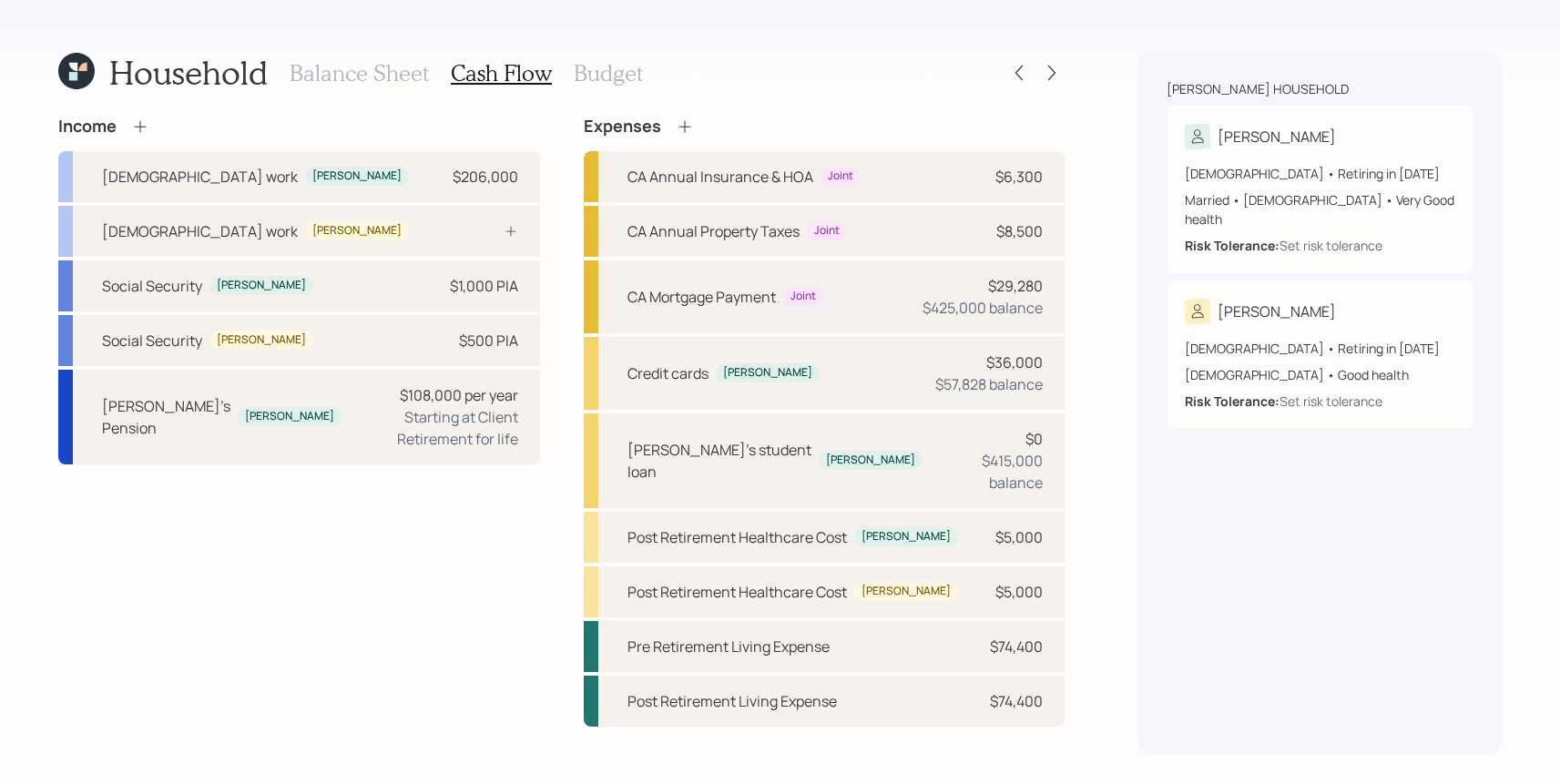
click at [573, 69] on h3 "Budget" at bounding box center [607, 73] width 69 height 26
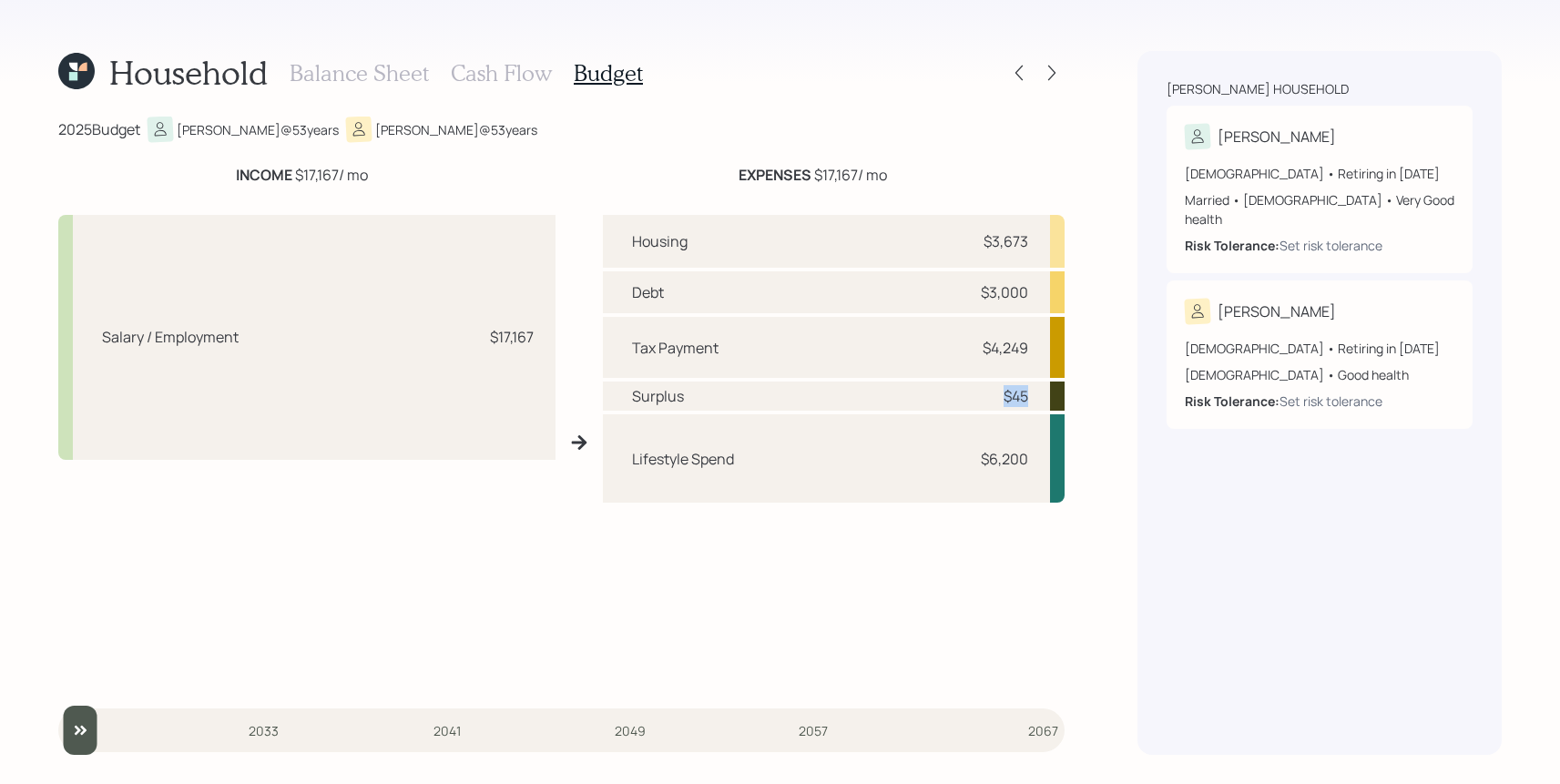
drag, startPoint x: 1032, startPoint y: 397, endPoint x: 930, endPoint y: 372, distance: 105.0
click at [932, 375] on div "Housing $3,673 Debt $3,000 Tax Payment $4,249 Surplus $45 Lifestyle Spend $6,200" at bounding box center [834, 449] width 463 height 468
click at [1013, 383] on div "Surplus $45" at bounding box center [834, 396] width 463 height 29
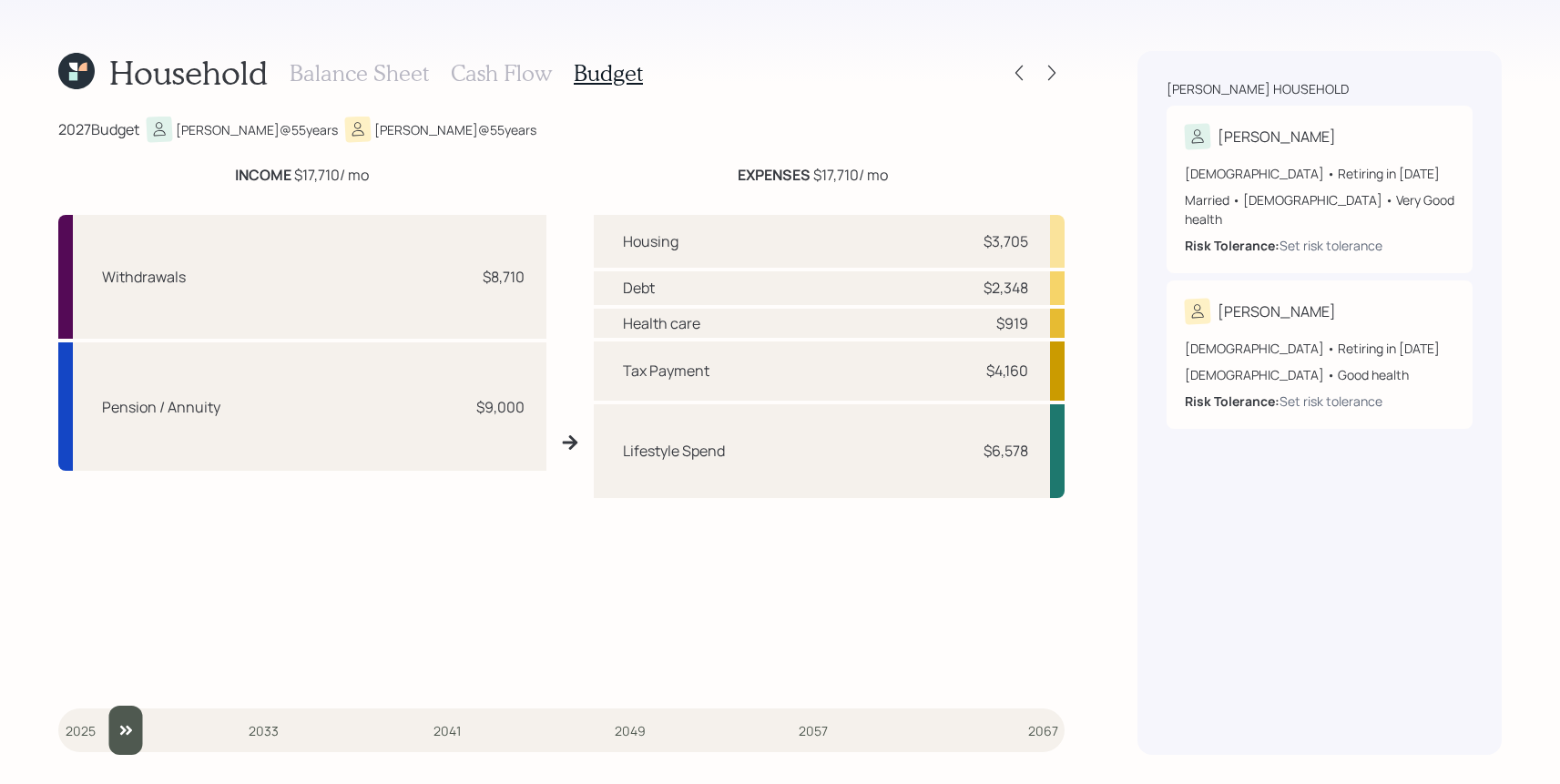
drag, startPoint x: 75, startPoint y: 736, endPoint x: 115, endPoint y: 735, distance: 40.0
type input "2027"
click at [115, 735] on input "slider" at bounding box center [561, 730] width 1006 height 49
drag, startPoint x: 520, startPoint y: 408, endPoint x: 442, endPoint y: 408, distance: 78.0
click at [442, 408] on div "Pension / Annuity $9,000" at bounding box center [302, 407] width 488 height 129
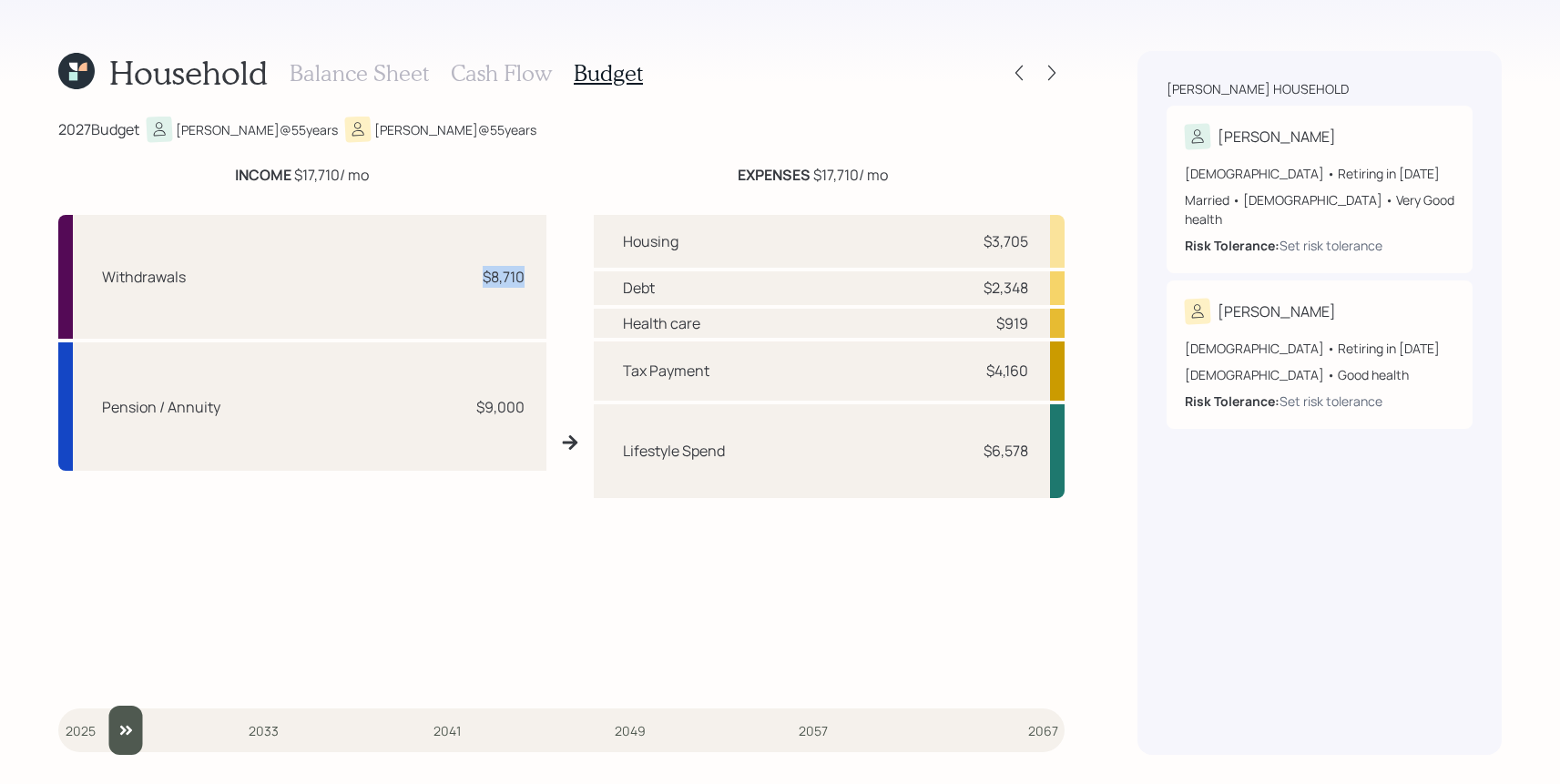
drag, startPoint x: 522, startPoint y: 270, endPoint x: 465, endPoint y: 274, distance: 57.1
click at [465, 274] on div "Withdrawals $8,710" at bounding box center [302, 277] width 488 height 124
click at [1044, 81] on icon at bounding box center [1052, 73] width 18 height 18
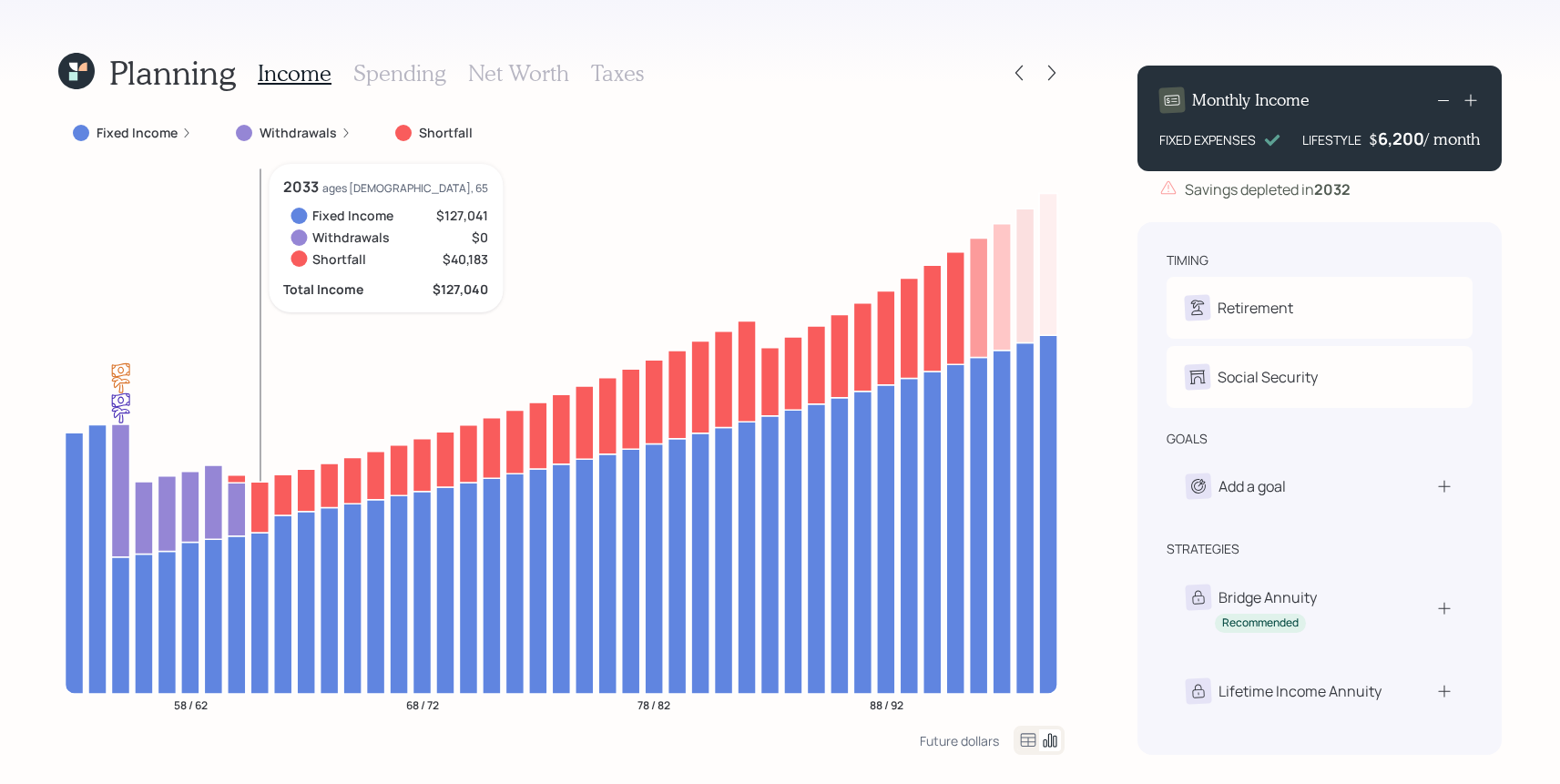
click at [260, 505] on icon at bounding box center [260, 506] width 18 height 51
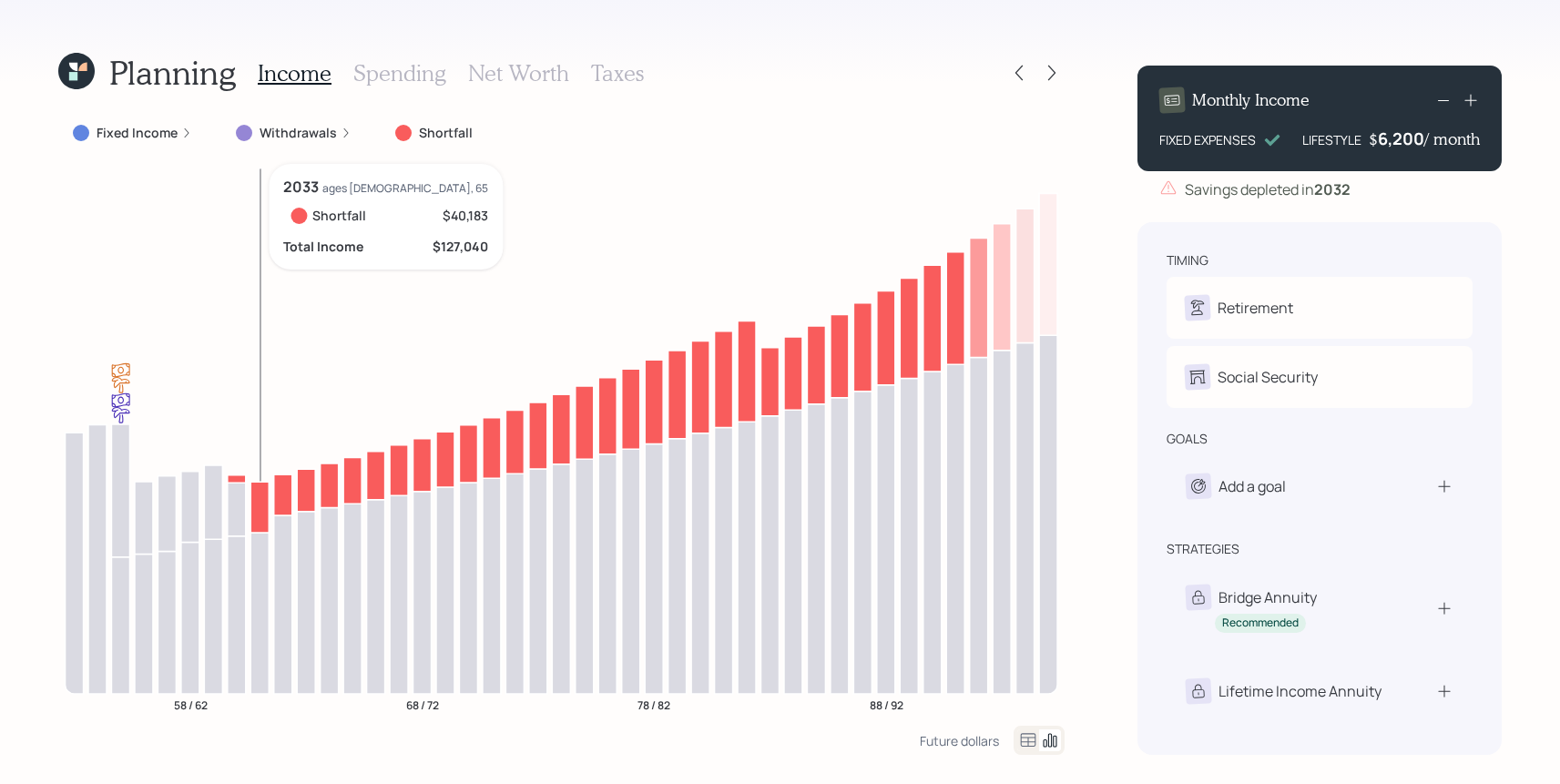
click at [260, 505] on icon at bounding box center [260, 506] width 18 height 51
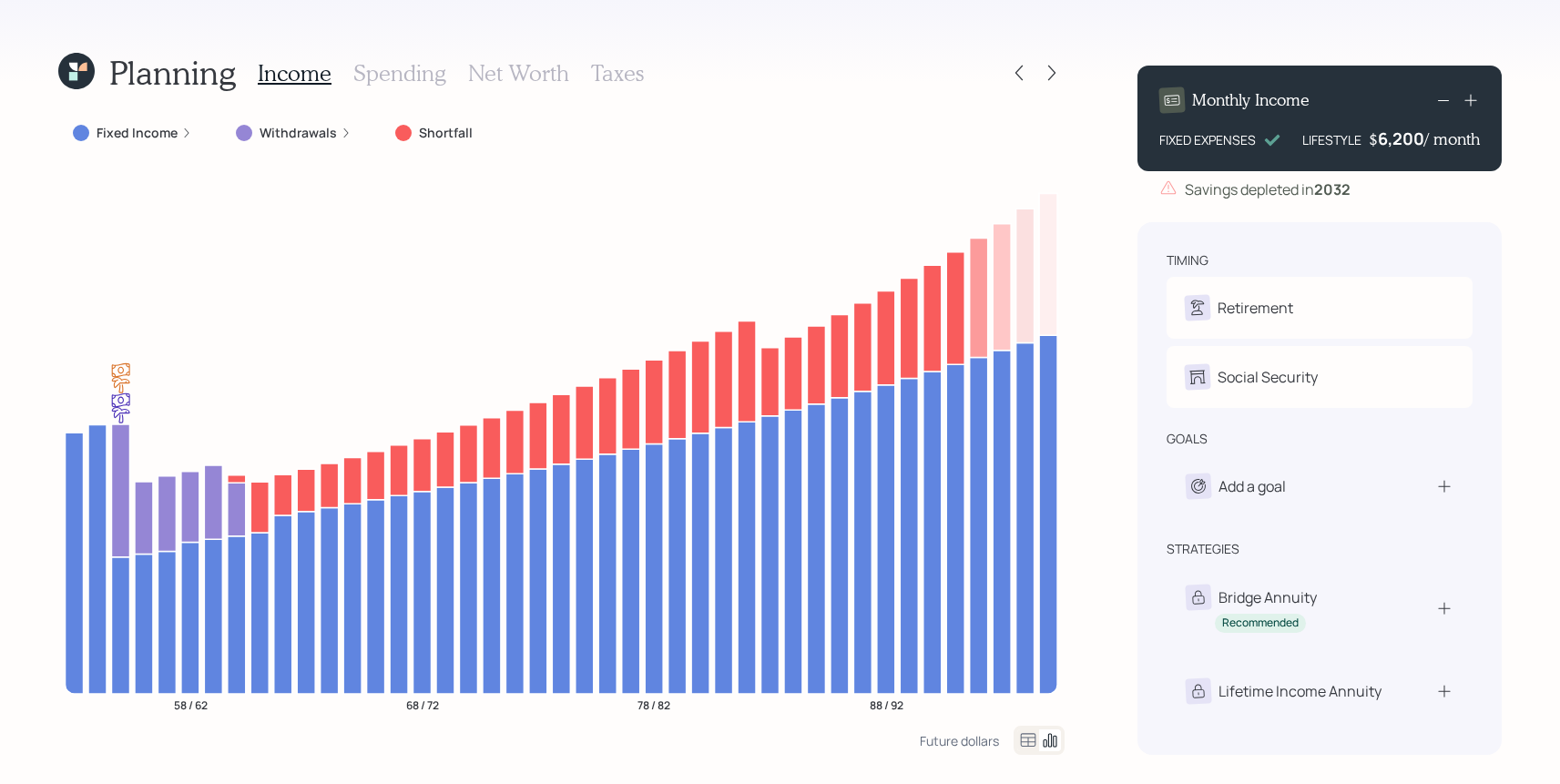
click at [72, 82] on icon at bounding box center [76, 72] width 37 height 37
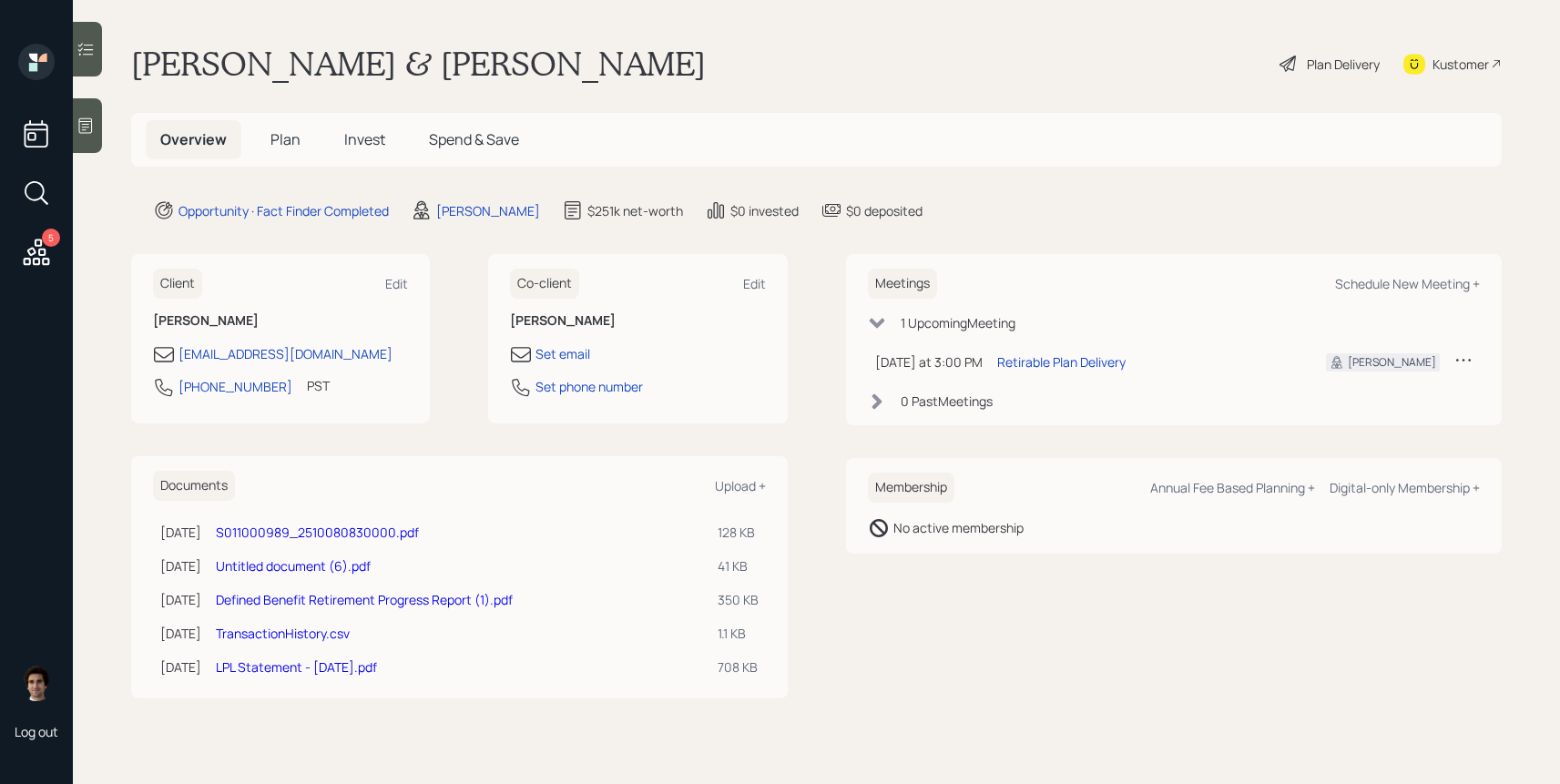
click at [1320, 73] on div "Plan Delivery" at bounding box center [1329, 63] width 104 height 40
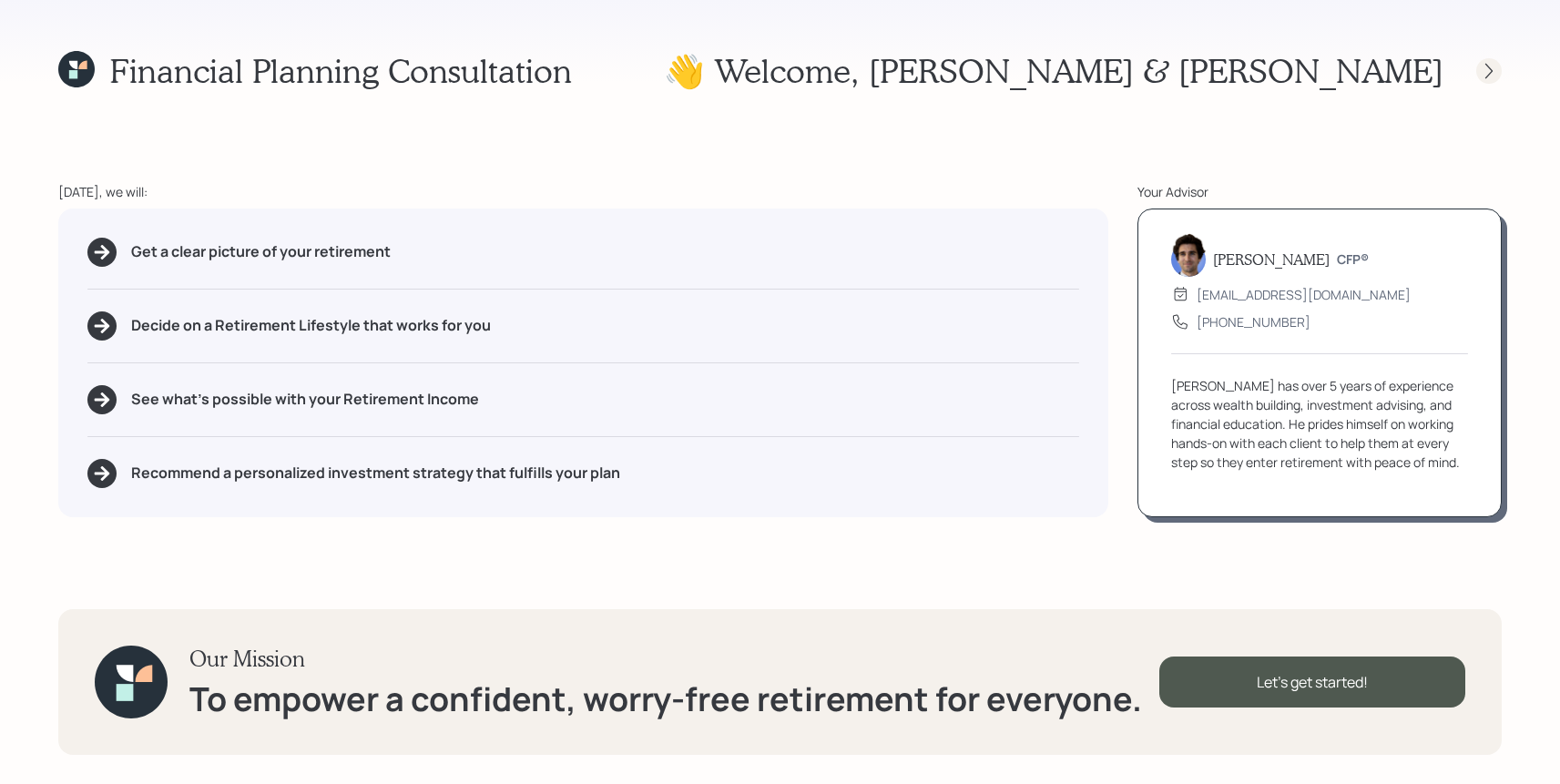
click at [1492, 79] on icon at bounding box center [1488, 71] width 18 height 18
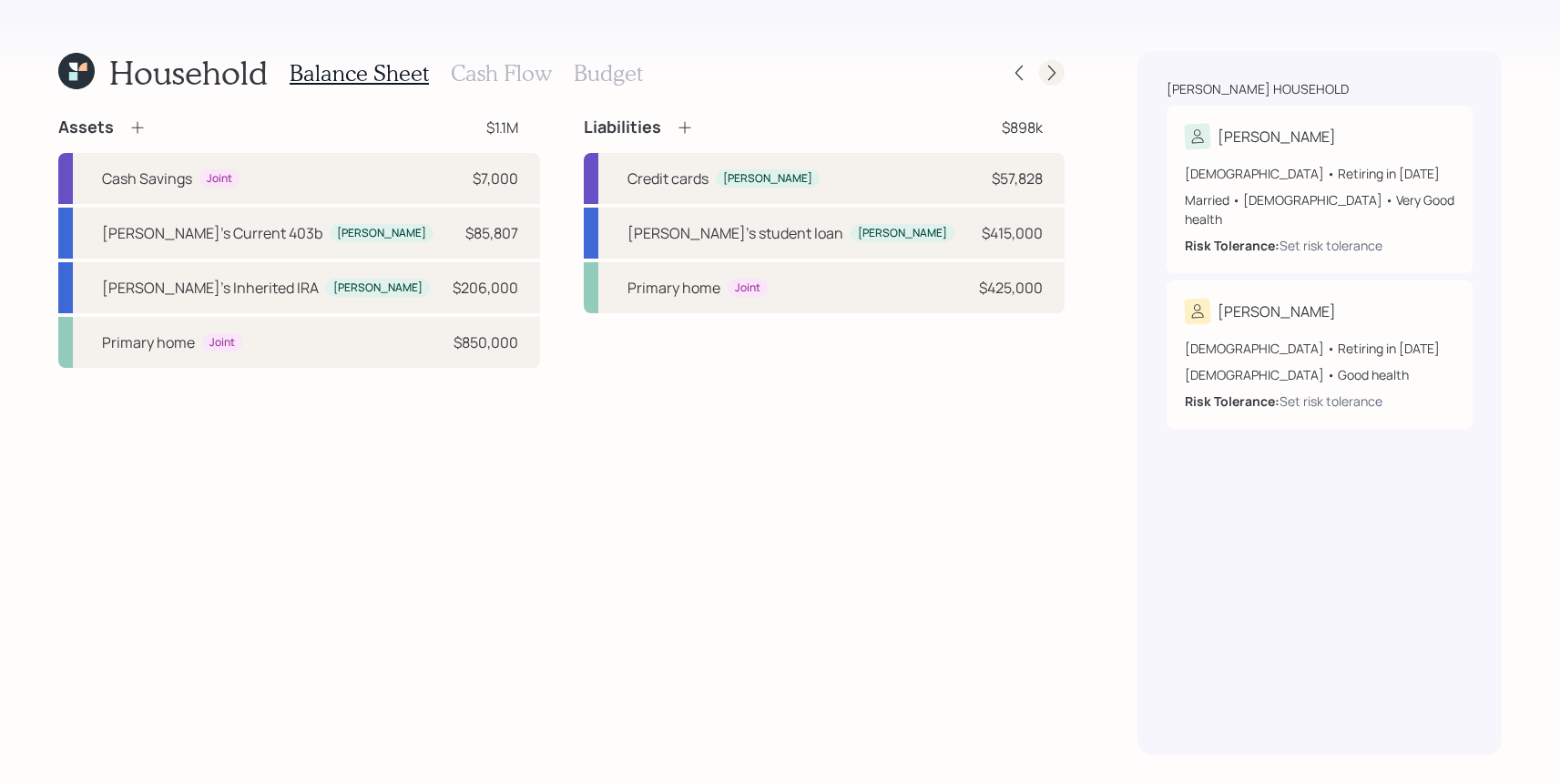
click at [1044, 83] on div at bounding box center [1052, 73] width 25 height 25
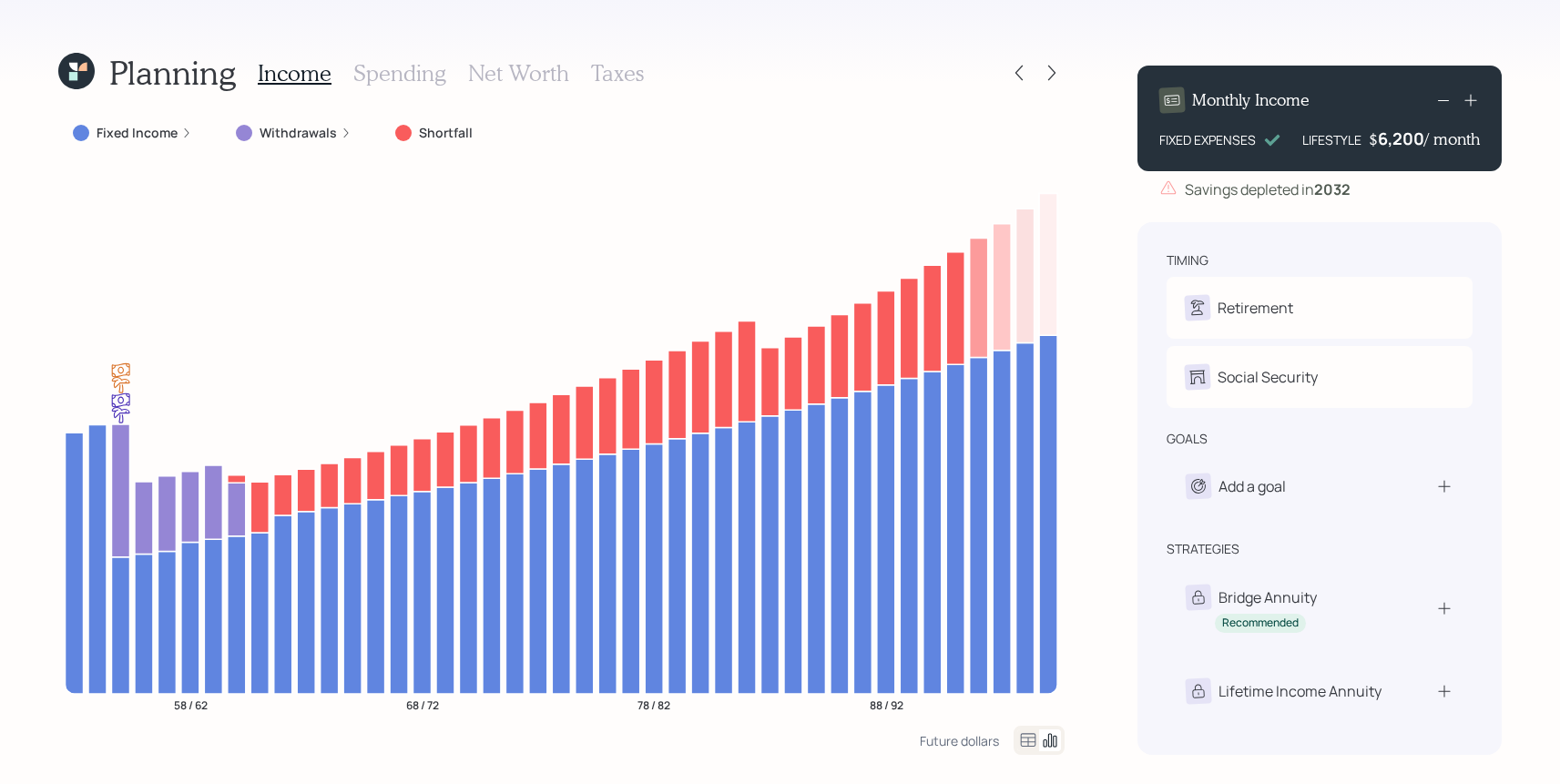
click at [1442, 99] on icon at bounding box center [1443, 100] width 22 height 22
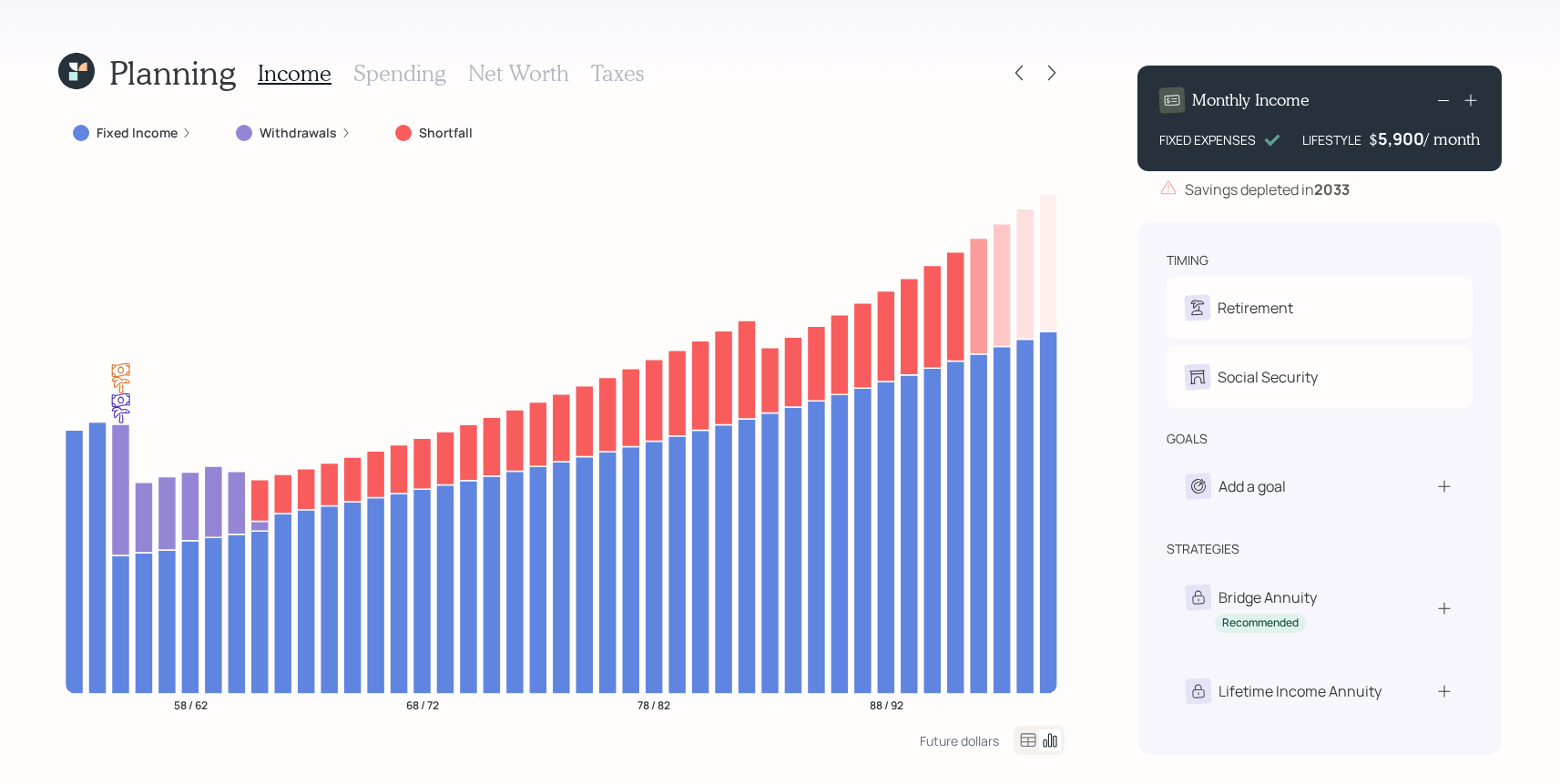
click at [1442, 99] on icon at bounding box center [1443, 100] width 22 height 22
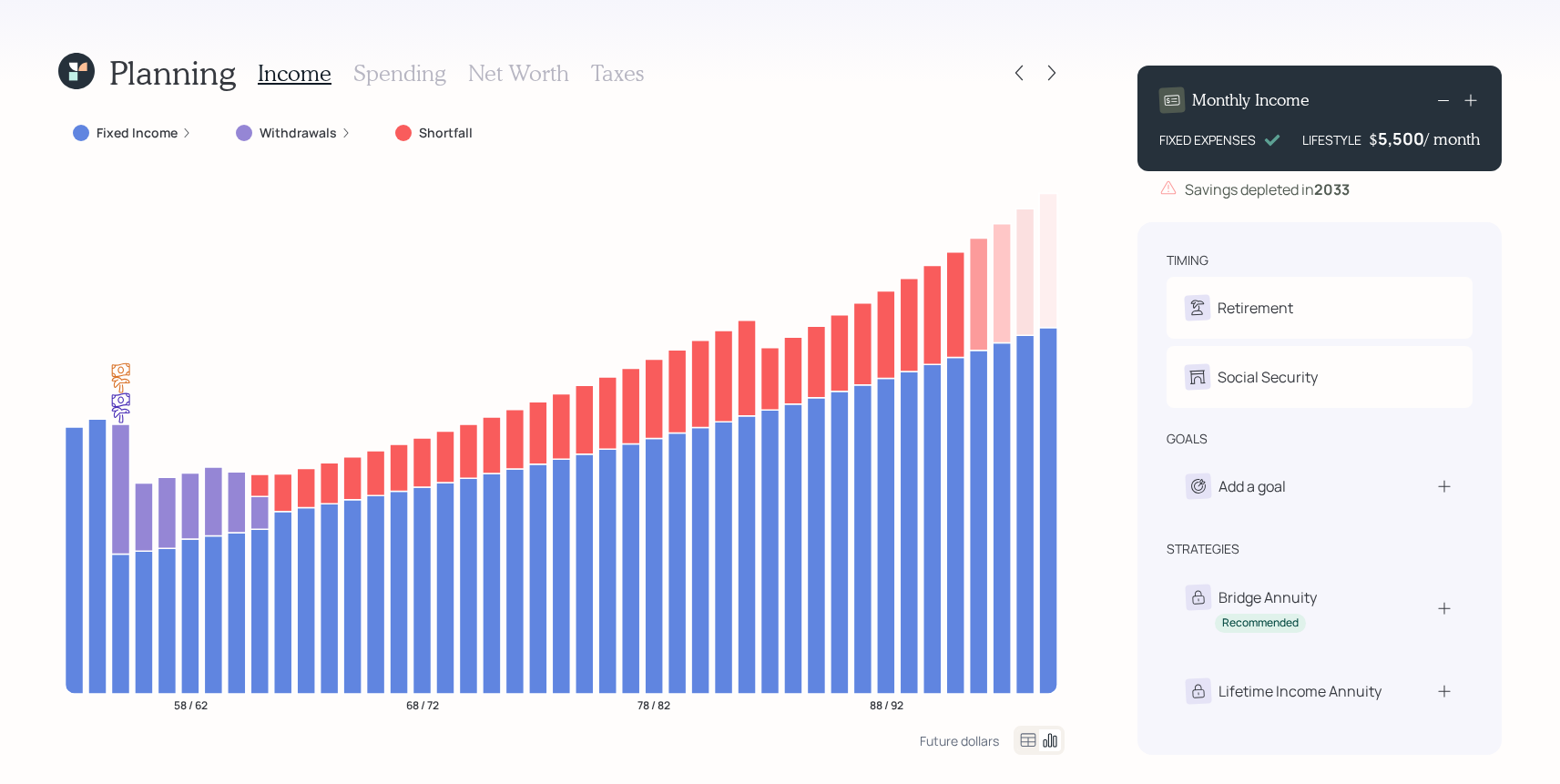
click at [1442, 99] on icon at bounding box center [1443, 100] width 22 height 22
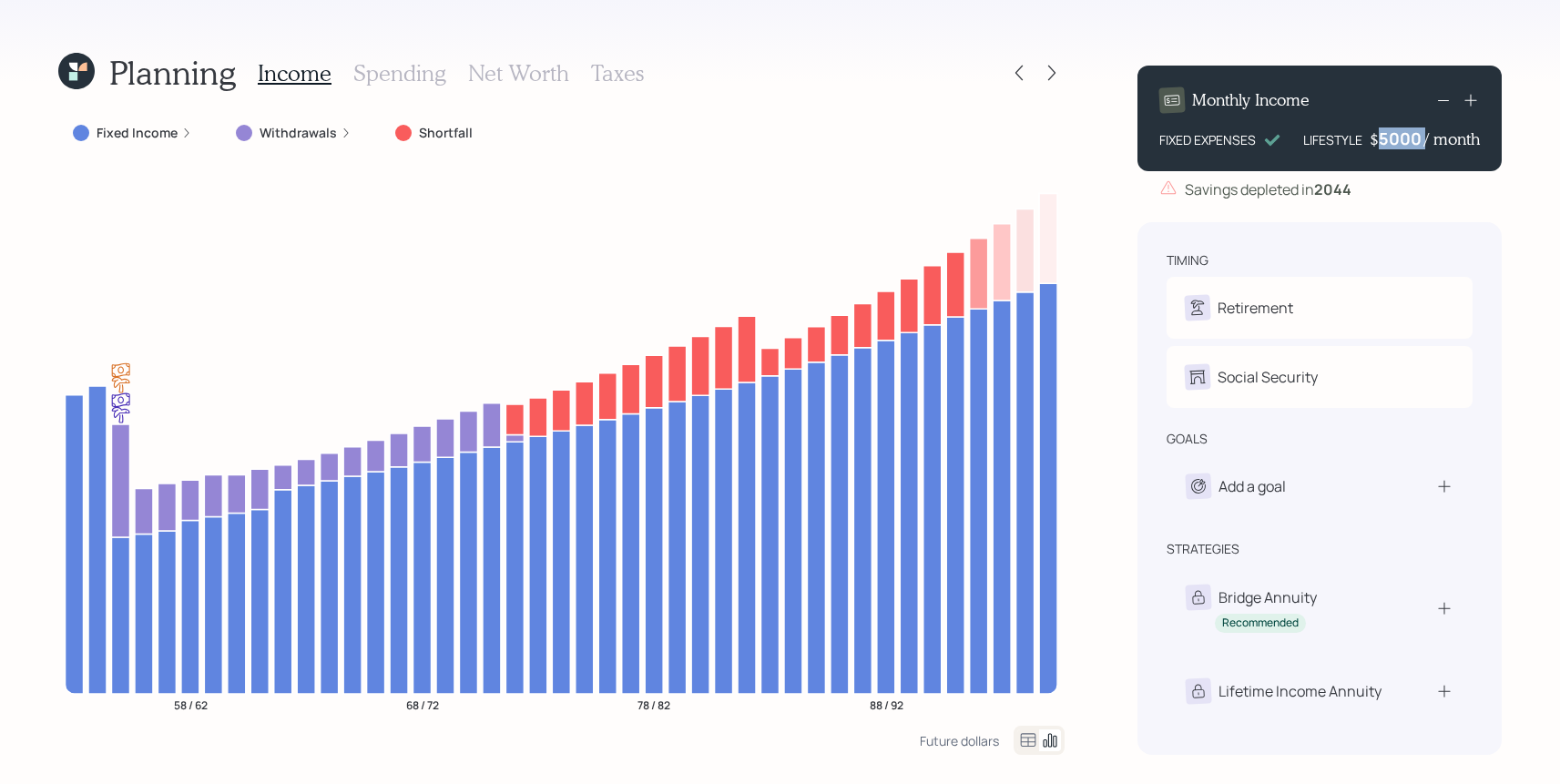
drag, startPoint x: 1424, startPoint y: 130, endPoint x: 1361, endPoint y: 144, distance: 64.5
click at [1361, 144] on div "LIFESTYLE $ 5000 / month" at bounding box center [1392, 138] width 176 height 22
click at [1399, 129] on div "5000" at bounding box center [1401, 138] width 46 height 22
click at [1437, 268] on div "timing" at bounding box center [1320, 260] width 306 height 18
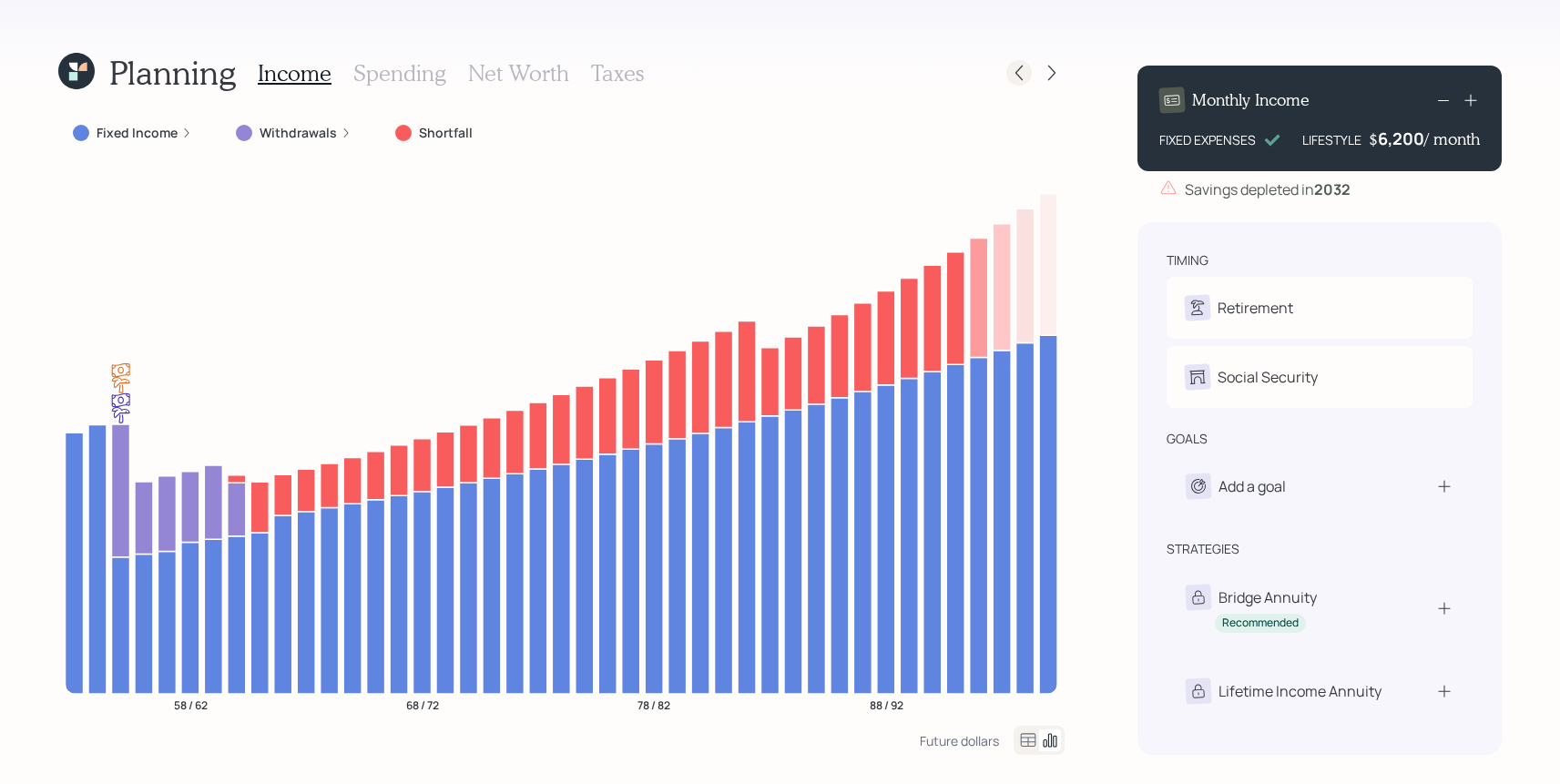
click at [1025, 77] on icon at bounding box center [1019, 73] width 18 height 18
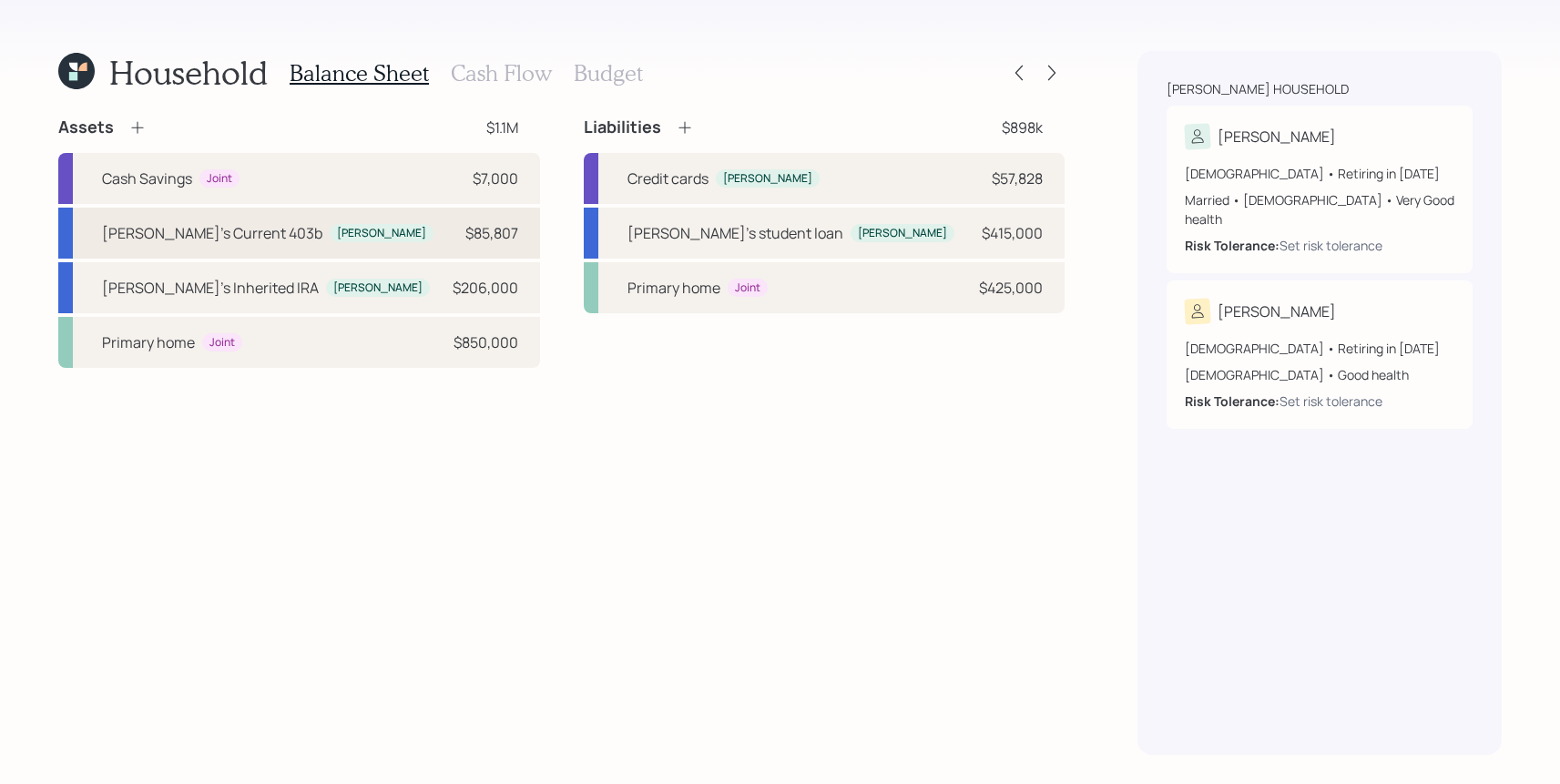
click at [496, 240] on div "$85,807" at bounding box center [492, 232] width 53 height 22
select select "public_school_sponsored"
select select "balanced"
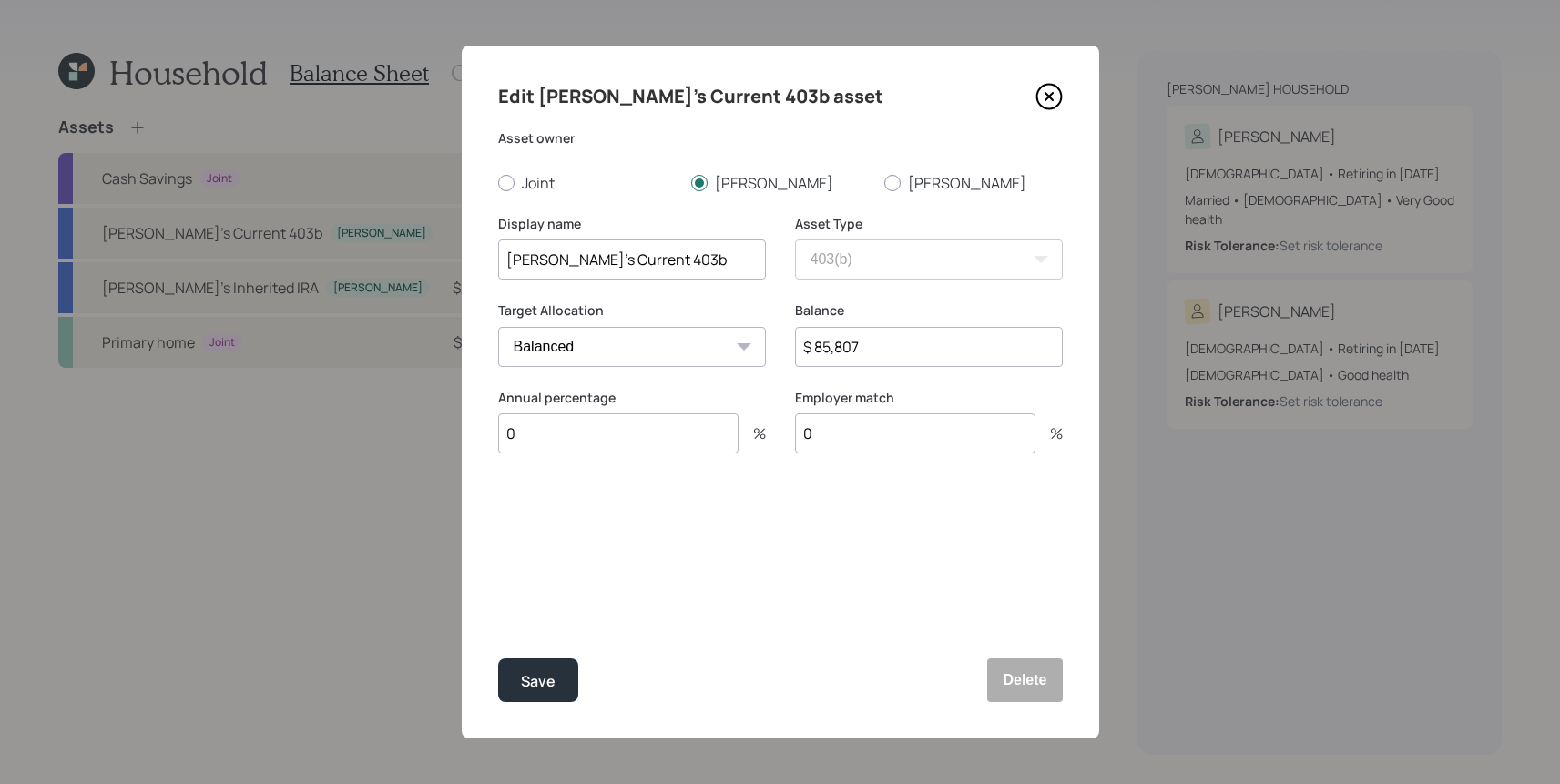
click at [1046, 108] on icon at bounding box center [1048, 96] width 24 height 24
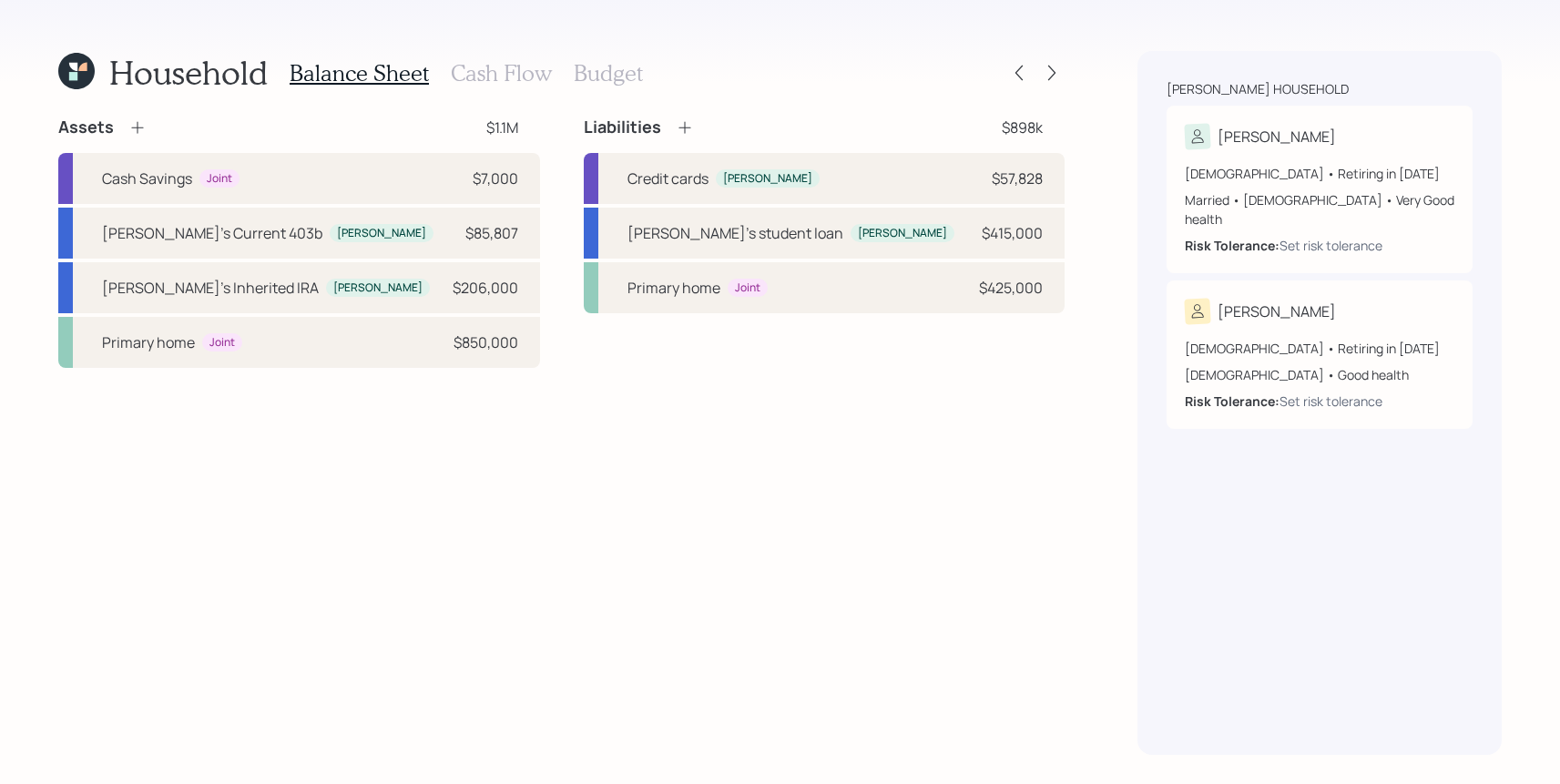
click at [84, 84] on icon at bounding box center [76, 72] width 37 height 37
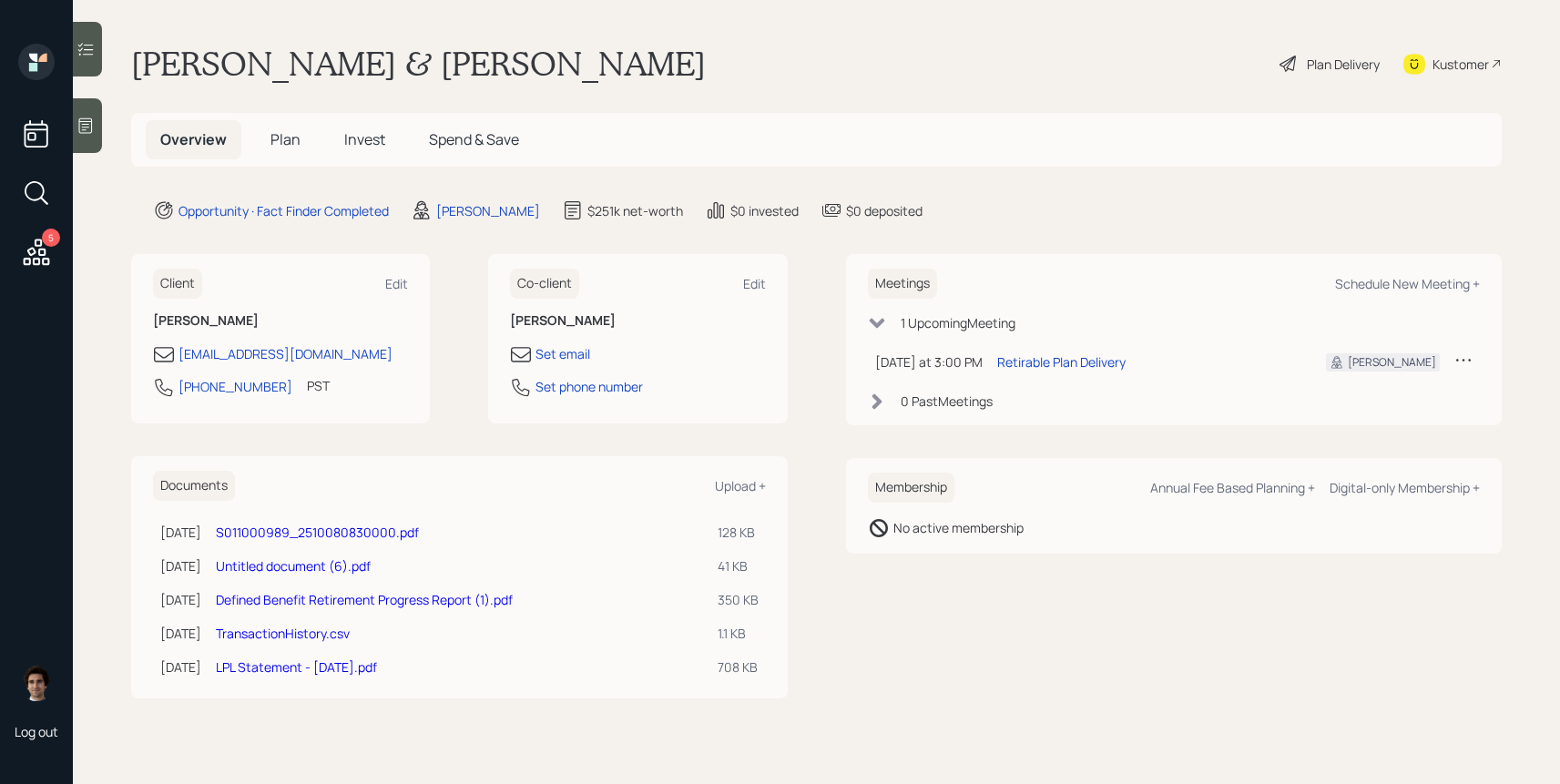
click at [1470, 51] on div "Kustomer" at bounding box center [1453, 63] width 99 height 40
click at [1337, 74] on div "Plan Delivery" at bounding box center [1329, 63] width 104 height 40
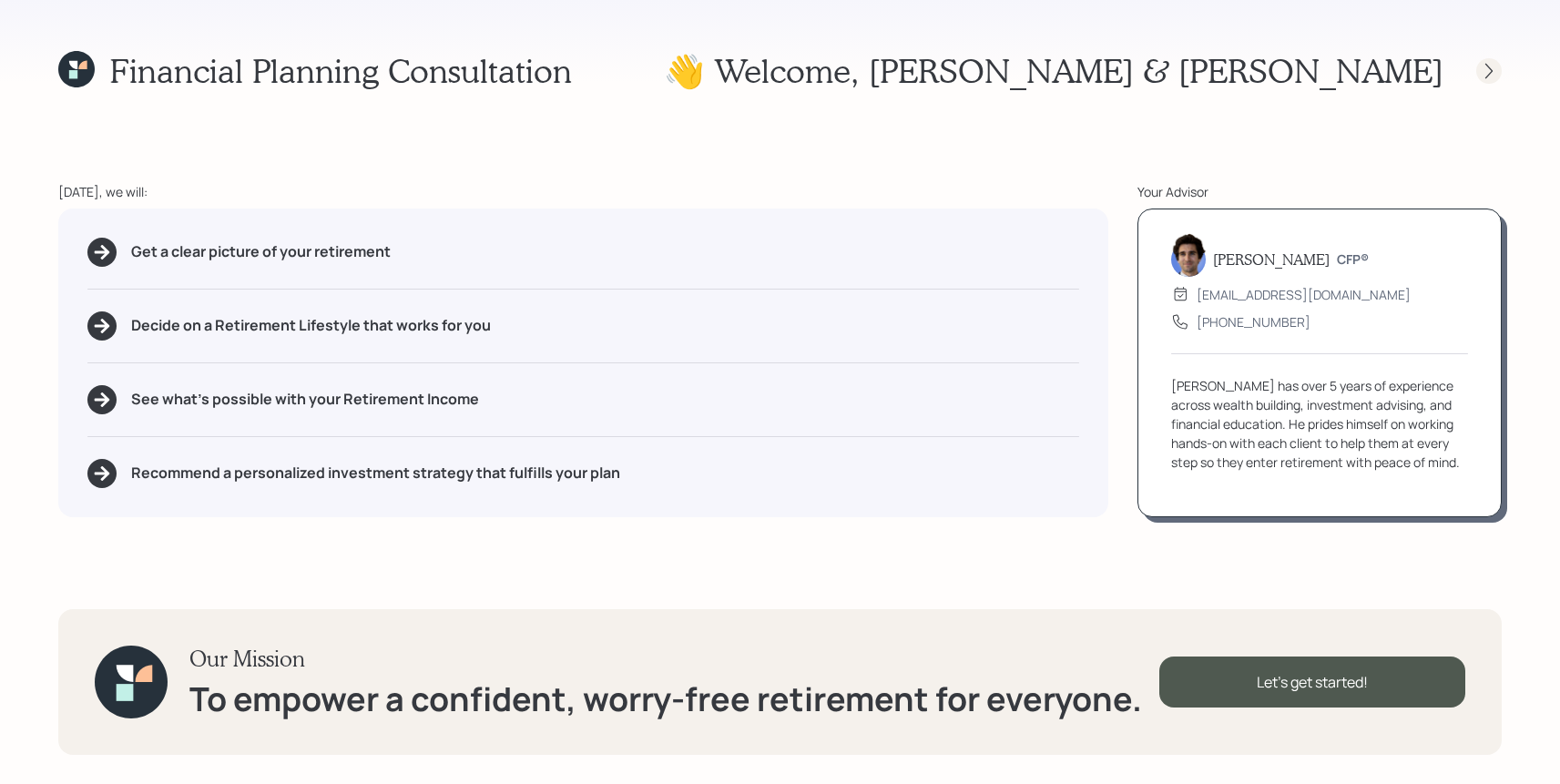
click at [1495, 75] on icon at bounding box center [1488, 71] width 18 height 18
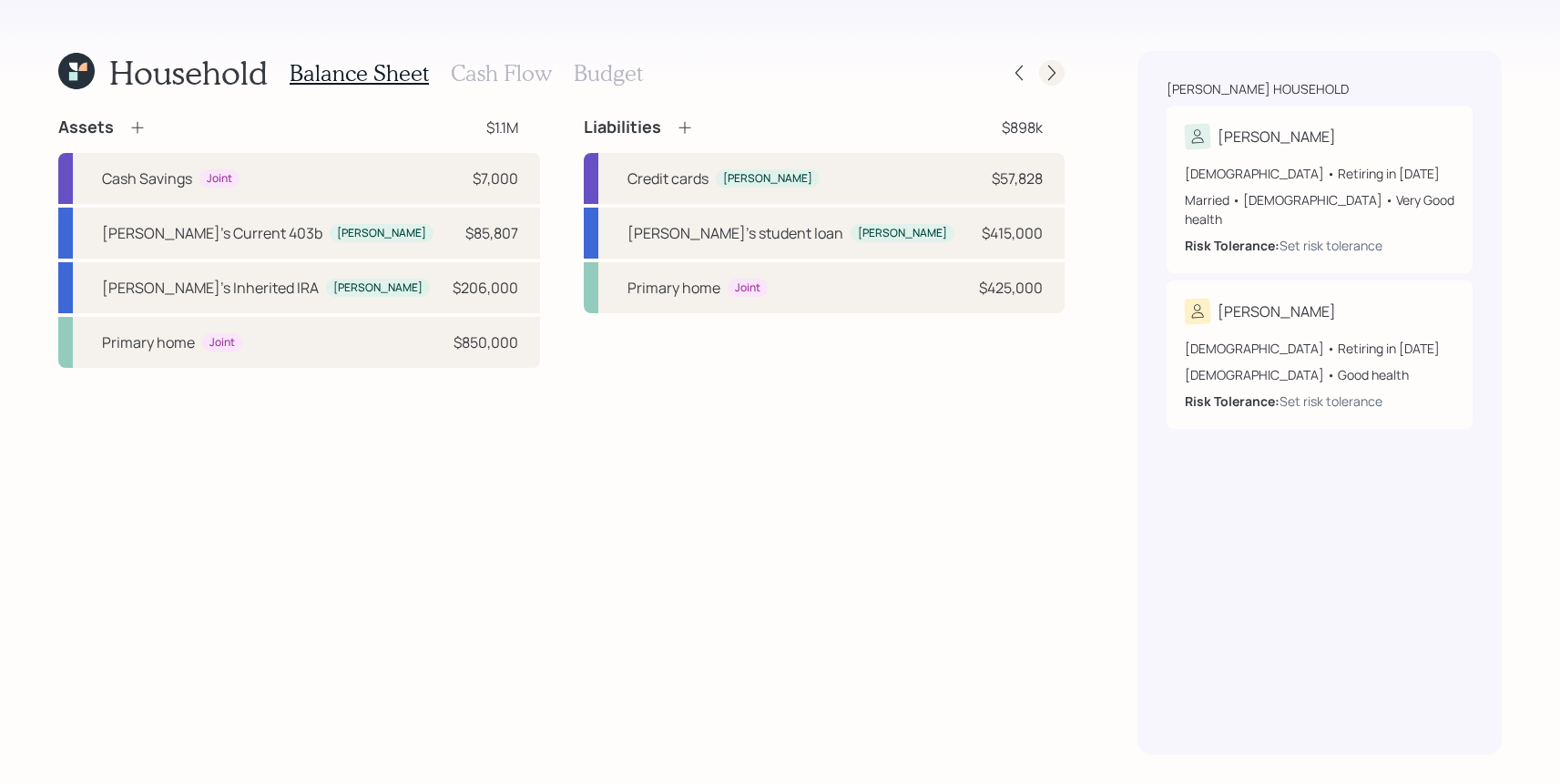
click at [1053, 80] on icon at bounding box center [1052, 73] width 18 height 18
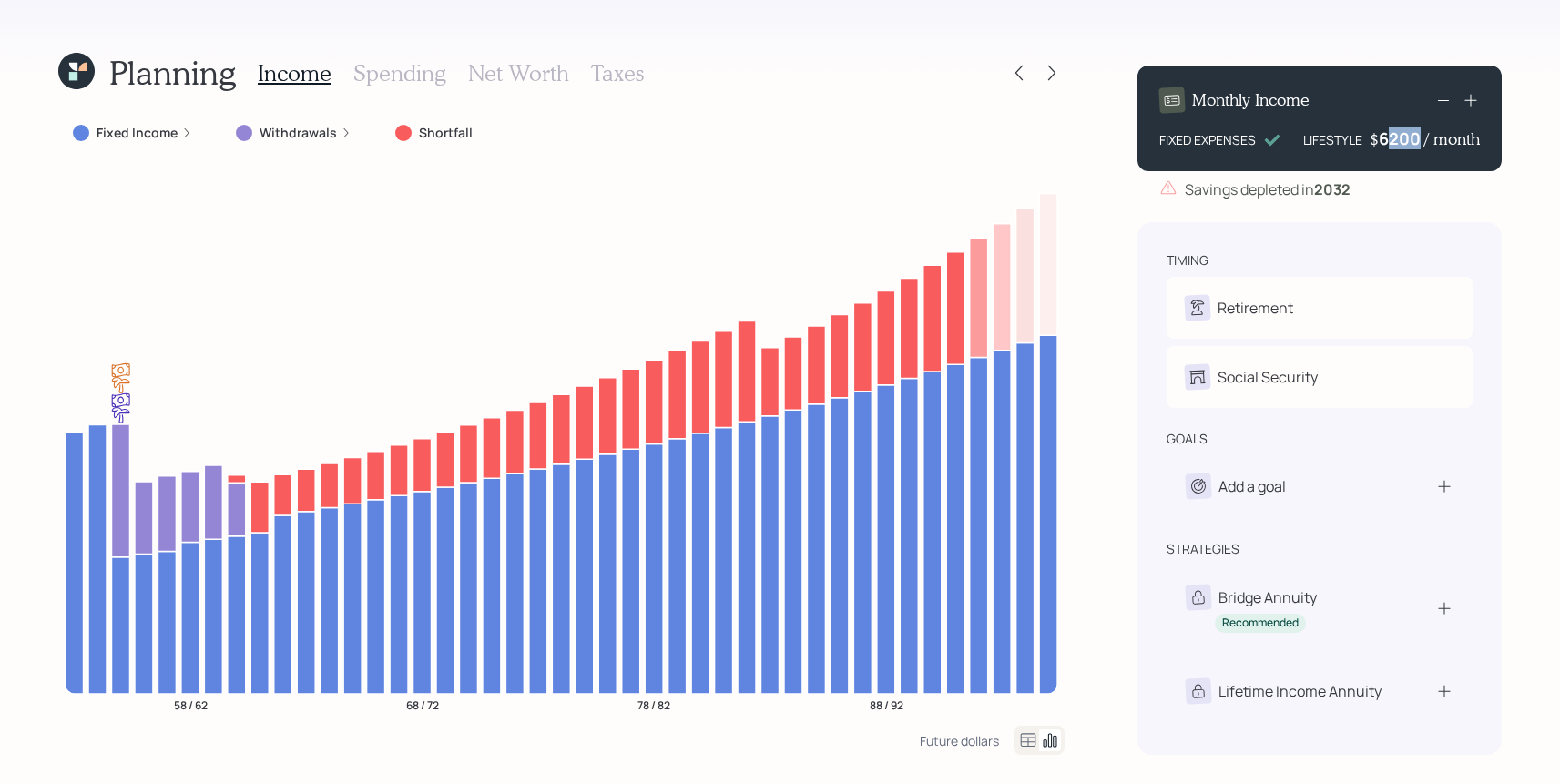
drag, startPoint x: 1418, startPoint y: 139, endPoint x: 1383, endPoint y: 139, distance: 35.0
click at [1383, 139] on div "6200" at bounding box center [1401, 138] width 46 height 22
click at [1503, 242] on div "Planning Income Spending Net Worth Taxes Fixed Income Withdrawals Shortfall 58 …" at bounding box center [780, 392] width 1560 height 784
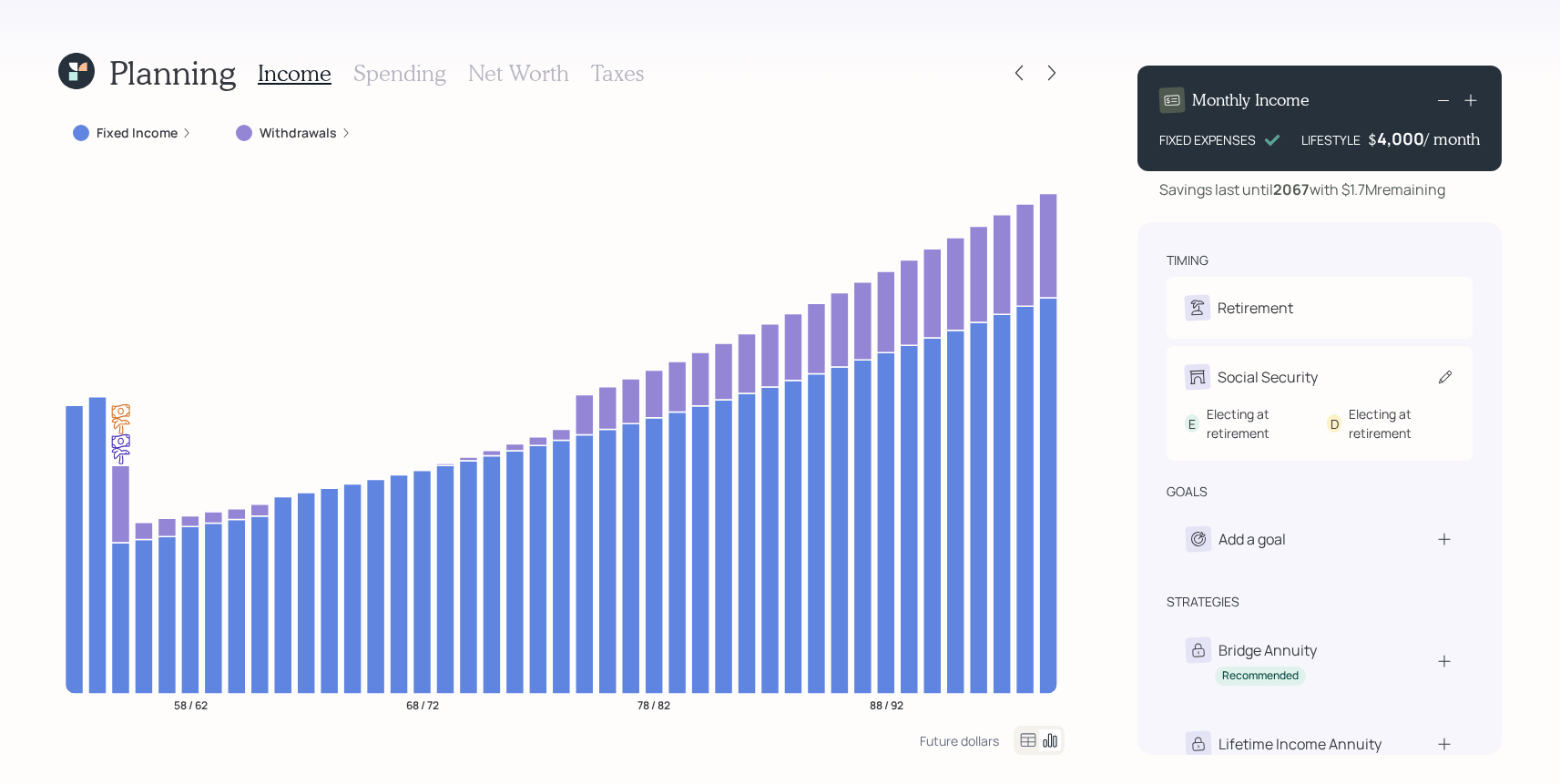
click at [1317, 373] on div "Social Security" at bounding box center [1319, 377] width 269 height 25
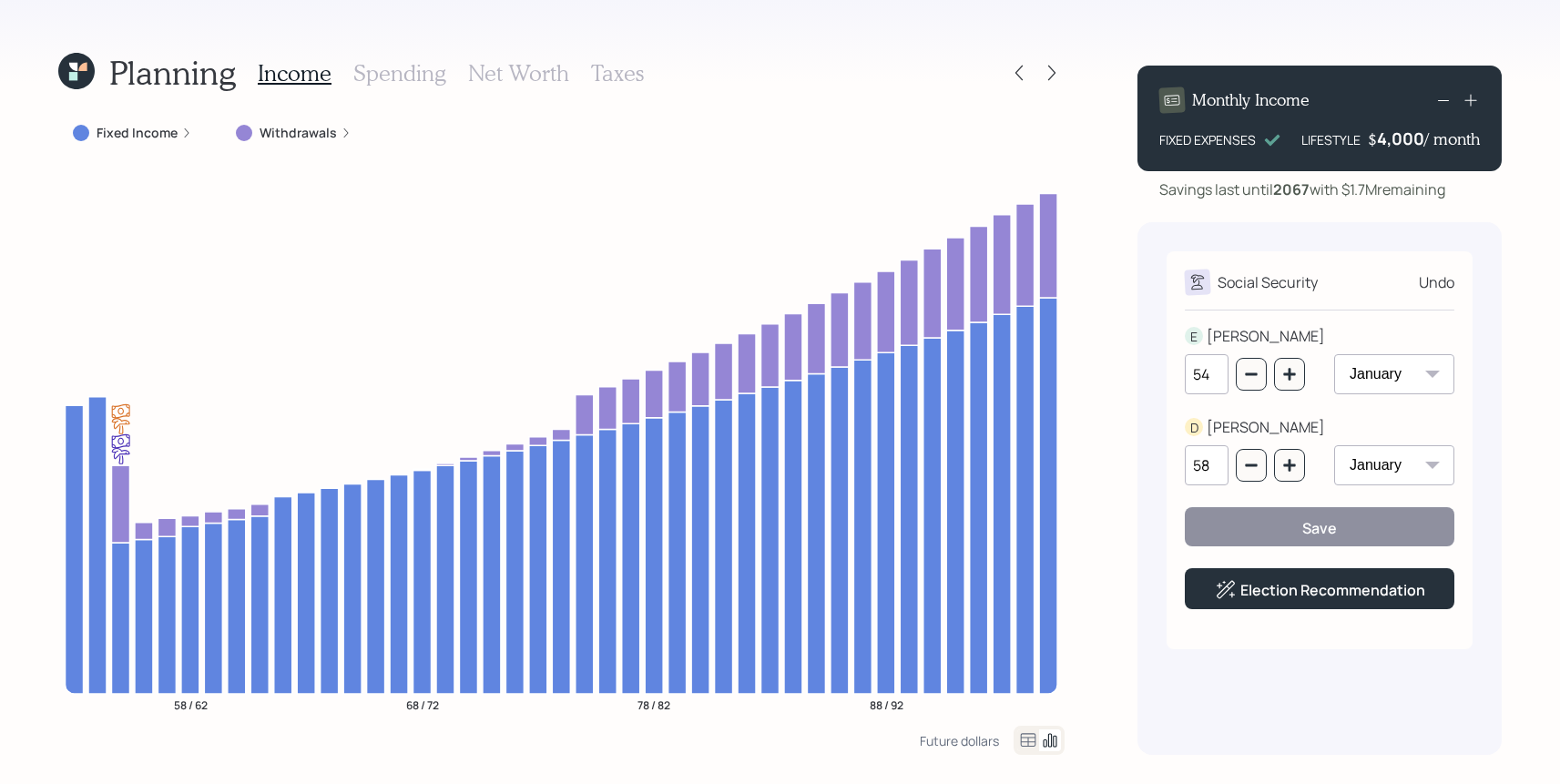
click at [170, 126] on label "Fixed Income" at bounding box center [138, 133] width 81 height 18
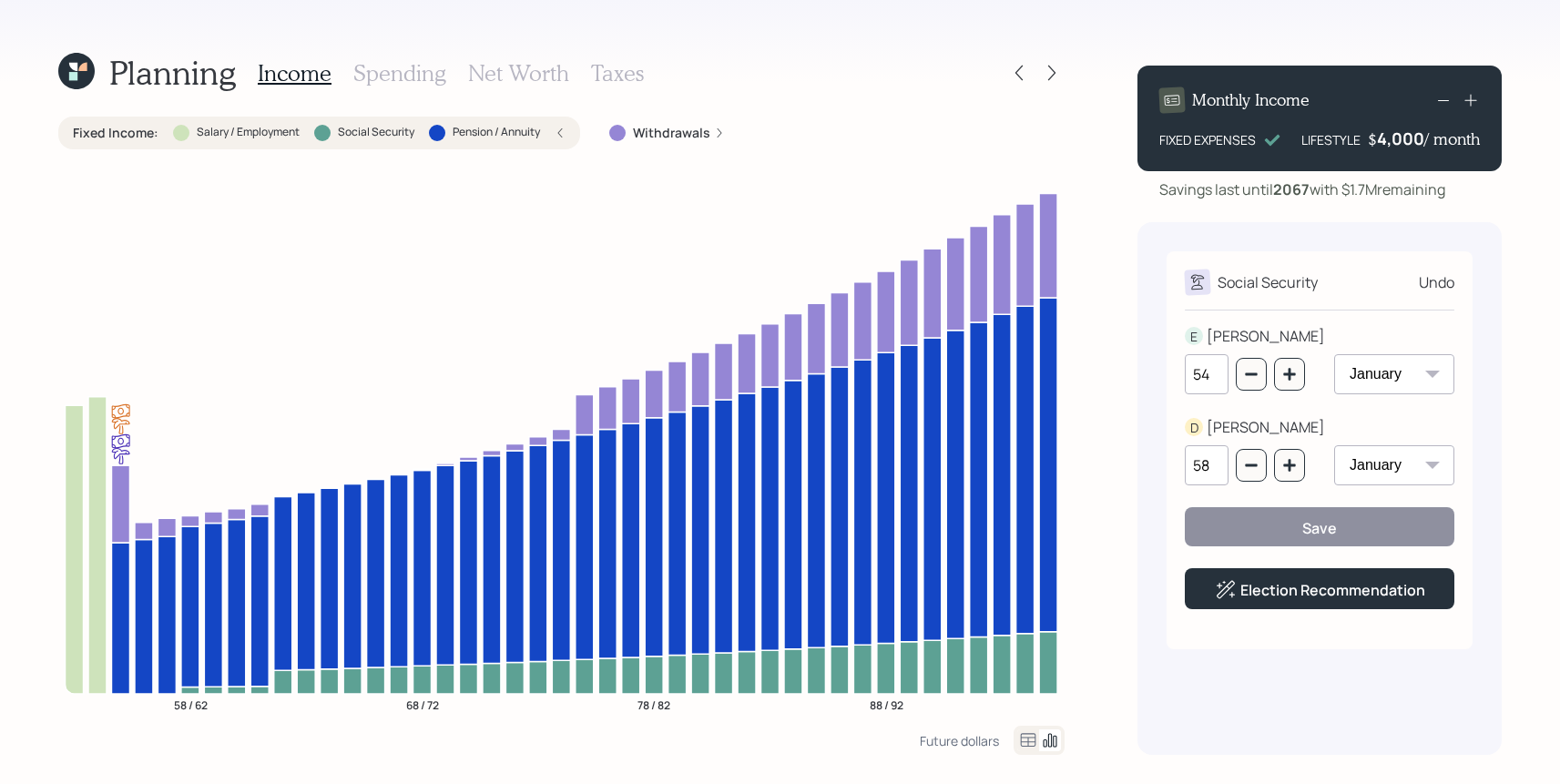
click at [169, 126] on div "Fixed Income : Salary / Employment Social Security Pension / Annuity" at bounding box center [319, 133] width 493 height 18
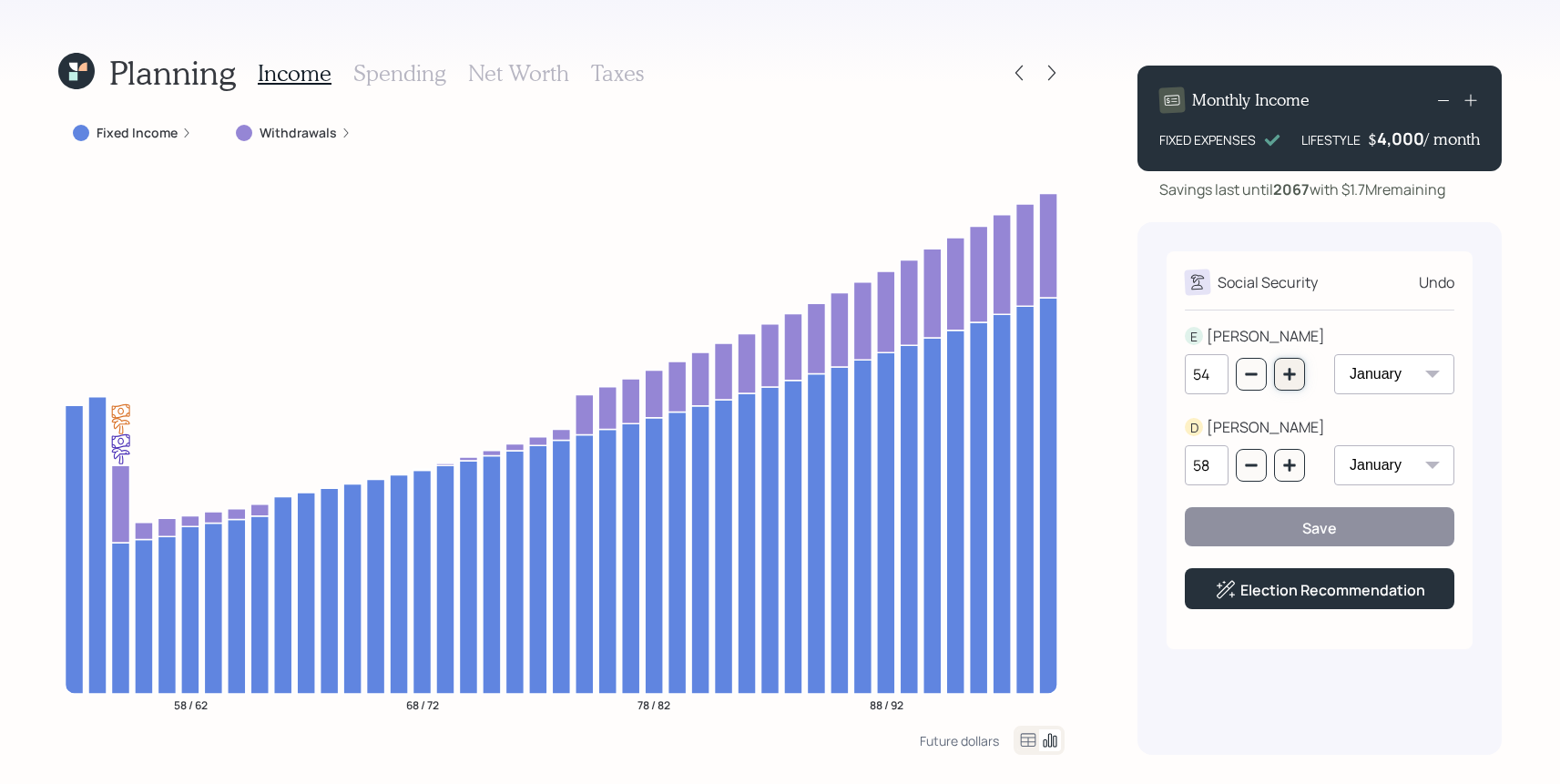
click at [1282, 377] on icon "button" at bounding box center [1289, 374] width 15 height 15
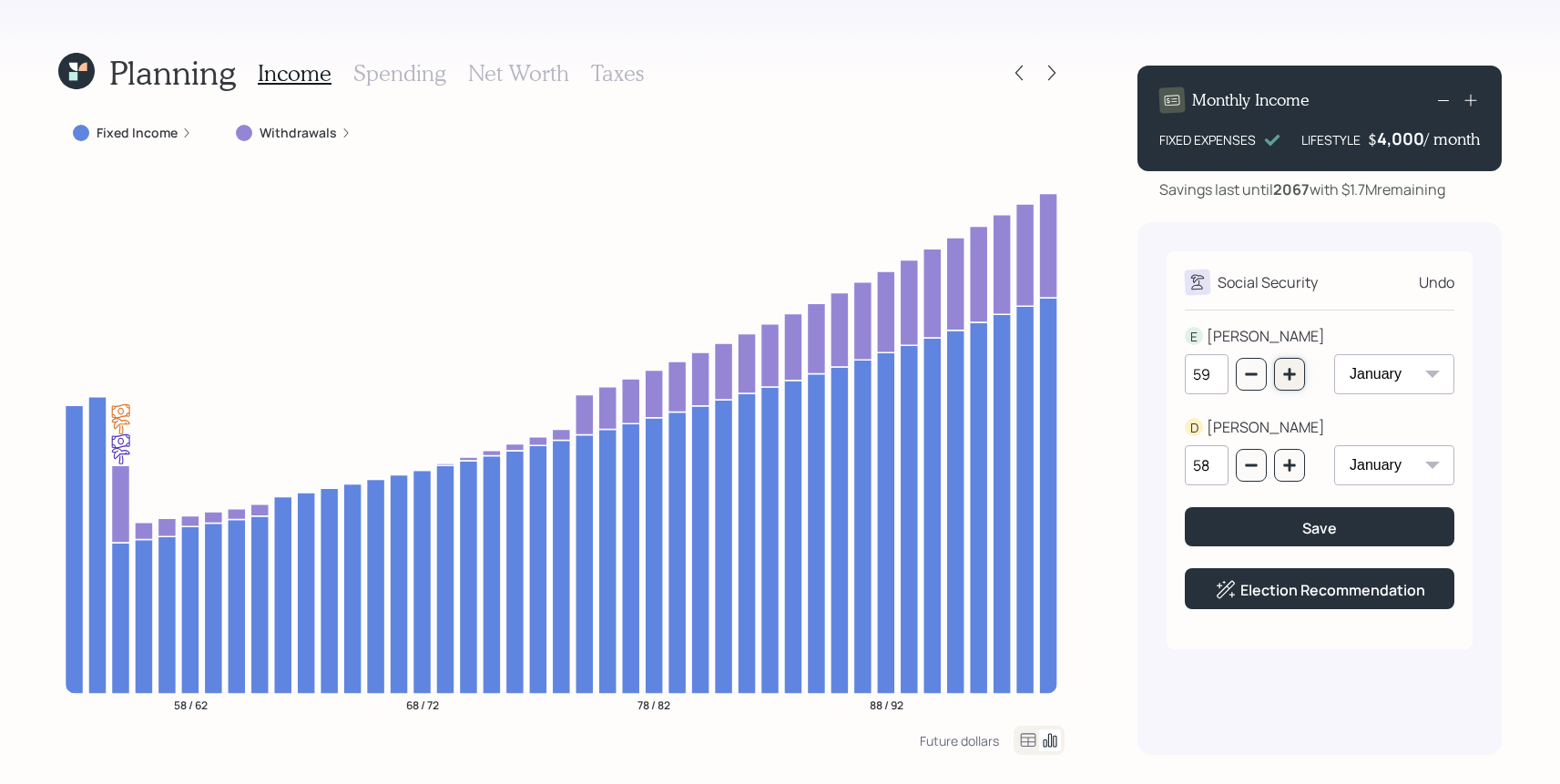
click at [1282, 377] on icon "button" at bounding box center [1289, 374] width 15 height 15
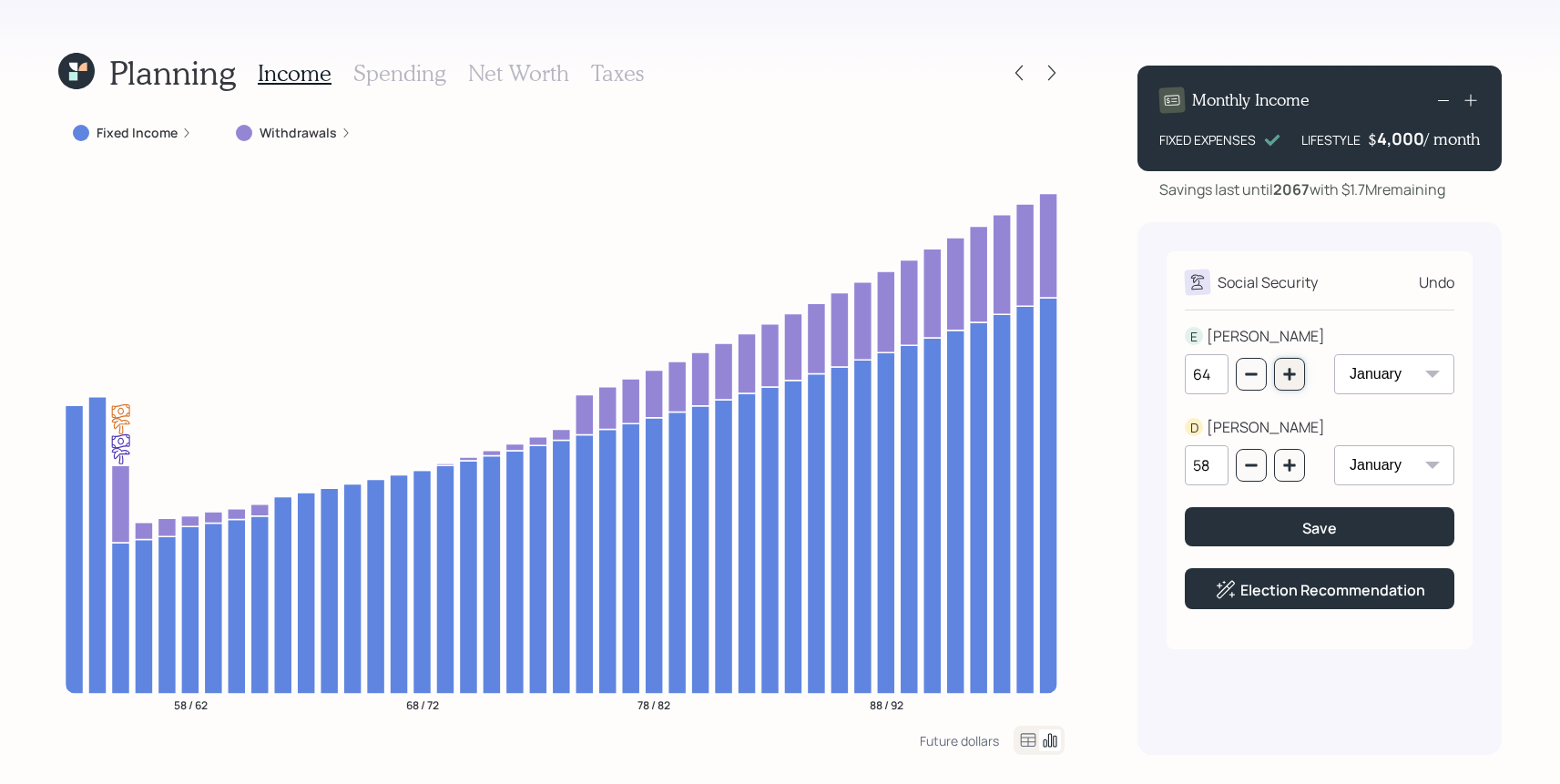
click at [1282, 377] on icon "button" at bounding box center [1289, 374] width 15 height 15
click at [1249, 374] on icon "button" at bounding box center [1250, 375] width 12 height 3
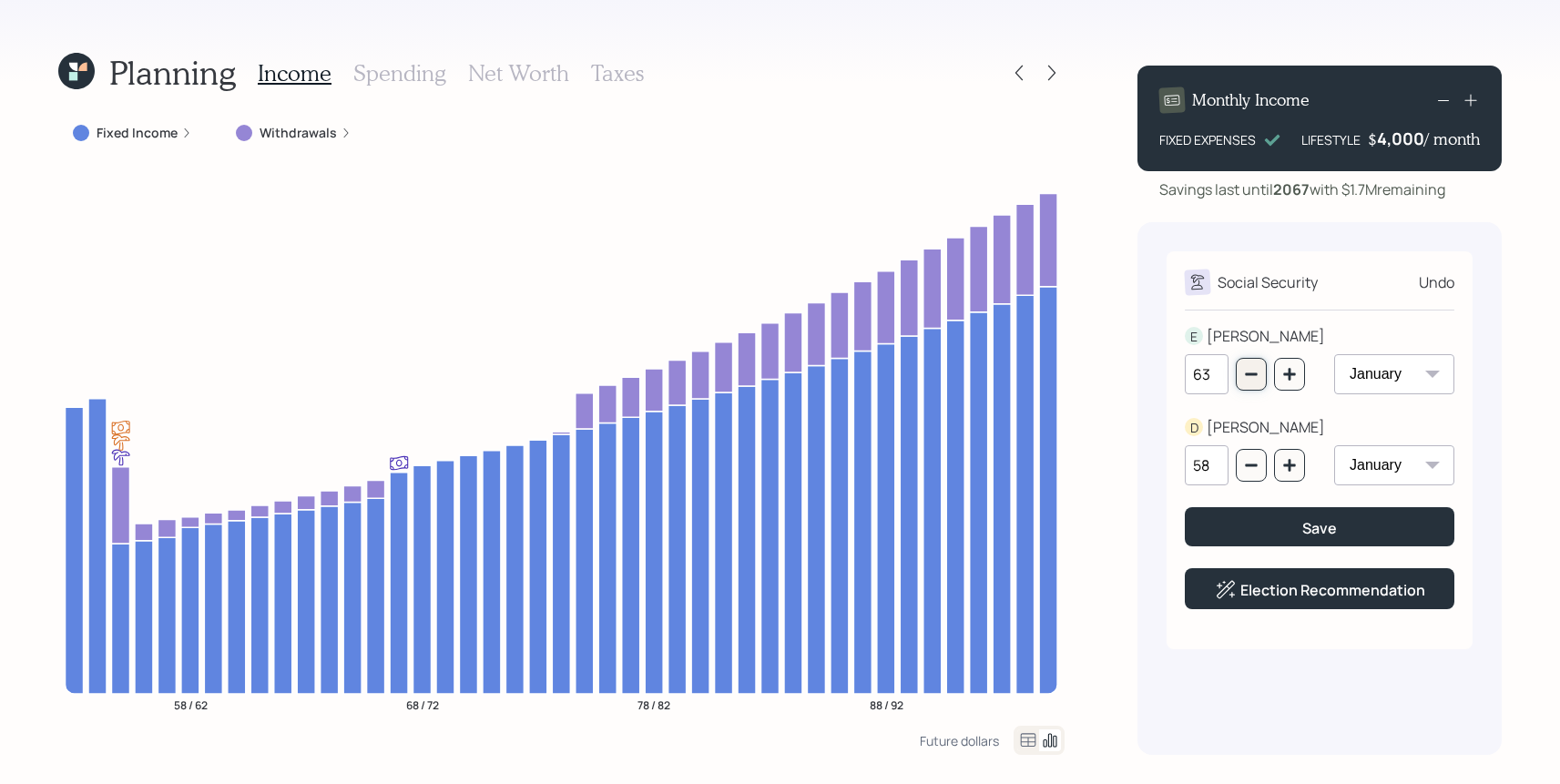
click at [1249, 374] on icon "button" at bounding box center [1250, 375] width 12 height 3
click at [1296, 375] on icon "button" at bounding box center [1289, 374] width 15 height 15
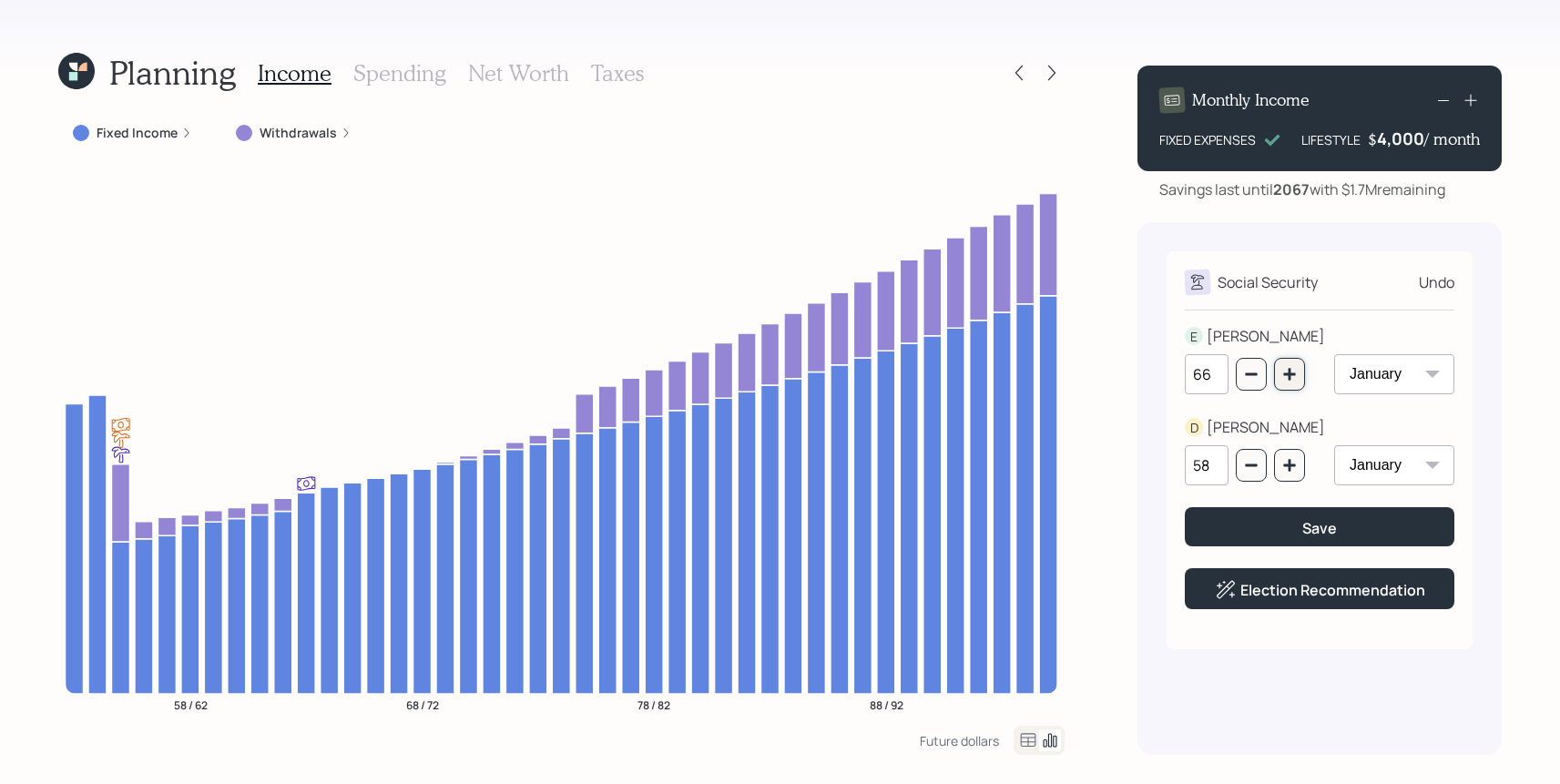
click at [1296, 375] on icon "button" at bounding box center [1289, 374] width 15 height 15
type input "67"
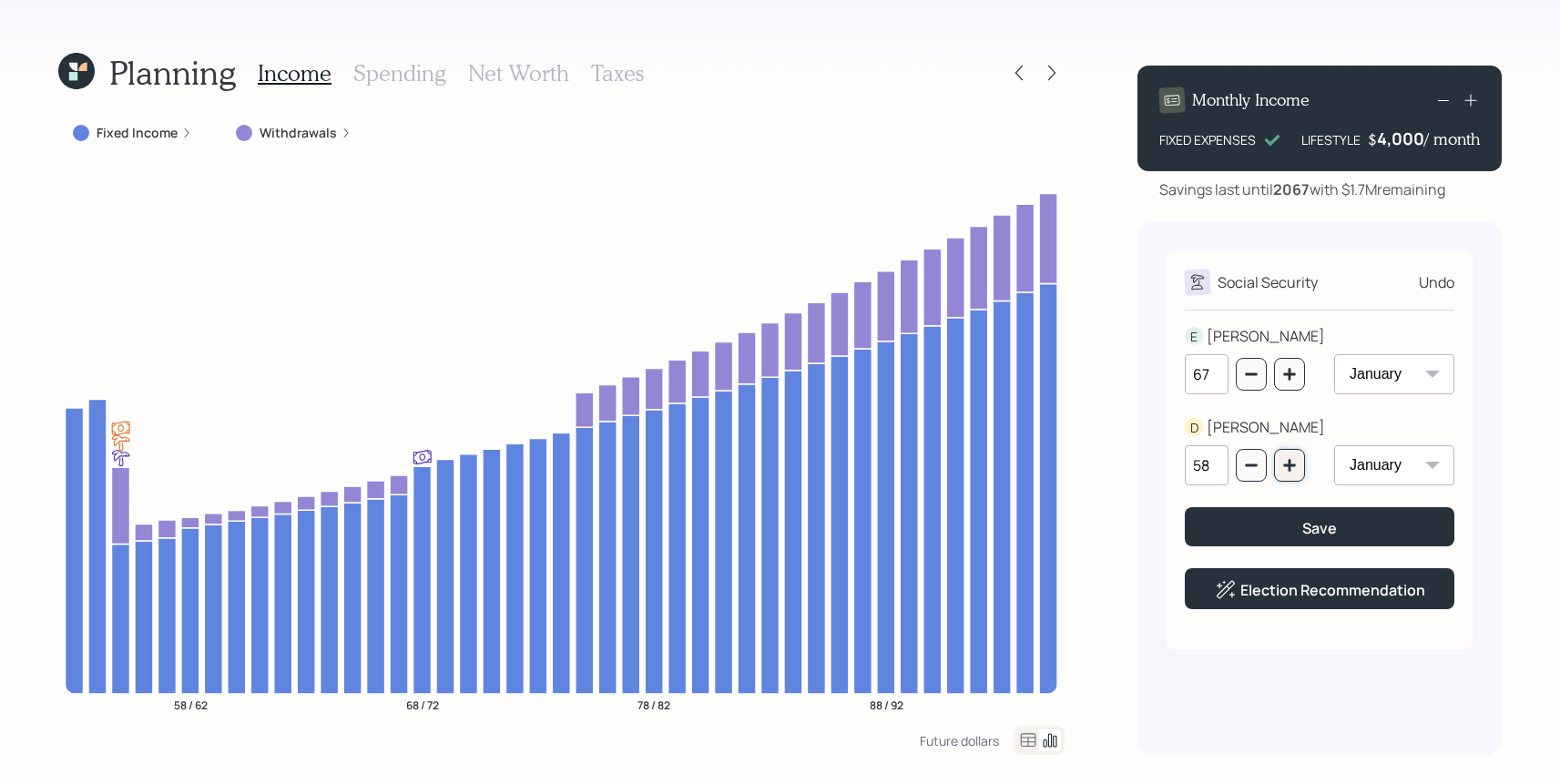
click at [1287, 454] on button "button" at bounding box center [1290, 466] width 31 height 33
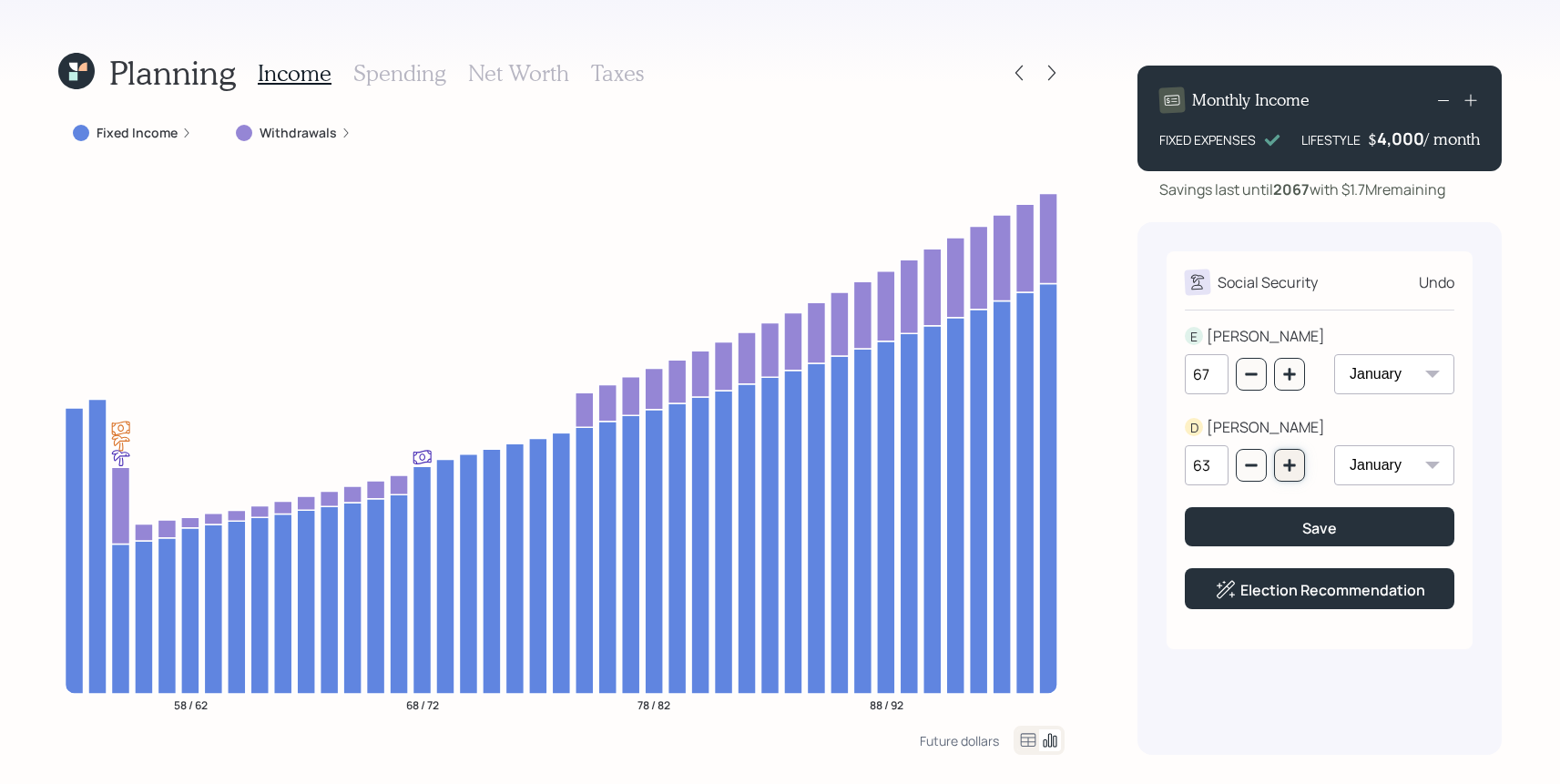
click at [1287, 454] on button "button" at bounding box center [1290, 466] width 31 height 33
type input "67"
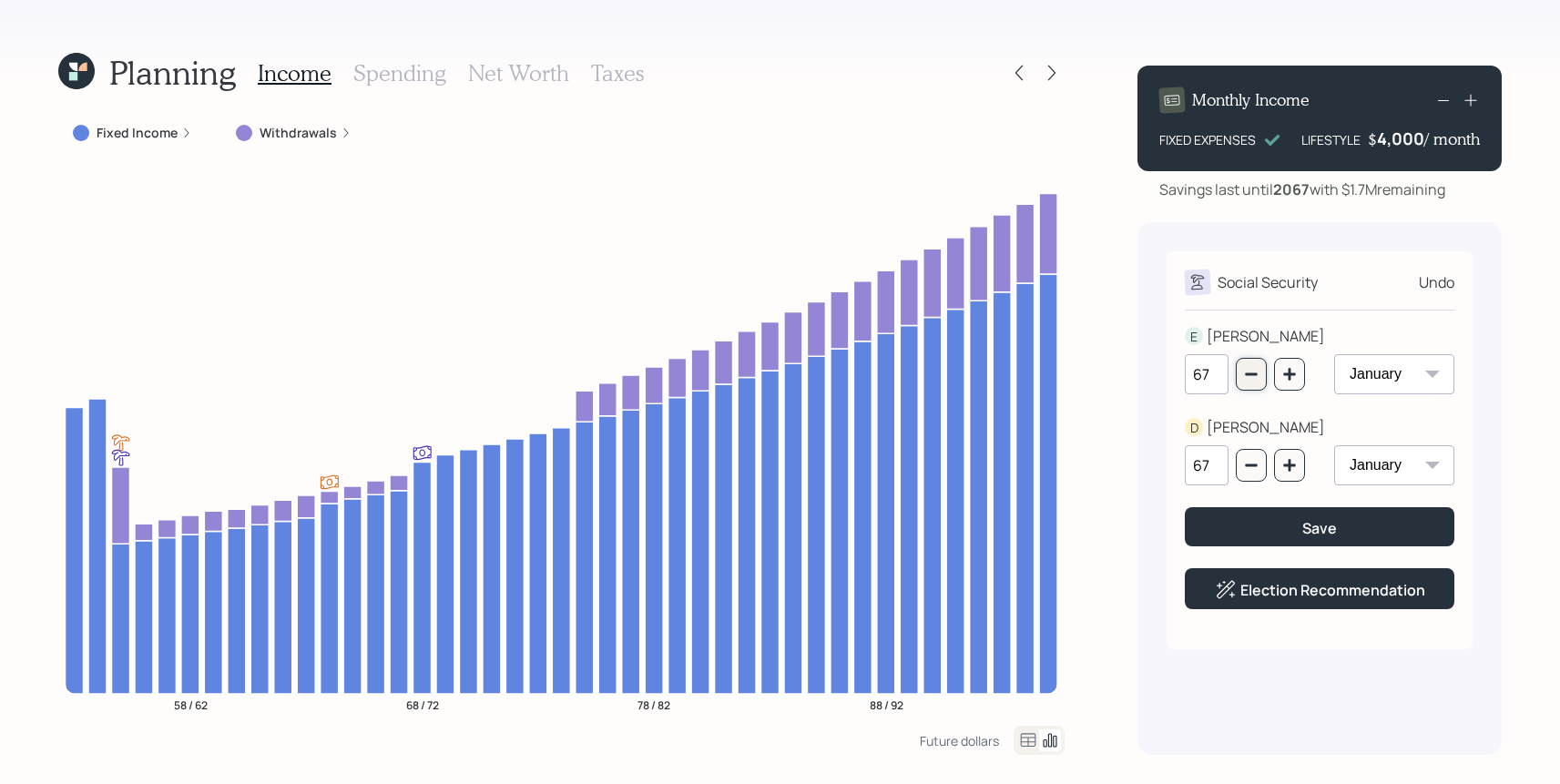
click at [1239, 376] on button "button" at bounding box center [1251, 375] width 31 height 33
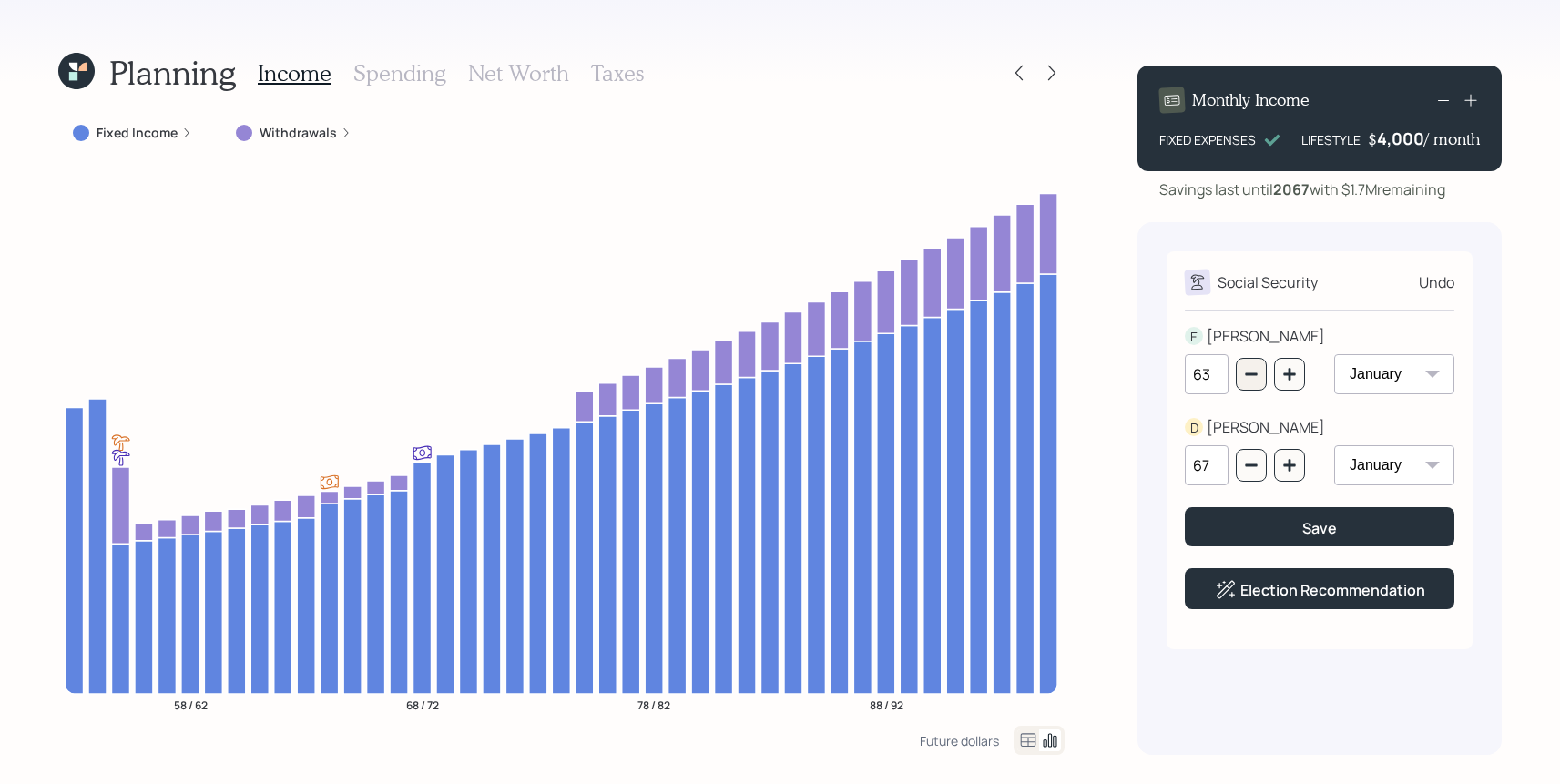
type input "62"
click at [1250, 472] on icon "button" at bounding box center [1250, 465] width 15 height 15
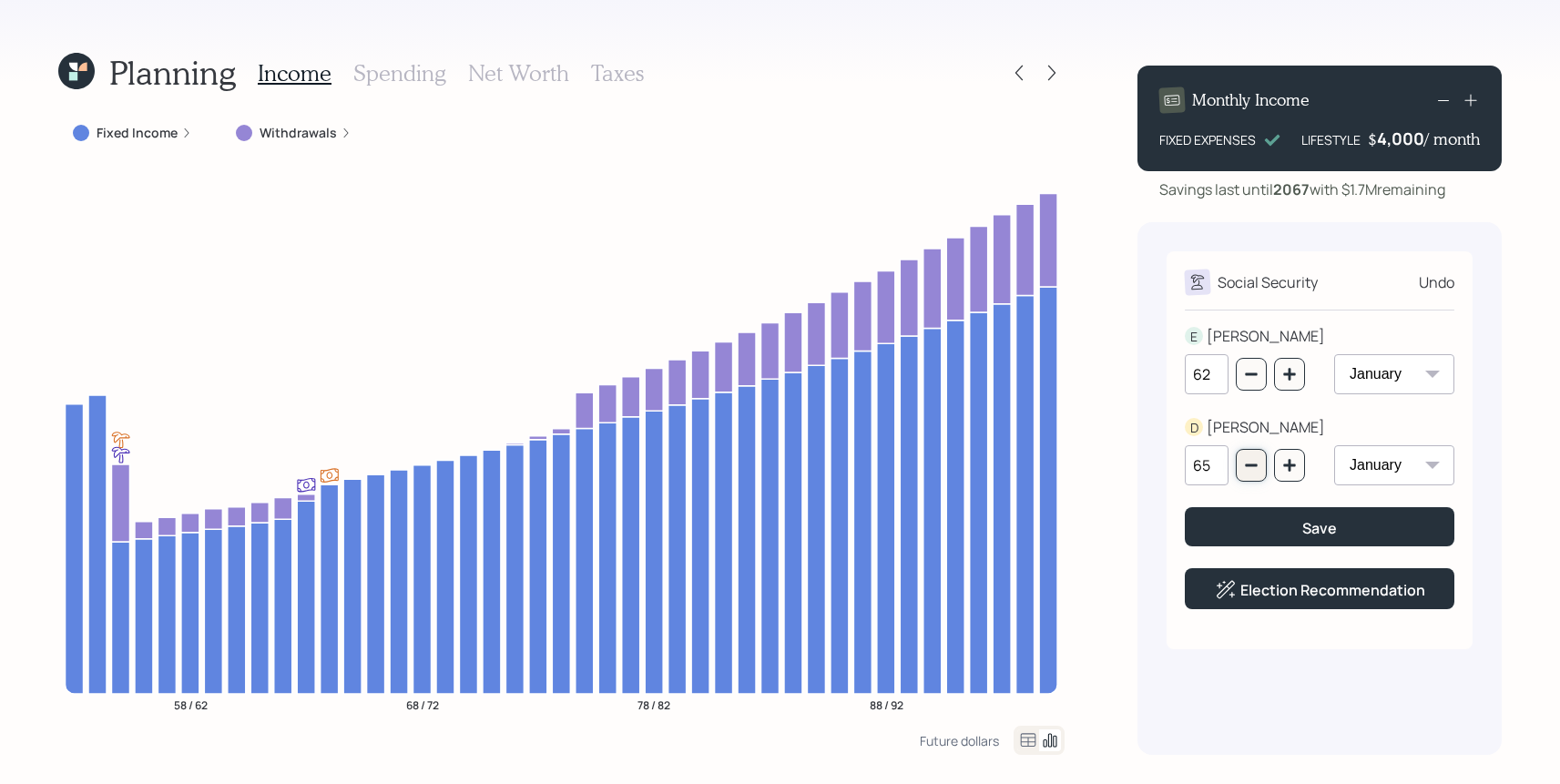
click at [1250, 472] on icon "button" at bounding box center [1250, 465] width 15 height 15
click at [1250, 467] on icon "button" at bounding box center [1250, 465] width 15 height 15
type input "62"
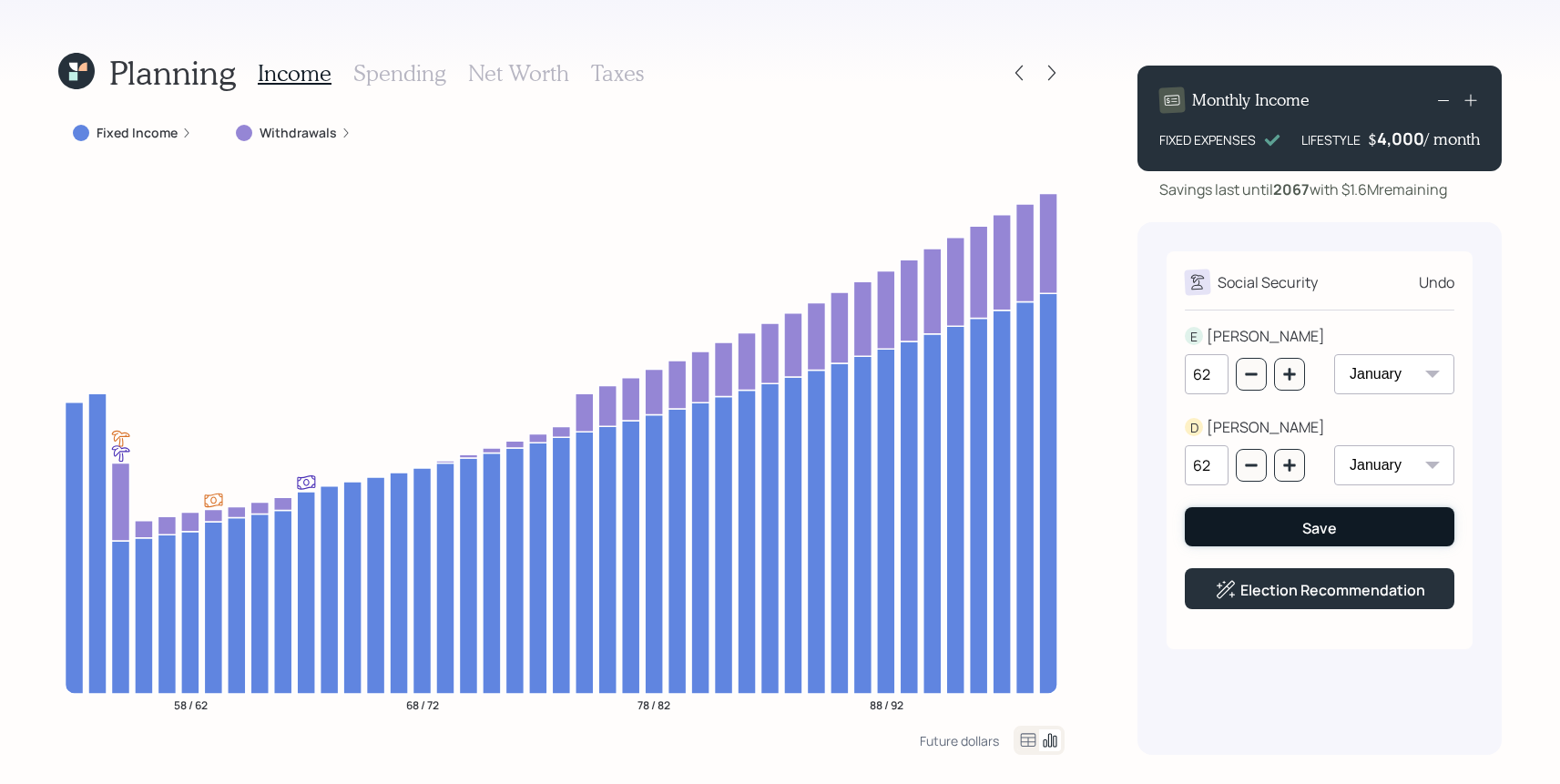
click at [1228, 543] on button "Save" at bounding box center [1319, 527] width 269 height 39
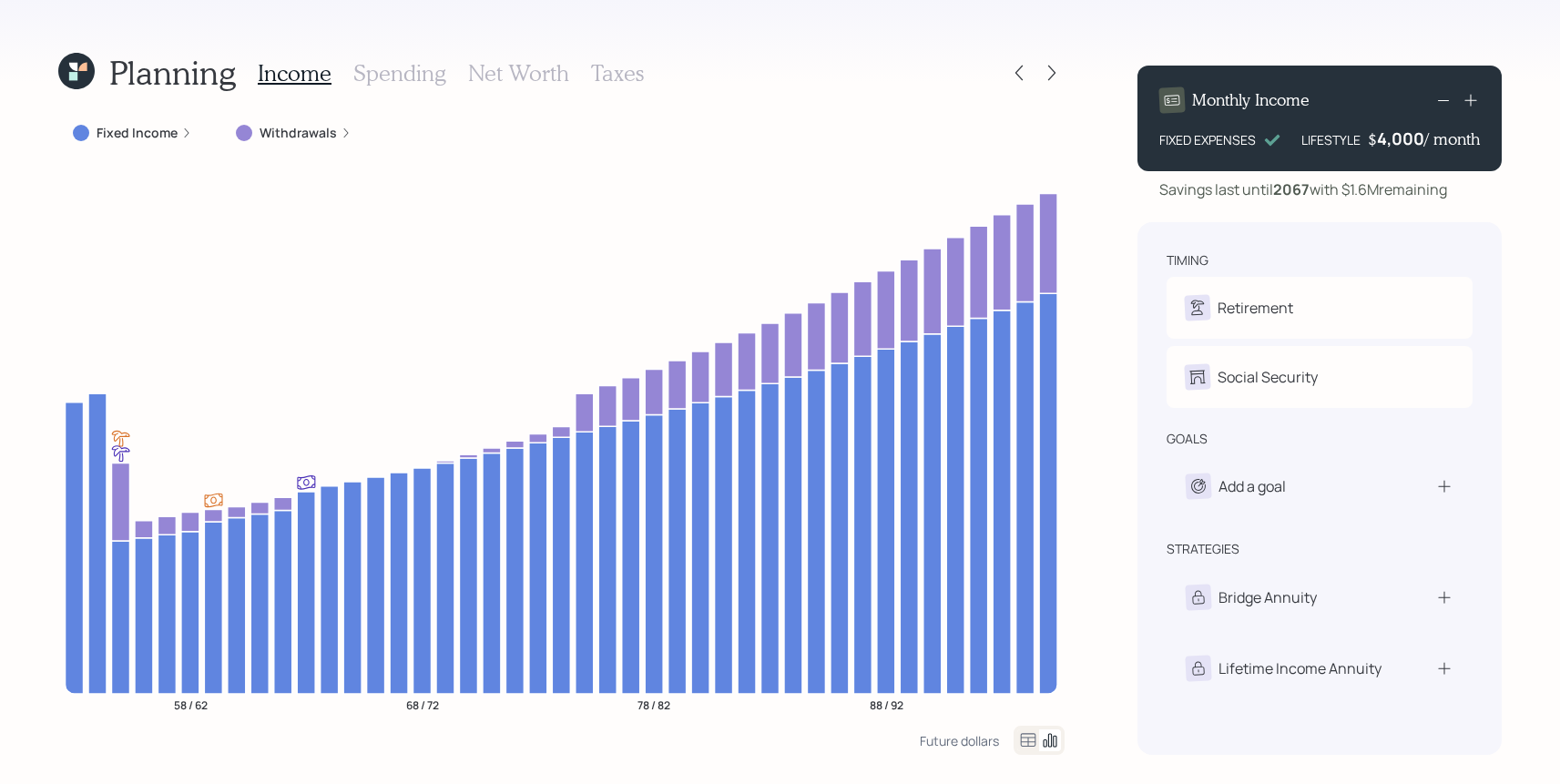
click at [1469, 104] on icon at bounding box center [1470, 100] width 18 height 18
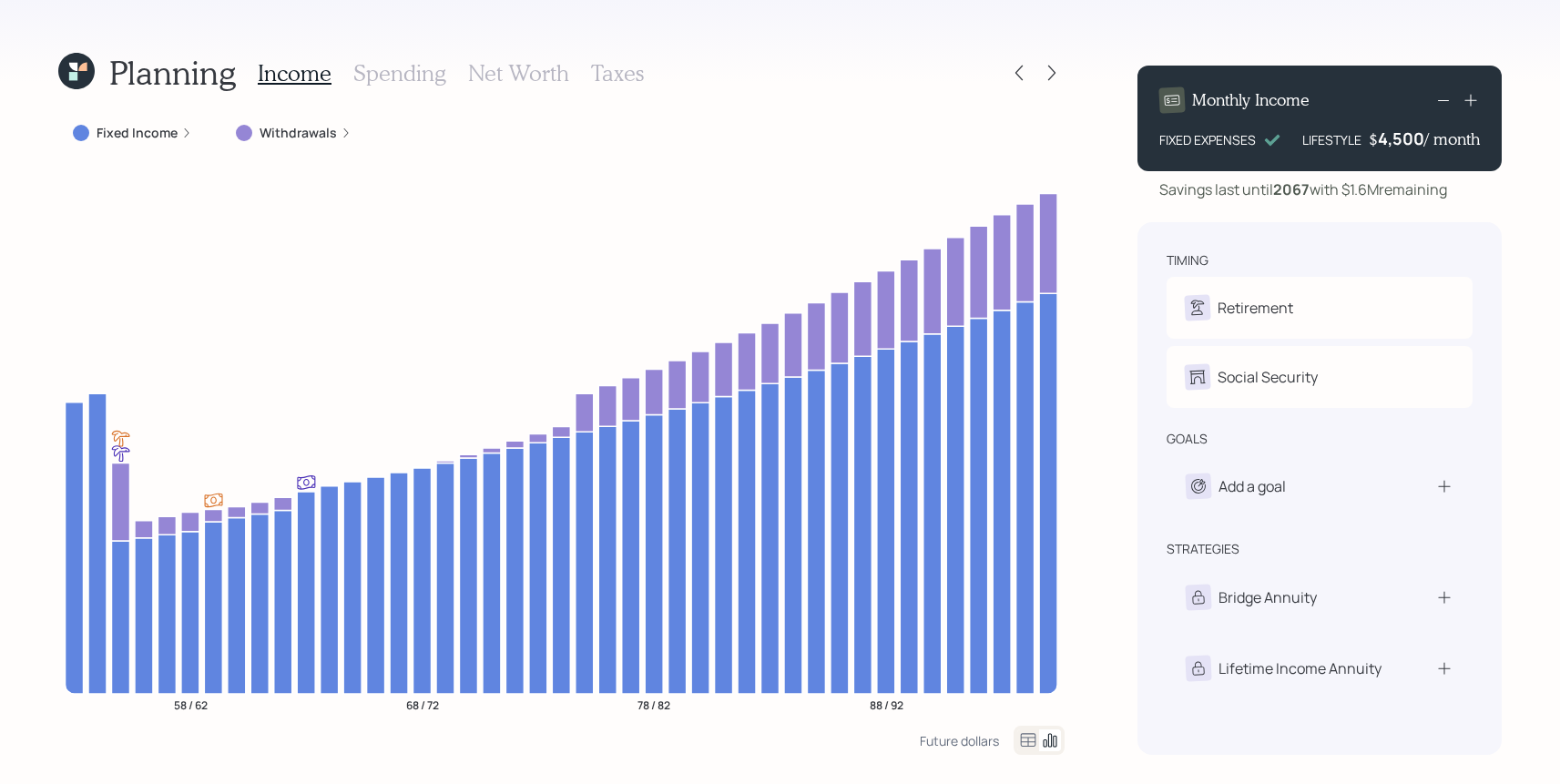
click at [1469, 104] on icon at bounding box center [1470, 100] width 18 height 18
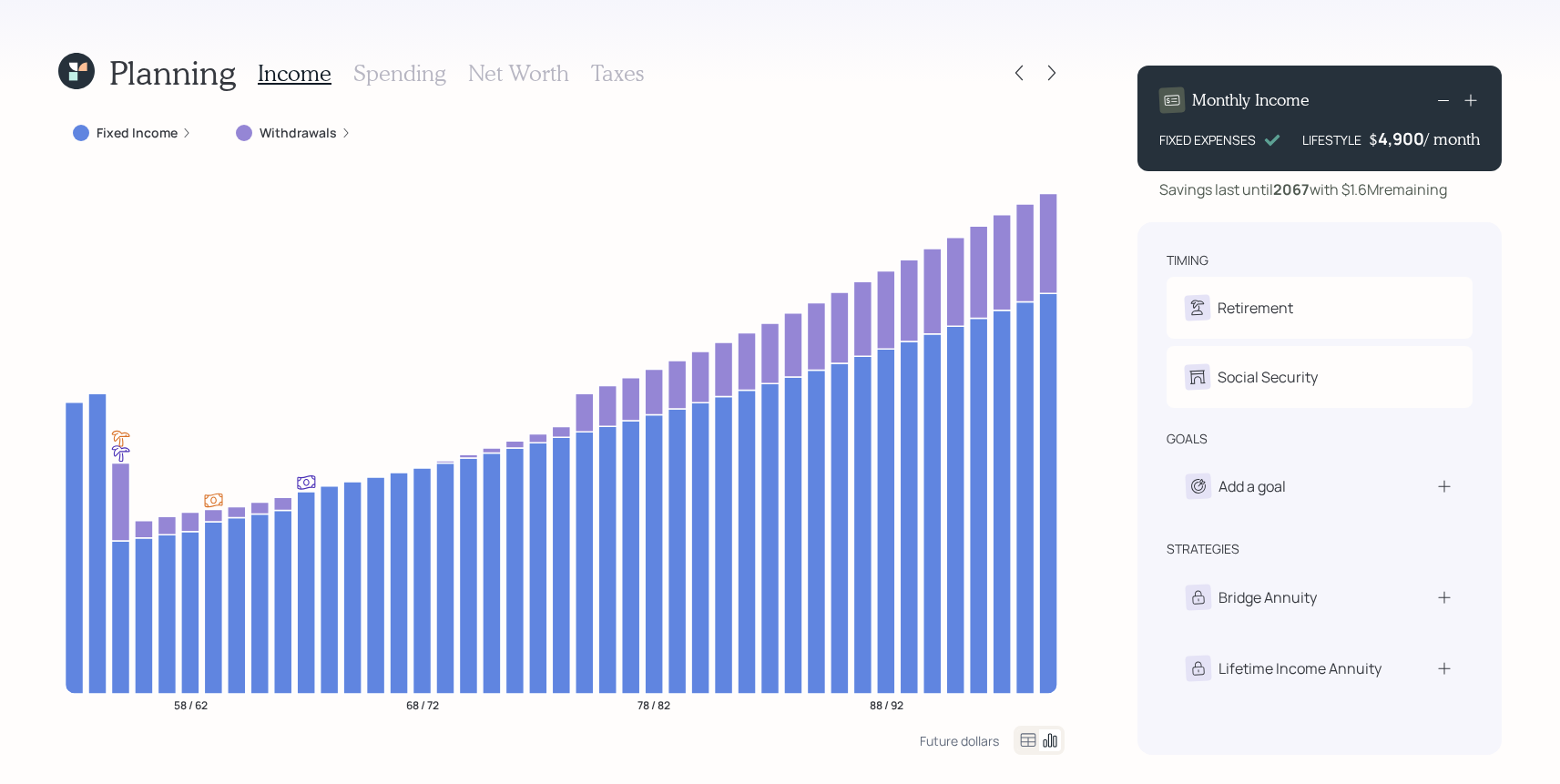
click at [1469, 104] on icon at bounding box center [1470, 100] width 18 height 18
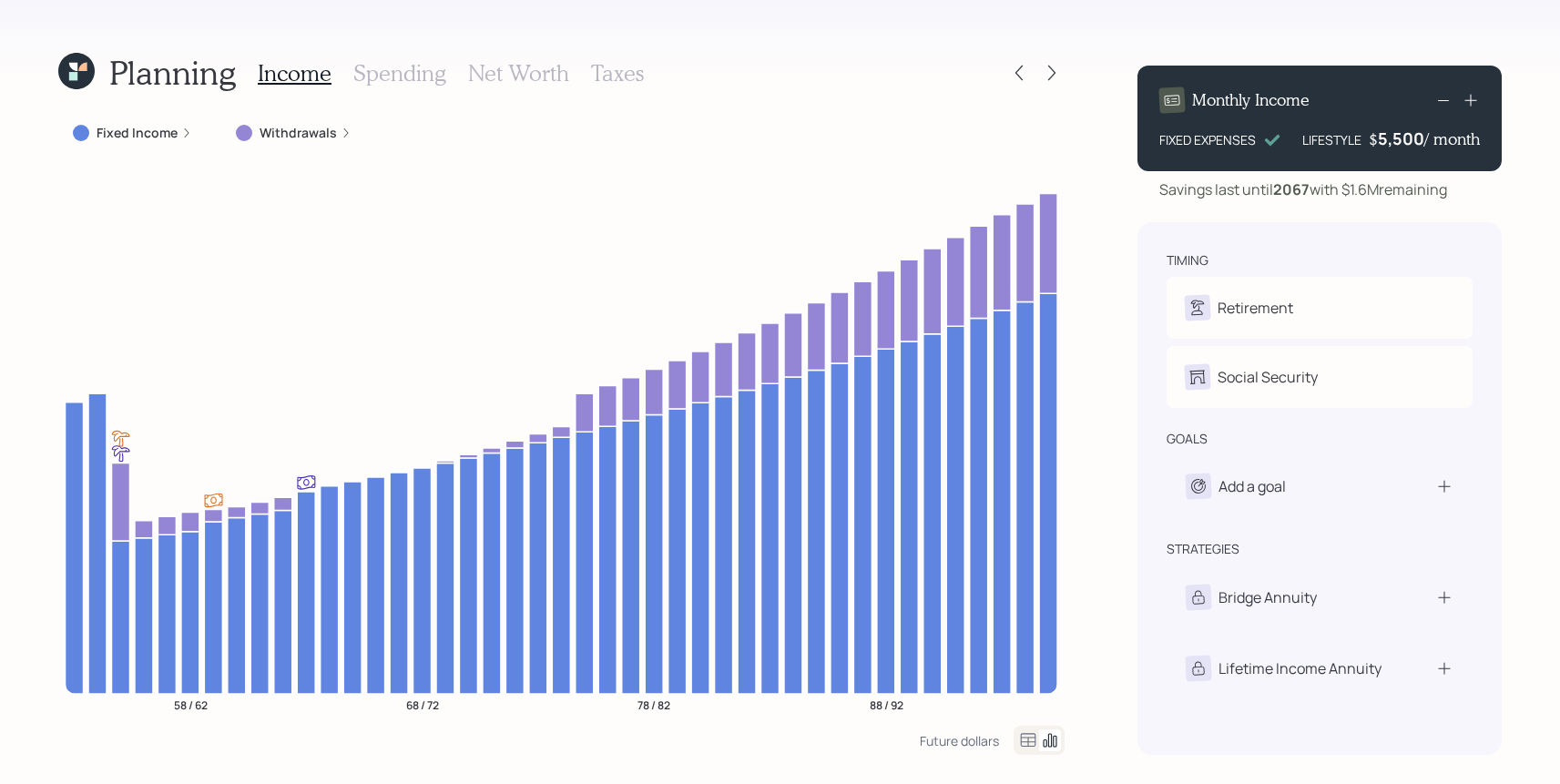
click at [1469, 104] on icon at bounding box center [1470, 100] width 18 height 18
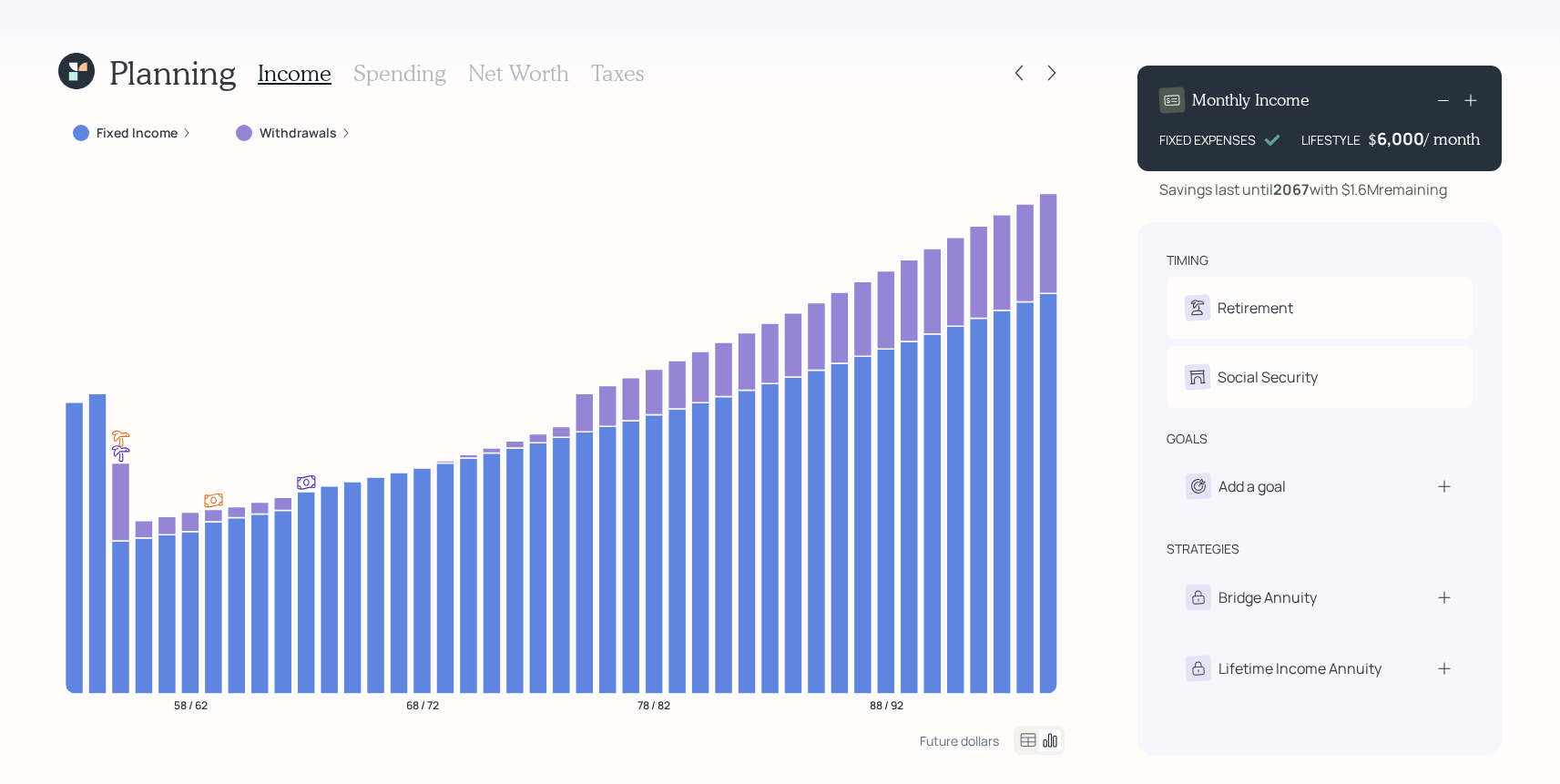
click at [1469, 104] on icon at bounding box center [1470, 100] width 18 height 18
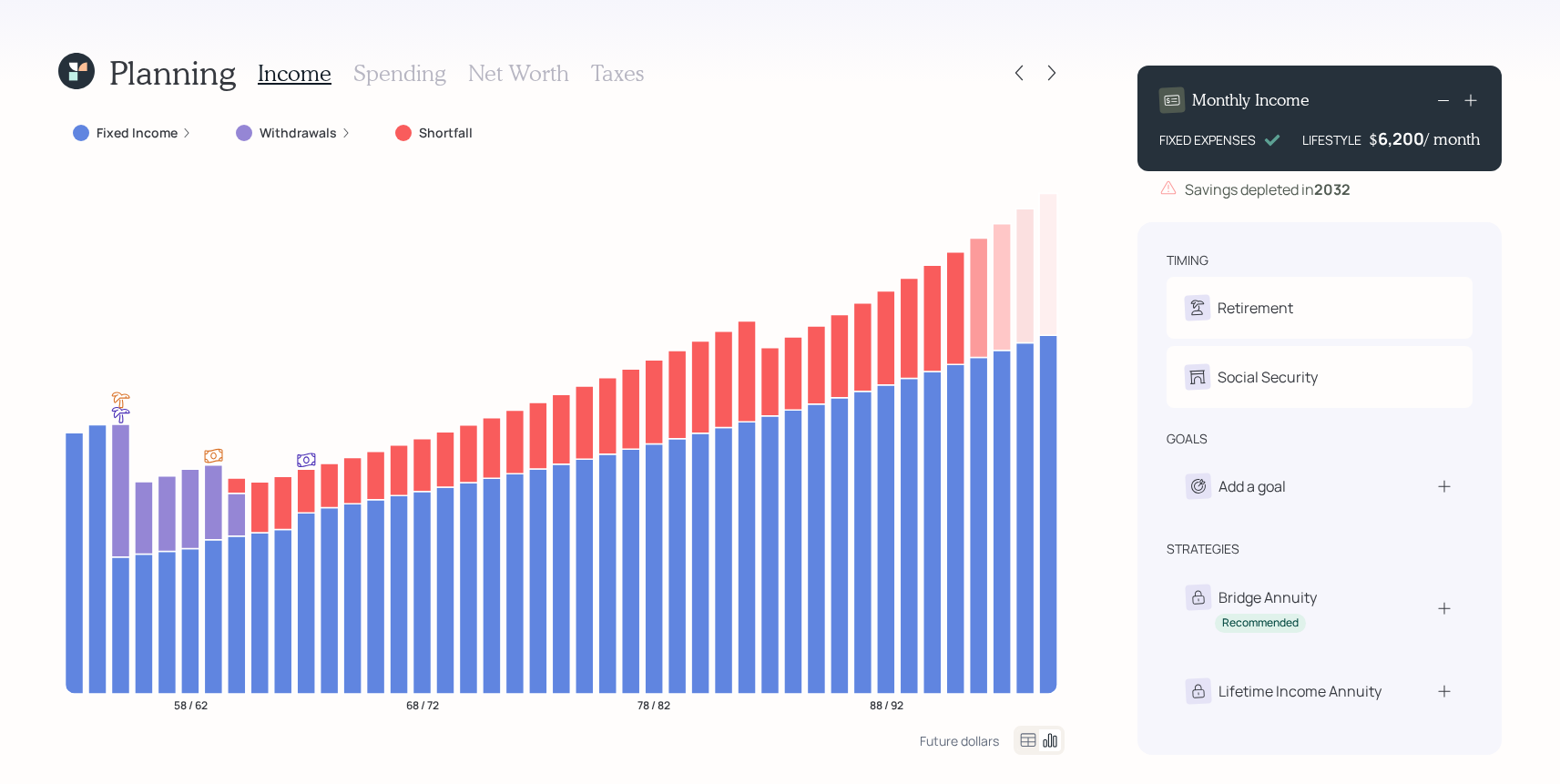
click at [1006, 77] on div at bounding box center [1019, 73] width 25 height 25
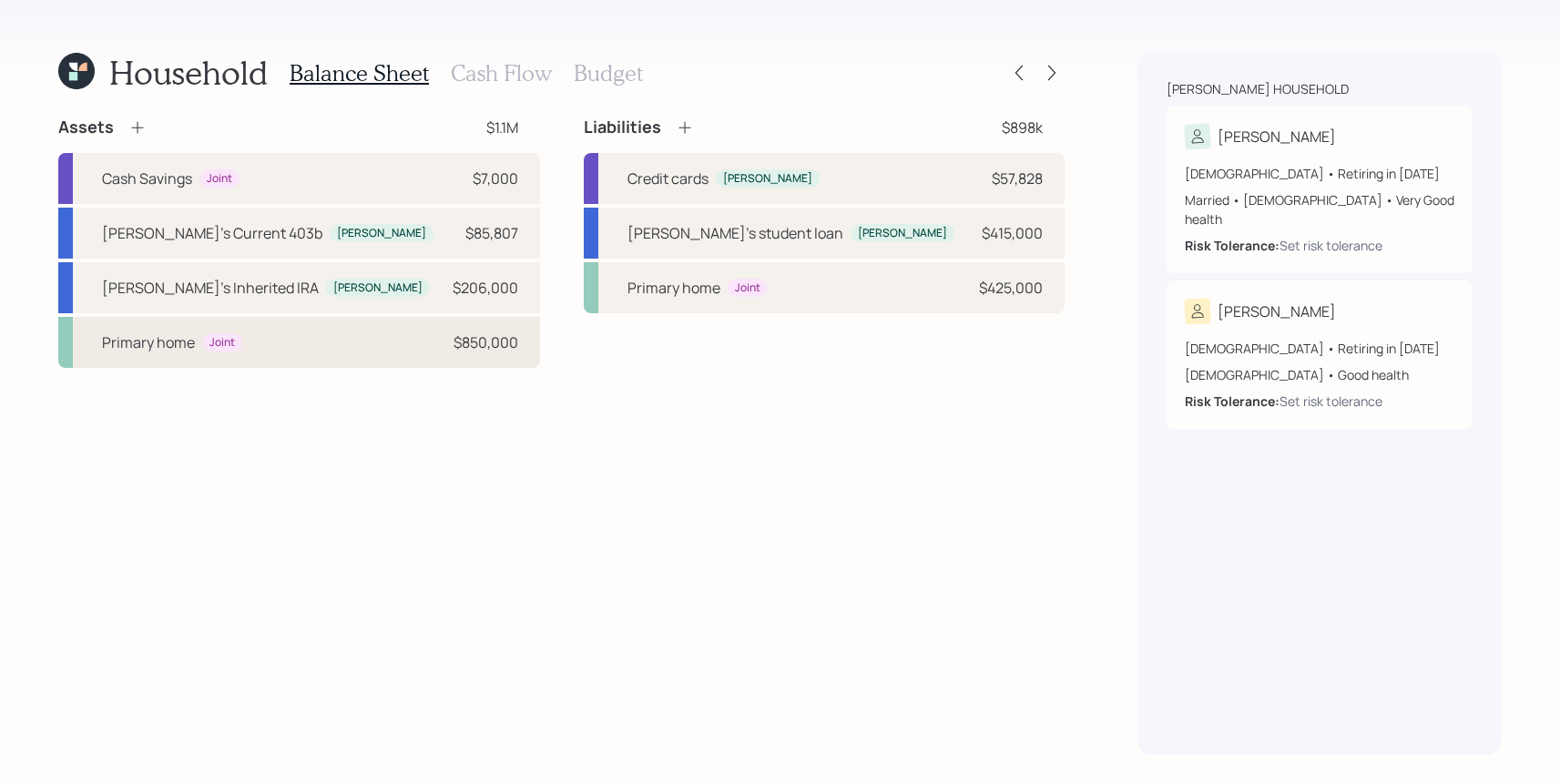
drag, startPoint x: 721, startPoint y: 552, endPoint x: 526, endPoint y: 318, distance: 304.6
click at [526, 318] on div "Assets $1.1M Cash Savings Joint $7,000 Erica's Current 403b [PERSON_NAME] $85,8…" at bounding box center [561, 435] width 1006 height 638
click at [847, 103] on div "Household Balance Sheet Cash Flow Budget Assets $1.1M Cash Savings Joint $7,000…" at bounding box center [561, 403] width 1006 height 704
click at [1051, 79] on icon at bounding box center [1052, 73] width 18 height 18
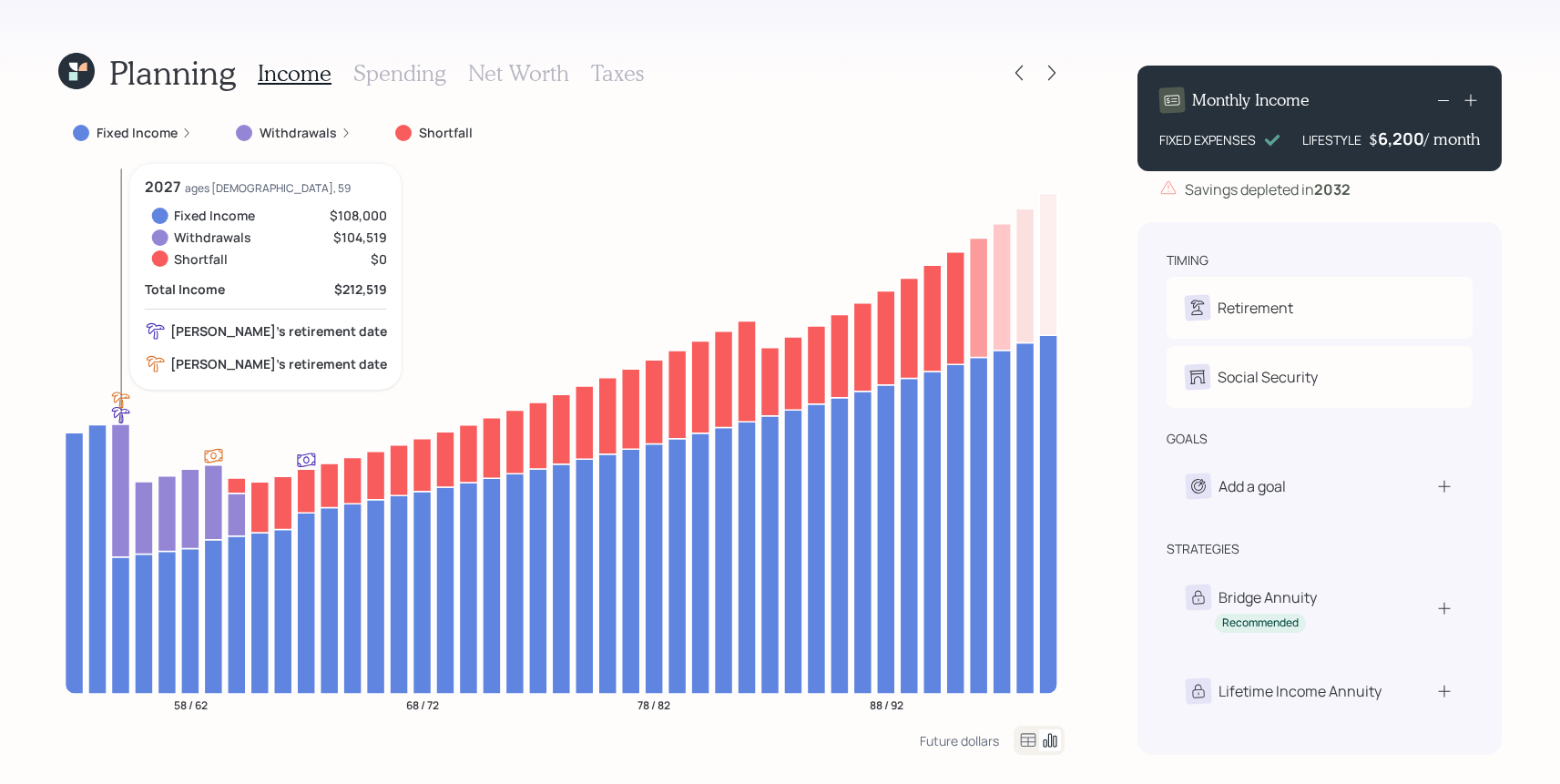
click at [125, 571] on icon at bounding box center [120, 624] width 18 height 136
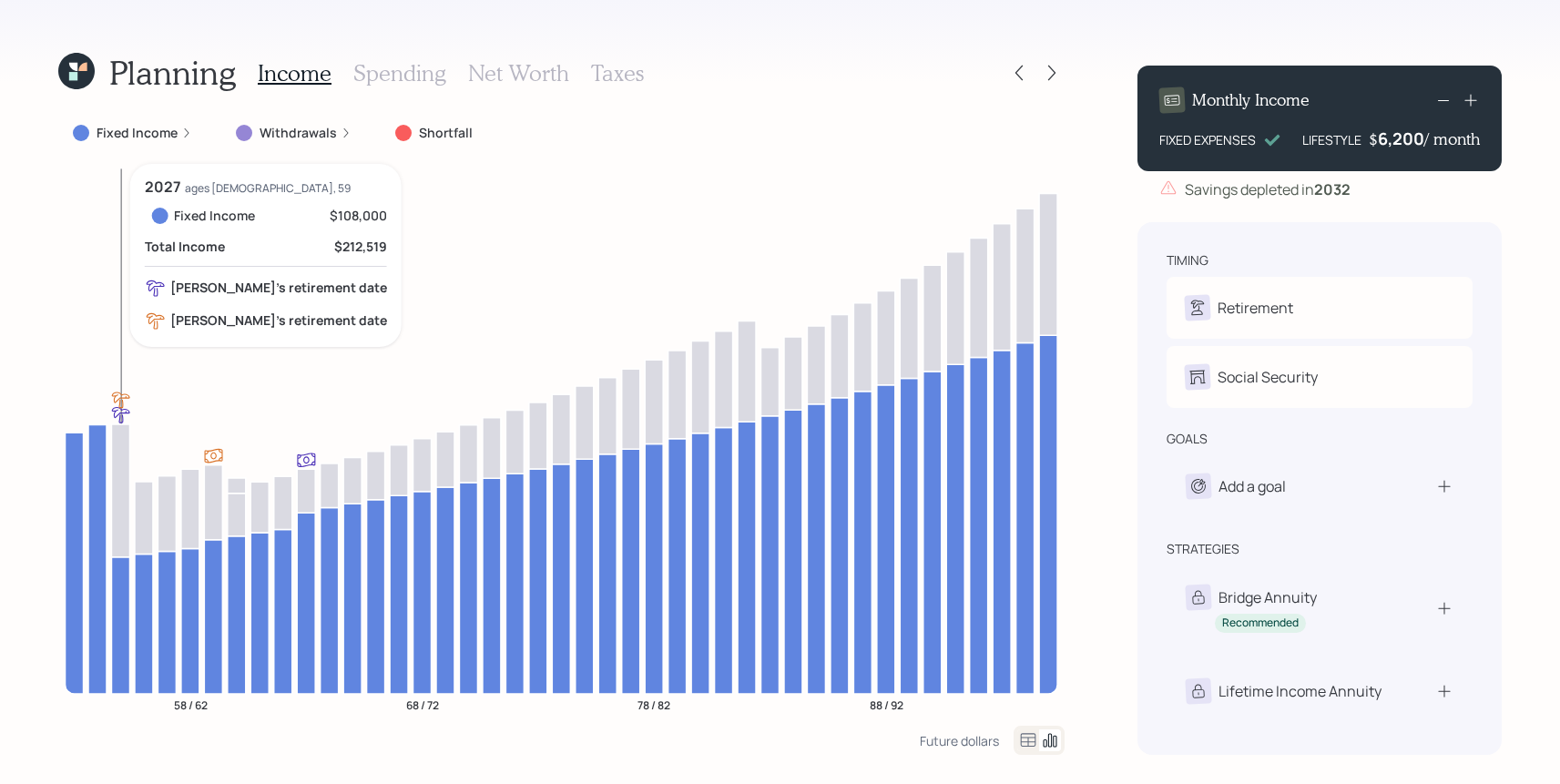
click at [124, 572] on icon at bounding box center [120, 624] width 18 height 136
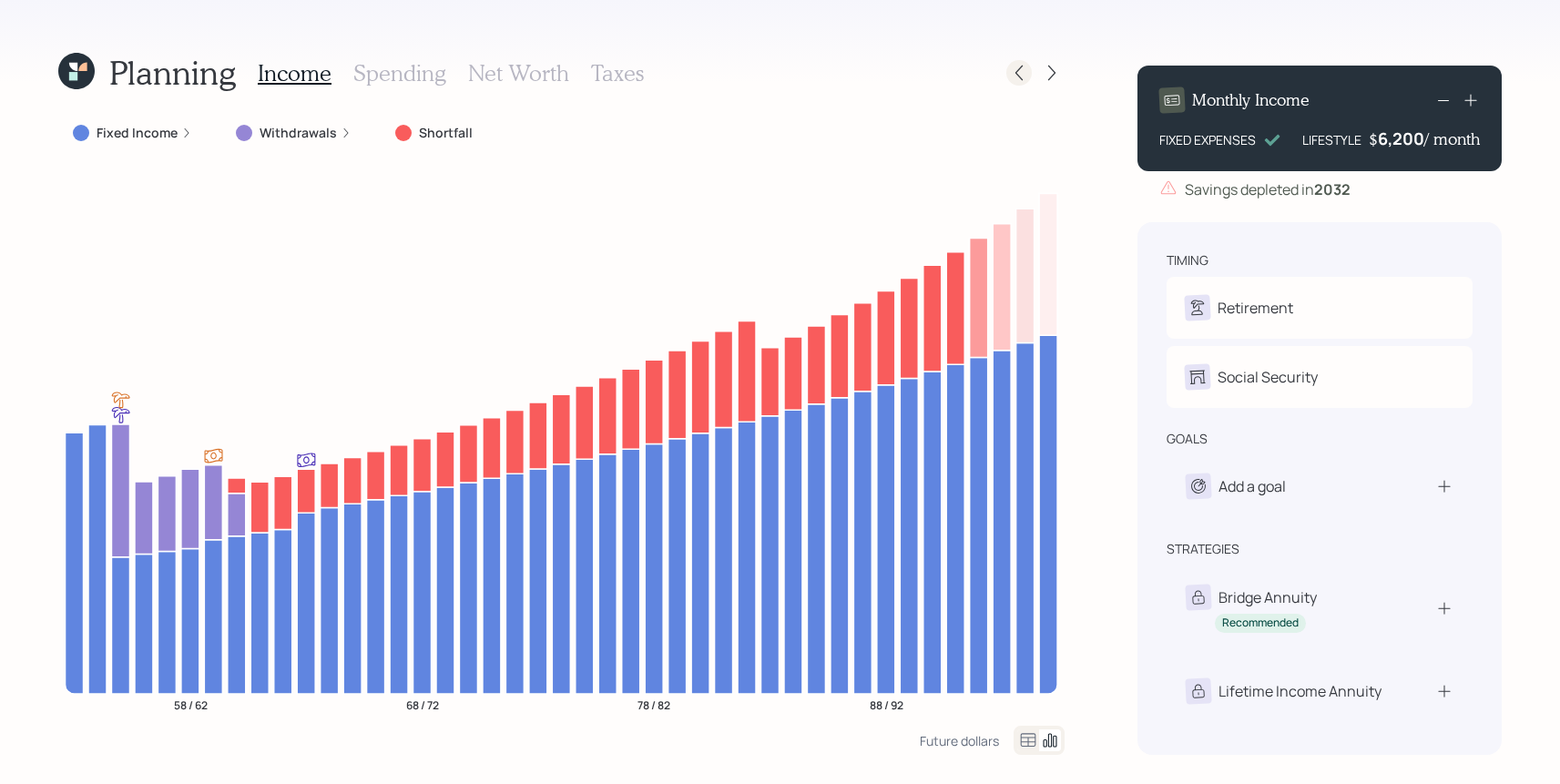
click at [1013, 70] on icon at bounding box center [1019, 73] width 18 height 18
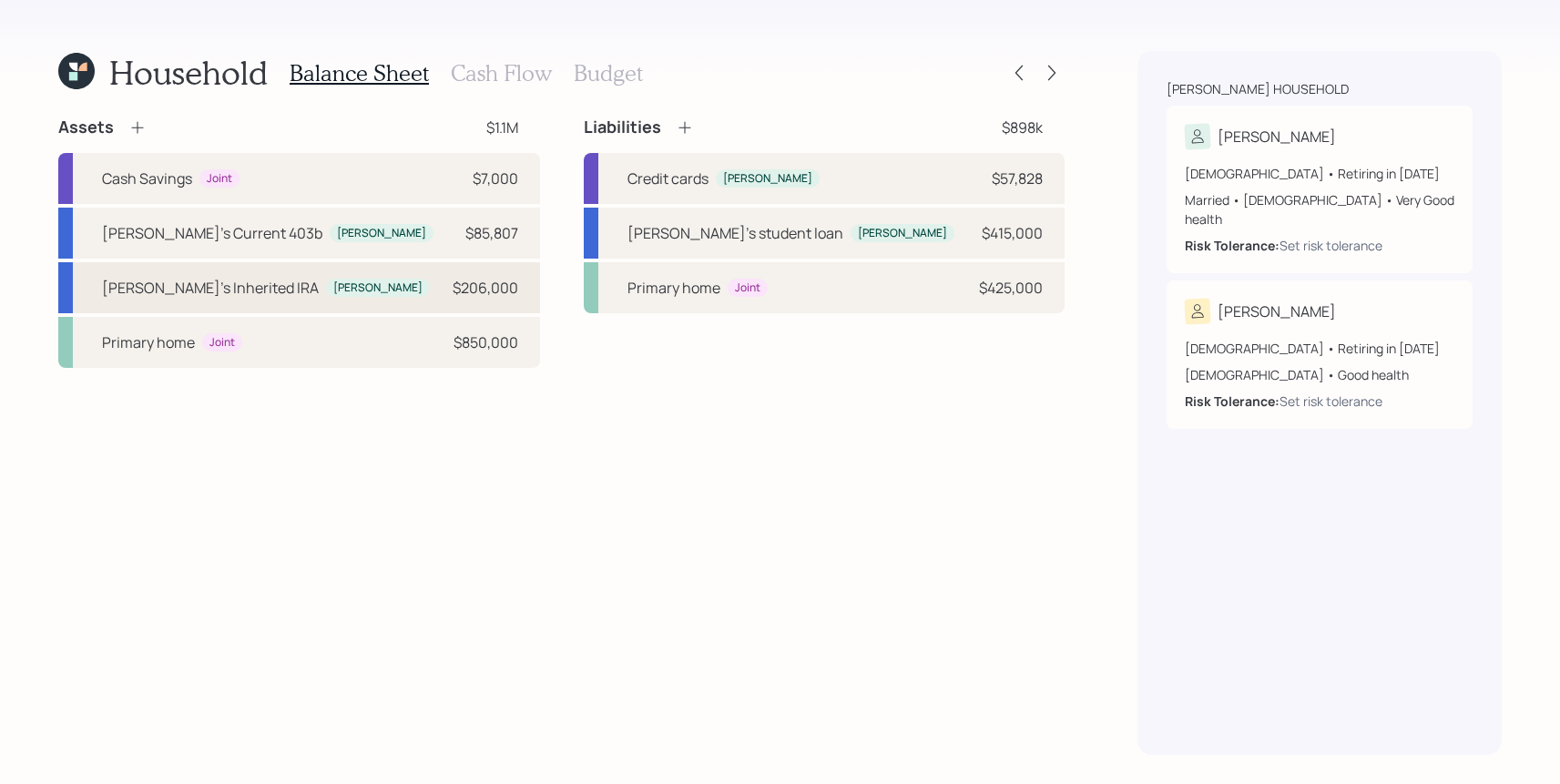
click at [333, 289] on div "[PERSON_NAME]" at bounding box center [378, 288] width 89 height 15
select select "ira"
select select "balanced"
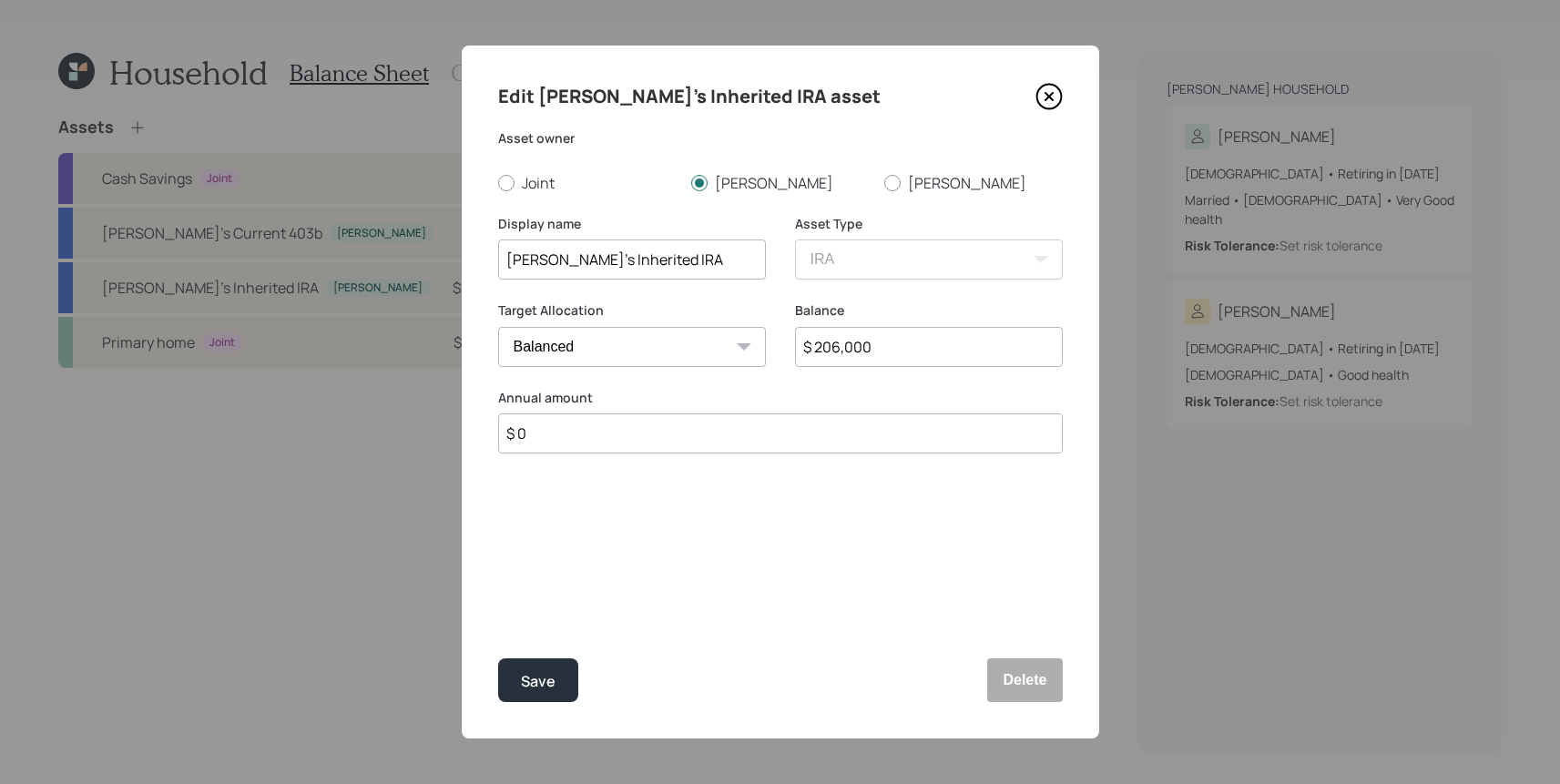
click at [1048, 95] on icon at bounding box center [1049, 97] width 8 height 8
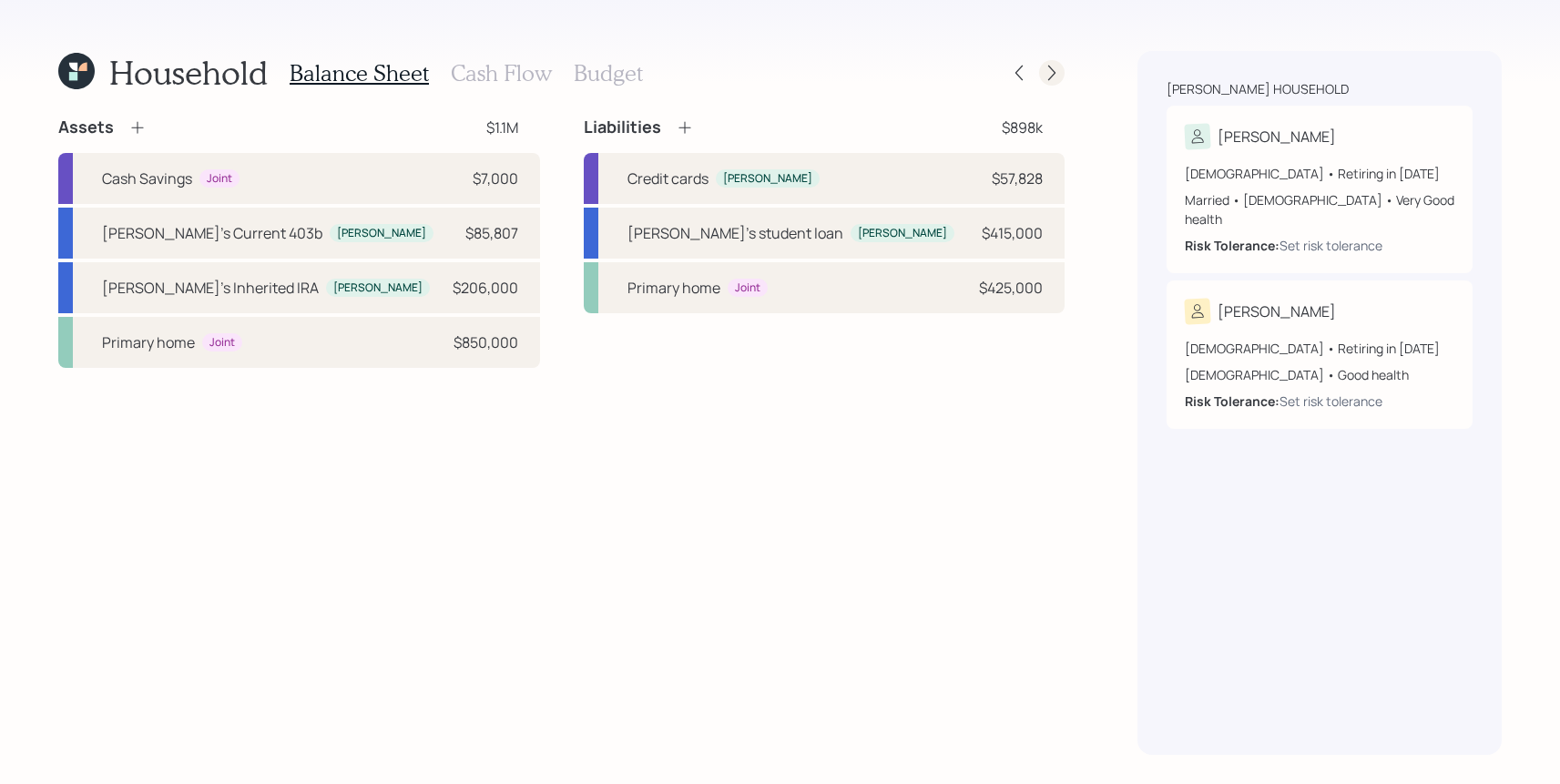
click at [1046, 73] on icon at bounding box center [1052, 73] width 18 height 18
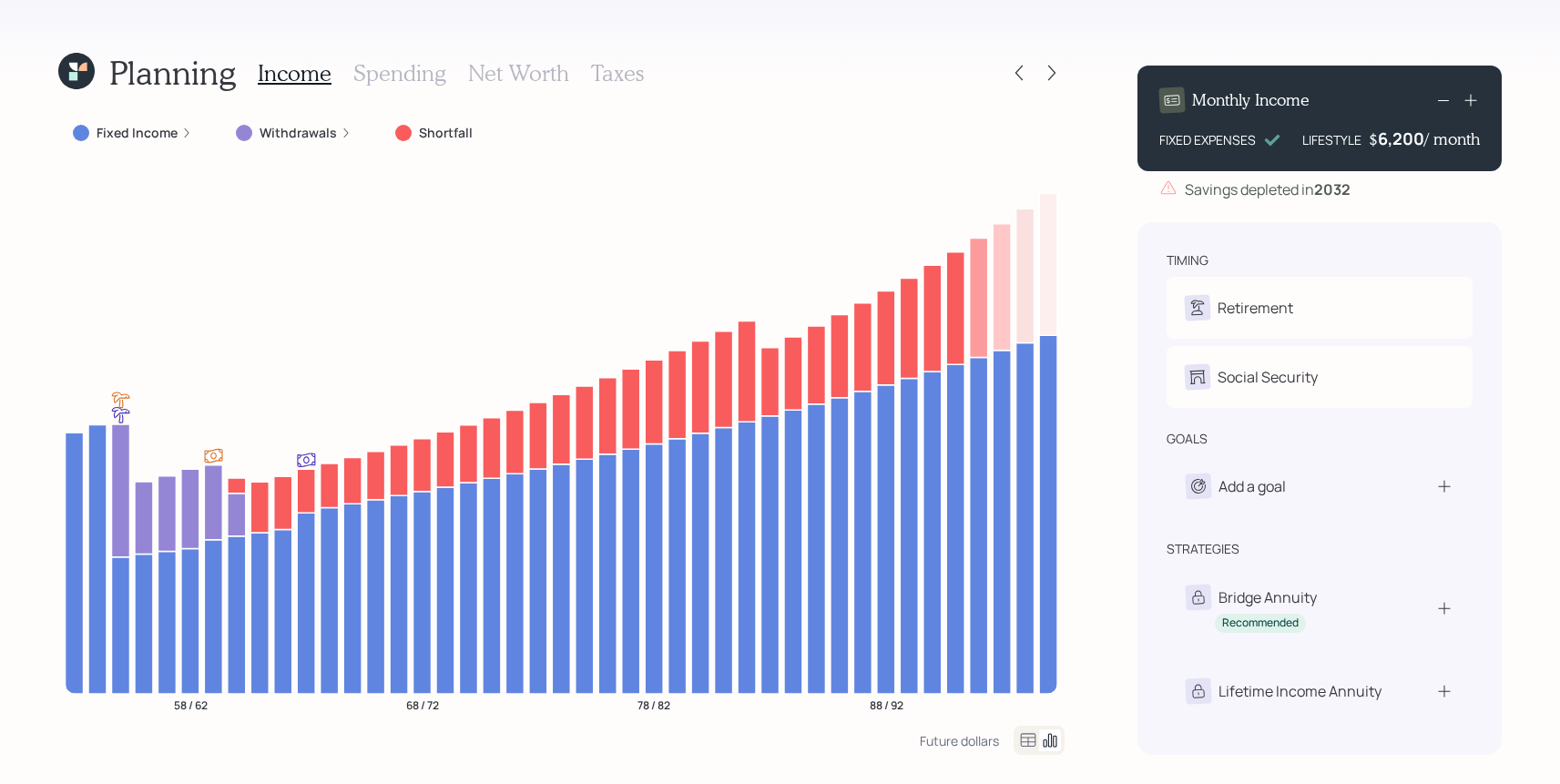
click at [151, 130] on label "Fixed Income" at bounding box center [138, 133] width 81 height 18
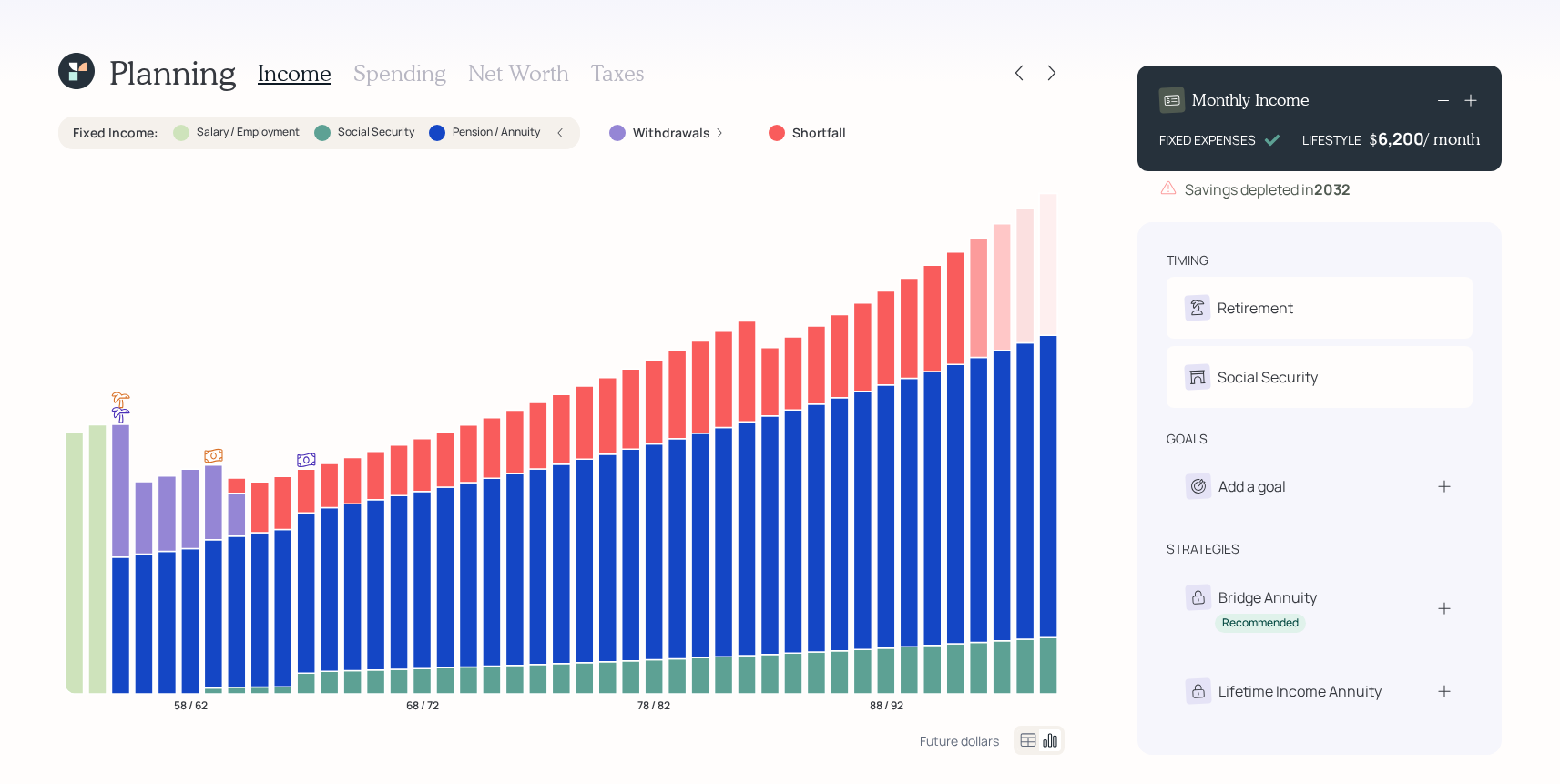
click at [1414, 144] on div "6,200" at bounding box center [1401, 138] width 46 height 22
drag, startPoint x: 1422, startPoint y: 142, endPoint x: 1373, endPoint y: 143, distance: 49.0
click at [1373, 143] on div "$ 6200 / month" at bounding box center [1424, 138] width 110 height 22
click at [1404, 211] on div "Monthly Income FIXED EXPENSES LIFESTYLE $ 4,000 / month Savings depleted in [DA…" at bounding box center [1319, 403] width 364 height 704
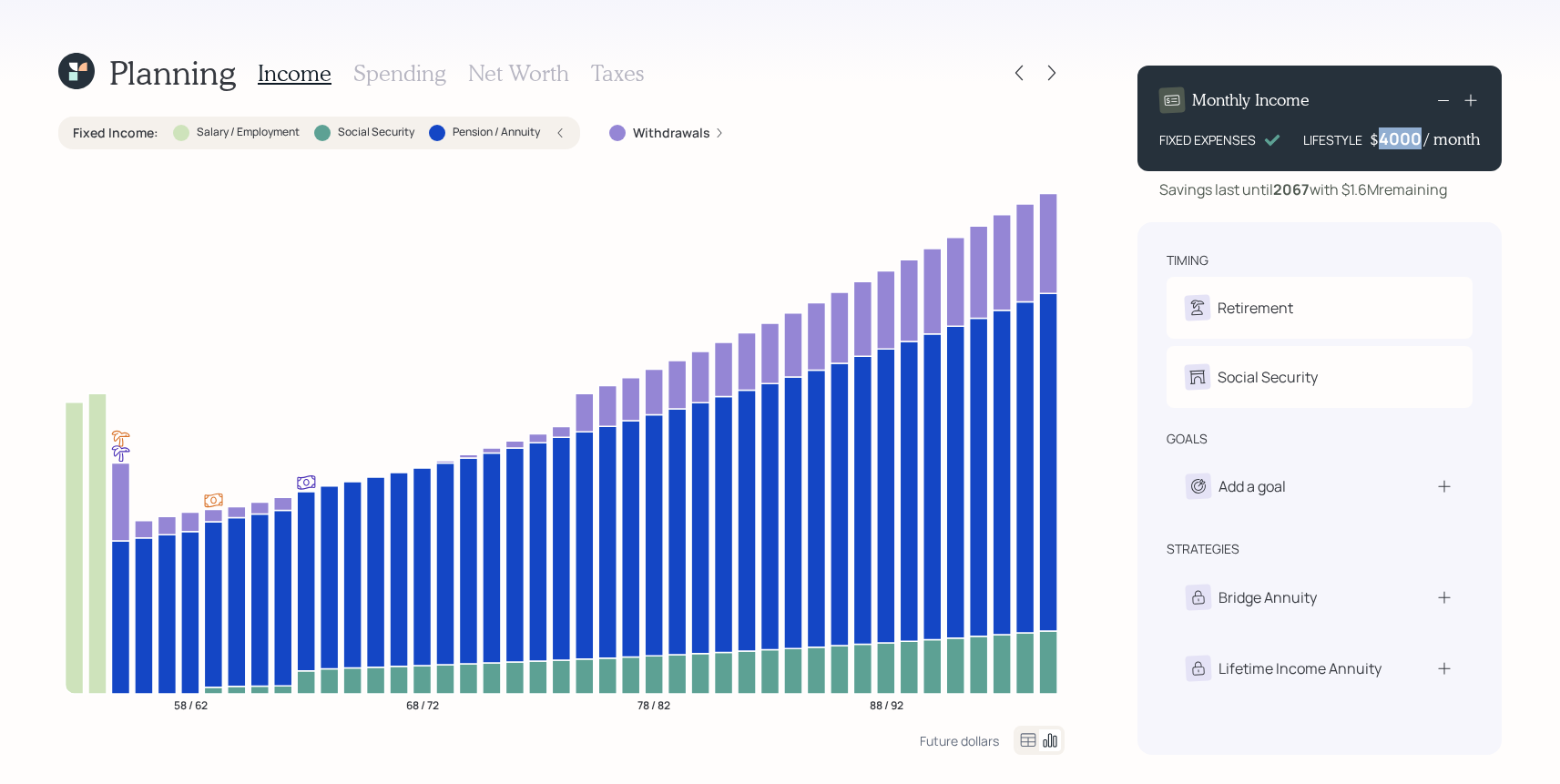
drag, startPoint x: 1421, startPoint y: 136, endPoint x: 1354, endPoint y: 136, distance: 67.0
click at [1354, 136] on div "LIFESTYLE $ 4000 / month" at bounding box center [1392, 138] width 176 height 22
click at [1015, 86] on div "Planning Income Spending Net Worth Taxes" at bounding box center [561, 73] width 1006 height 44
click at [1015, 79] on icon at bounding box center [1019, 73] width 18 height 18
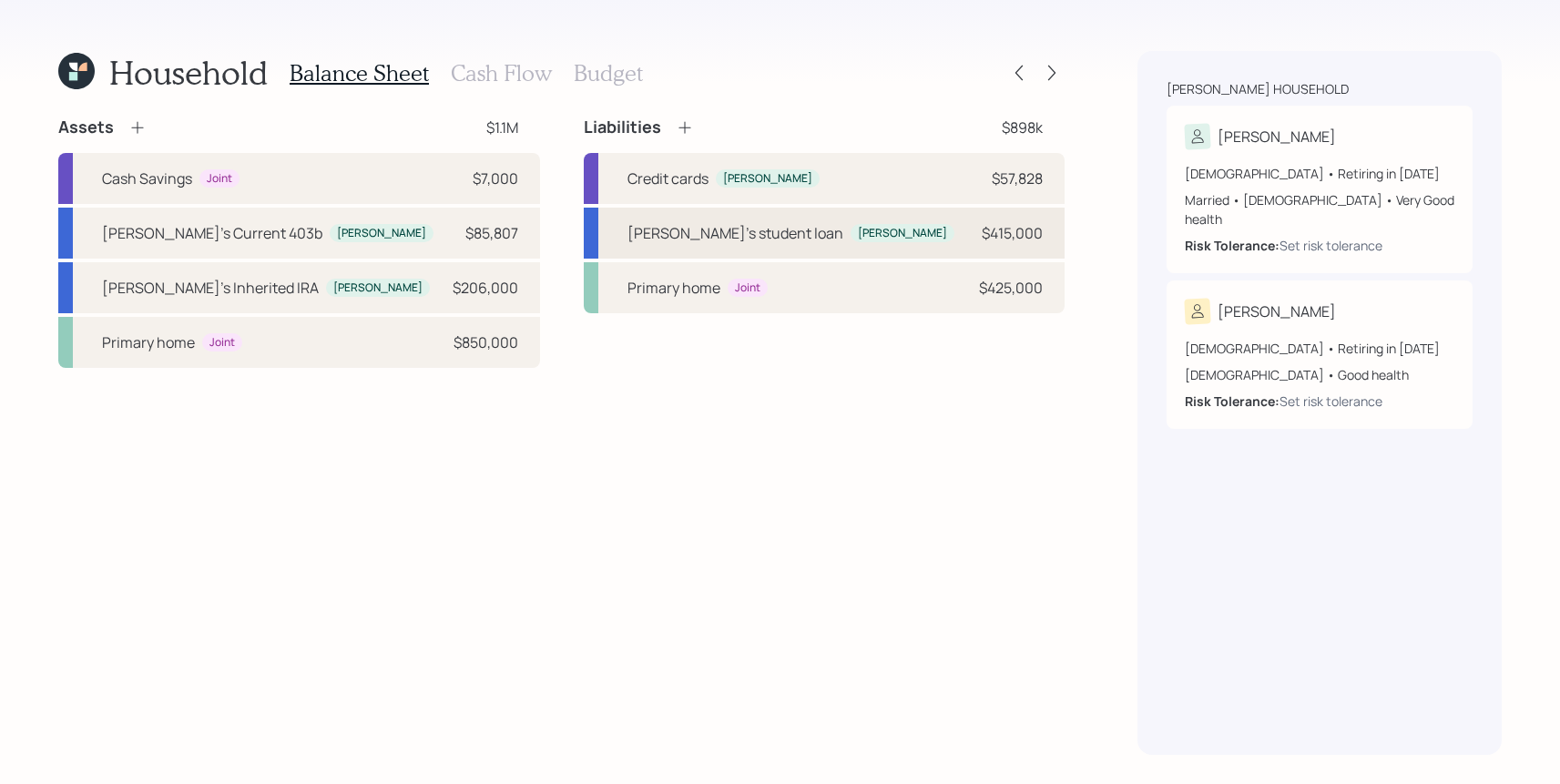
click at [936, 243] on div "[PERSON_NAME]'s student loan [PERSON_NAME] $415,000" at bounding box center [824, 232] width 481 height 51
select select "student"
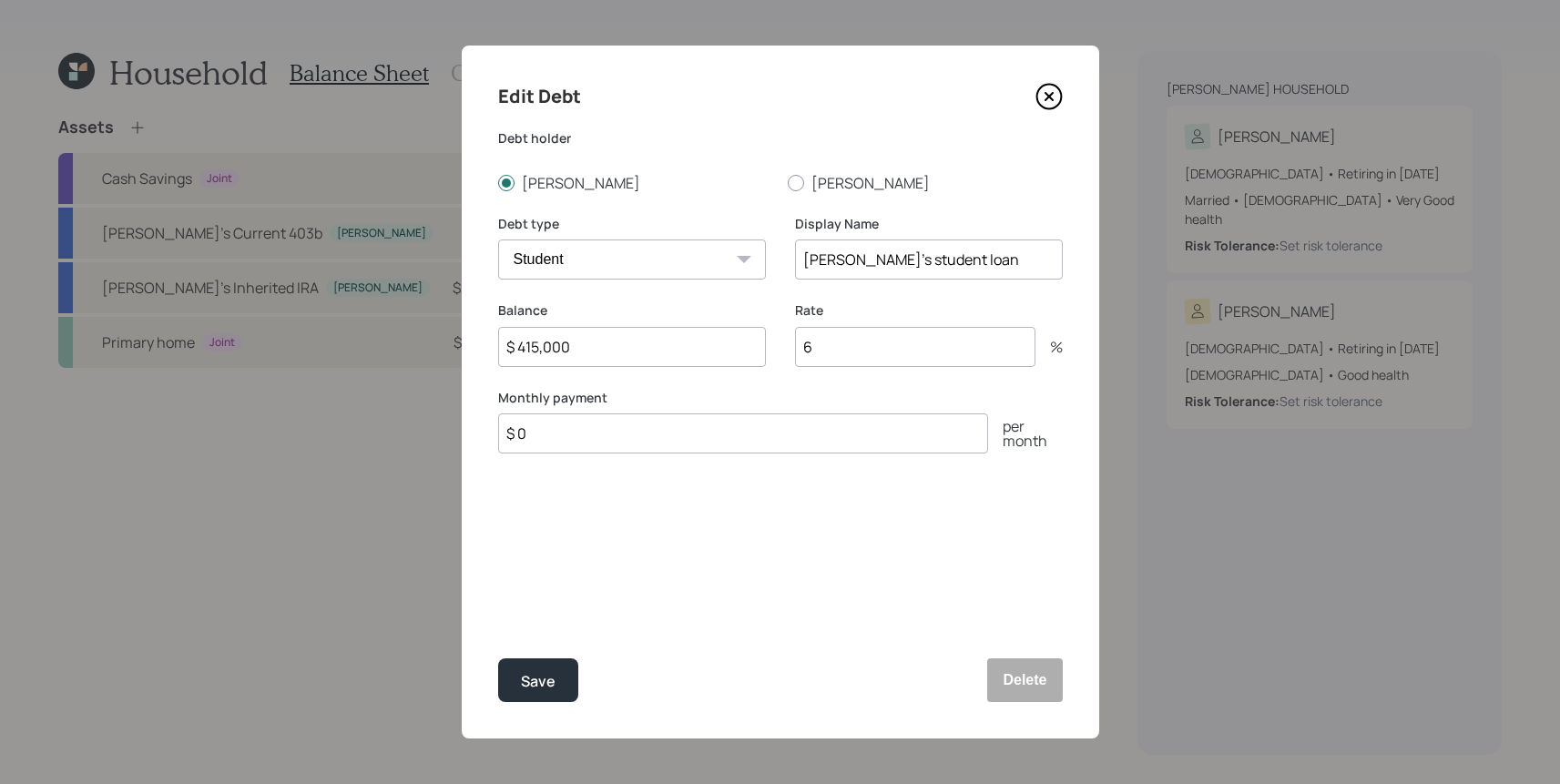
click at [1045, 93] on icon at bounding box center [1049, 97] width 8 height 8
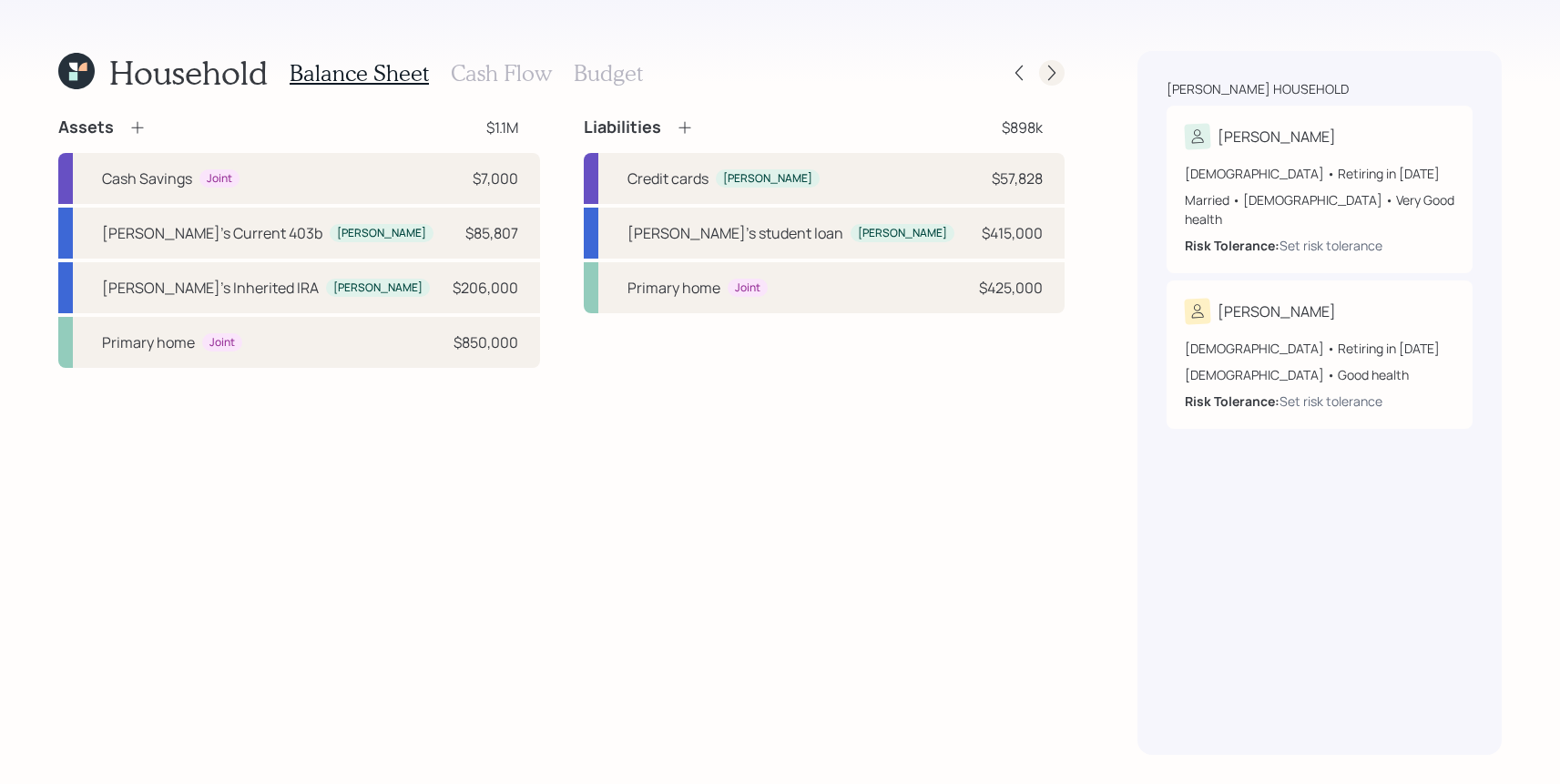
click at [1048, 64] on icon at bounding box center [1052, 73] width 18 height 18
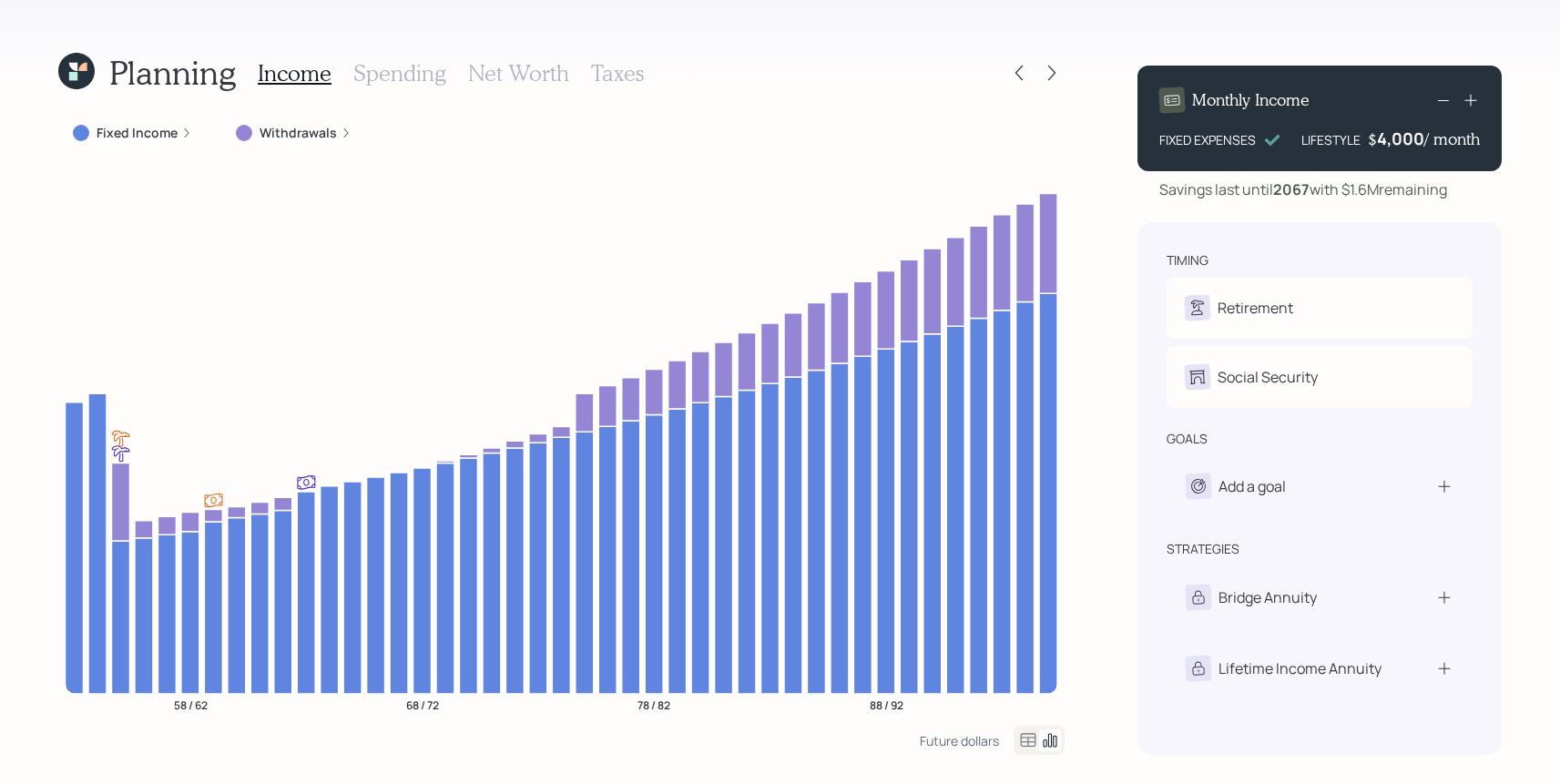
click at [532, 69] on h3 "Net Worth" at bounding box center [518, 73] width 101 height 26
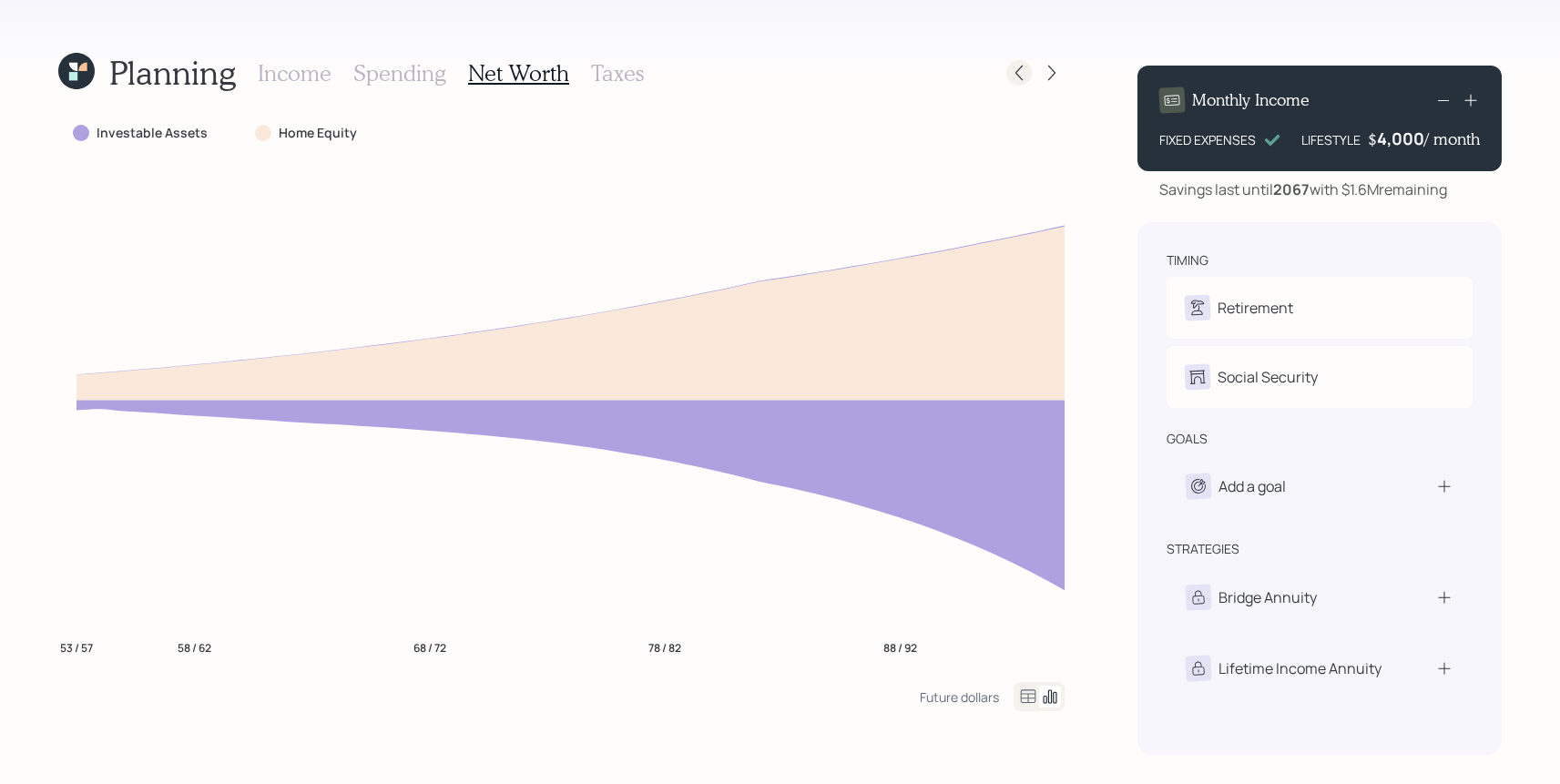
click at [1016, 65] on icon at bounding box center [1019, 73] width 18 height 18
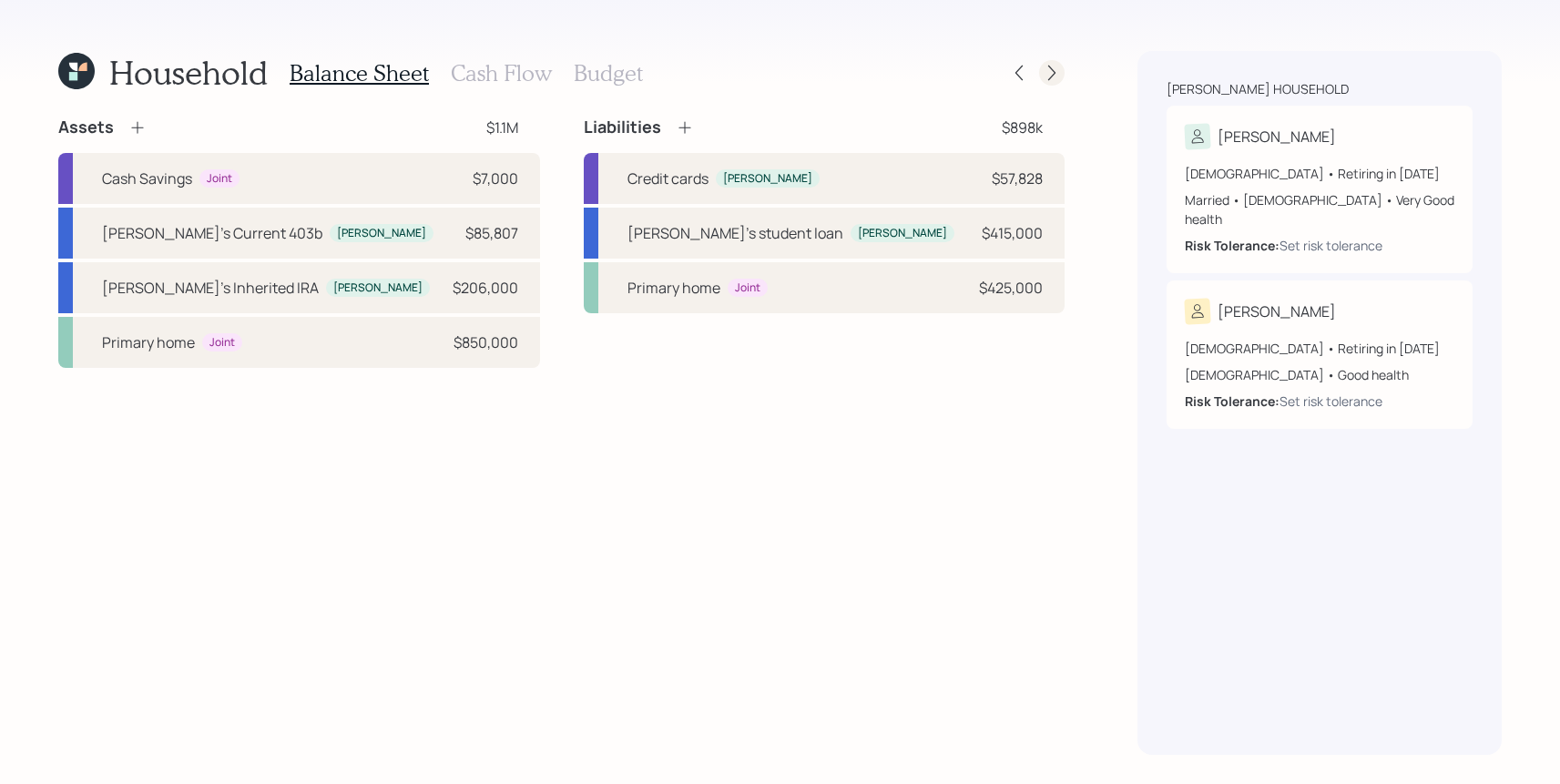
click at [1045, 69] on icon at bounding box center [1052, 73] width 18 height 18
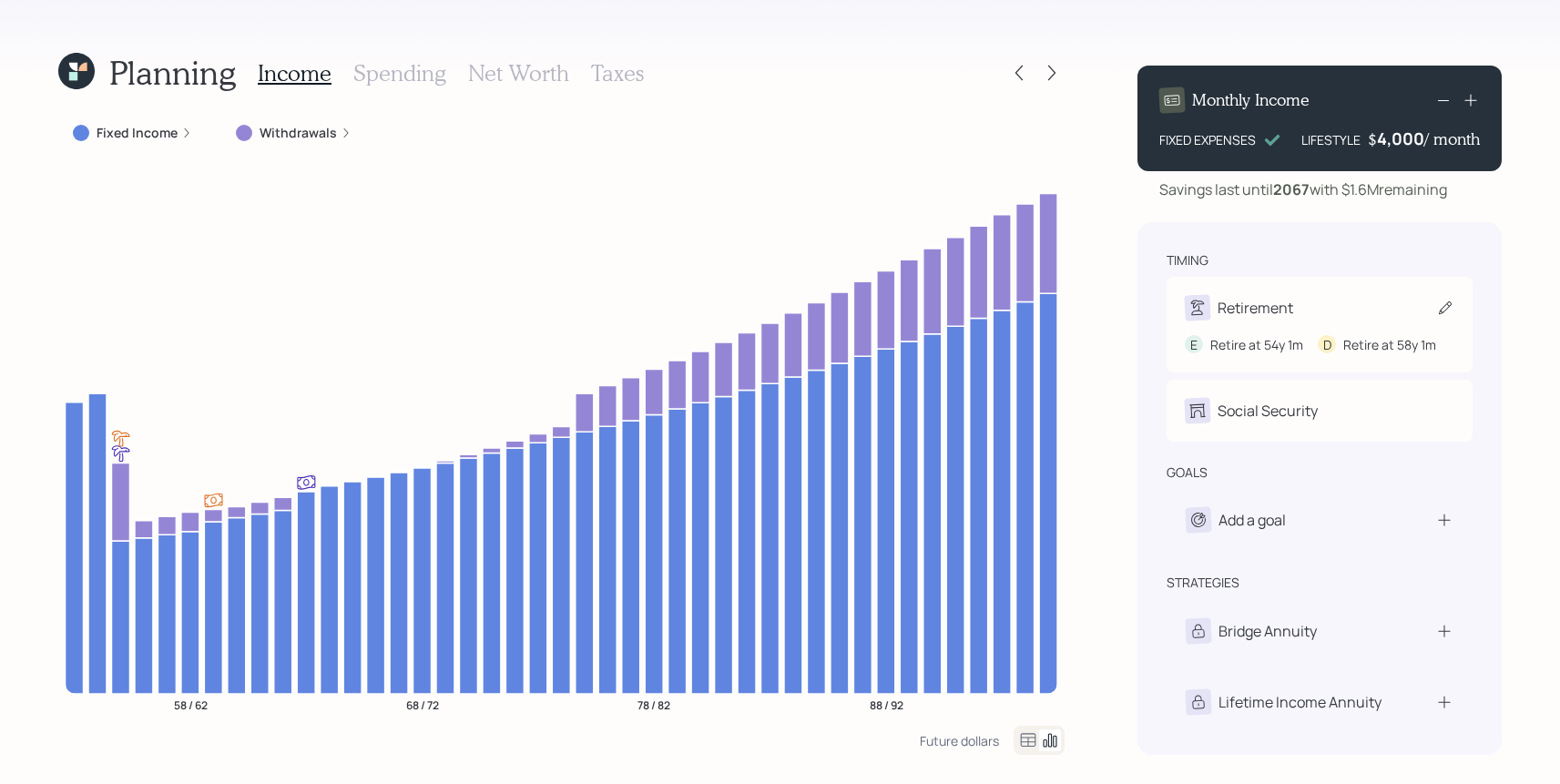
click at [1289, 306] on div "Retirement" at bounding box center [1255, 308] width 76 height 22
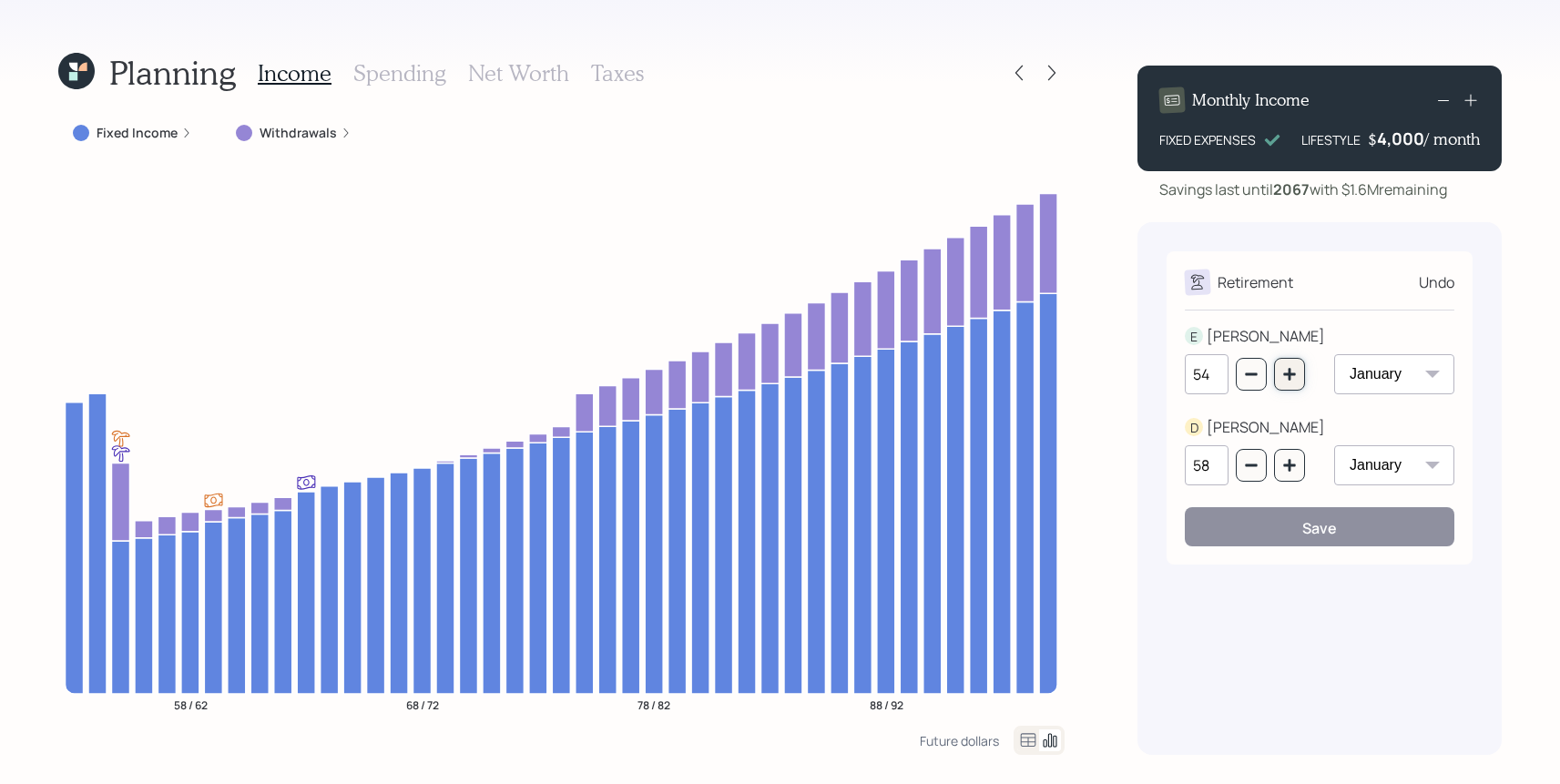
click at [1294, 367] on icon "button" at bounding box center [1289, 374] width 15 height 15
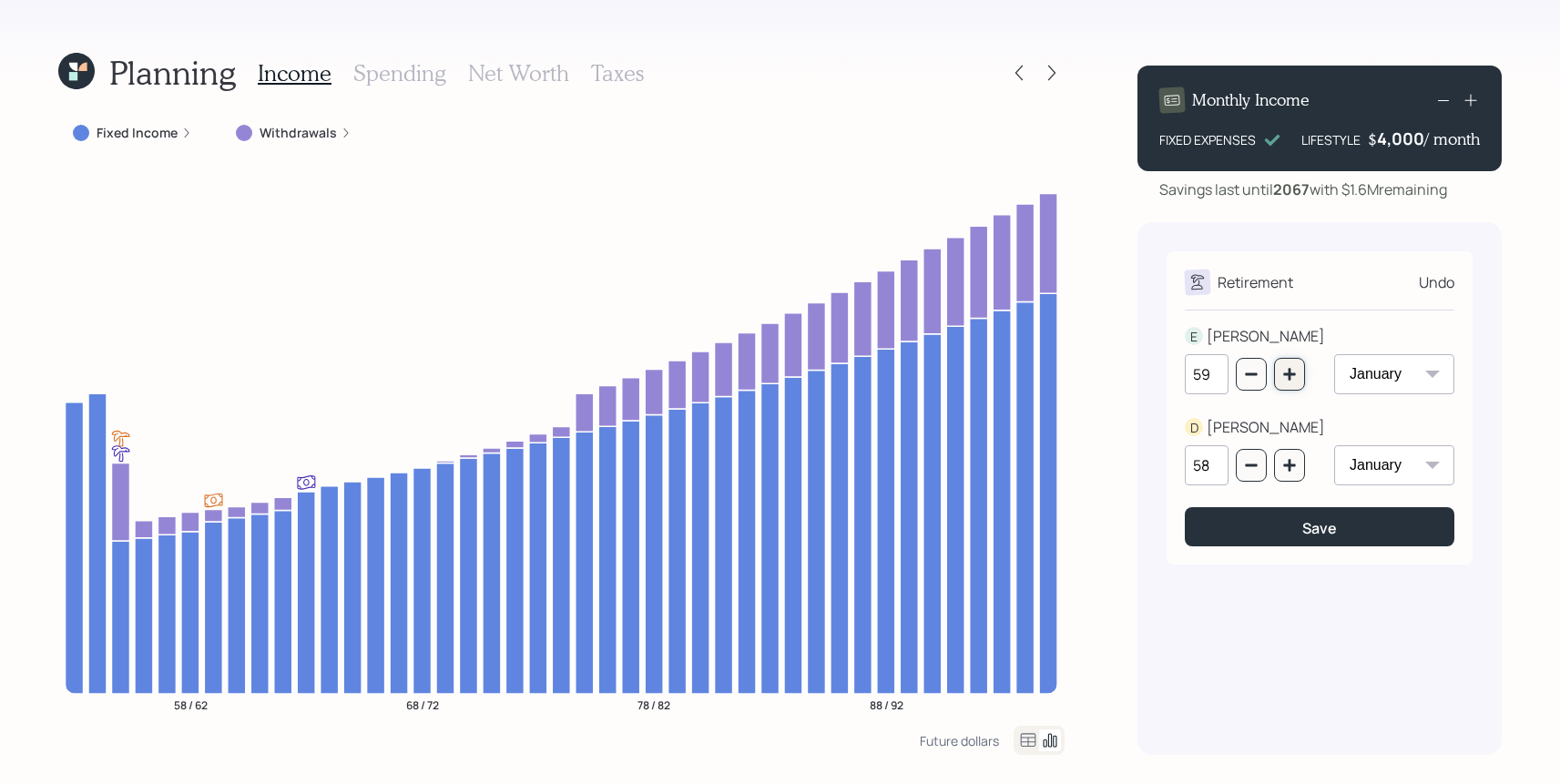
click at [1294, 367] on icon "button" at bounding box center [1289, 374] width 15 height 15
type input "62"
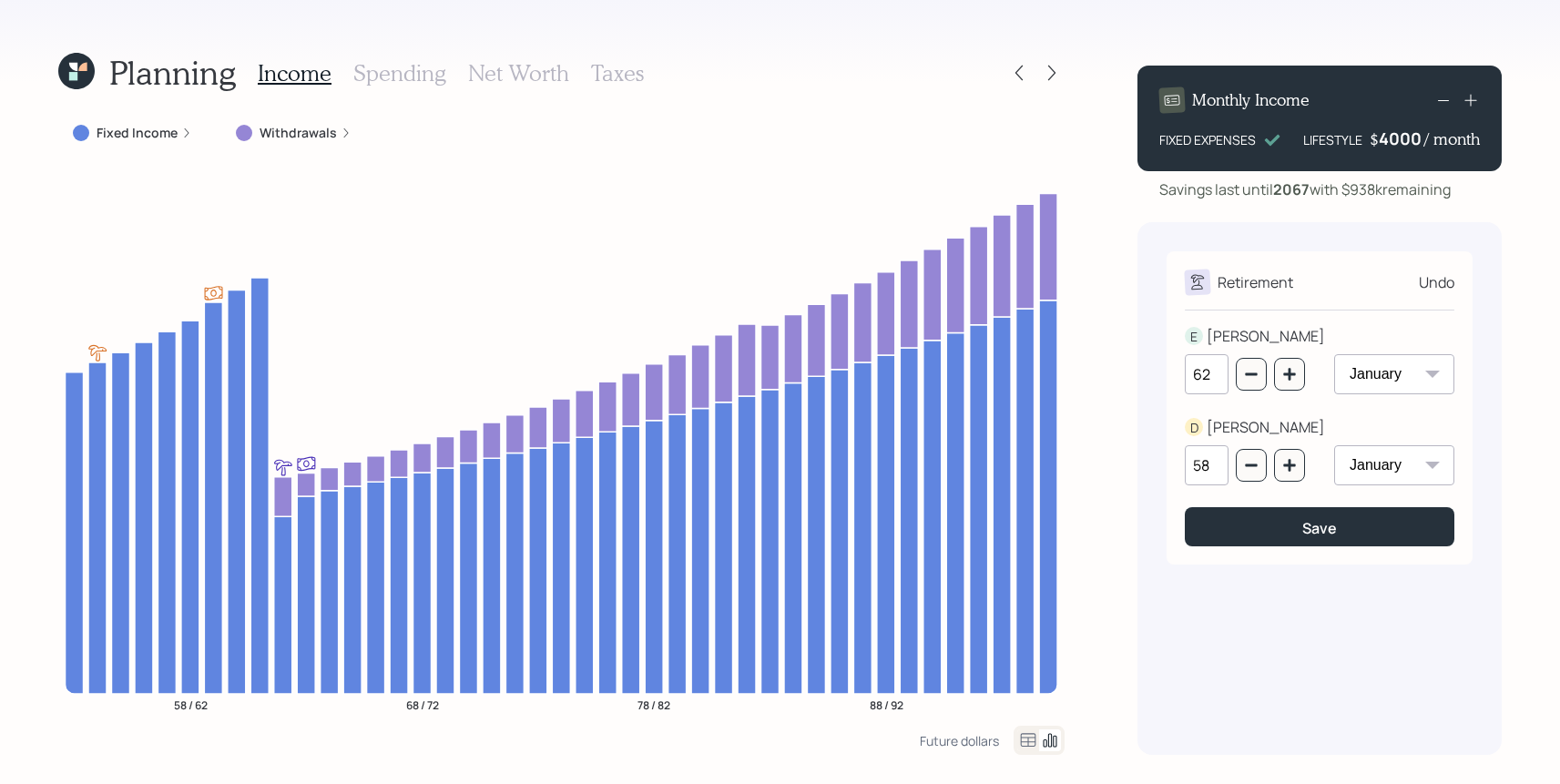
drag, startPoint x: 1377, startPoint y: 140, endPoint x: 1417, endPoint y: 140, distance: 40.0
click at [1417, 140] on div "4000" at bounding box center [1401, 138] width 46 height 22
click at [1412, 136] on div "4000" at bounding box center [1401, 138] width 46 height 22
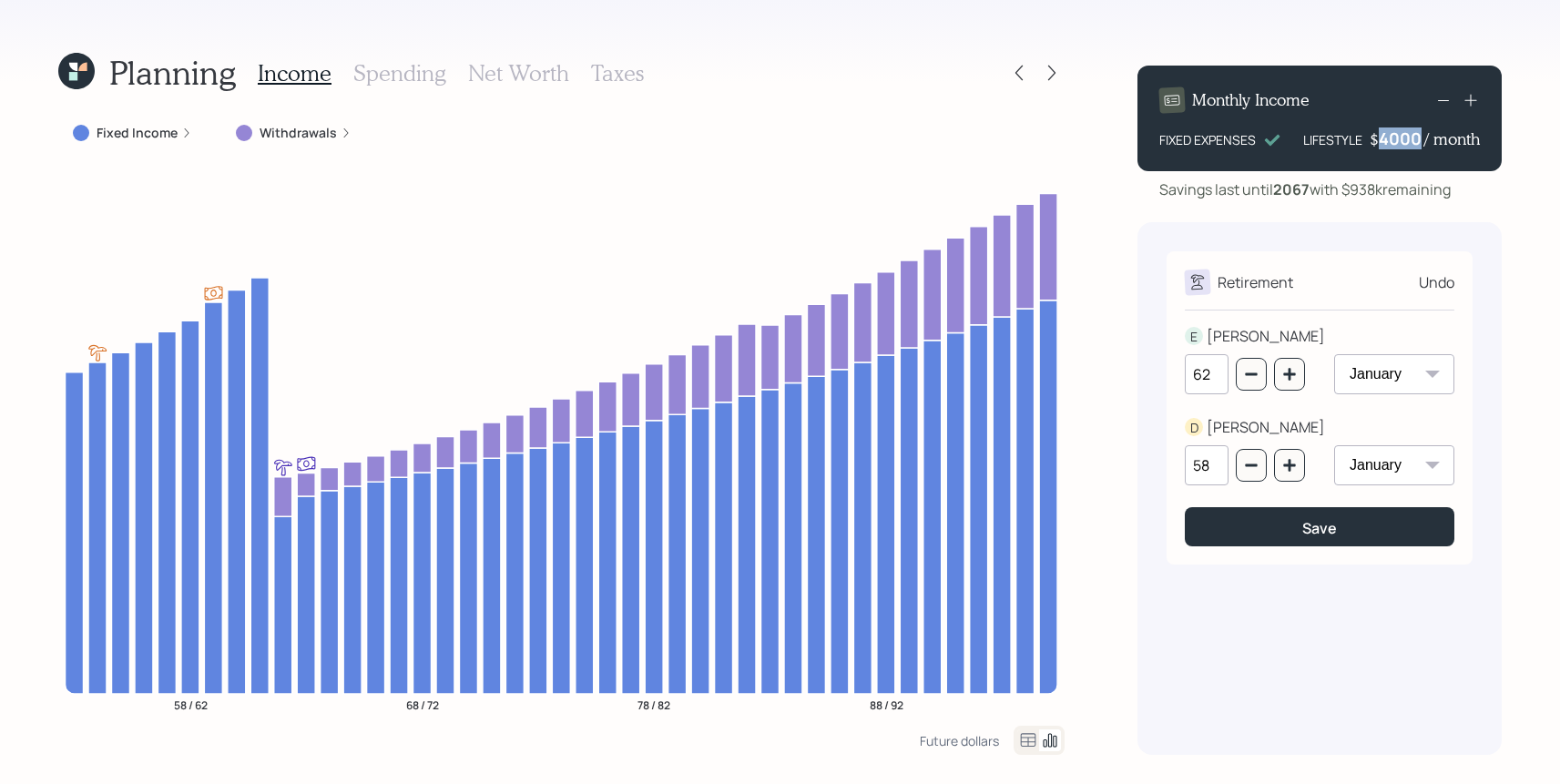
click at [1412, 136] on div "4000" at bounding box center [1401, 138] width 46 height 22
click at [1416, 200] on div "Savings last until [DATE] with $938k remaining" at bounding box center [1304, 189] width 291 height 22
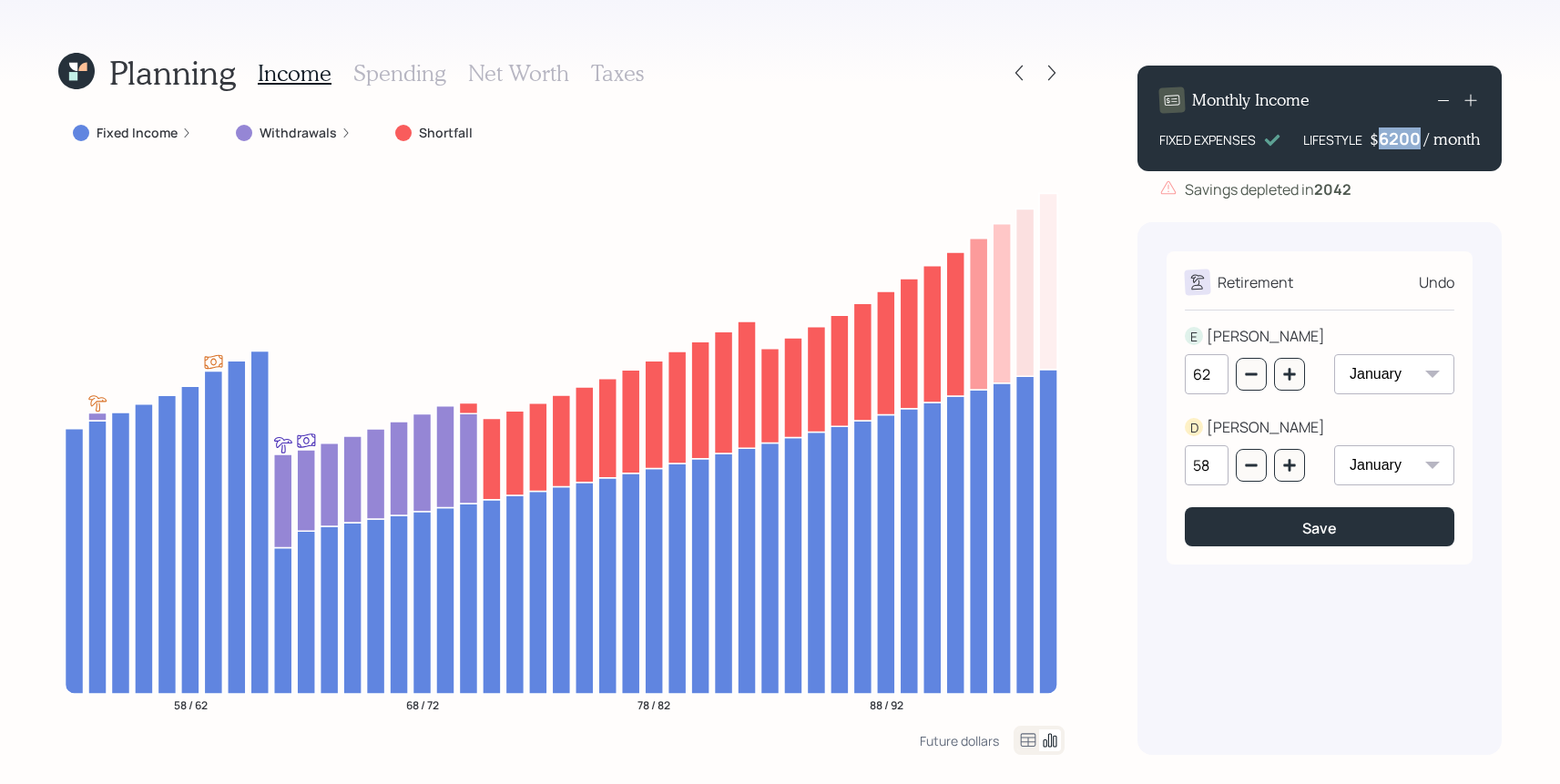
drag, startPoint x: 1418, startPoint y: 134, endPoint x: 1293, endPoint y: 134, distance: 125.0
click at [1293, 134] on div "FIXED EXPENSES LIFESTYLE $ 6200 / month" at bounding box center [1319, 138] width 321 height 22
click at [1422, 194] on div "Savings depleted in [DATE]" at bounding box center [1319, 189] width 364 height 22
click at [1251, 373] on icon "button" at bounding box center [1250, 374] width 15 height 15
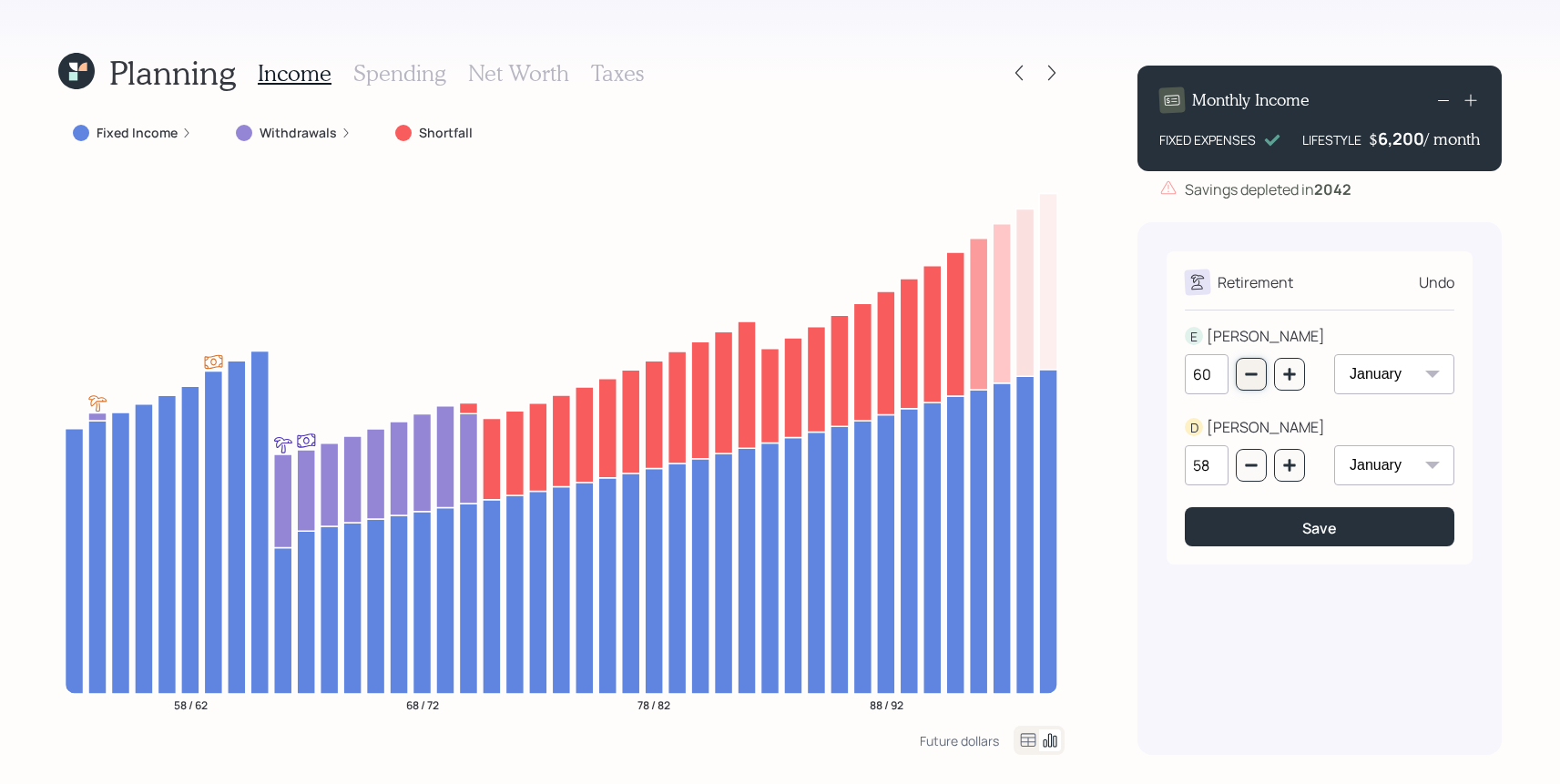
click at [1251, 373] on icon "button" at bounding box center [1250, 374] width 15 height 15
click at [1252, 373] on icon "button" at bounding box center [1250, 374] width 15 height 15
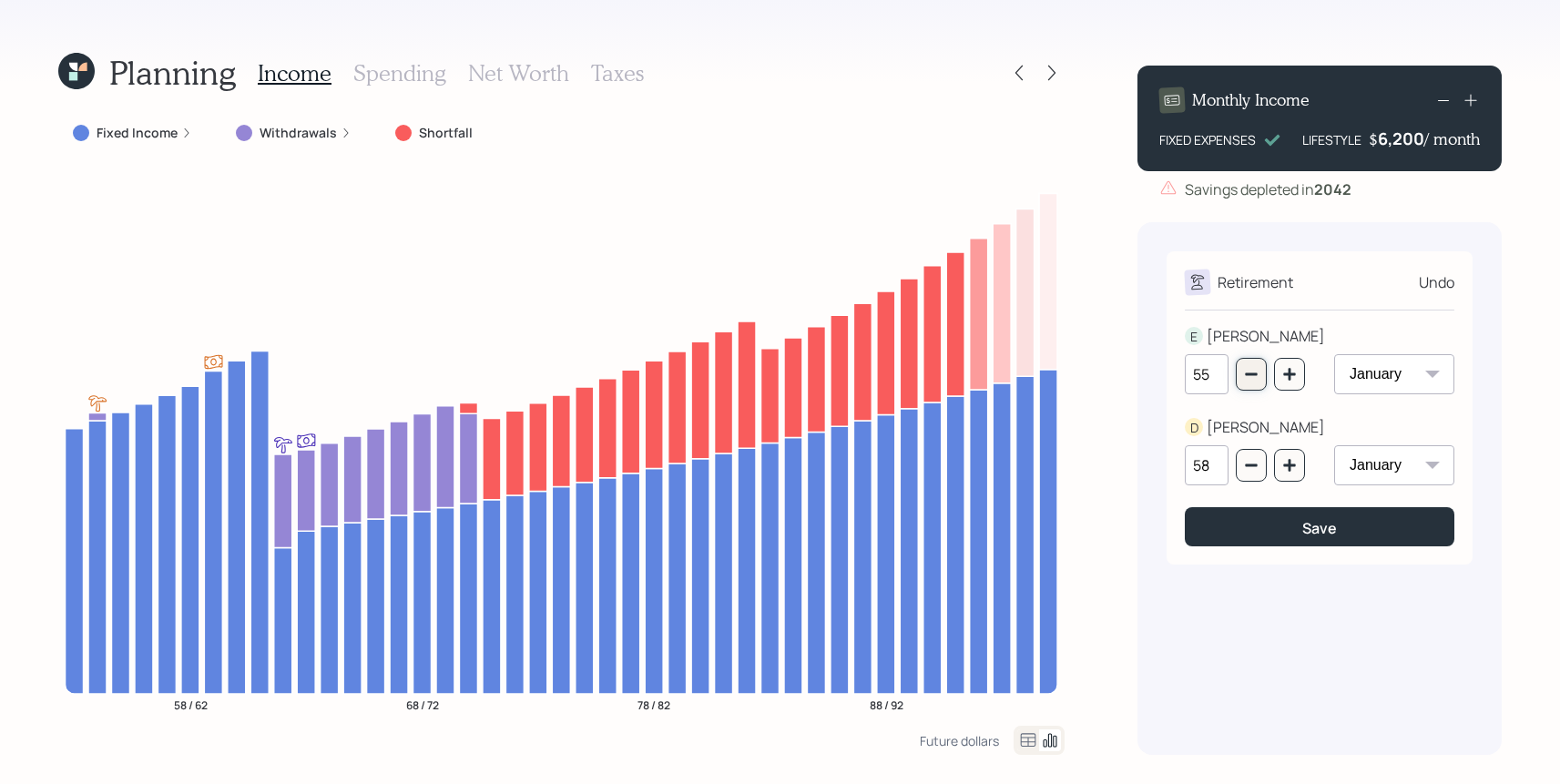
click at [1252, 373] on icon "button" at bounding box center [1250, 374] width 15 height 15
type input "54"
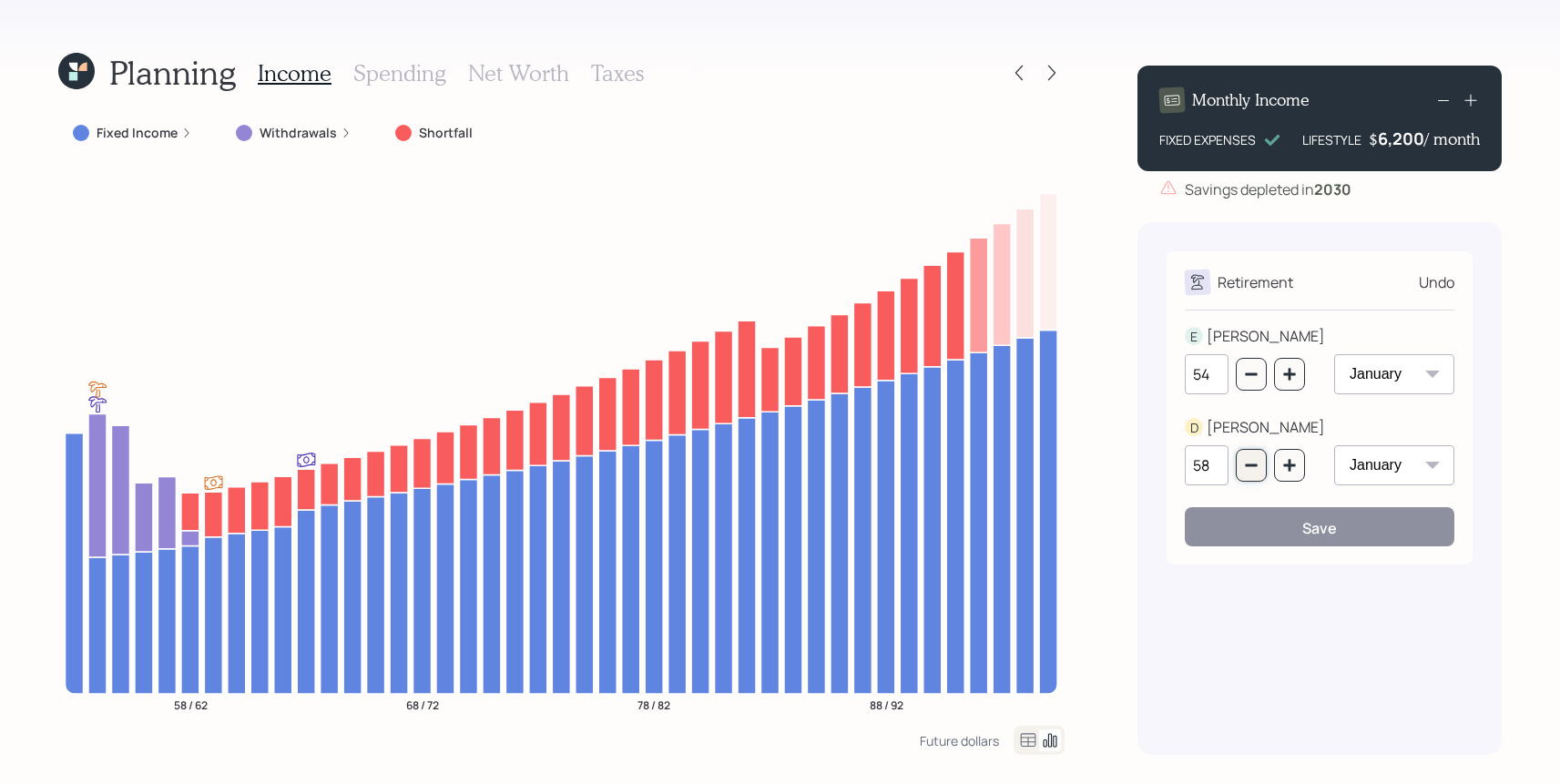
click at [1249, 478] on button "button" at bounding box center [1251, 466] width 31 height 33
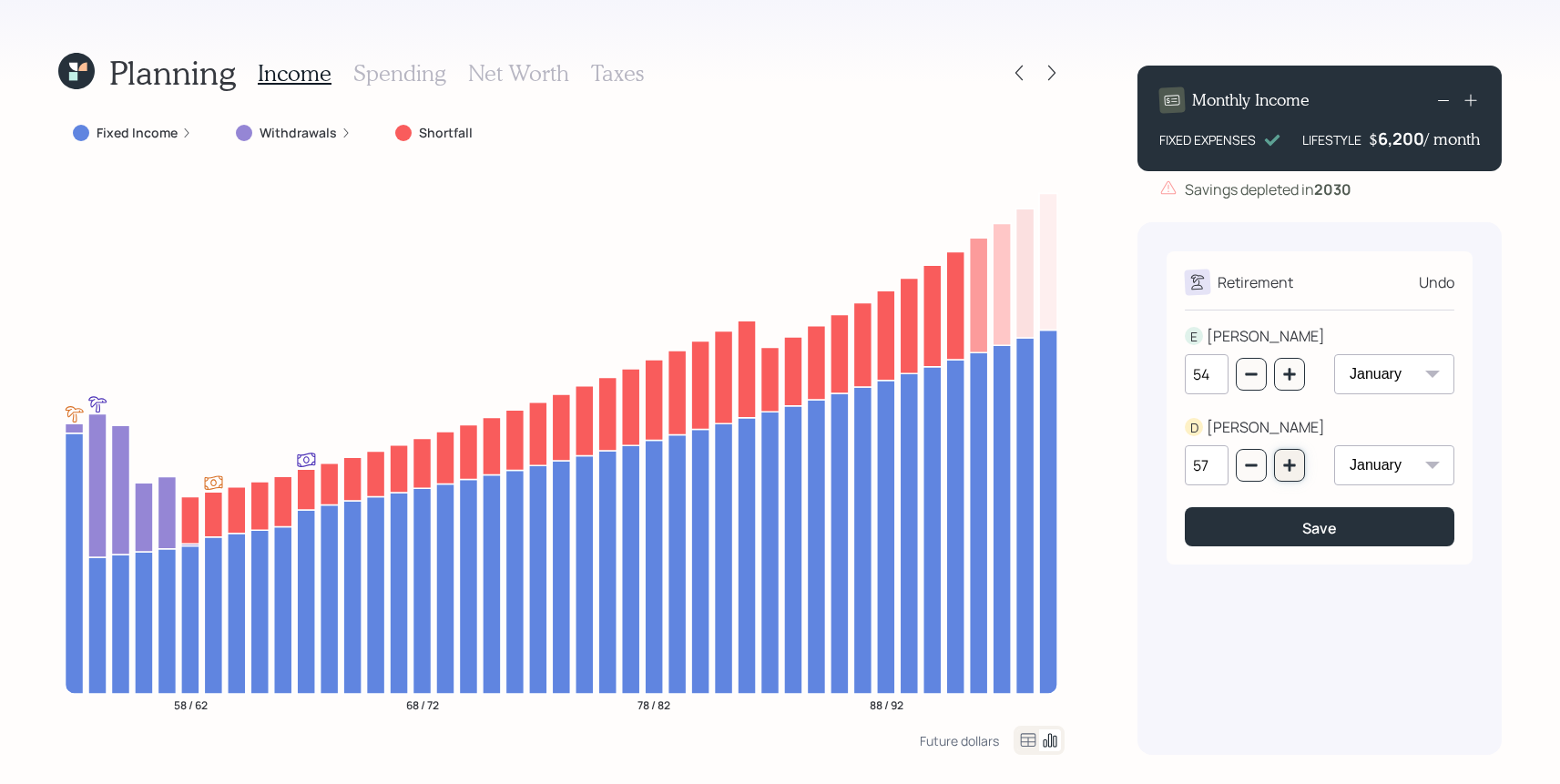
click at [1286, 477] on button "button" at bounding box center [1290, 466] width 31 height 33
type input "58"
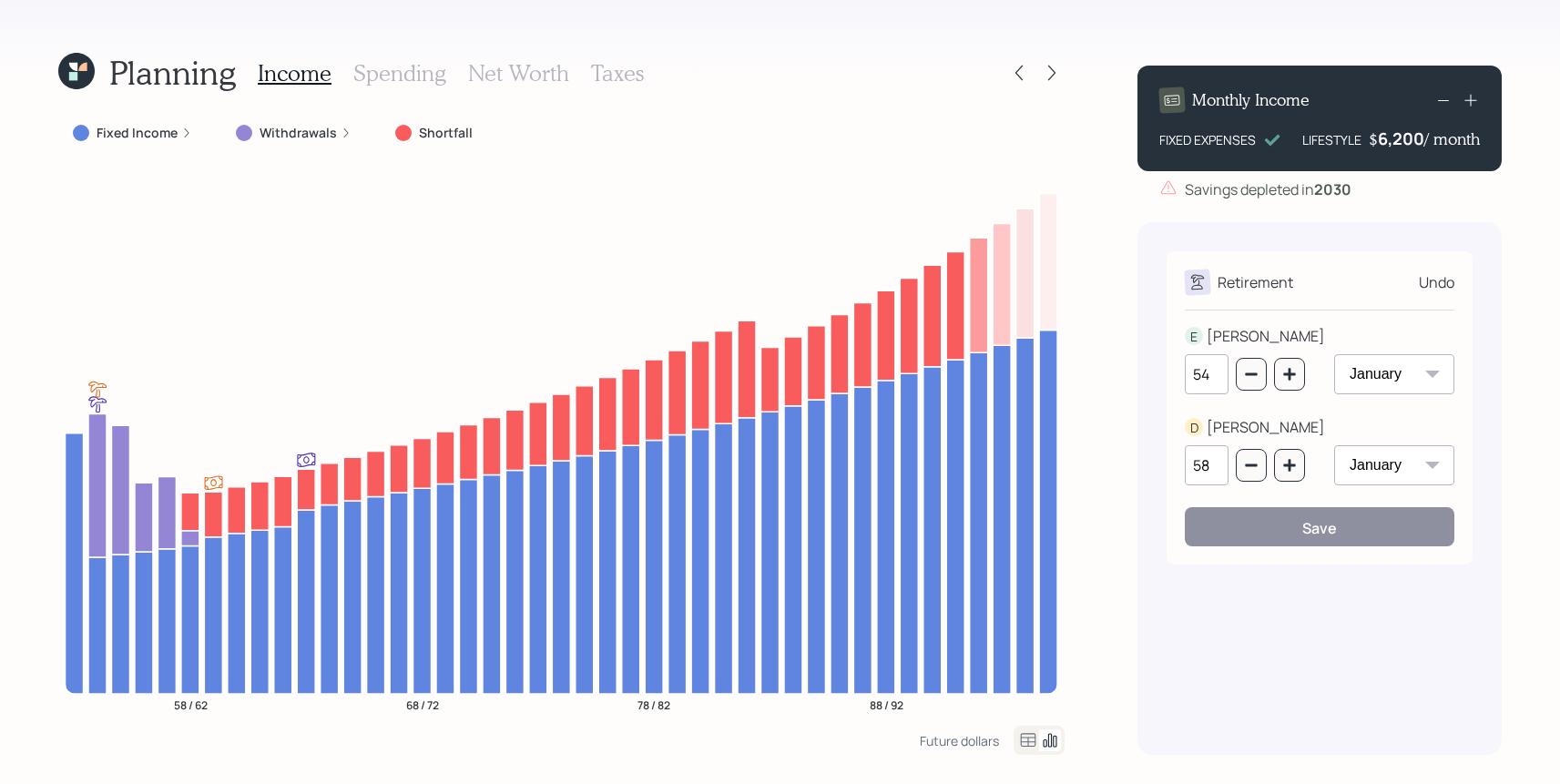
click at [1289, 599] on div "Retirement Undo E [PERSON_NAME] 54 January February March April May June July A…" at bounding box center [1319, 488] width 364 height 532
click at [1439, 292] on div "Undo" at bounding box center [1436, 282] width 36 height 22
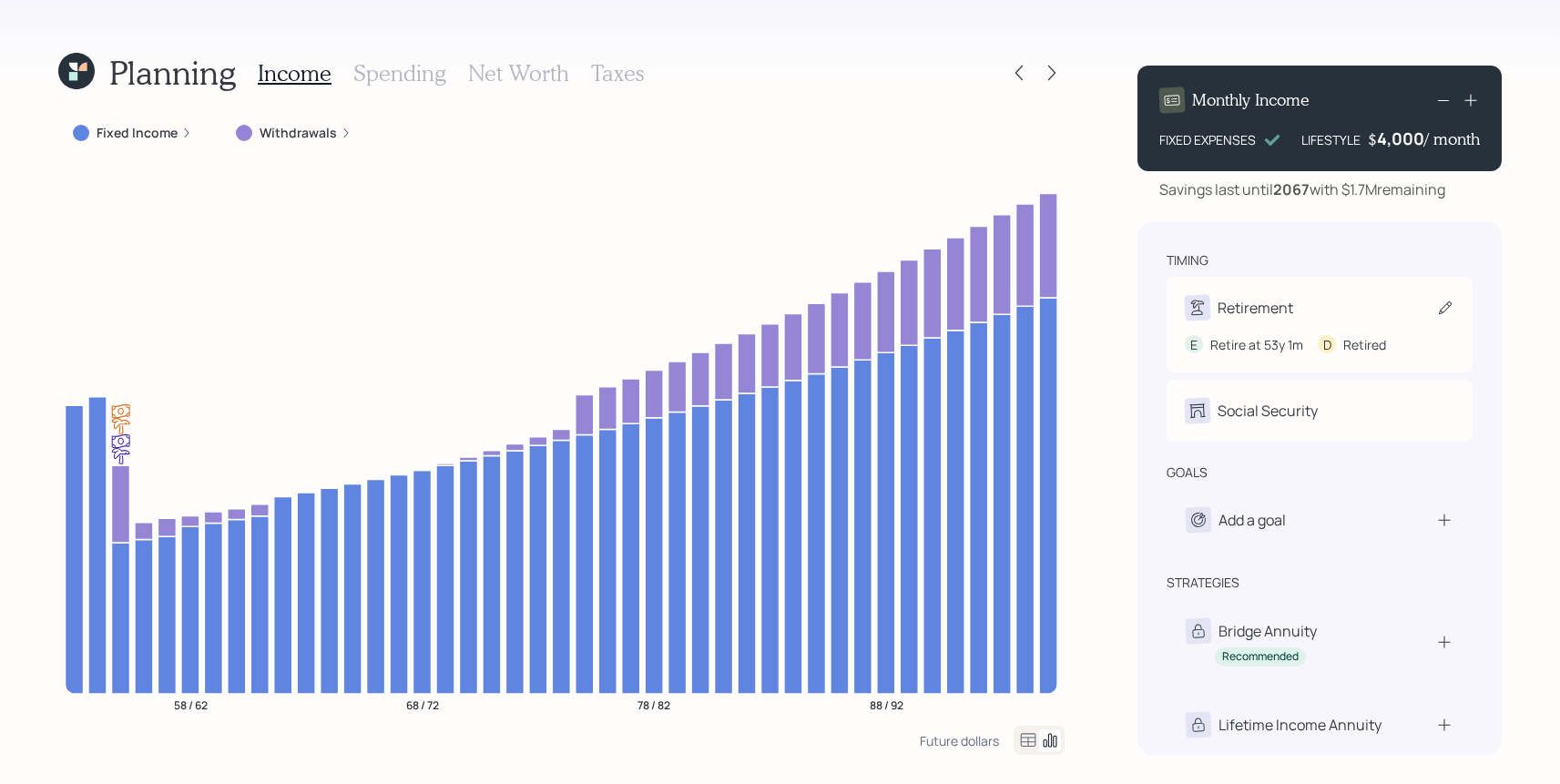
click at [1336, 286] on div "Retirement E Retire at 53y 1m D Retired" at bounding box center [1320, 324] width 306 height 96
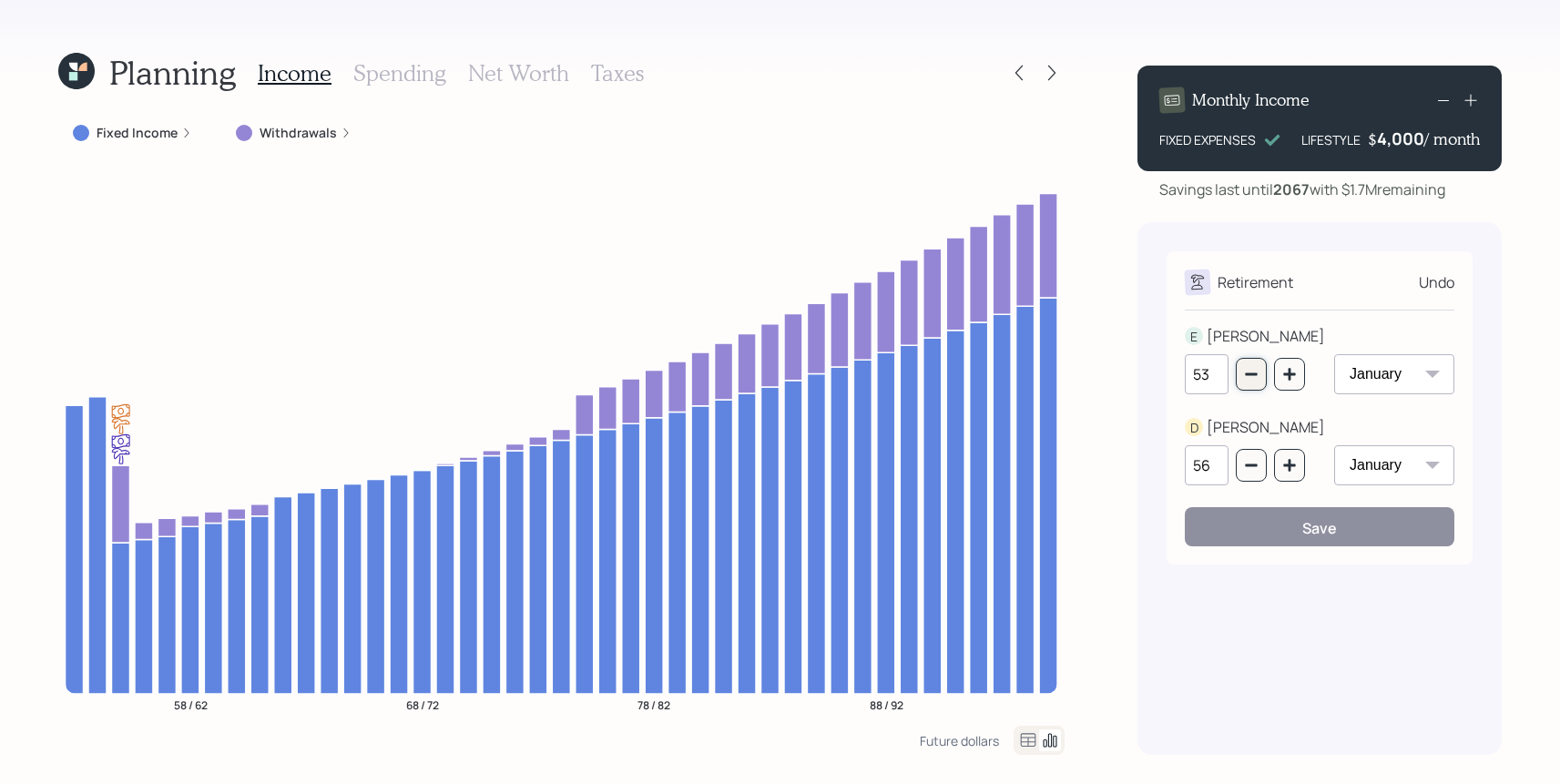
click at [1255, 374] on icon "button" at bounding box center [1250, 375] width 12 height 3
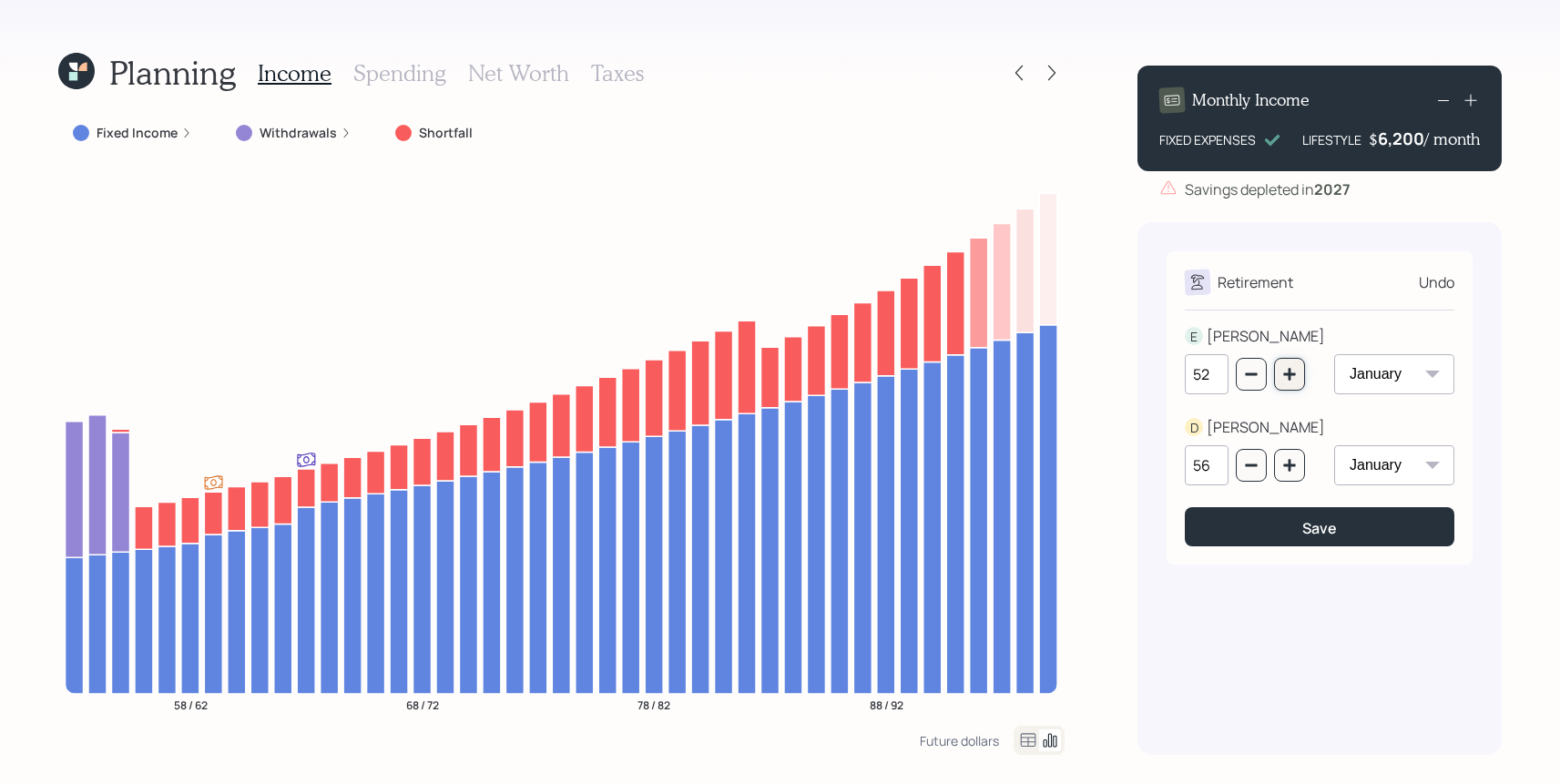
click at [1298, 377] on button "button" at bounding box center [1290, 375] width 31 height 33
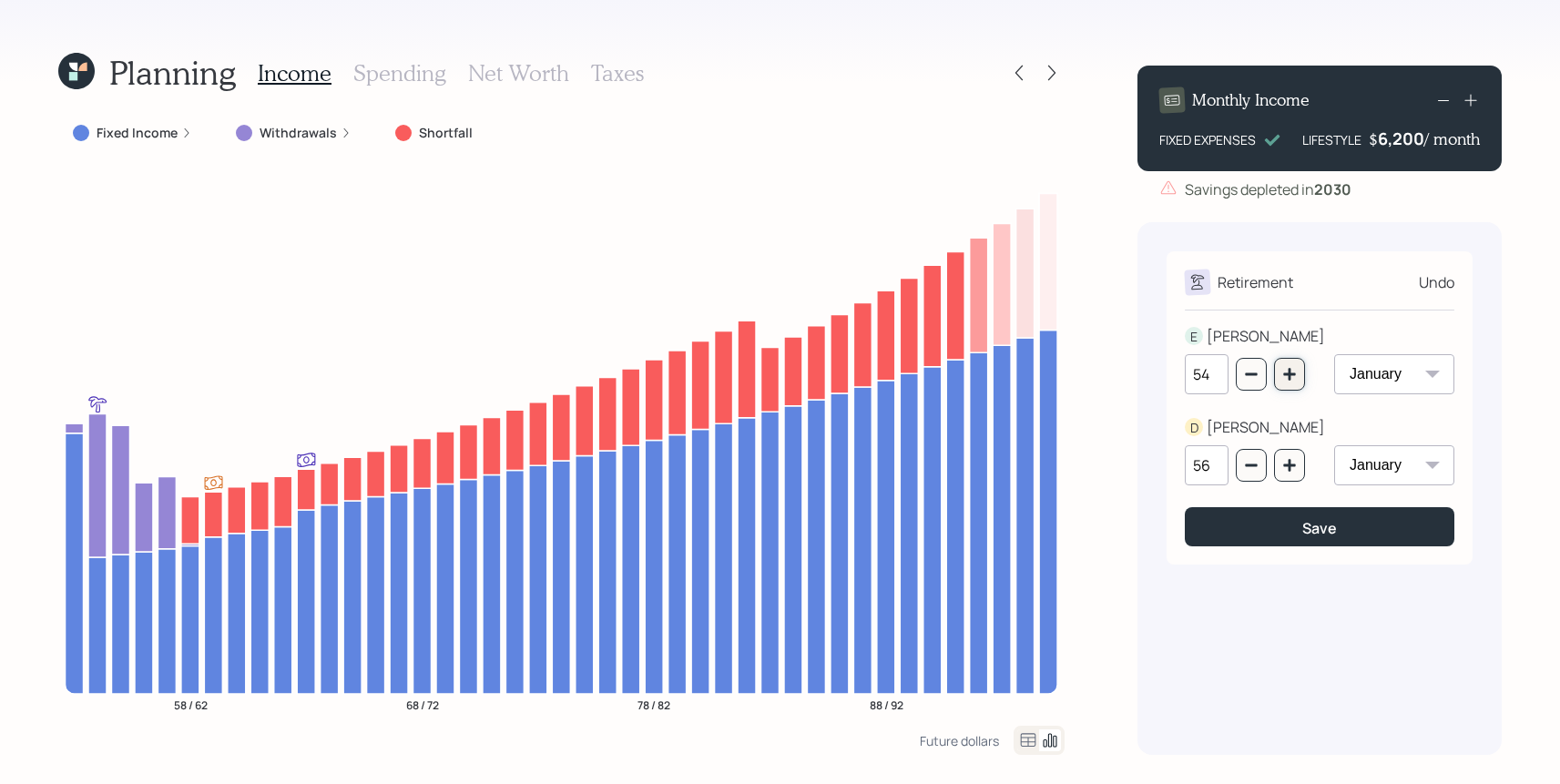
click at [1286, 375] on icon "button" at bounding box center [1289, 374] width 12 height 12
type input "55"
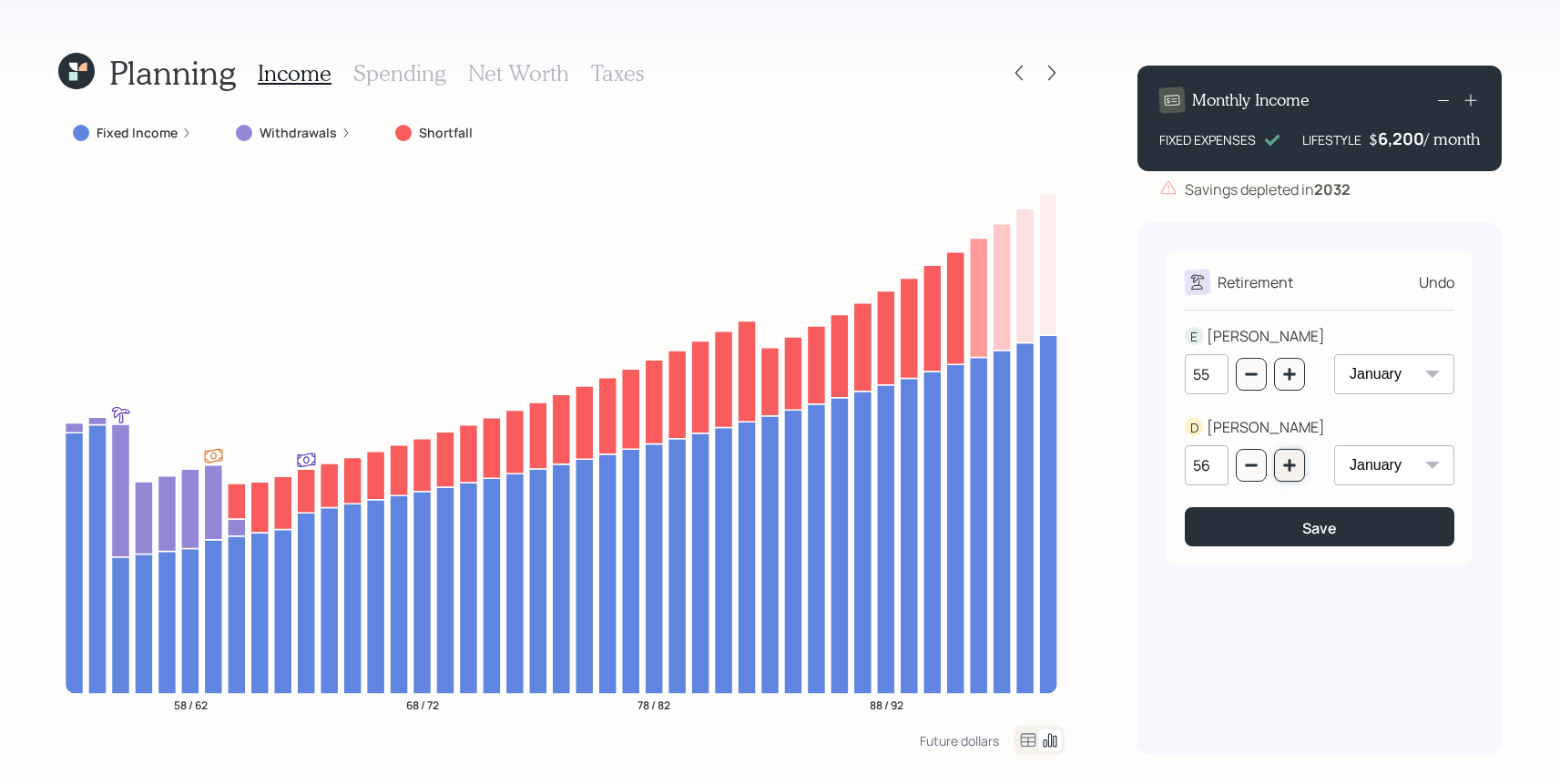
click at [1279, 471] on button "button" at bounding box center [1290, 466] width 31 height 33
click at [1275, 472] on button "button" at bounding box center [1290, 466] width 31 height 33
type input "59"
click at [1303, 538] on div "Save" at bounding box center [1320, 528] width 35 height 20
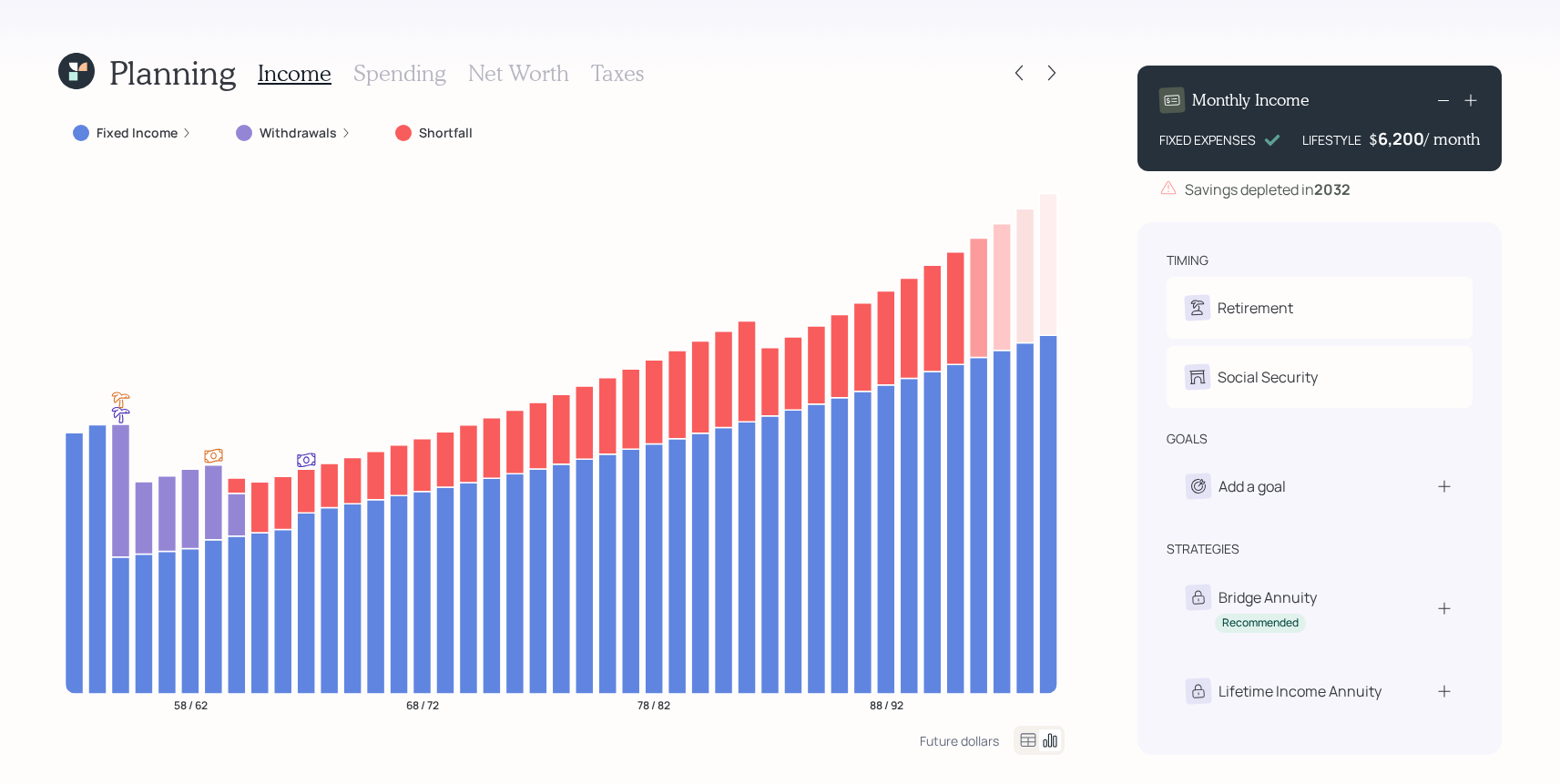
click at [86, 79] on icon at bounding box center [76, 72] width 37 height 37
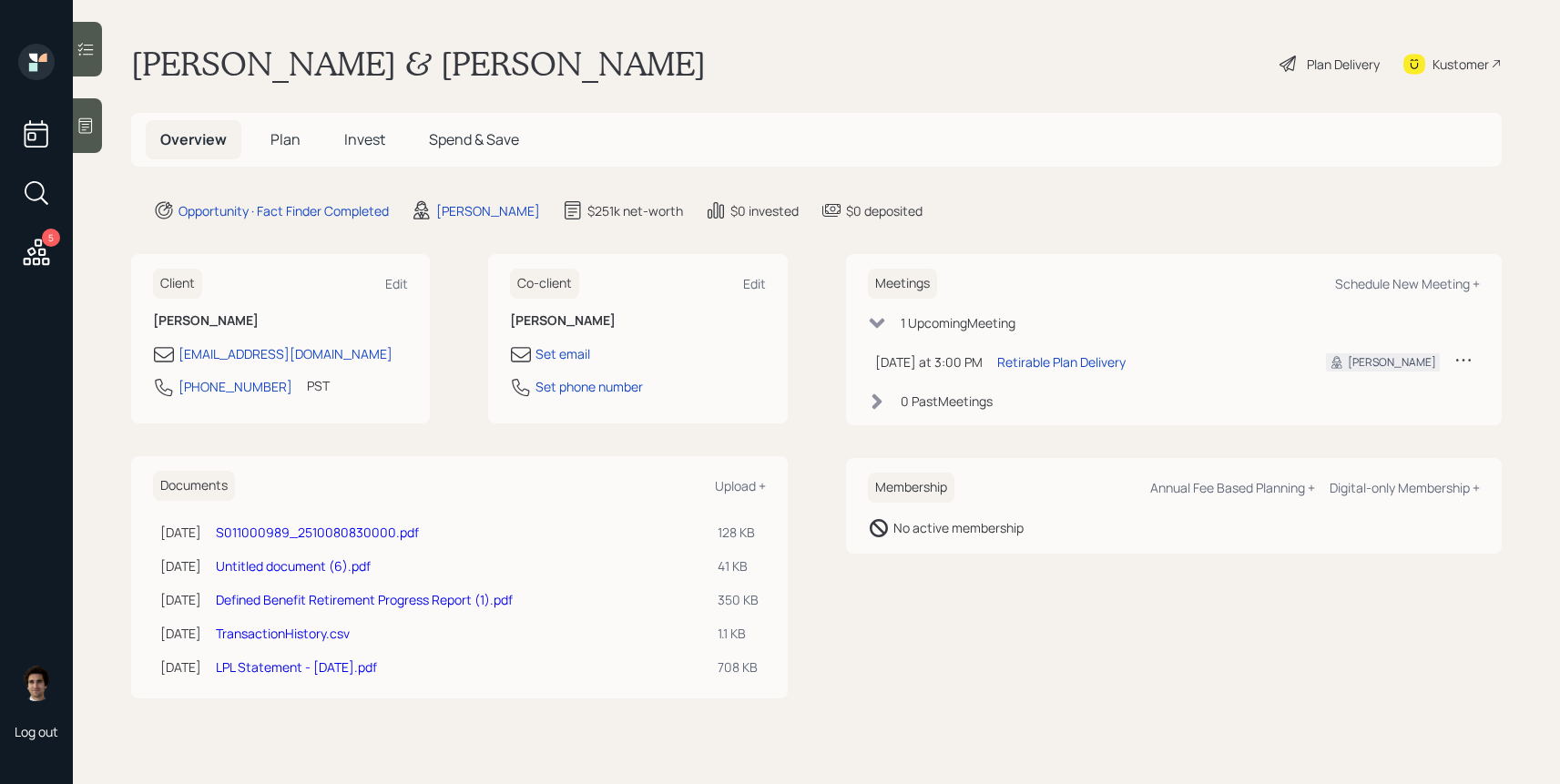
click at [58, 221] on div "5" at bounding box center [36, 158] width 44 height 229
click at [56, 252] on div "5" at bounding box center [36, 158] width 44 height 229
click at [39, 250] on icon at bounding box center [36, 251] width 26 height 26
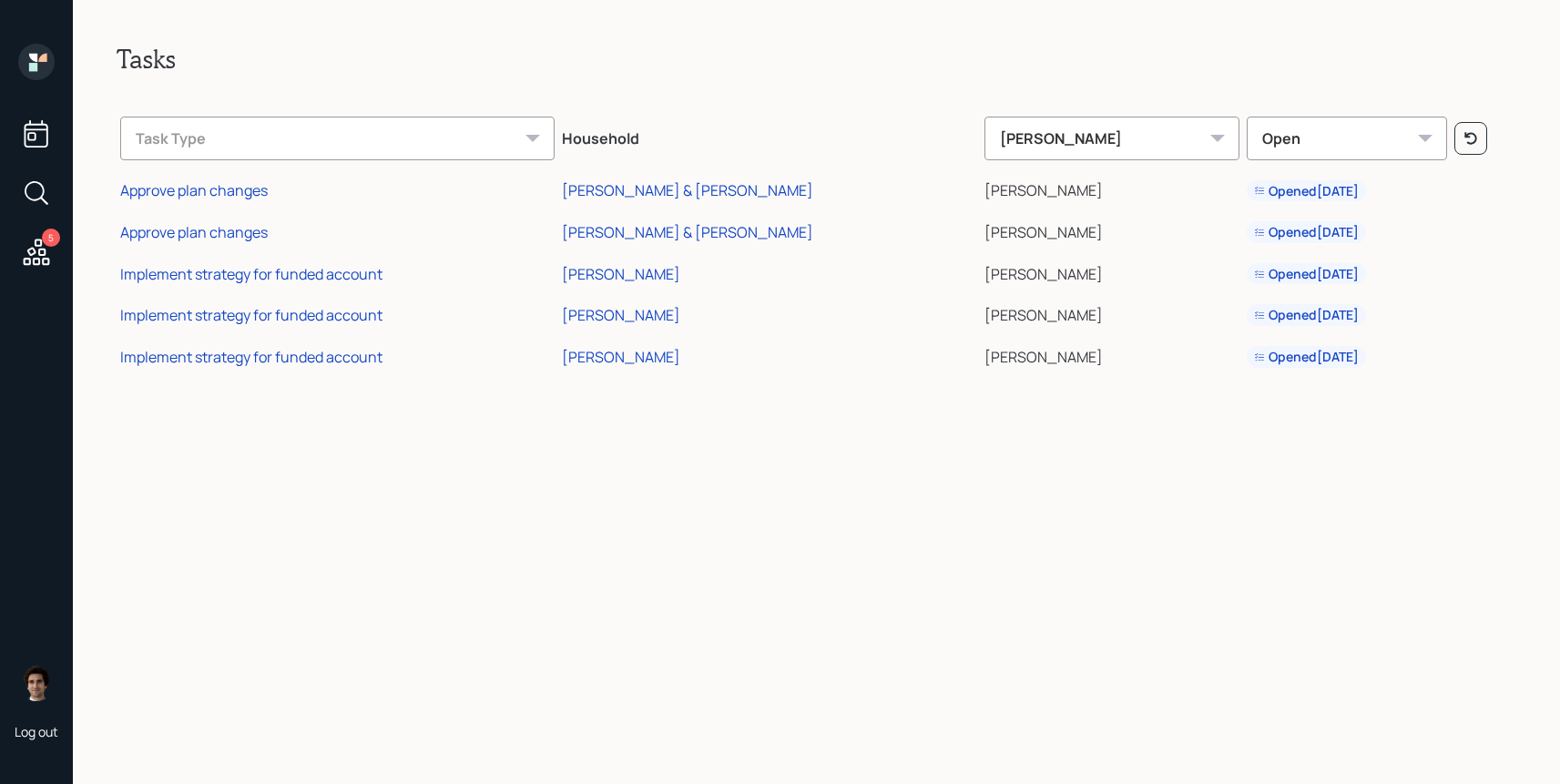
click at [32, 75] on icon at bounding box center [37, 62] width 37 height 37
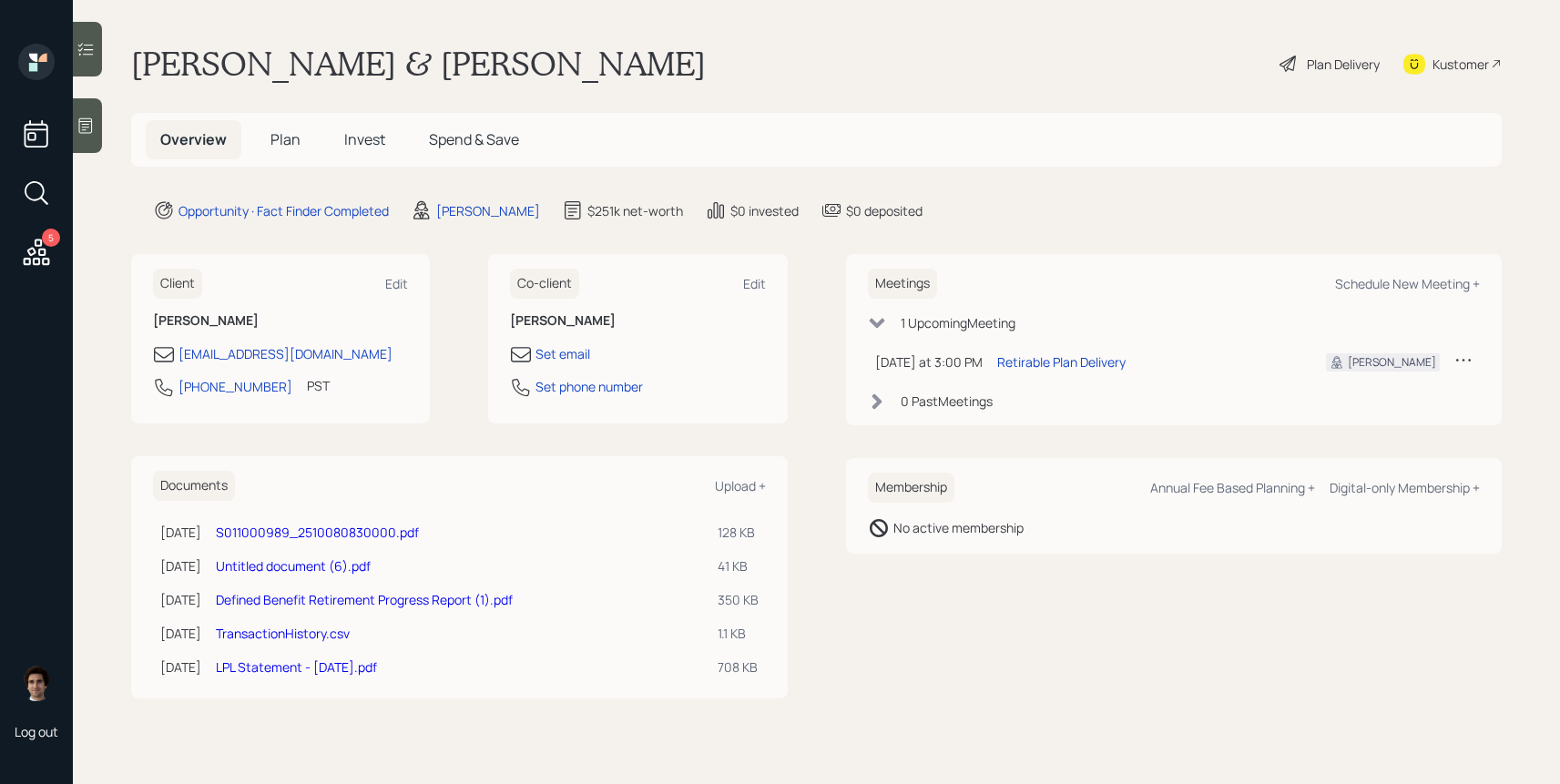
click at [1494, 56] on div "Kustomer" at bounding box center [1453, 63] width 99 height 40
click at [1414, 286] on div "Schedule New Meeting +" at bounding box center [1408, 284] width 145 height 17
select select "59554aeb-d739-4552-90b9-0d27d70b4bf7"
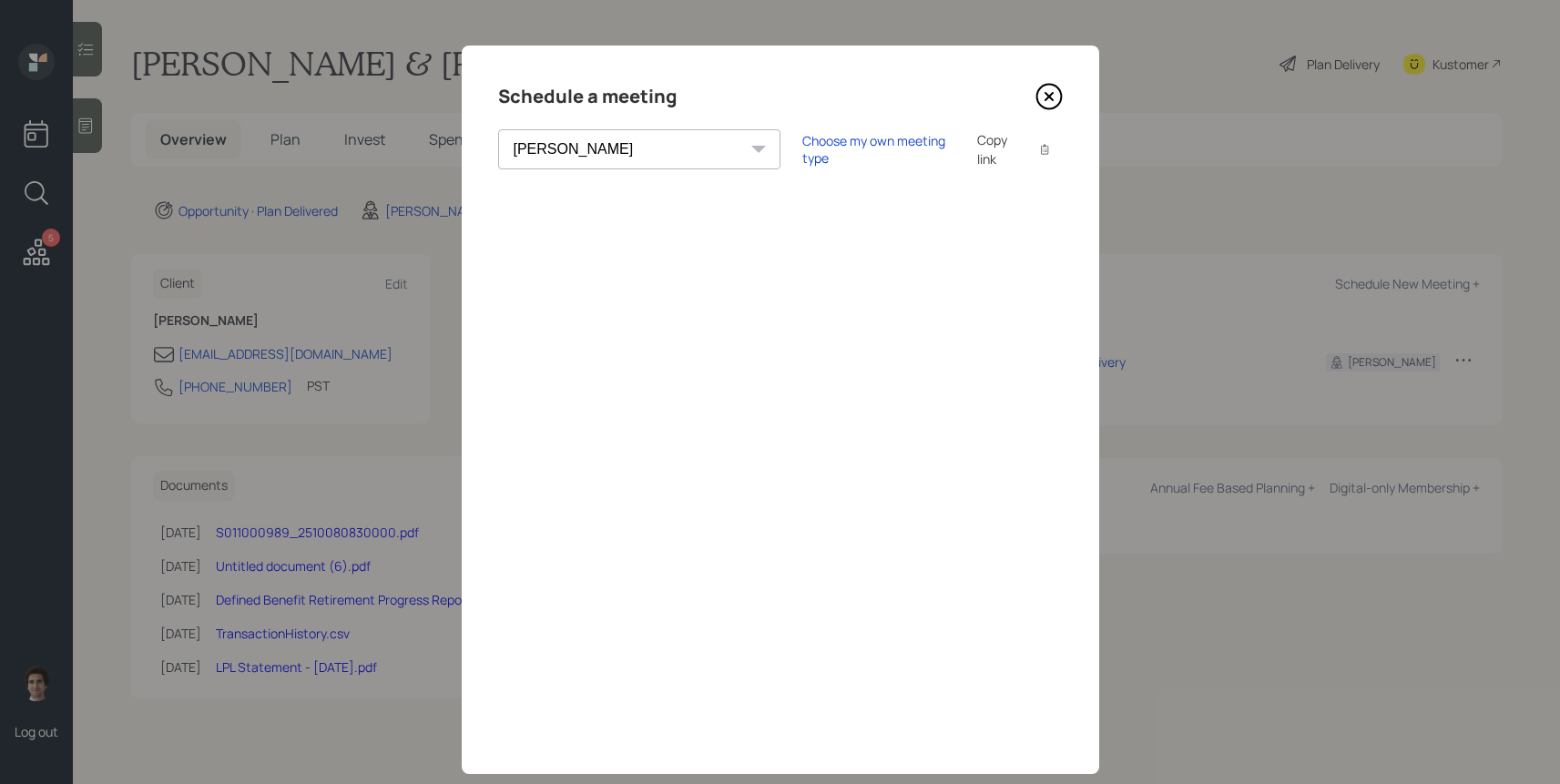
click at [977, 145] on div "Copy link" at bounding box center [997, 148] width 42 height 38
